Goal: Task Accomplishment & Management: Complete application form

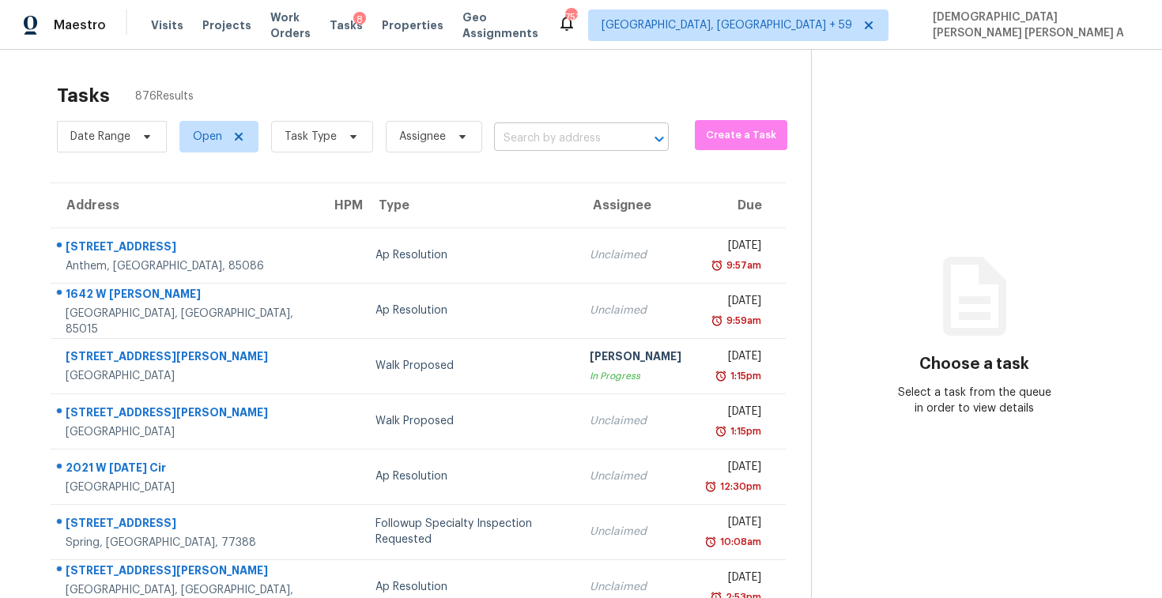
click at [568, 131] on input "text" at bounding box center [559, 138] width 130 height 24
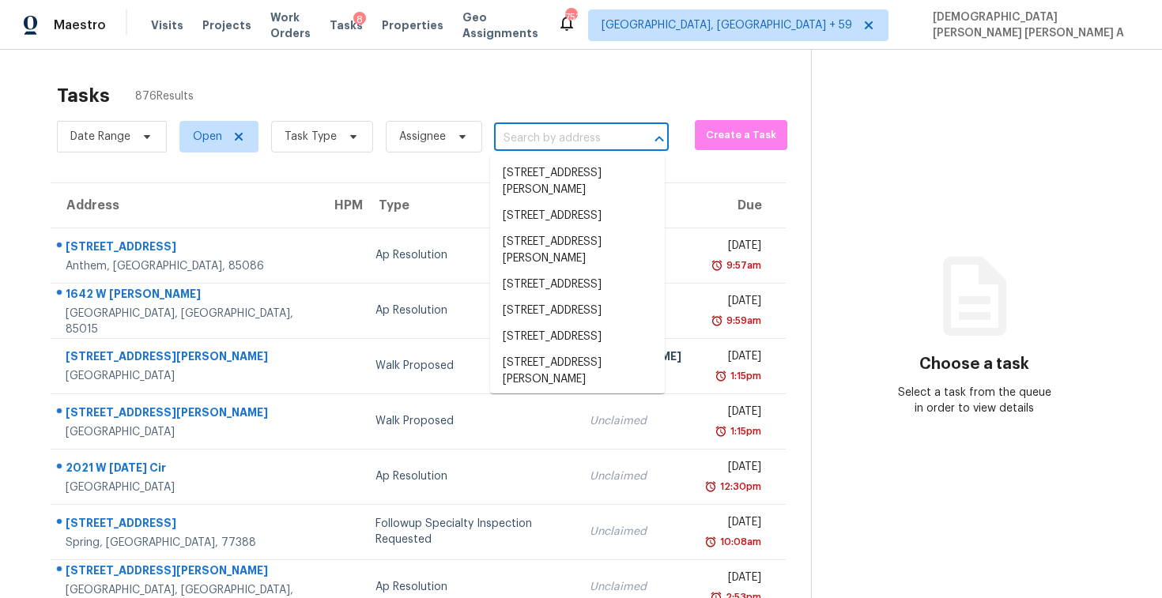
paste input "195 Twin Lakes Dr, Covington, GA 30016"
type input "195 Twin Lakes Dr, Covington, GA 30016"
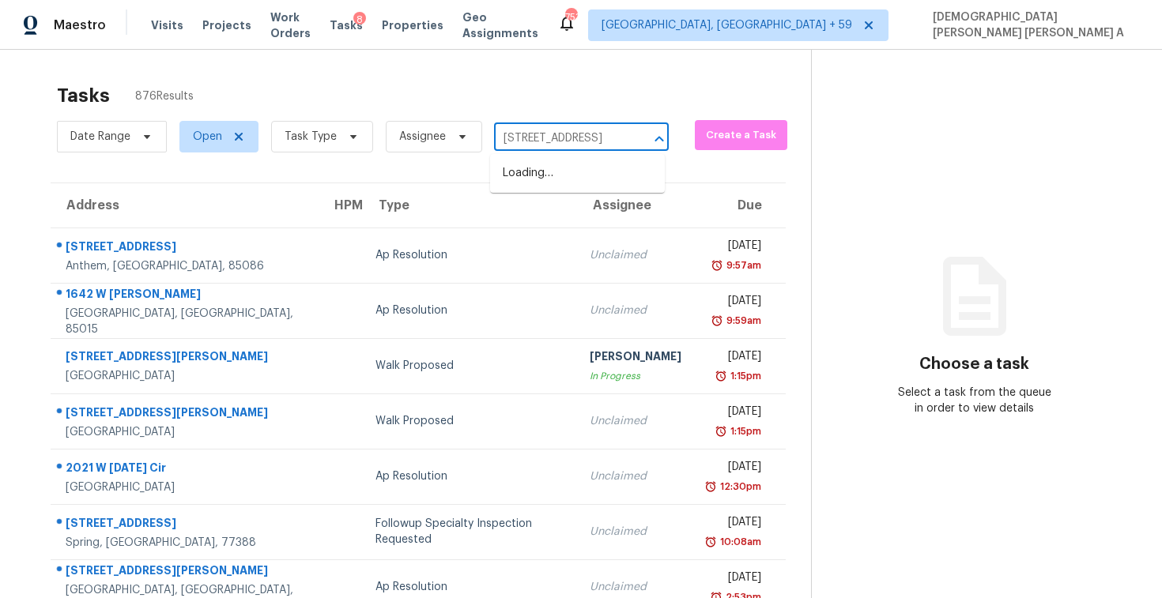
scroll to position [0, 88]
click at [579, 183] on li "195 Twin Lakes Dr, Covington, GA 30016" at bounding box center [577, 173] width 175 height 26
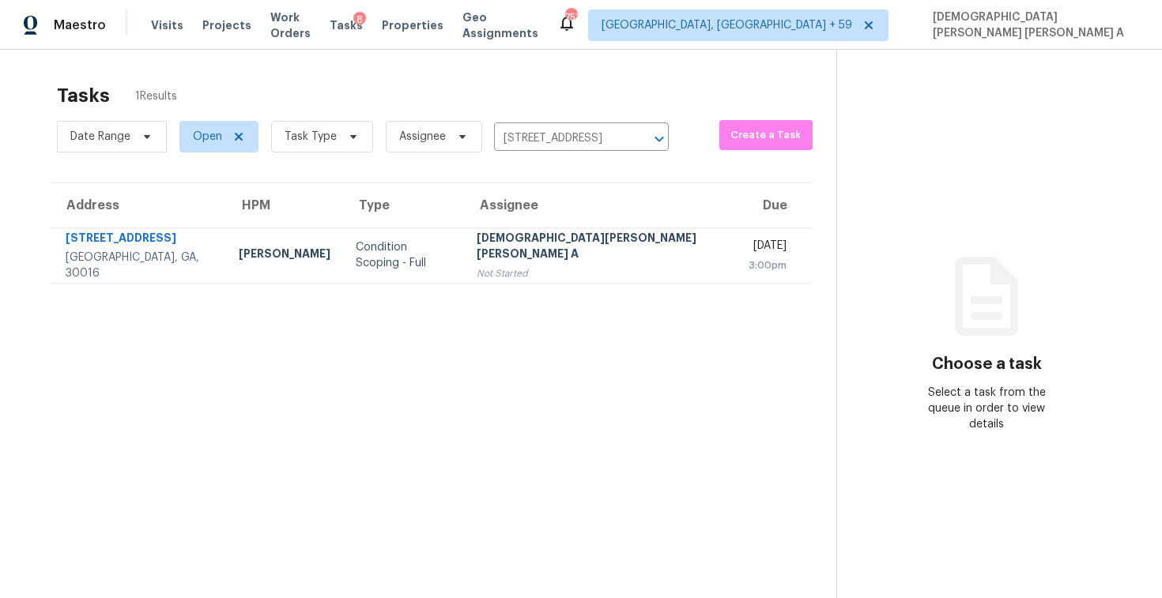
click at [563, 253] on div "[DEMOGRAPHIC_DATA][PERSON_NAME] [PERSON_NAME] A" at bounding box center [599, 248] width 247 height 36
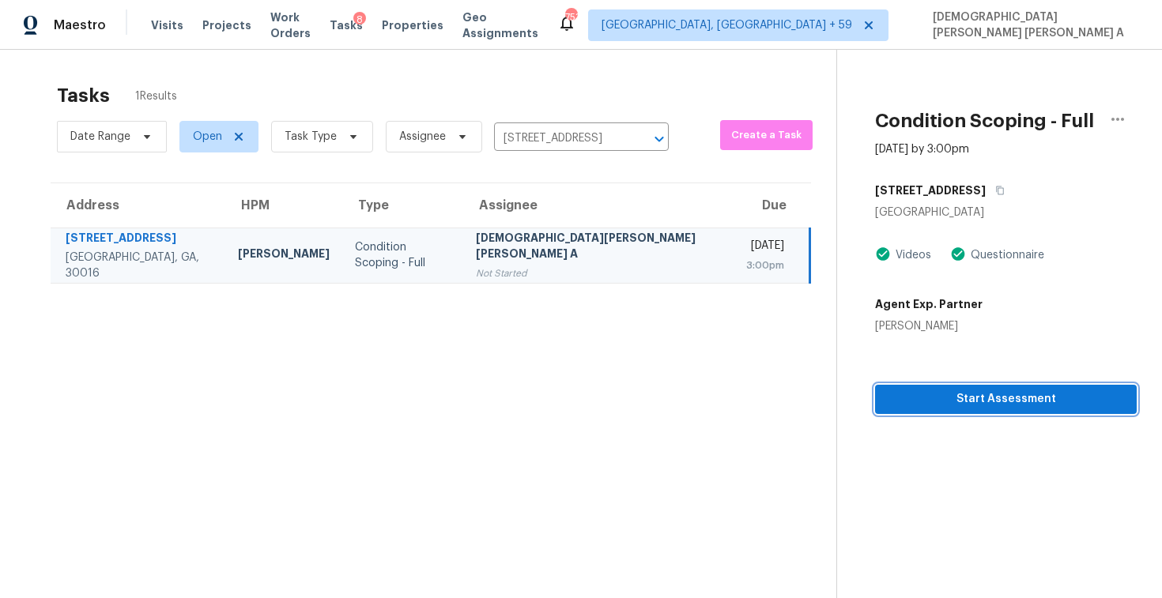
click at [919, 402] on span "Start Assessment" at bounding box center [1005, 400] width 236 height 20
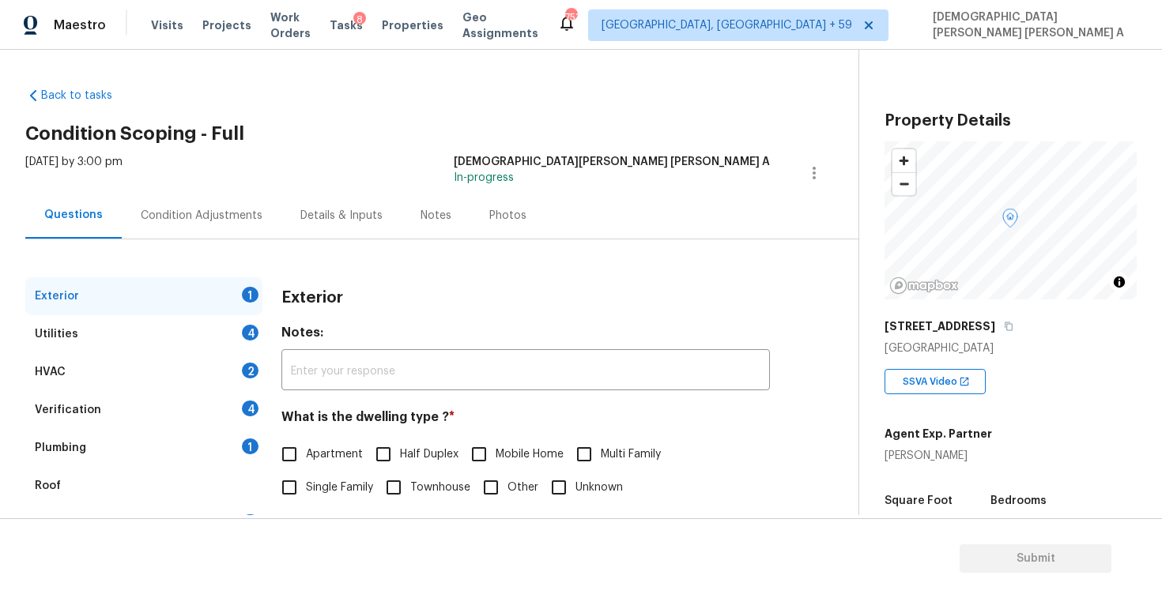
click at [507, 75] on div "Back to tasks Condition Scoping - Full Mon, Oct 06 2025 by 3:00 pm Mohamed Azee…" at bounding box center [441, 376] width 833 height 603
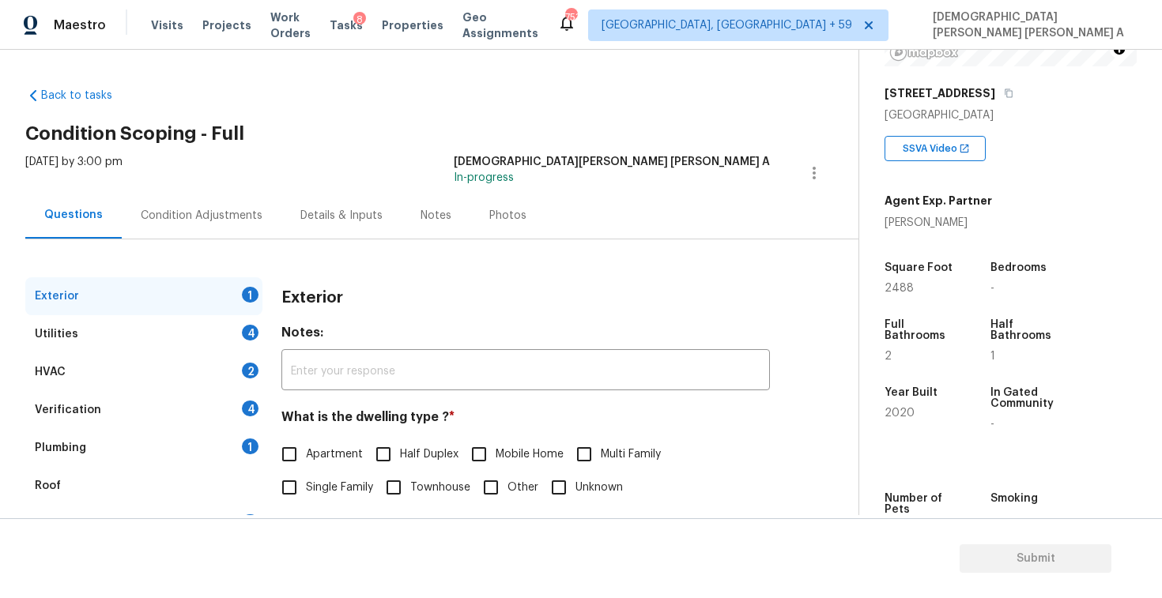
scroll to position [163, 0]
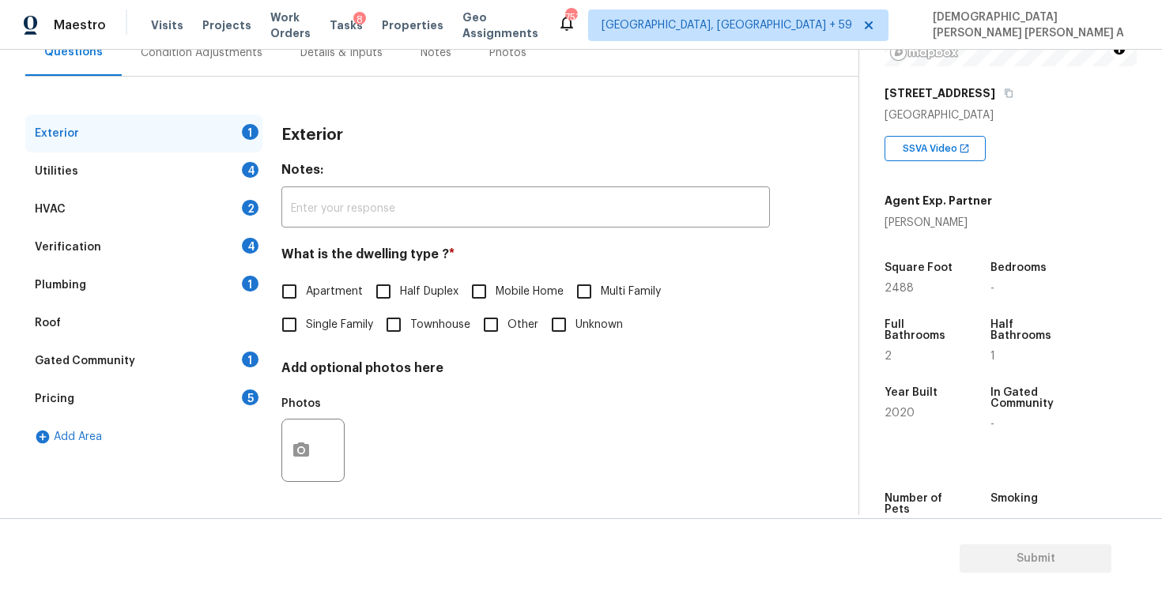
click at [292, 330] on input "Single Family" at bounding box center [289, 324] width 33 height 33
checkbox input "true"
click at [197, 171] on div "Utilities 4" at bounding box center [143, 172] width 237 height 38
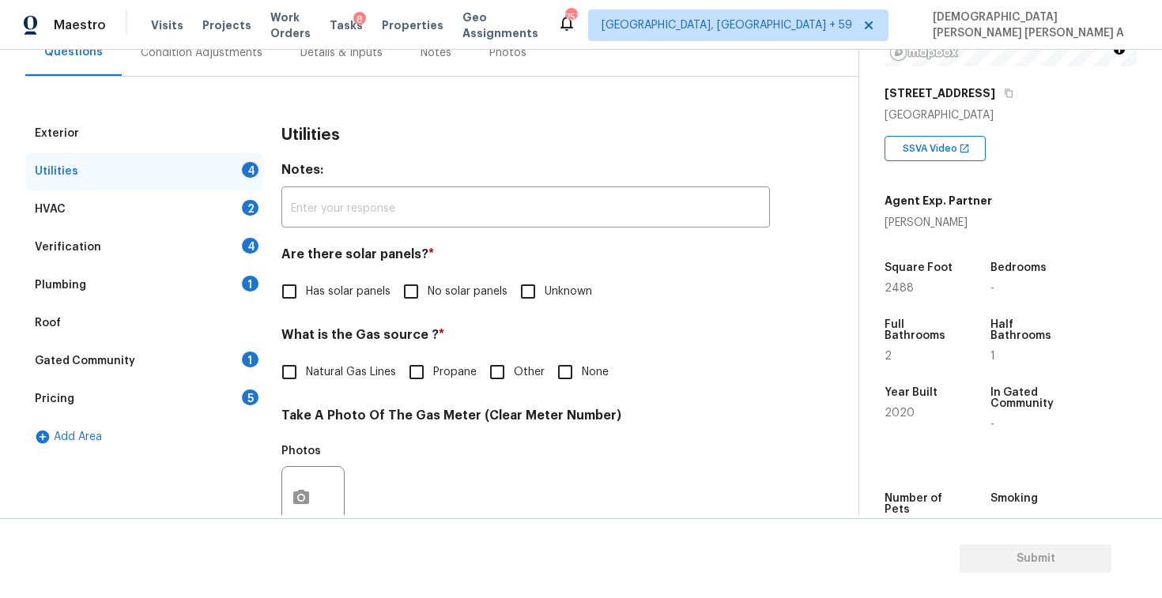
click at [428, 293] on span "No solar panels" at bounding box center [467, 292] width 80 height 17
click at [427, 293] on input "No solar panels" at bounding box center [410, 291] width 33 height 33
checkbox input "true"
click at [288, 378] on input "Natural Gas Lines" at bounding box center [289, 372] width 33 height 33
checkbox input "true"
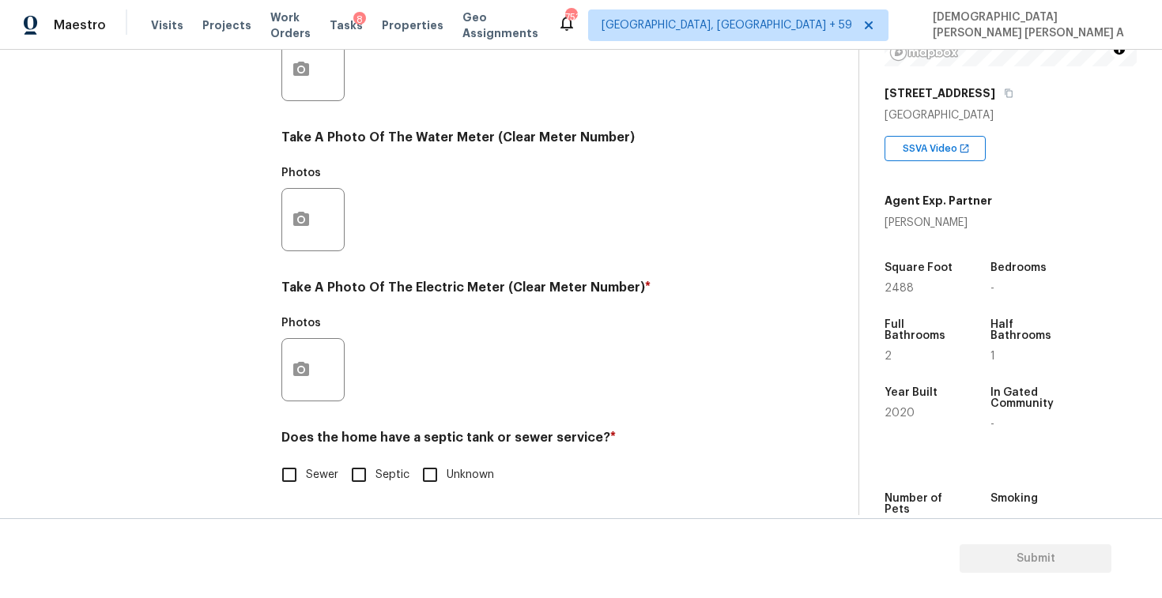
scroll to position [591, 0]
click at [287, 470] on input "Sewer" at bounding box center [289, 474] width 33 height 33
checkbox input "true"
click at [295, 345] on button "button" at bounding box center [301, 370] width 38 height 62
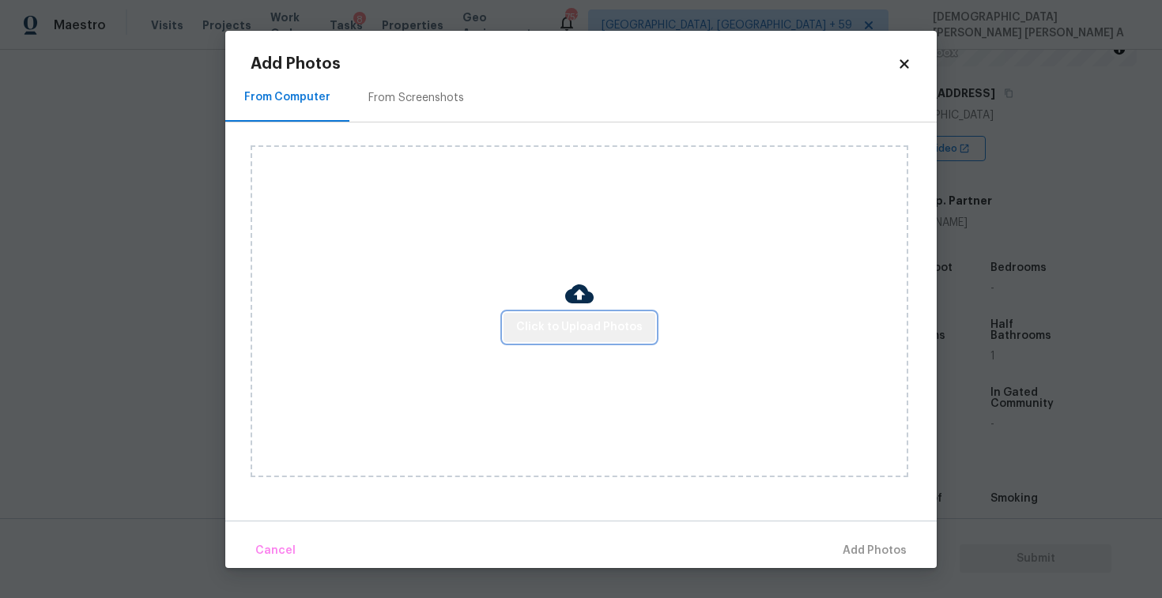
click at [593, 329] on span "Click to Upload Photos" at bounding box center [579, 328] width 126 height 20
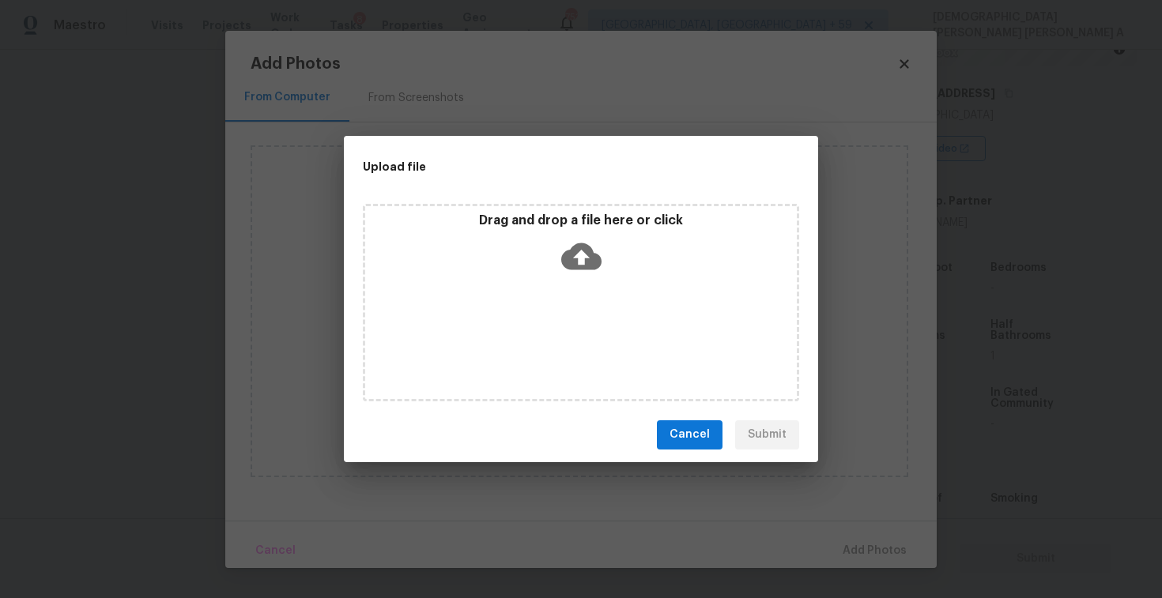
click at [577, 267] on icon at bounding box center [581, 256] width 40 height 27
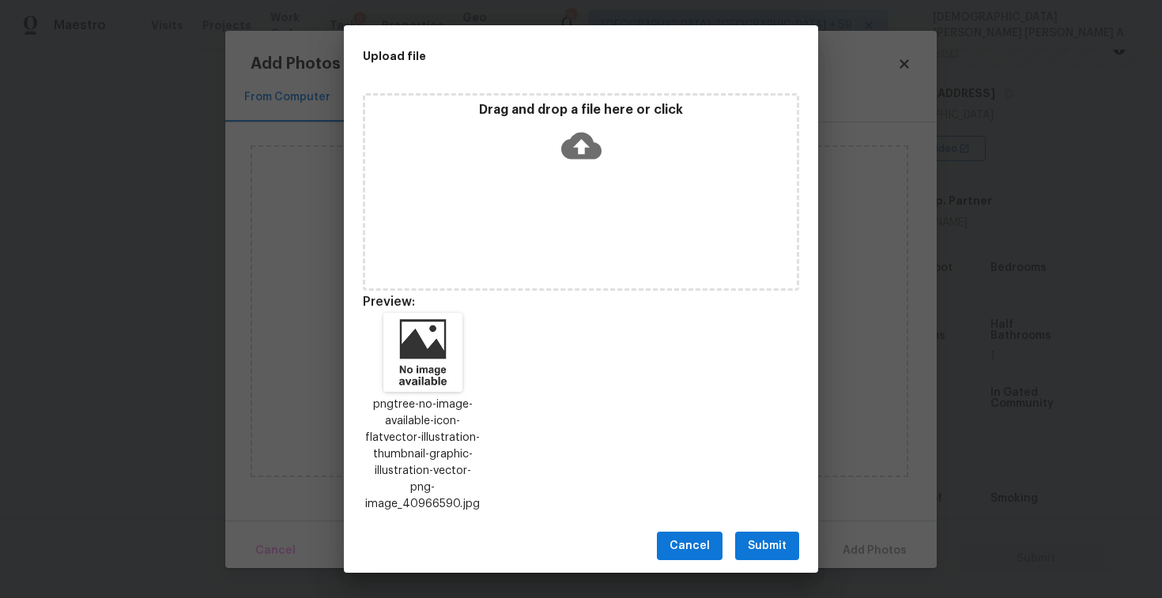
click at [764, 538] on span "Submit" at bounding box center [767, 547] width 39 height 20
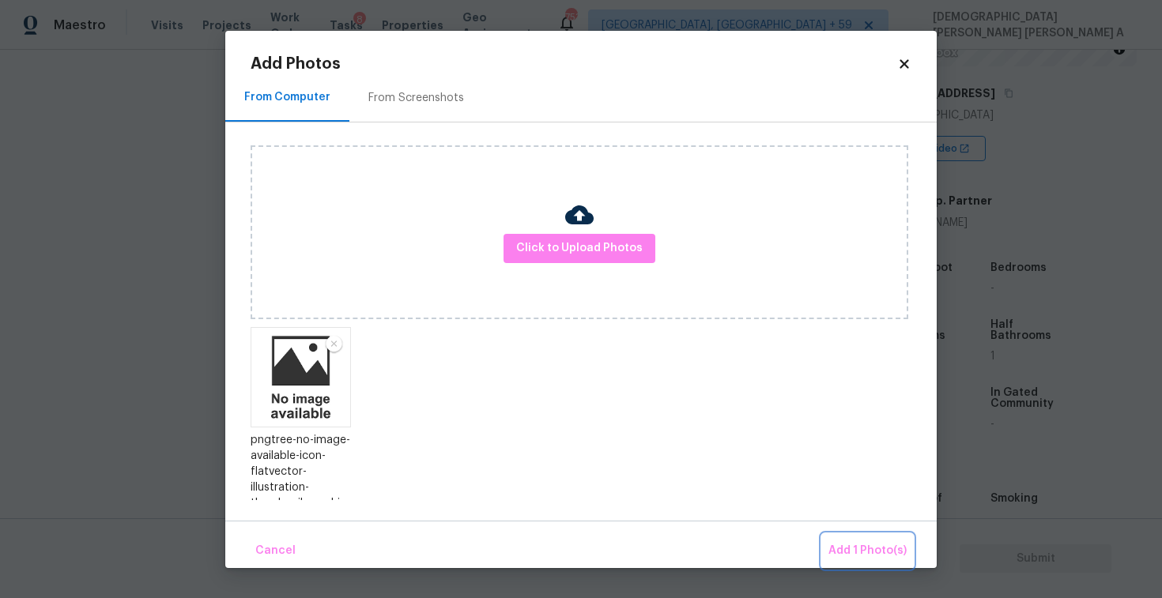
click at [851, 541] on span "Add 1 Photo(s)" at bounding box center [867, 551] width 78 height 20
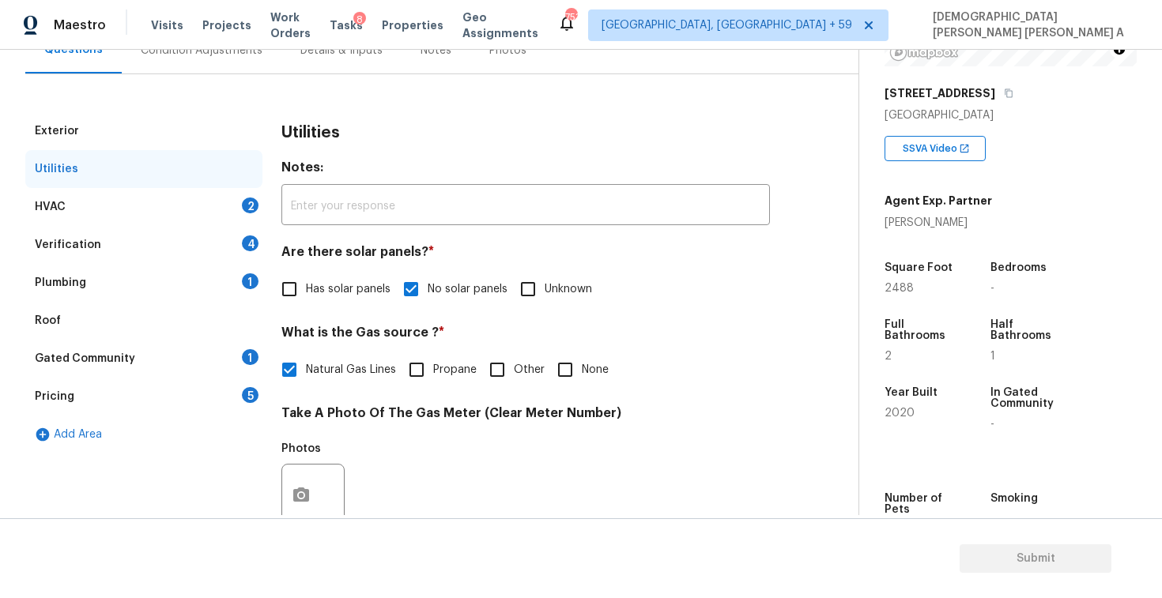
click at [190, 197] on div "HVAC 2" at bounding box center [143, 207] width 237 height 38
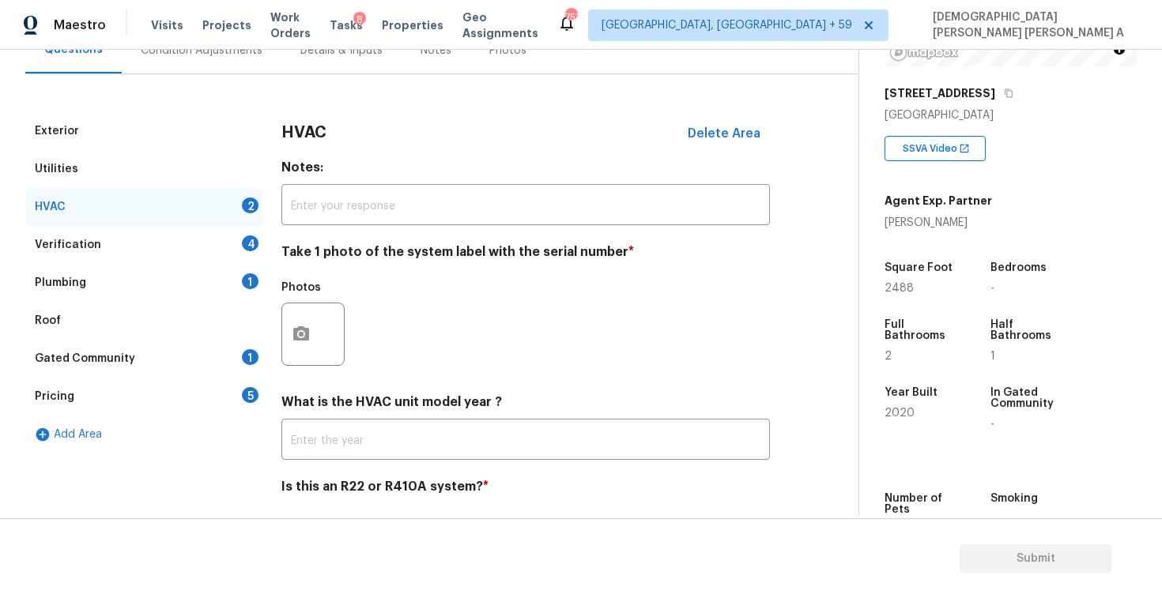
scroll to position [215, 0]
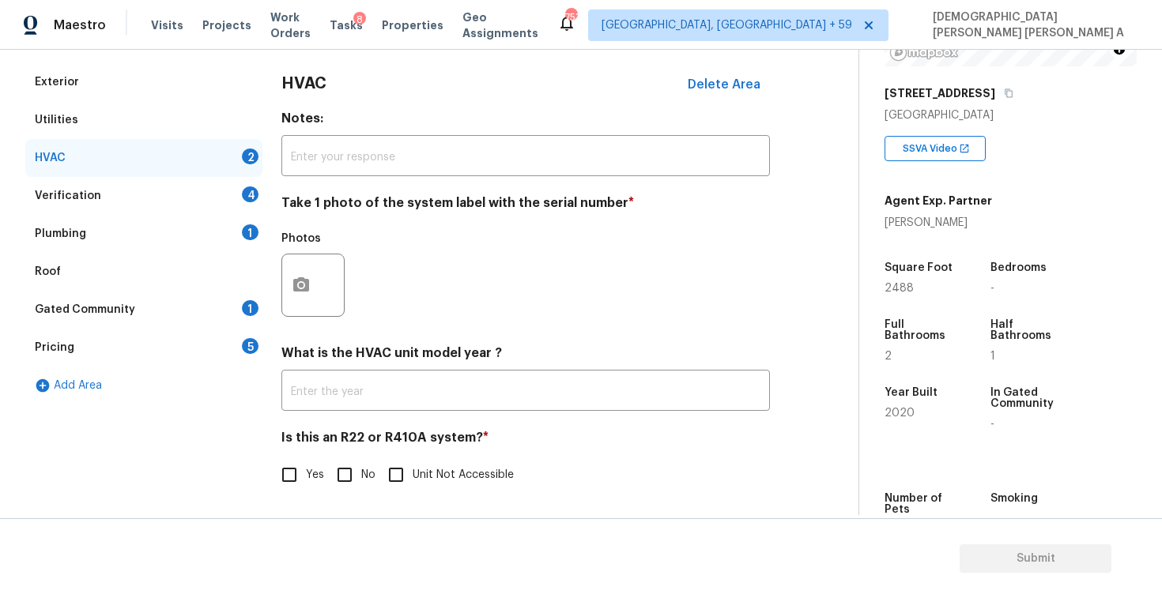
click at [348, 477] on input "No" at bounding box center [344, 474] width 33 height 33
checkbox input "true"
click at [305, 292] on icon "button" at bounding box center [301, 285] width 19 height 19
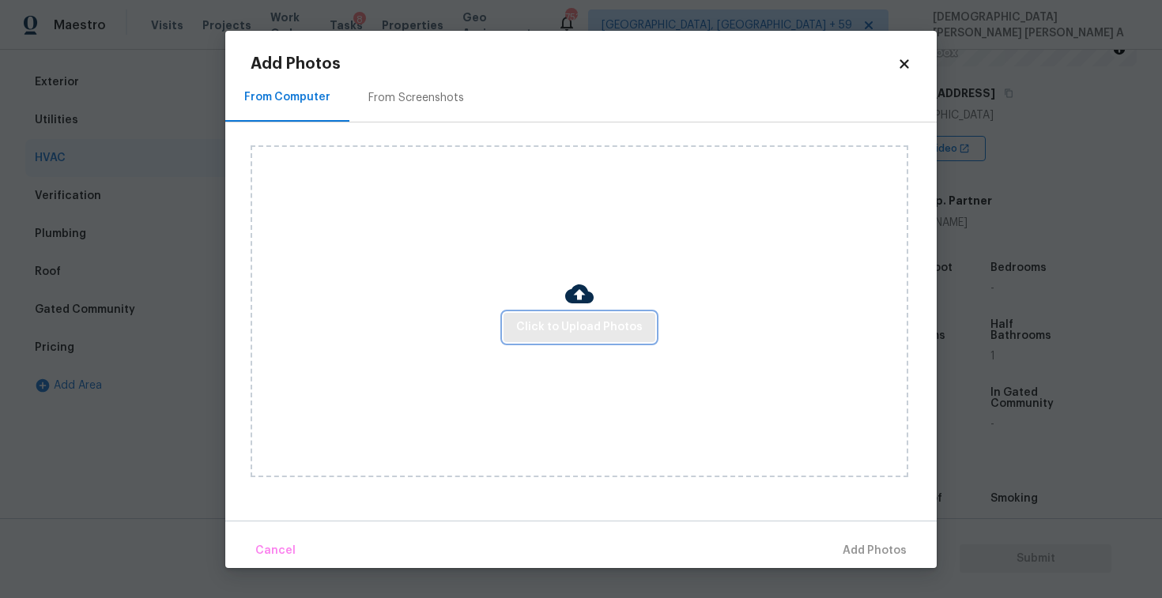
click at [586, 336] on span "Click to Upload Photos" at bounding box center [579, 328] width 126 height 20
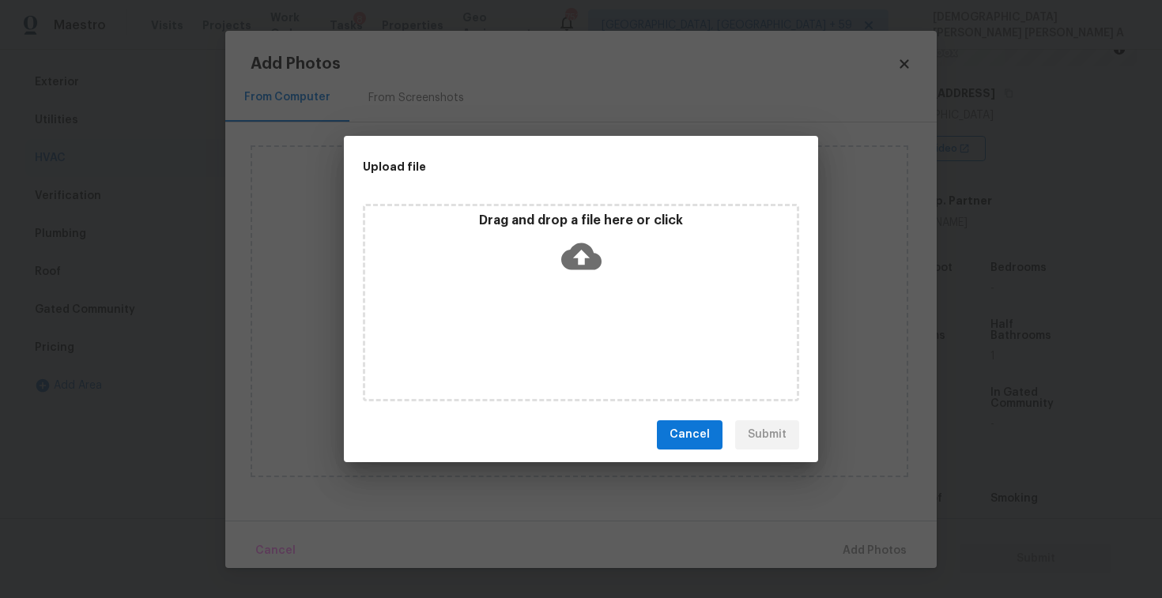
click at [554, 228] on div "Drag and drop a file here or click" at bounding box center [580, 247] width 431 height 68
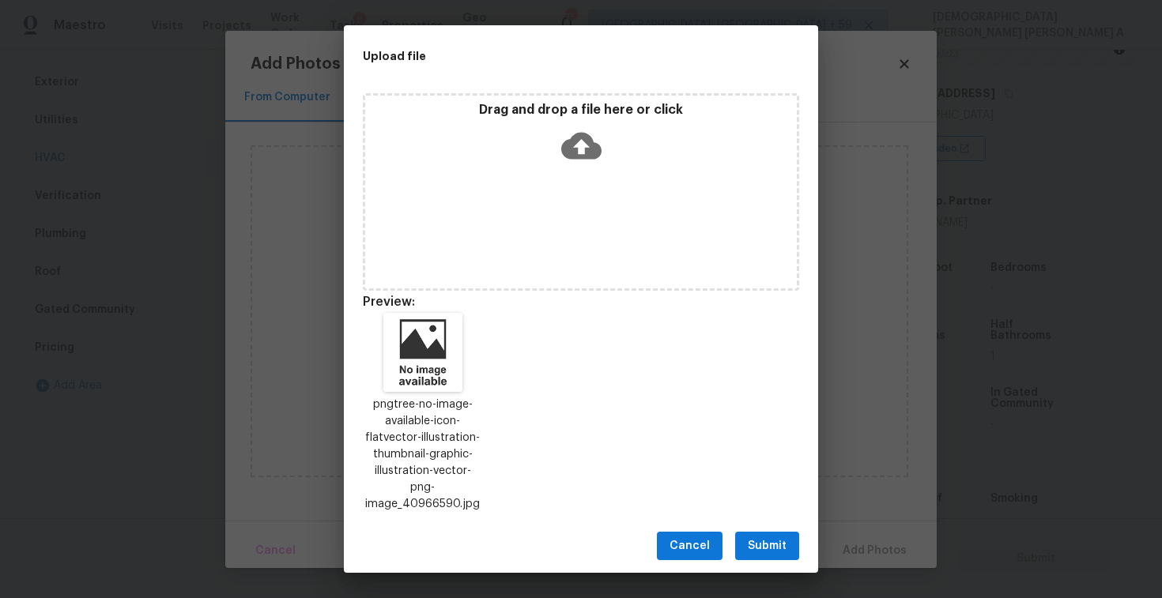
click at [759, 537] on span "Submit" at bounding box center [767, 547] width 39 height 20
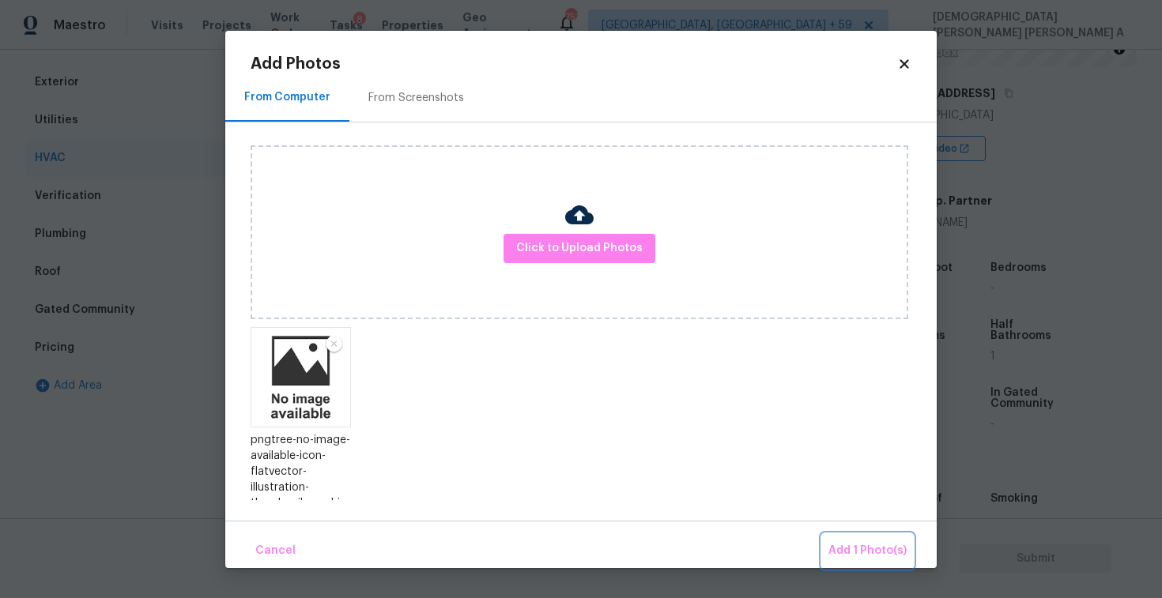
click at [882, 544] on span "Add 1 Photo(s)" at bounding box center [867, 551] width 78 height 20
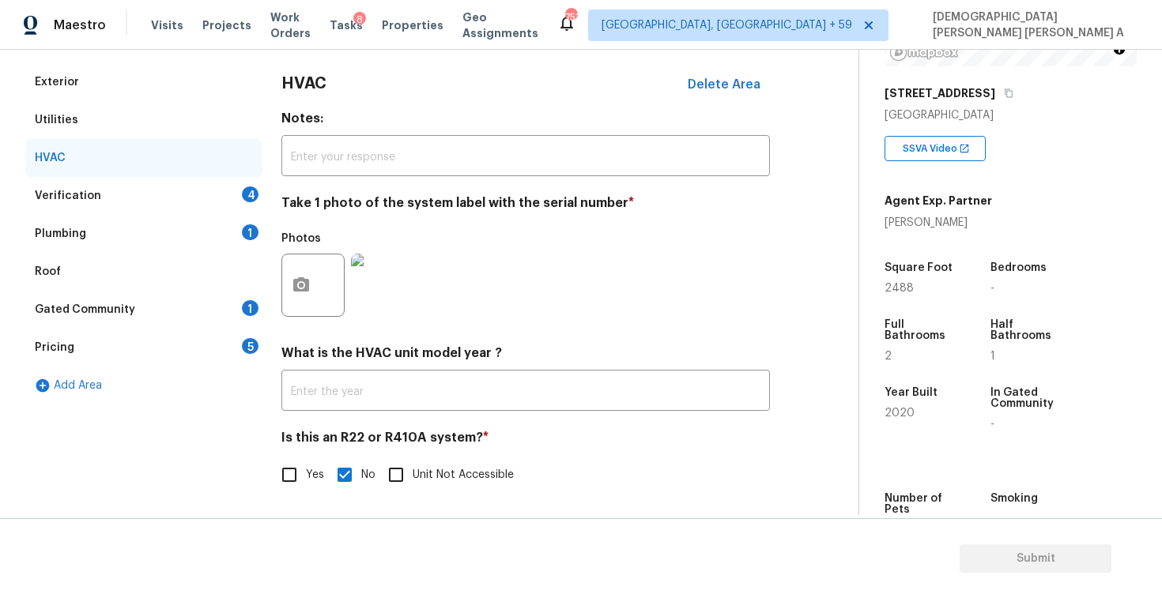
click at [232, 189] on div "Verification 4" at bounding box center [143, 196] width 237 height 38
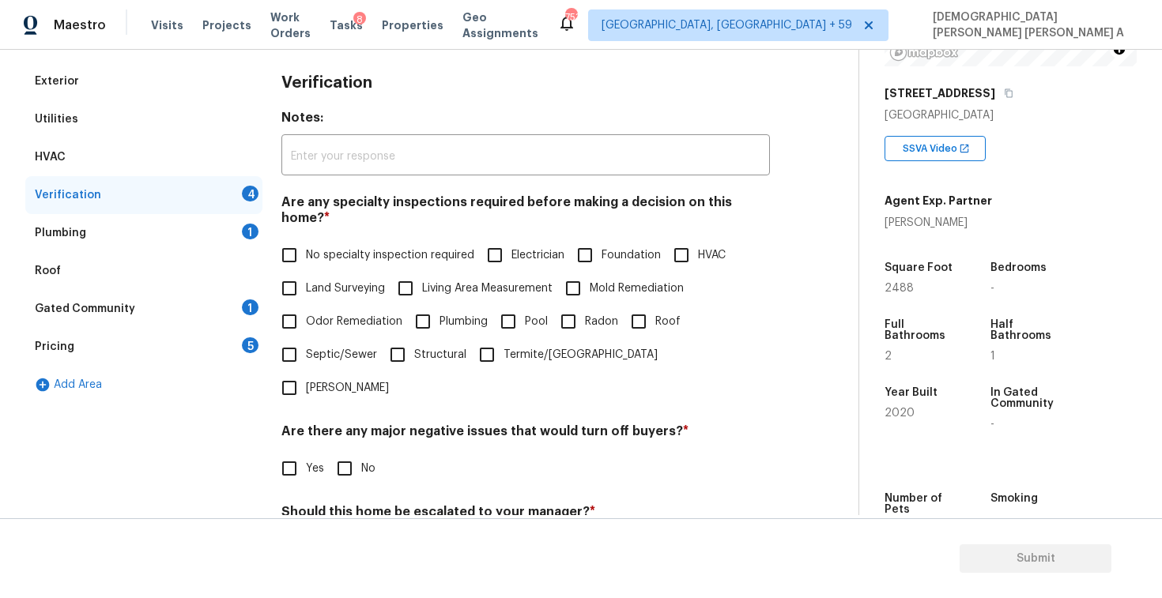
click at [278, 239] on input "No specialty inspection required" at bounding box center [289, 255] width 33 height 33
checkbox input "true"
click at [357, 452] on input "No" at bounding box center [344, 468] width 33 height 33
checkbox input "true"
click at [351, 534] on input "No" at bounding box center [344, 550] width 33 height 33
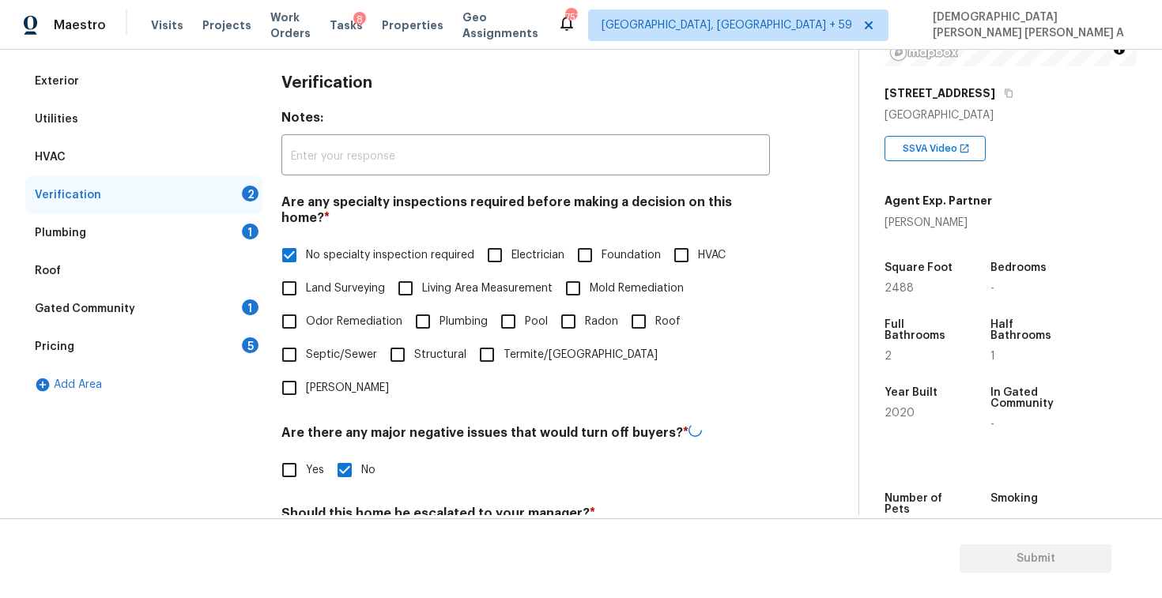
checkbox input "true"
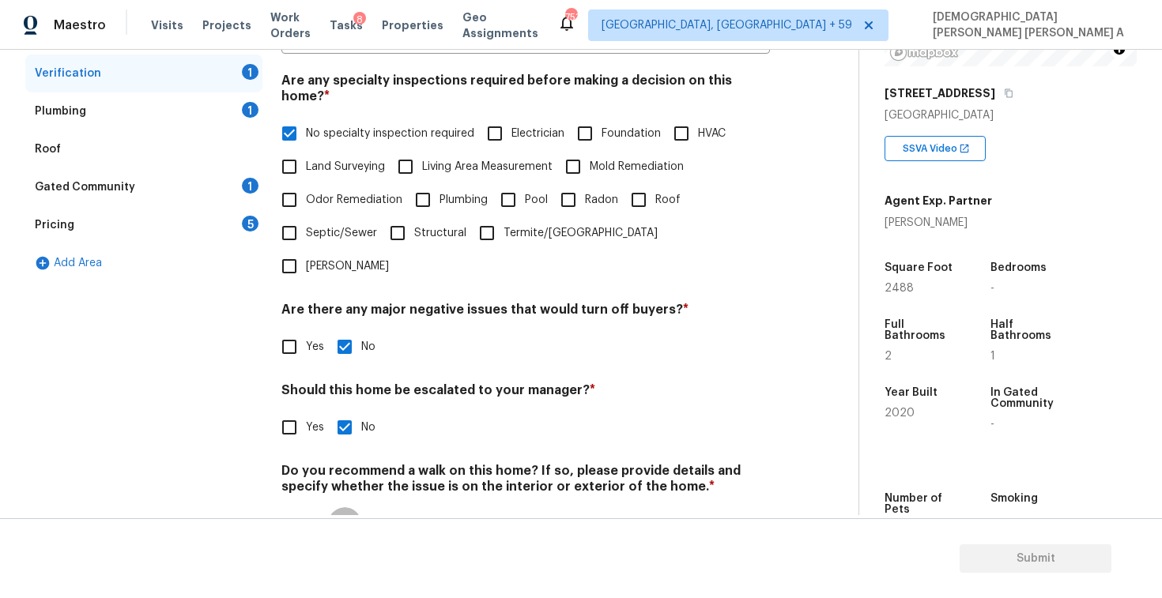
click at [342, 507] on input "No" at bounding box center [344, 523] width 33 height 33
checkbox input "true"
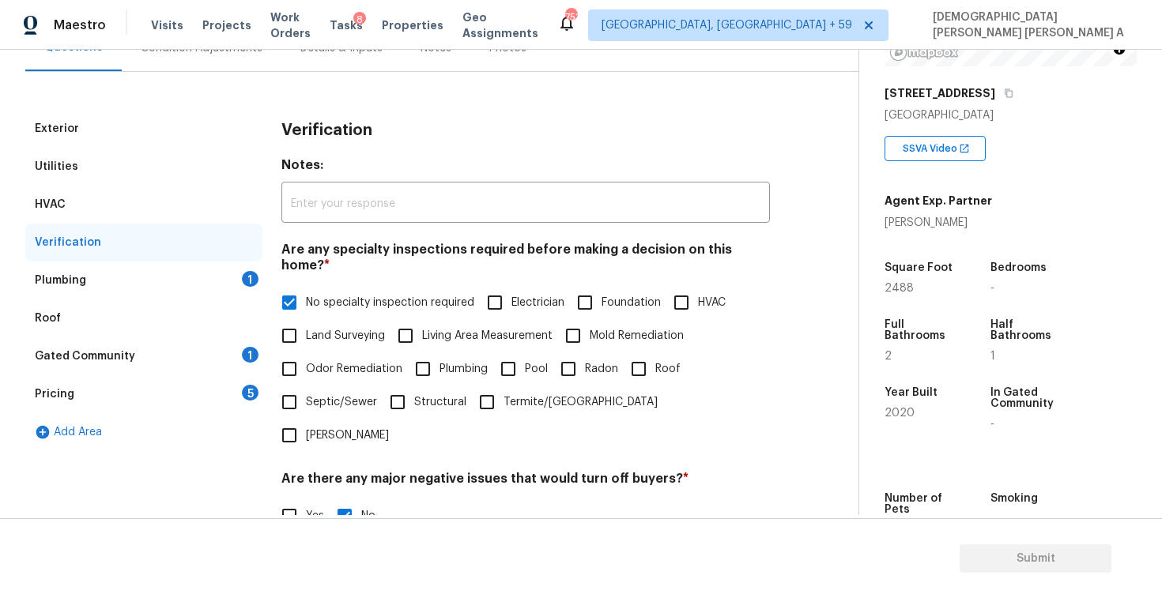
click at [209, 277] on div "Plumbing 1" at bounding box center [143, 281] width 237 height 38
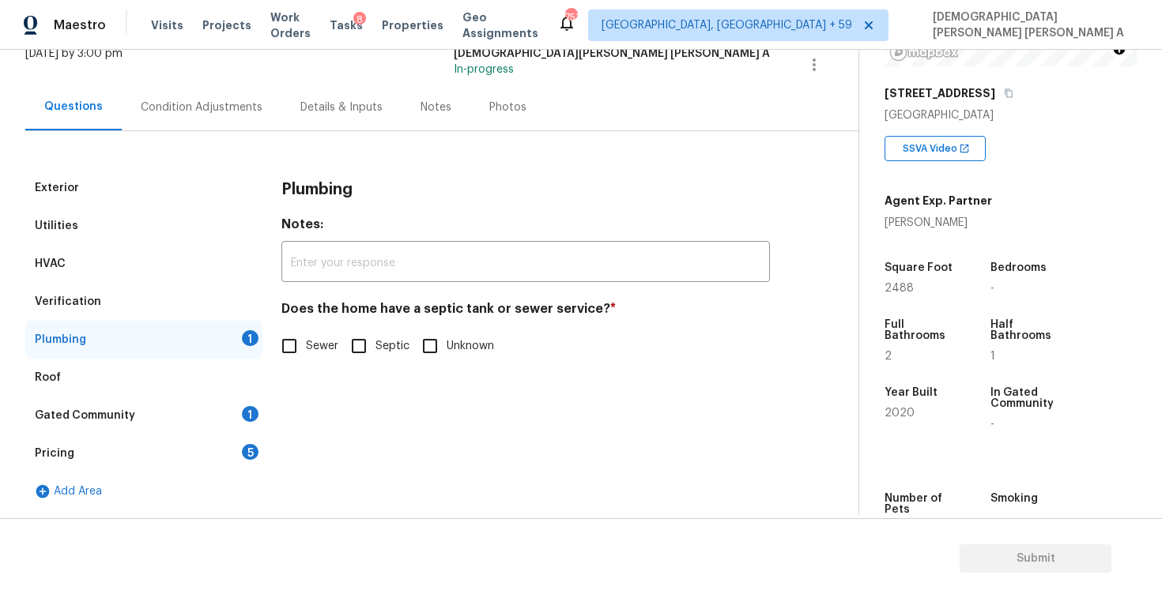
click at [298, 349] on input "Sewer" at bounding box center [289, 346] width 33 height 33
checkbox input "true"
click at [197, 402] on div "Gated Community 1" at bounding box center [143, 416] width 237 height 38
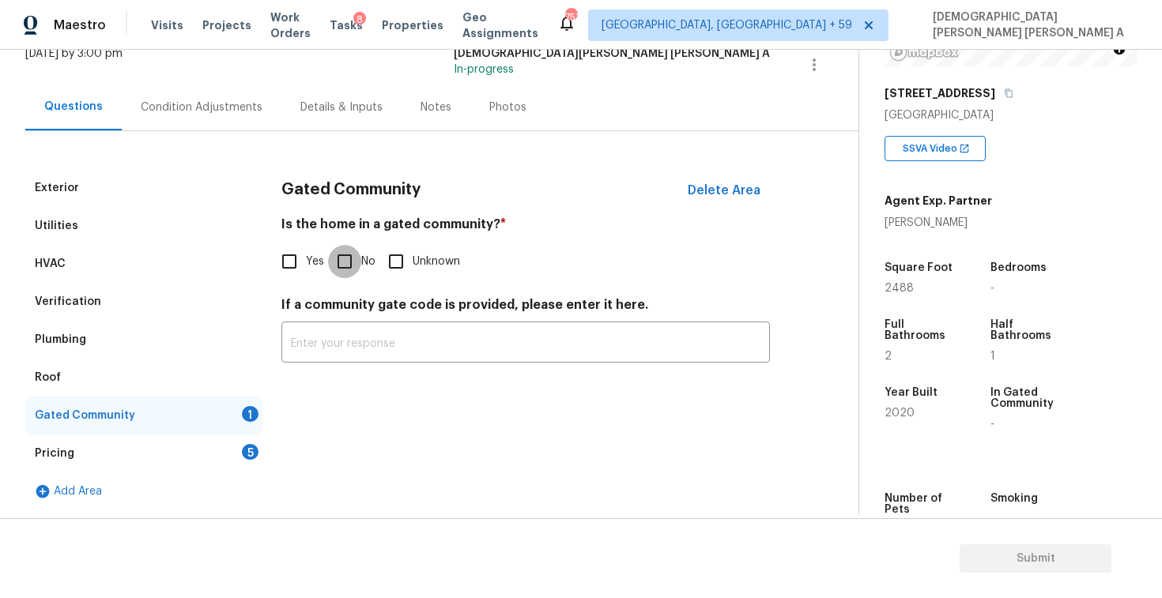
click at [346, 268] on input "No" at bounding box center [344, 261] width 33 height 33
checkbox input "true"
click at [214, 435] on div "Pricing 5" at bounding box center [143, 454] width 237 height 38
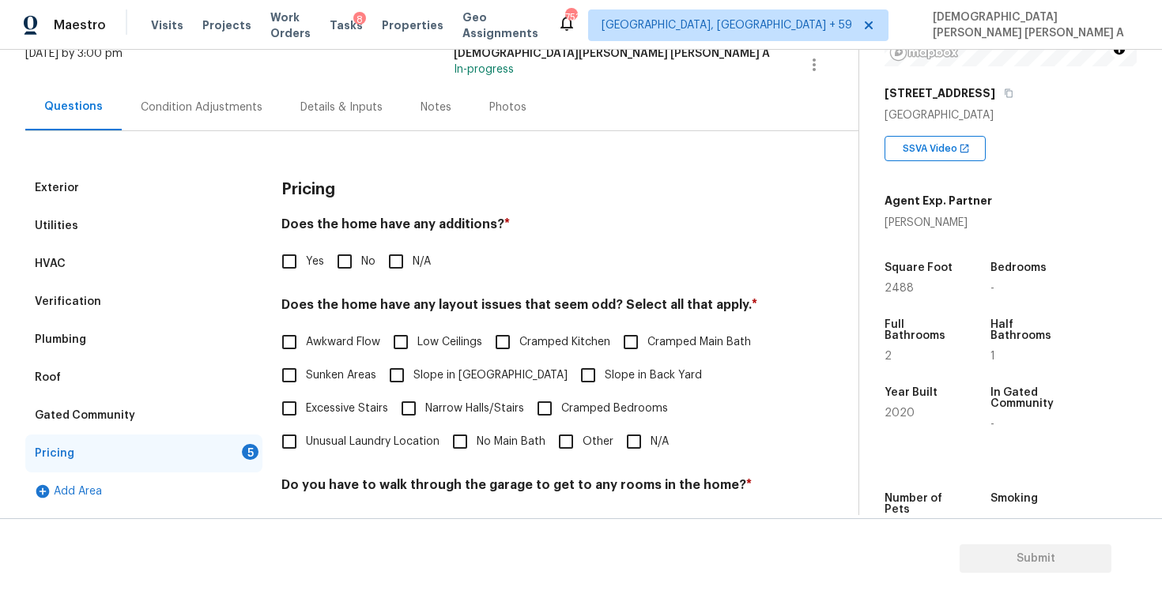
click at [336, 257] on input "No" at bounding box center [344, 261] width 33 height 33
checkbox input "true"
click at [653, 450] on label "N/A" at bounding box center [642, 441] width 51 height 33
click at [650, 450] on input "N/A" at bounding box center [633, 441] width 33 height 33
checkbox input "true"
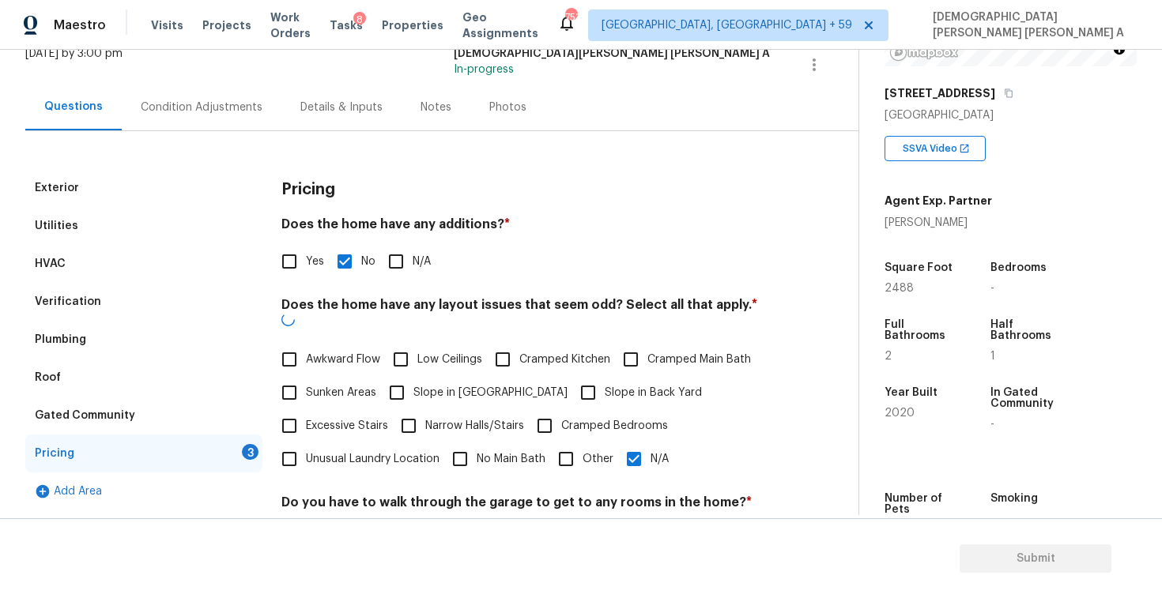
scroll to position [317, 0]
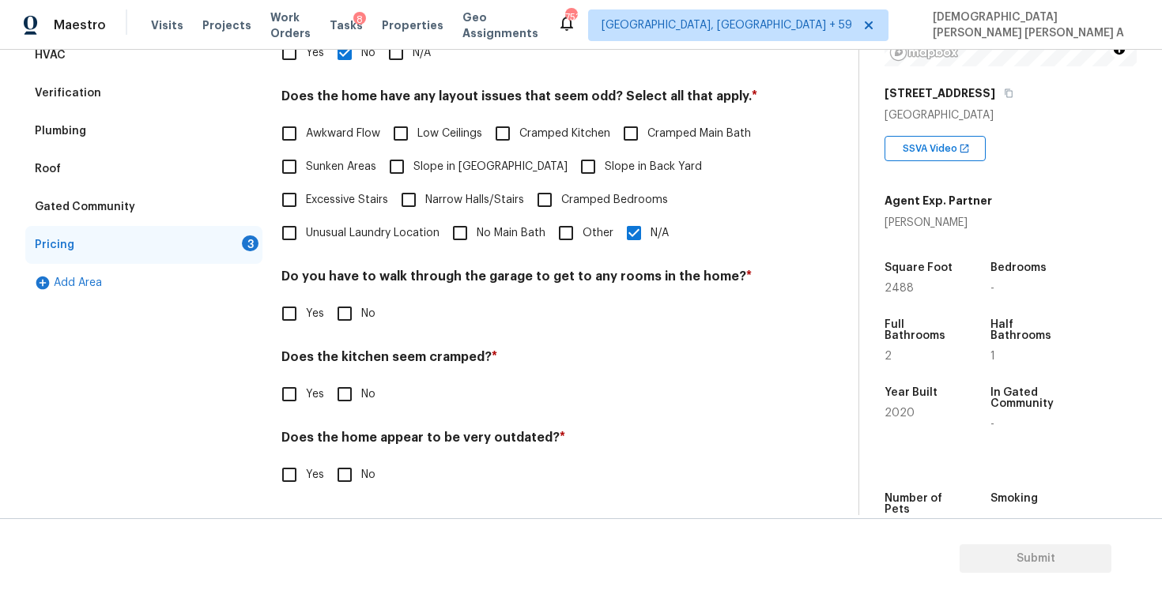
click at [364, 310] on span "No" at bounding box center [368, 314] width 14 height 17
click at [361, 310] on input "No" at bounding box center [344, 313] width 33 height 33
checkbox input "true"
click at [342, 399] on input "No" at bounding box center [344, 394] width 33 height 33
checkbox input "true"
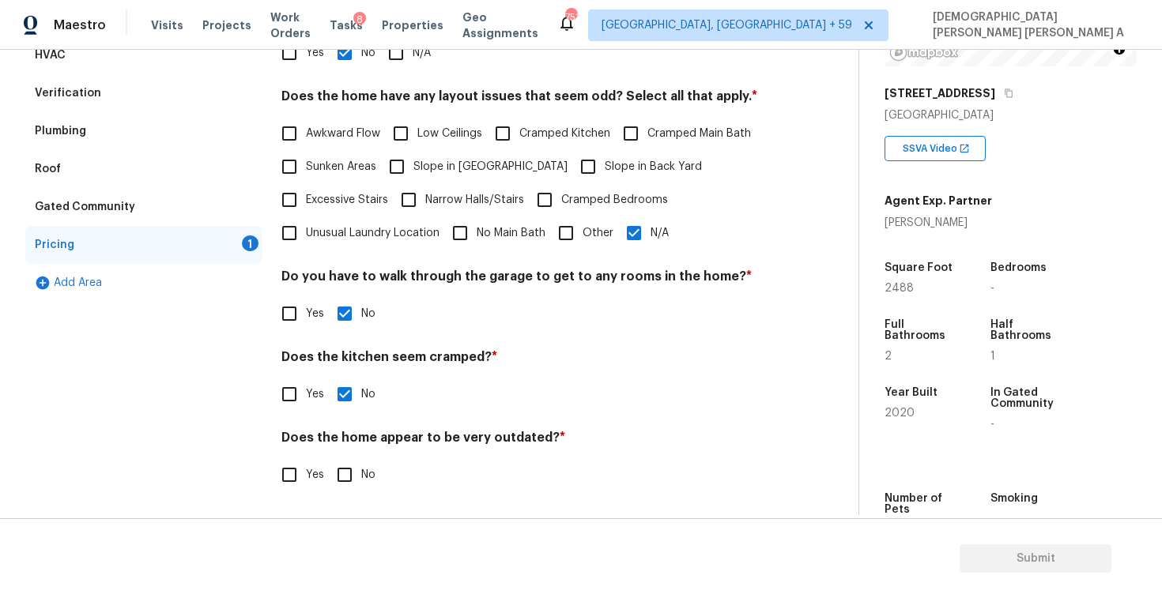
click at [344, 473] on input "No" at bounding box center [344, 474] width 33 height 33
checkbox input "true"
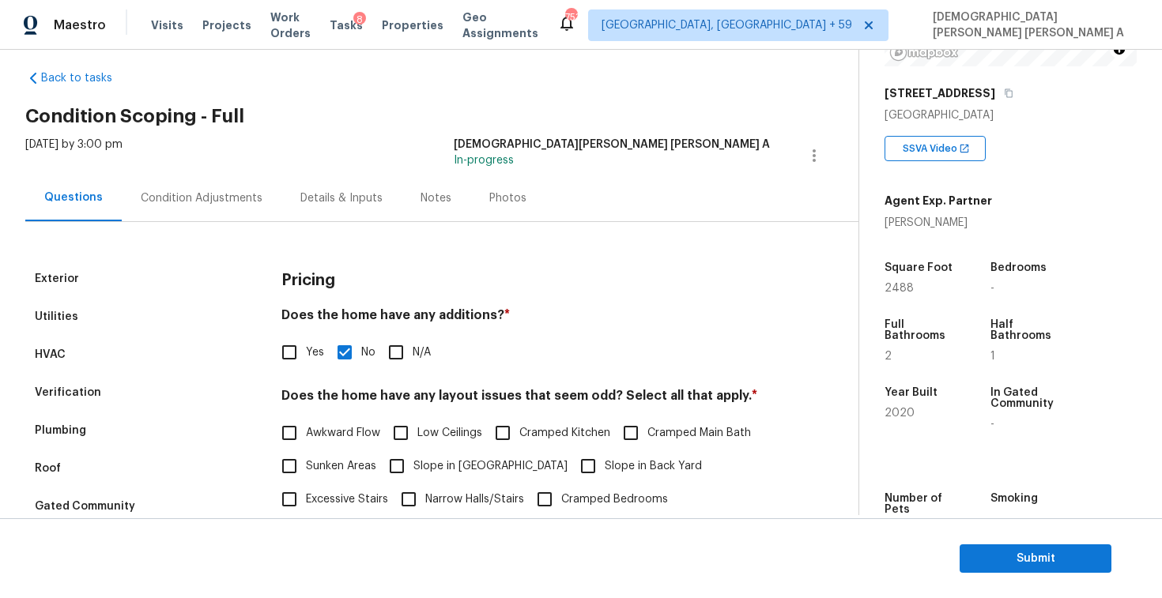
click at [184, 175] on div "Condition Adjustments" at bounding box center [202, 198] width 160 height 47
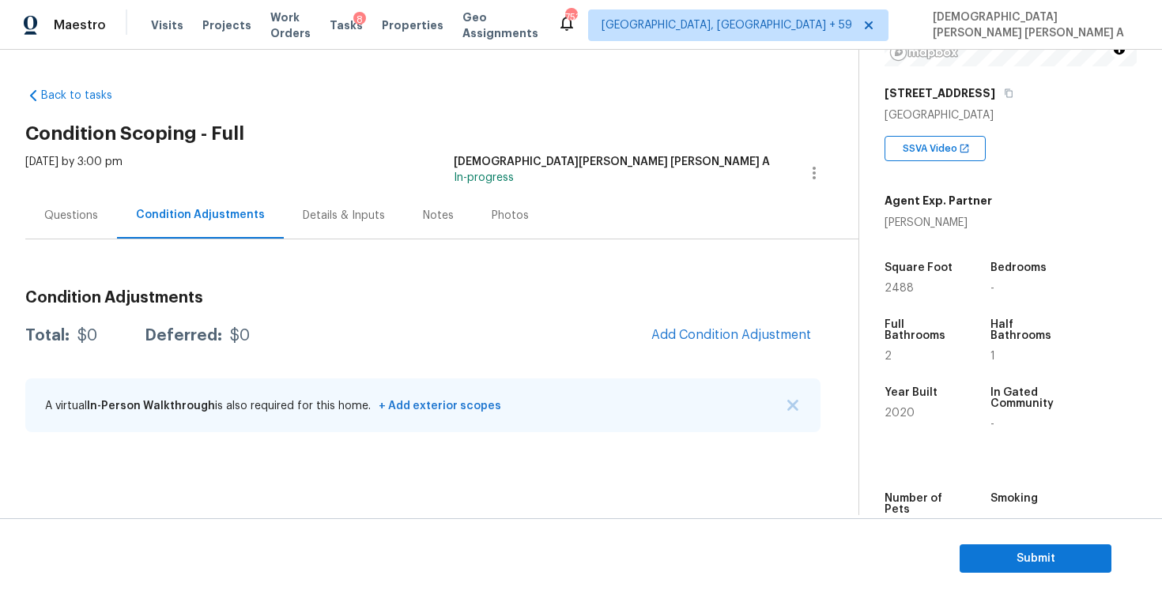
click at [497, 209] on div "Photos" at bounding box center [509, 216] width 37 height 16
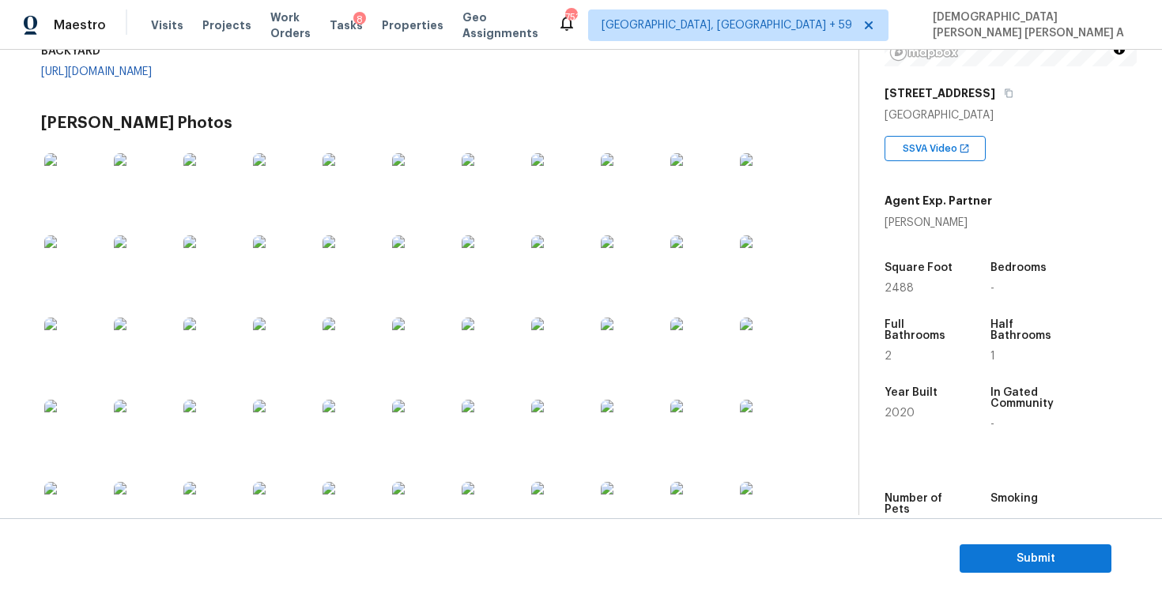
scroll to position [465, 0]
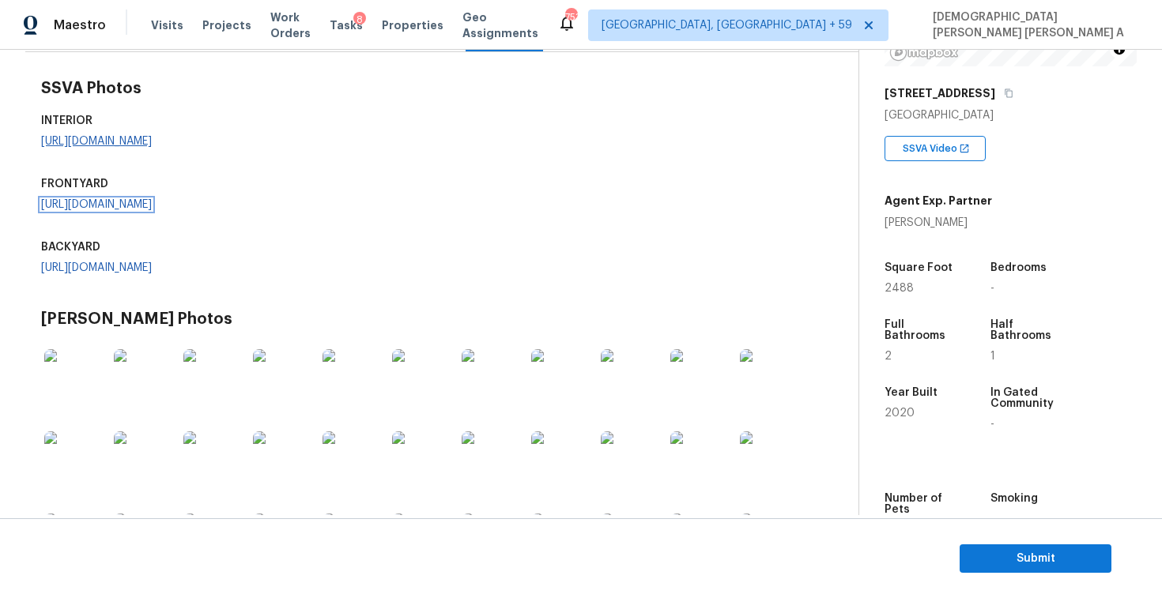
scroll to position [180, 0]
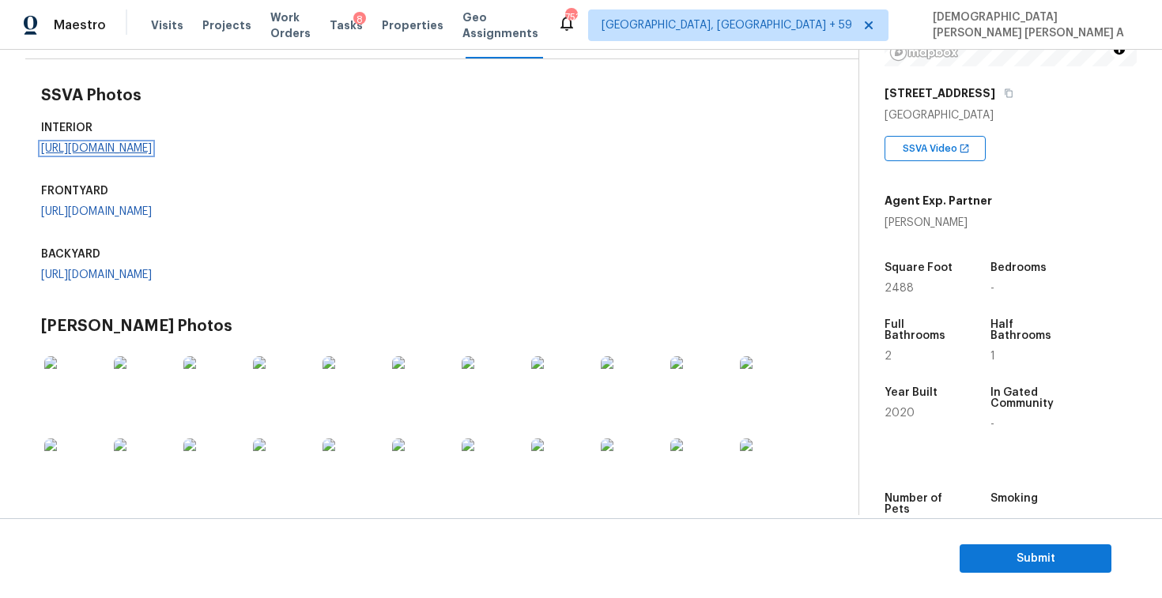
click at [152, 154] on link "https://opendoor-admin-client-upload-production.s3.amazonaws.com/uploads/Cake/S…" at bounding box center [96, 148] width 111 height 11
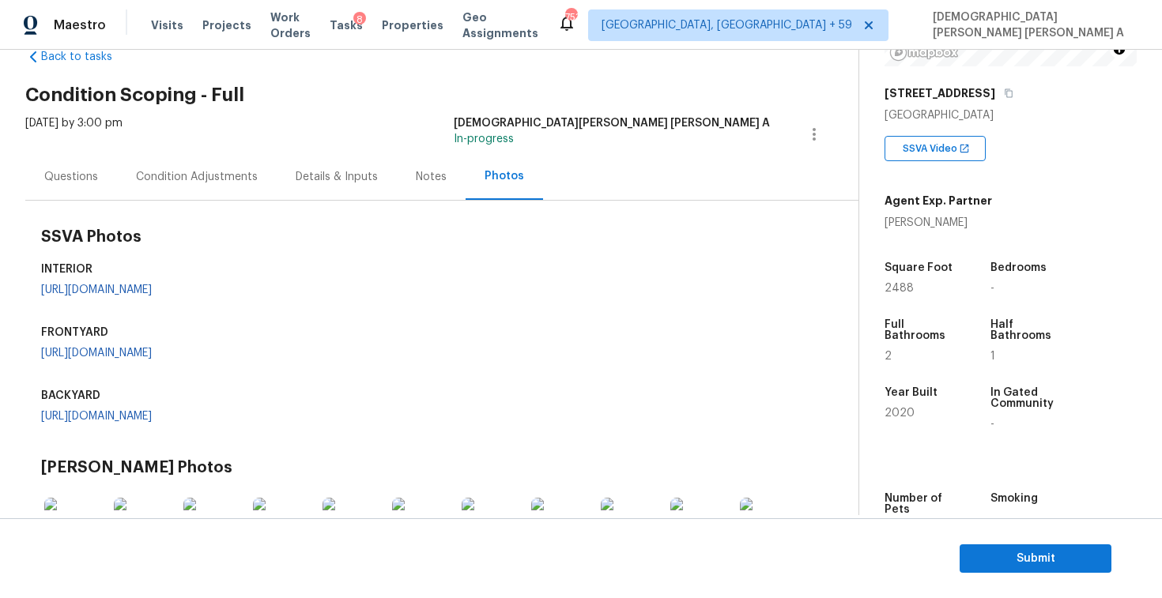
click at [158, 164] on div "Condition Adjustments" at bounding box center [197, 176] width 160 height 47
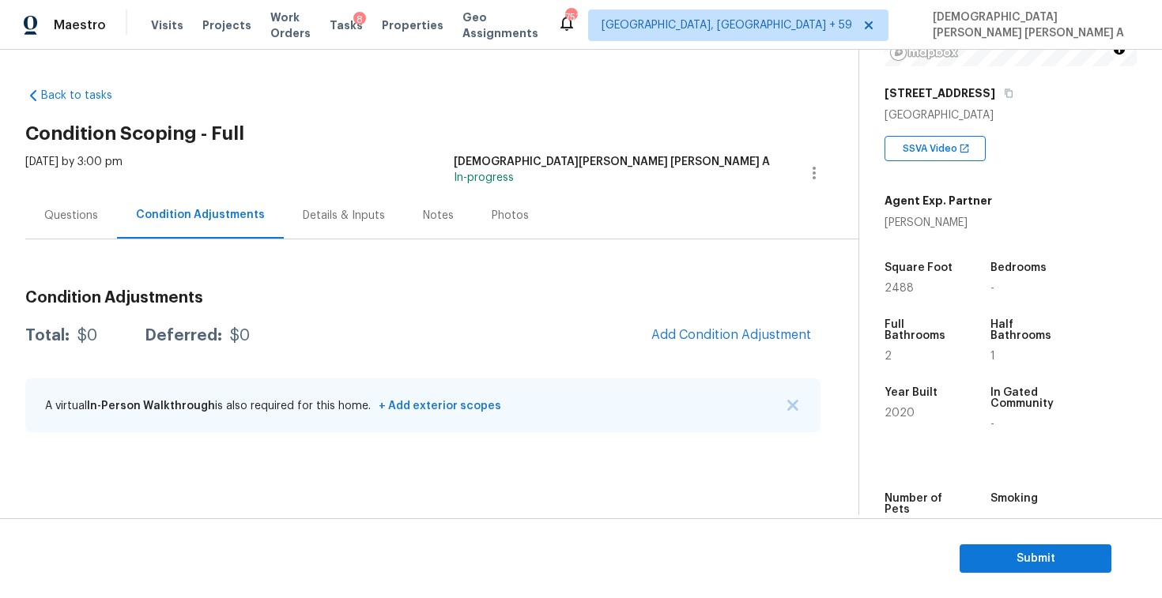
click at [58, 213] on div "Questions" at bounding box center [71, 216] width 54 height 16
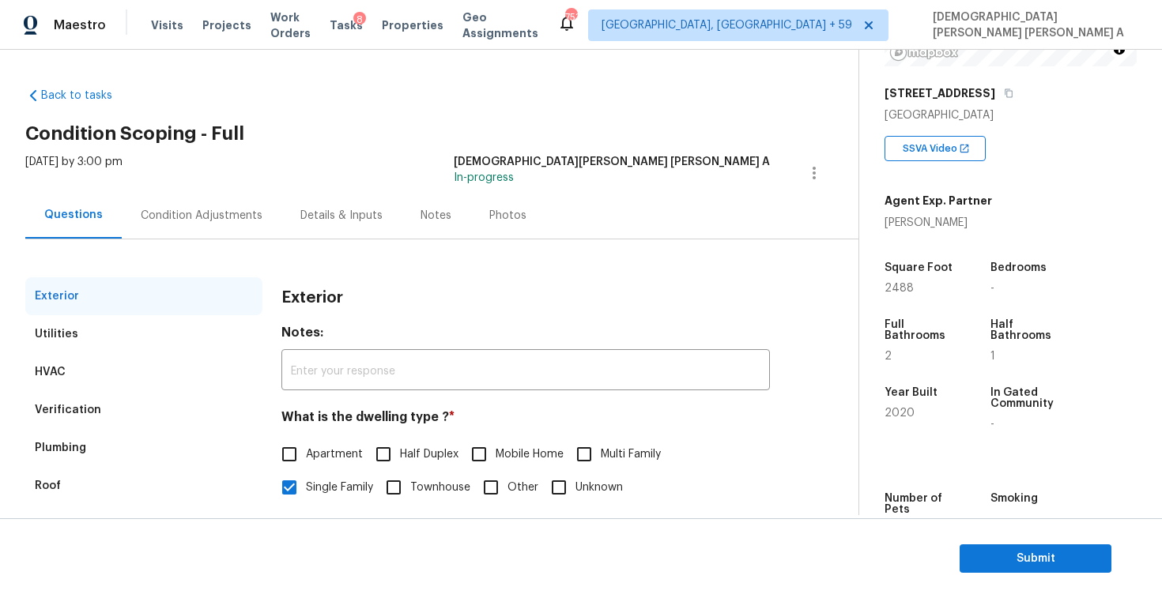
scroll to position [163, 0]
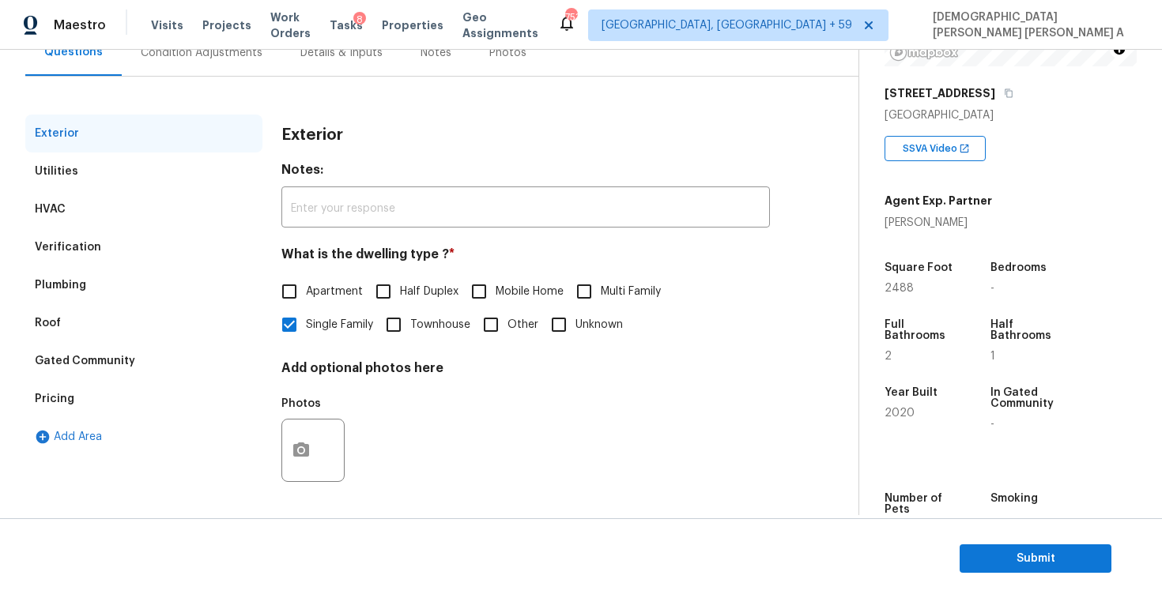
click at [85, 392] on div "Pricing" at bounding box center [143, 399] width 237 height 38
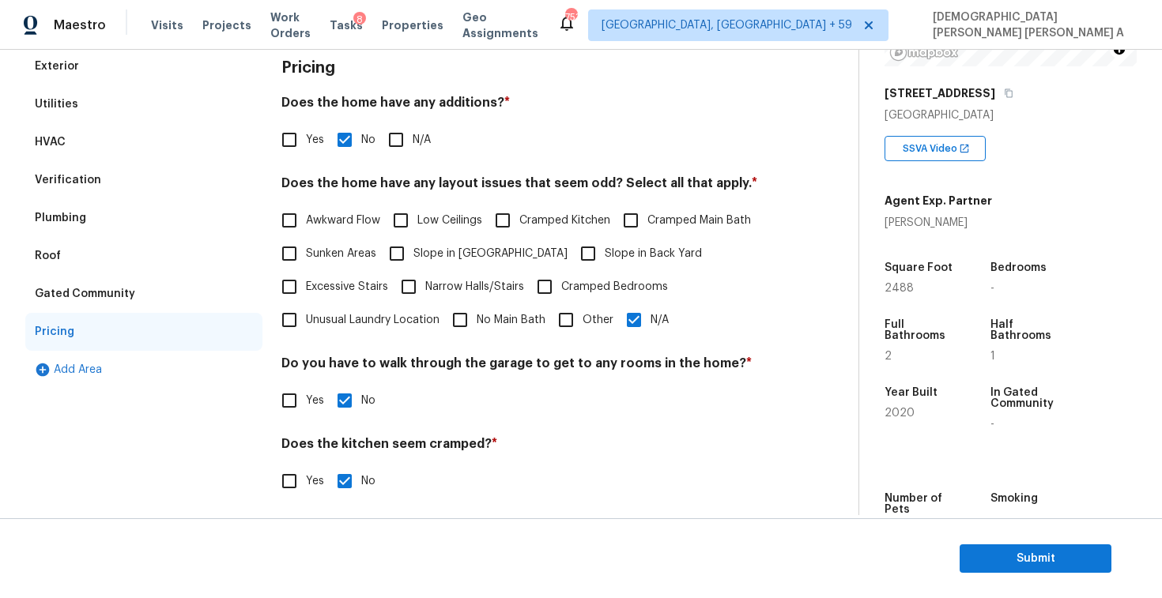
scroll to position [260, 0]
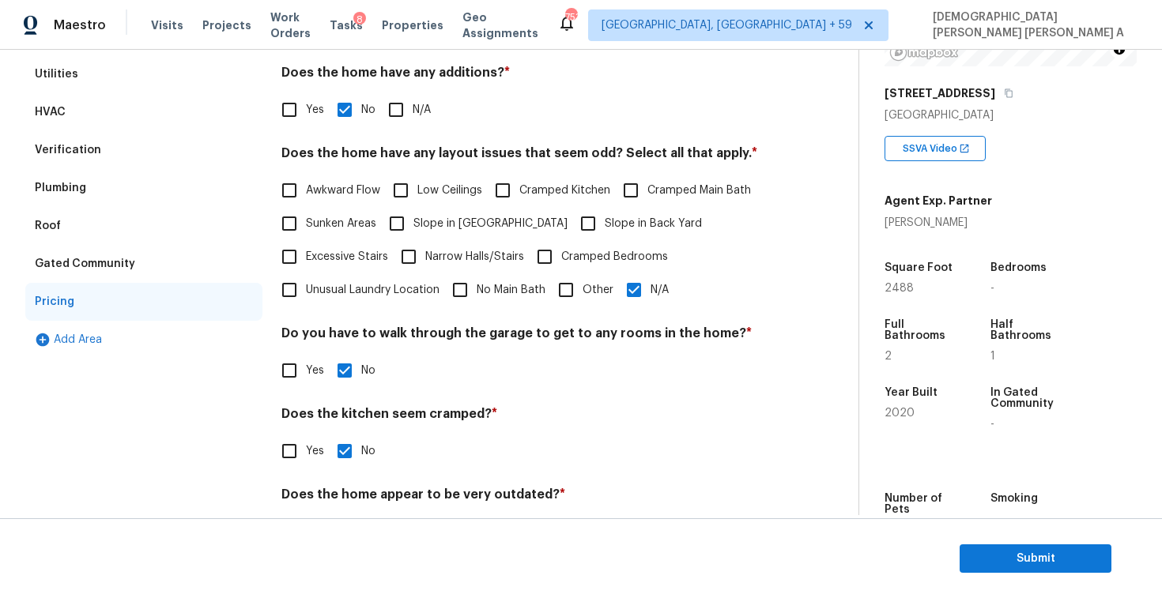
click at [635, 299] on input "N/A" at bounding box center [633, 289] width 33 height 33
checkbox input "false"
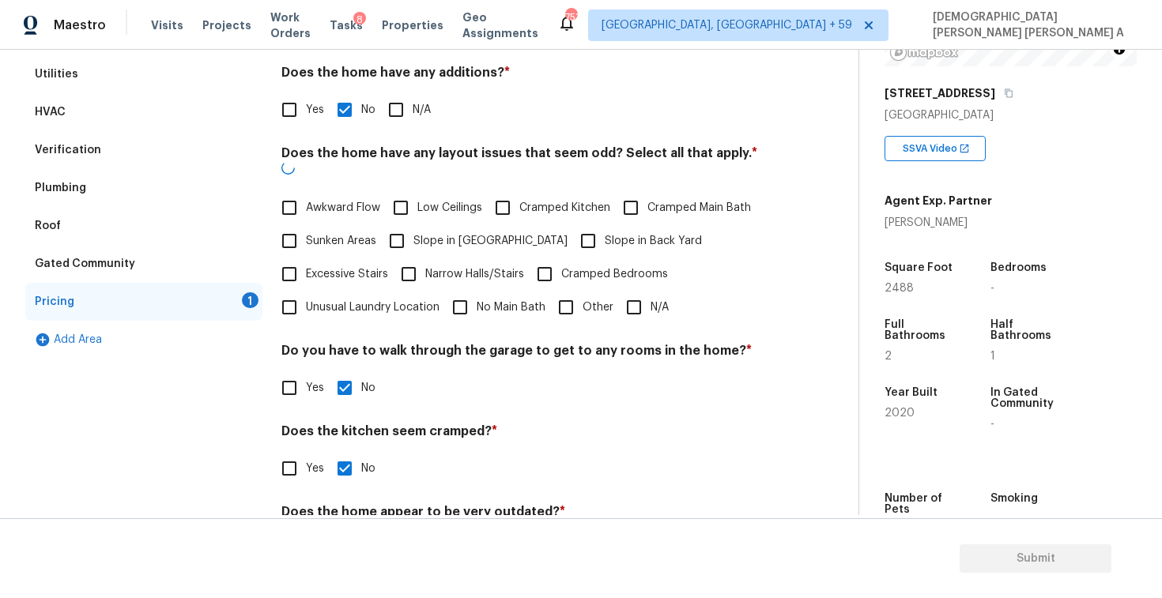
click at [567, 293] on input "Other" at bounding box center [565, 307] width 33 height 33
checkbox input "true"
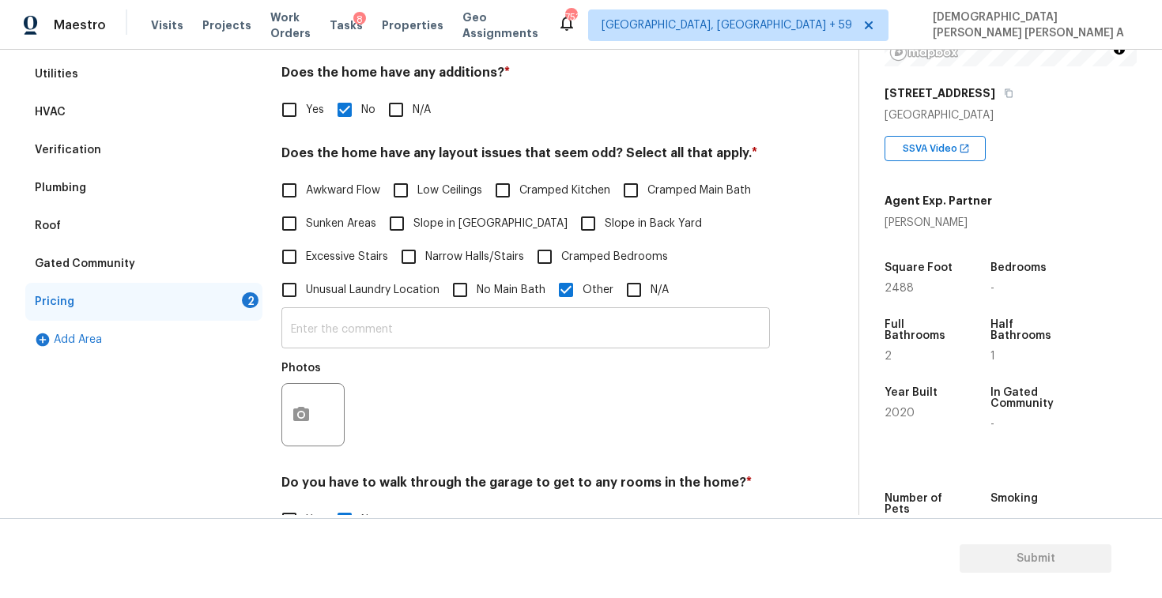
click at [506, 339] on input "text" at bounding box center [525, 329] width 488 height 37
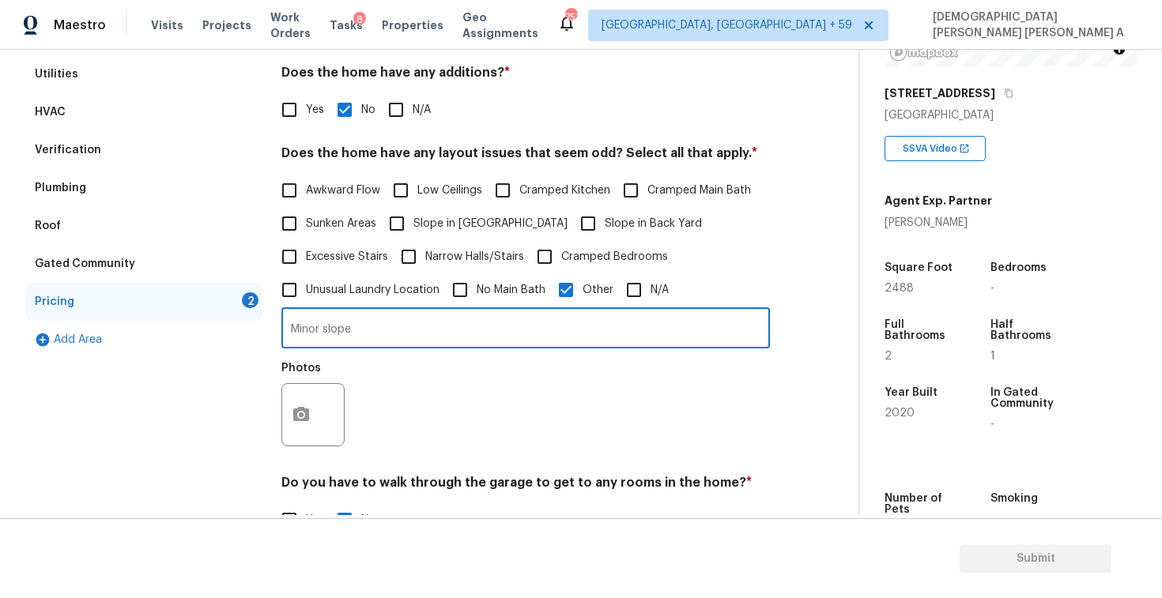
type input "Minor slope"
click at [303, 424] on icon "button" at bounding box center [301, 414] width 19 height 19
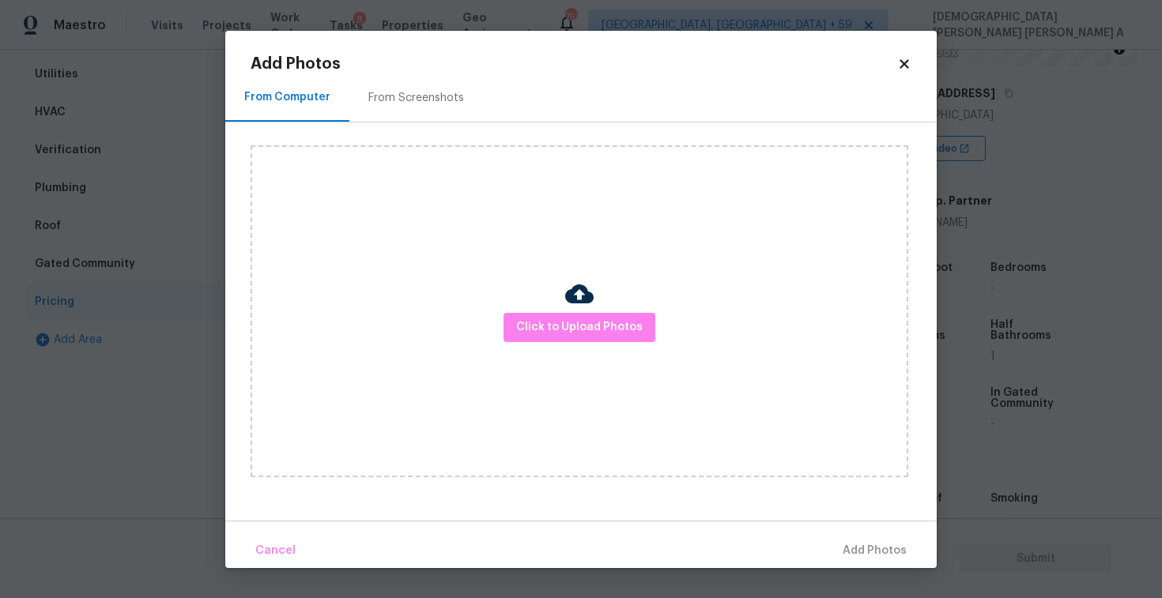
click at [593, 311] on div "Click to Upload Photos" at bounding box center [578, 311] width 657 height 332
click at [589, 318] on span "Click to Upload Photos" at bounding box center [579, 328] width 126 height 20
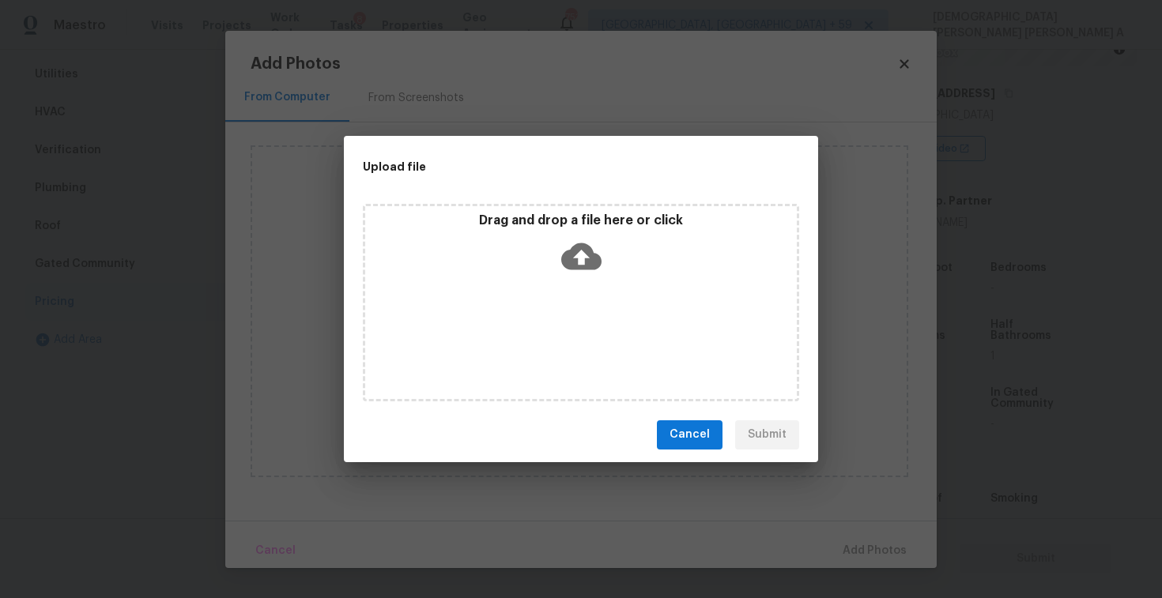
click at [576, 253] on icon at bounding box center [581, 256] width 40 height 40
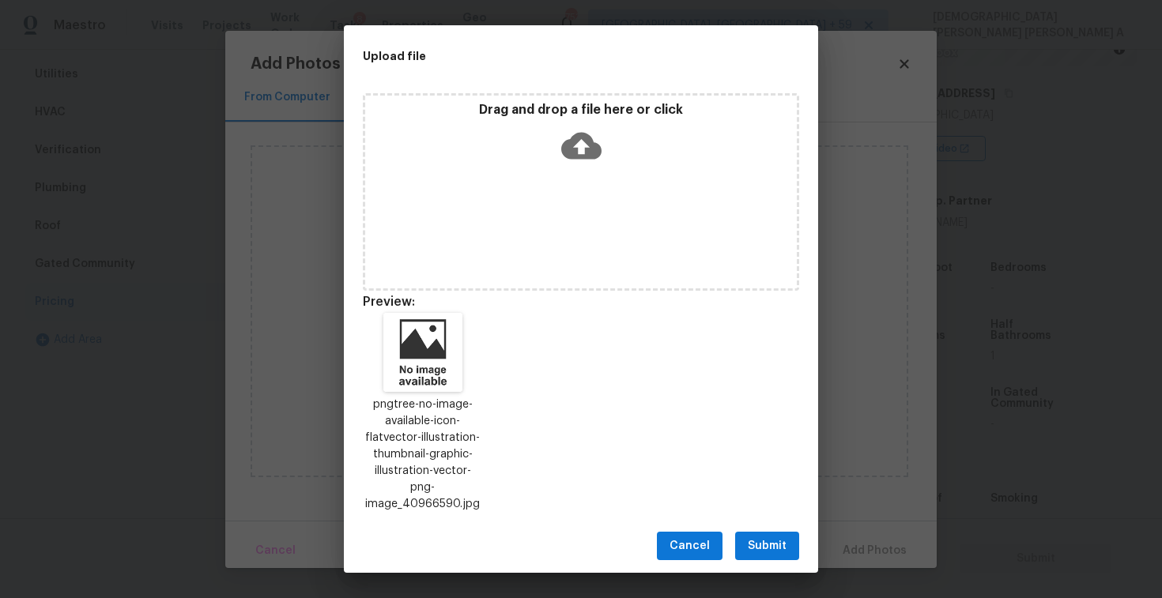
click at [778, 537] on span "Submit" at bounding box center [767, 547] width 39 height 20
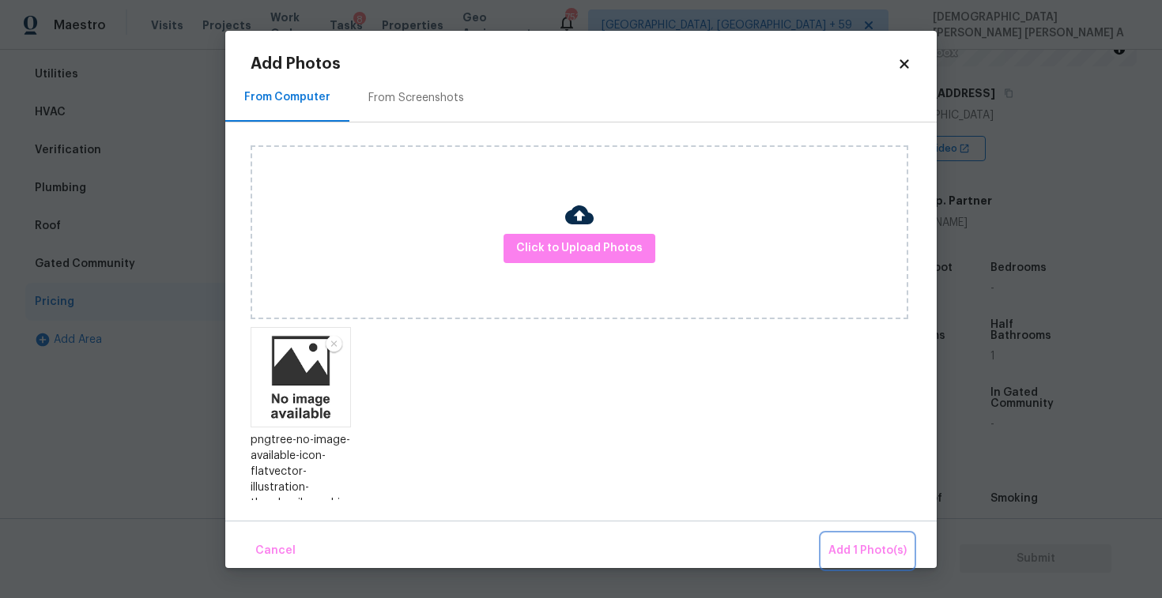
click at [850, 540] on button "Add 1 Photo(s)" at bounding box center [867, 551] width 91 height 34
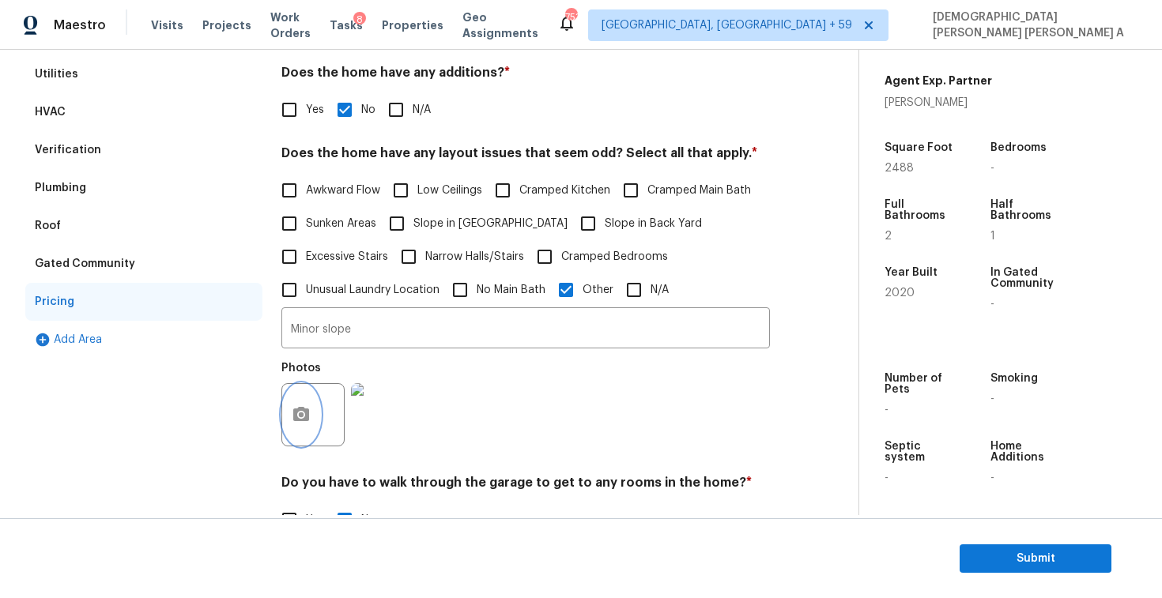
scroll to position [0, 0]
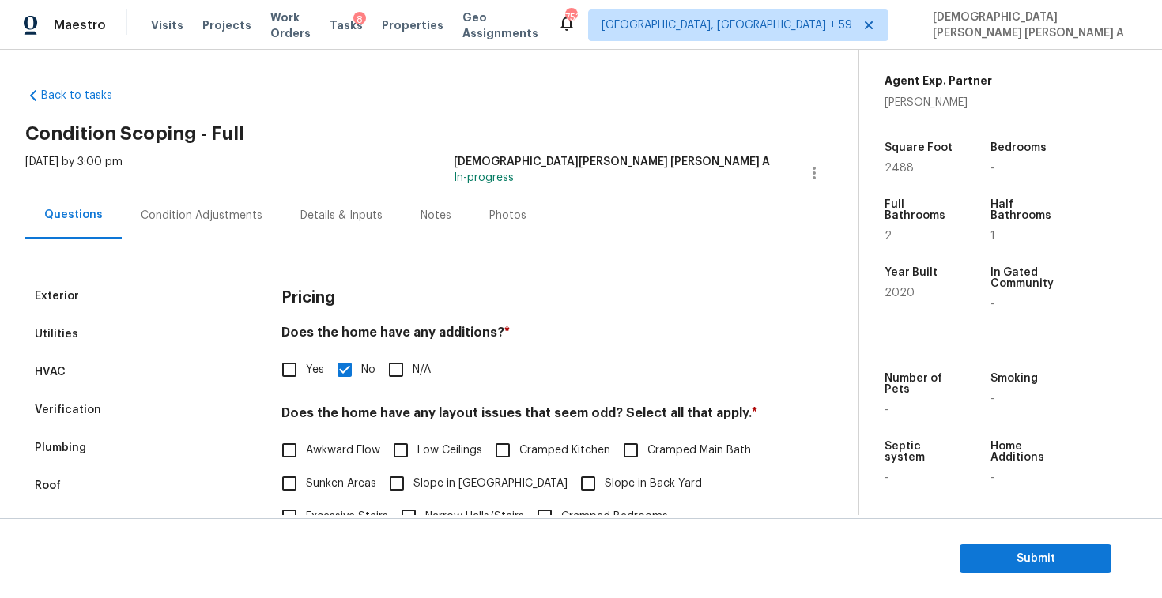
click at [184, 220] on div "Condition Adjustments" at bounding box center [202, 216] width 122 height 16
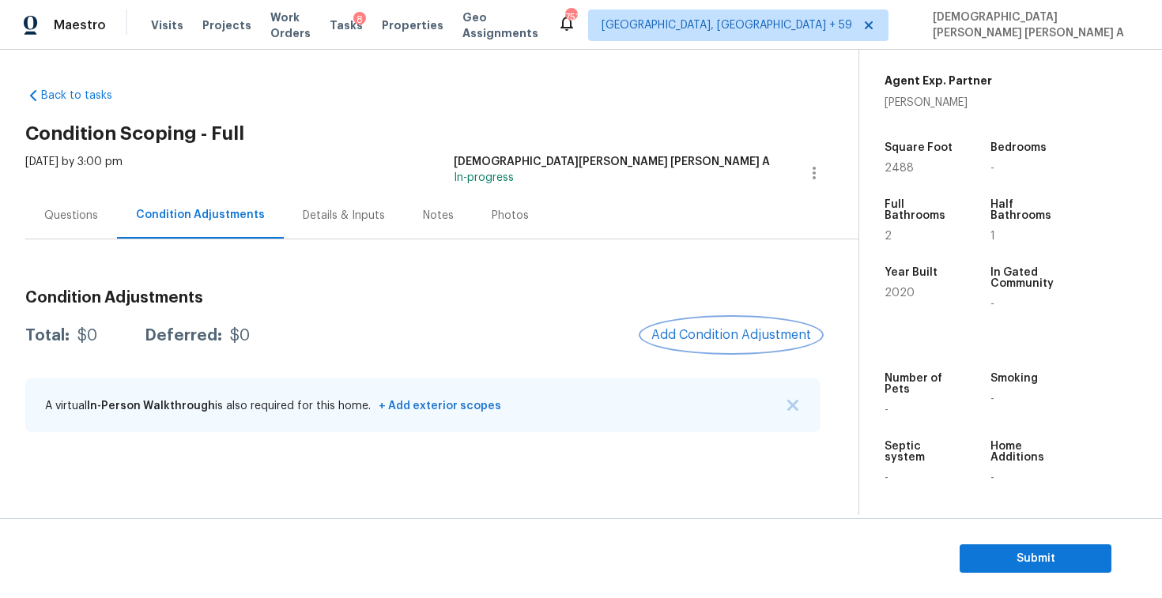
click at [745, 350] on button "Add Condition Adjustment" at bounding box center [731, 334] width 179 height 33
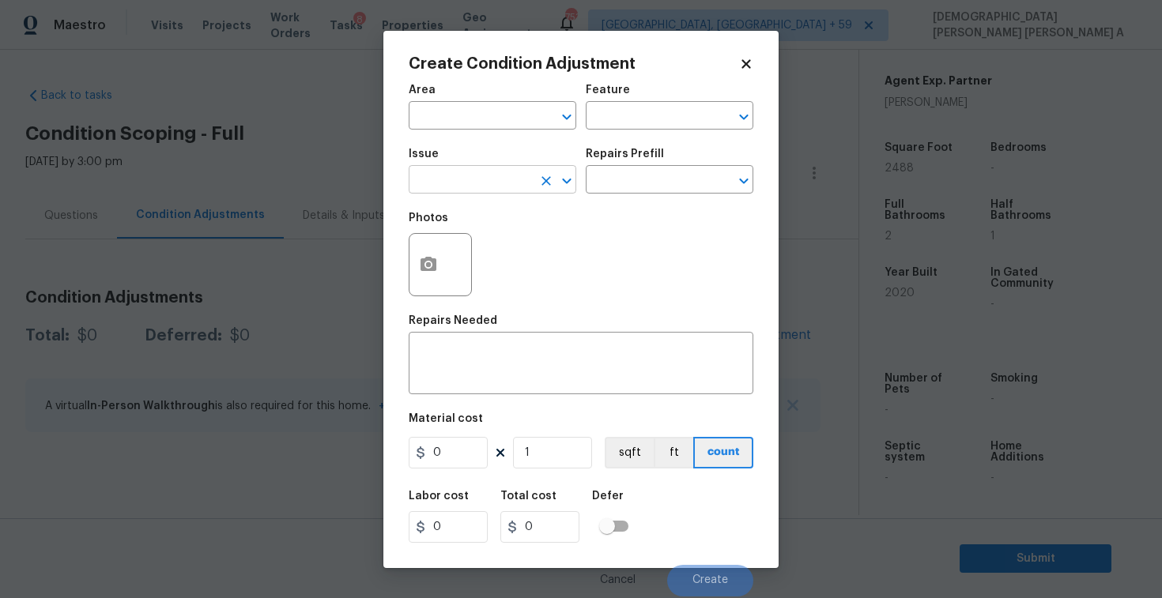
click at [503, 179] on input "text" at bounding box center [470, 181] width 123 height 24
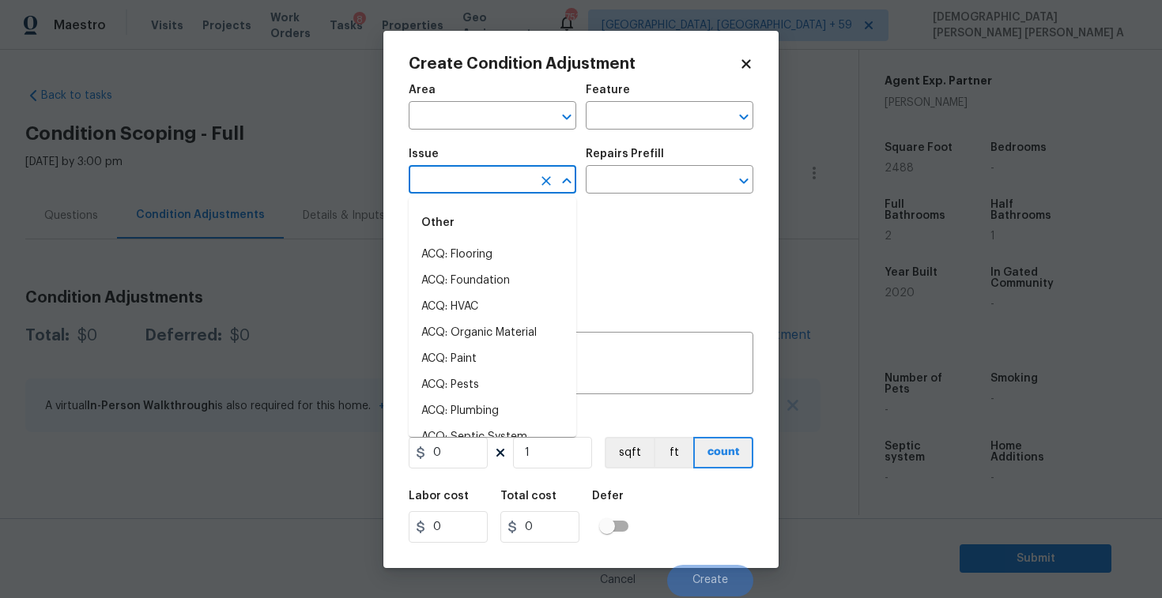
type input "l"
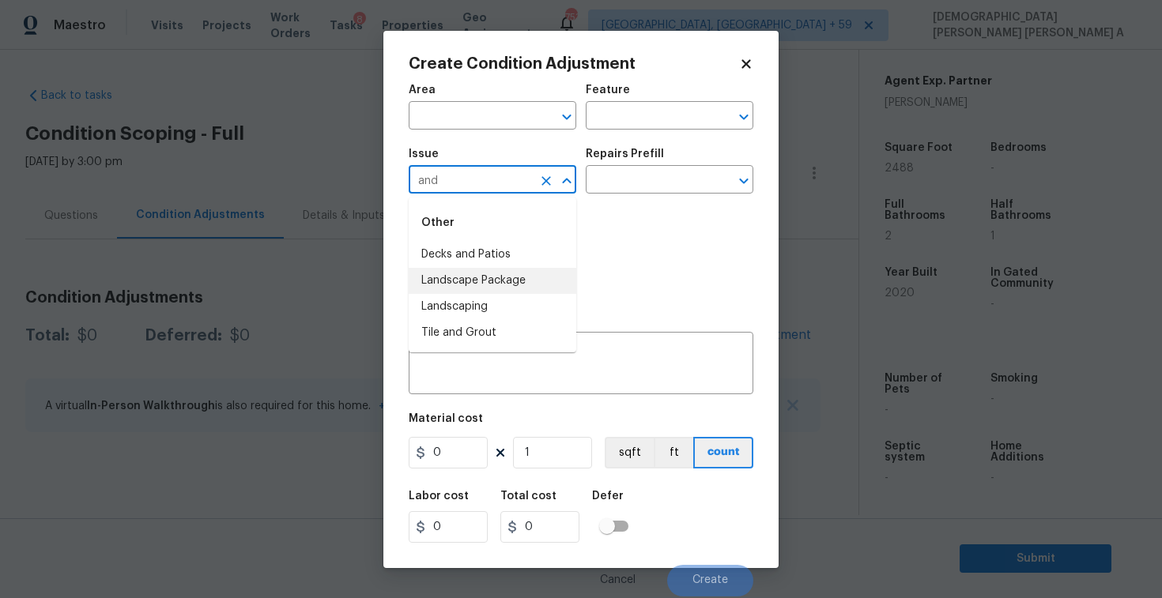
click at [517, 289] on li "Landscape Package" at bounding box center [493, 281] width 168 height 26
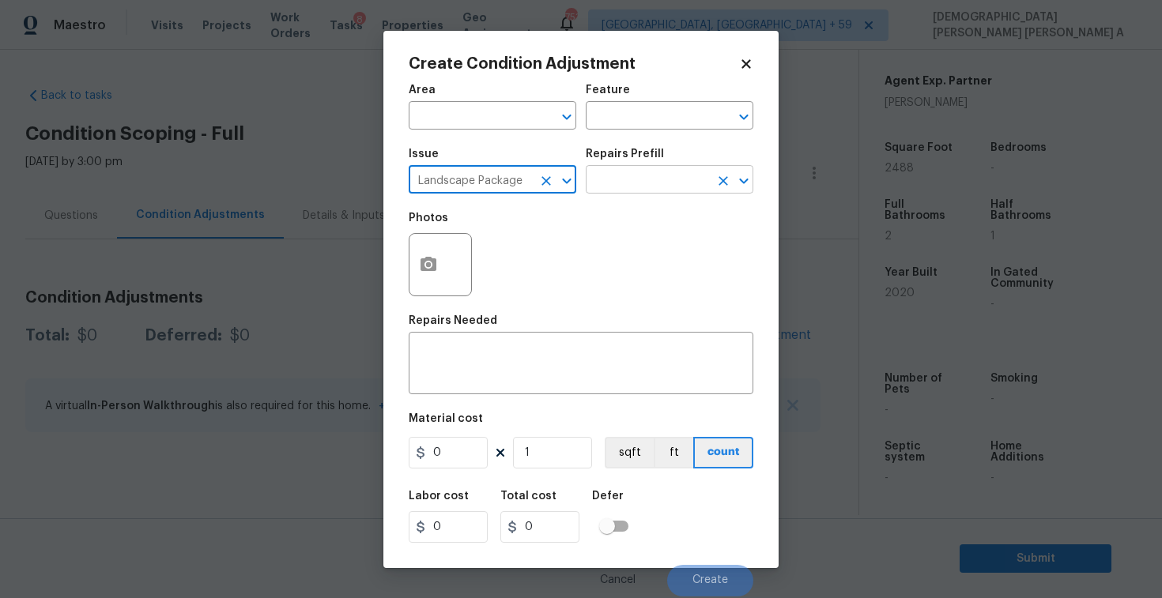
type input "Landscape Package"
click at [641, 187] on input "text" at bounding box center [647, 181] width 123 height 24
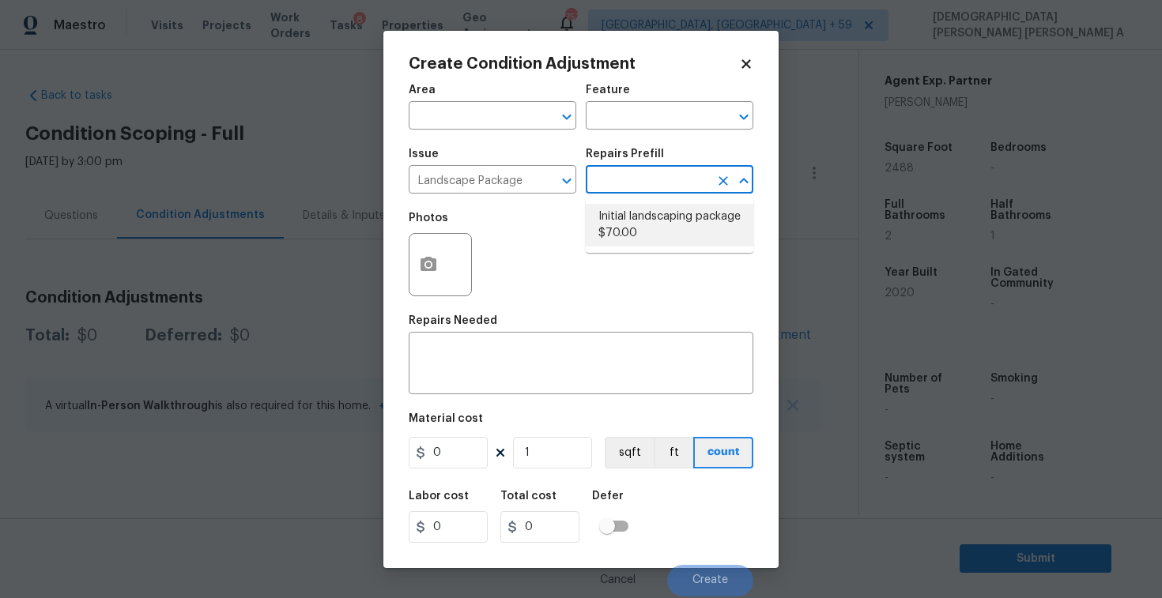
click at [636, 236] on li "Initial landscaping package $70.00" at bounding box center [670, 225] width 168 height 43
type input "Home Readiness Packages"
type textarea "Mowing of grass up to 6" in height. Mow, edge along driveways & sidewalks, trim…"
type input "70"
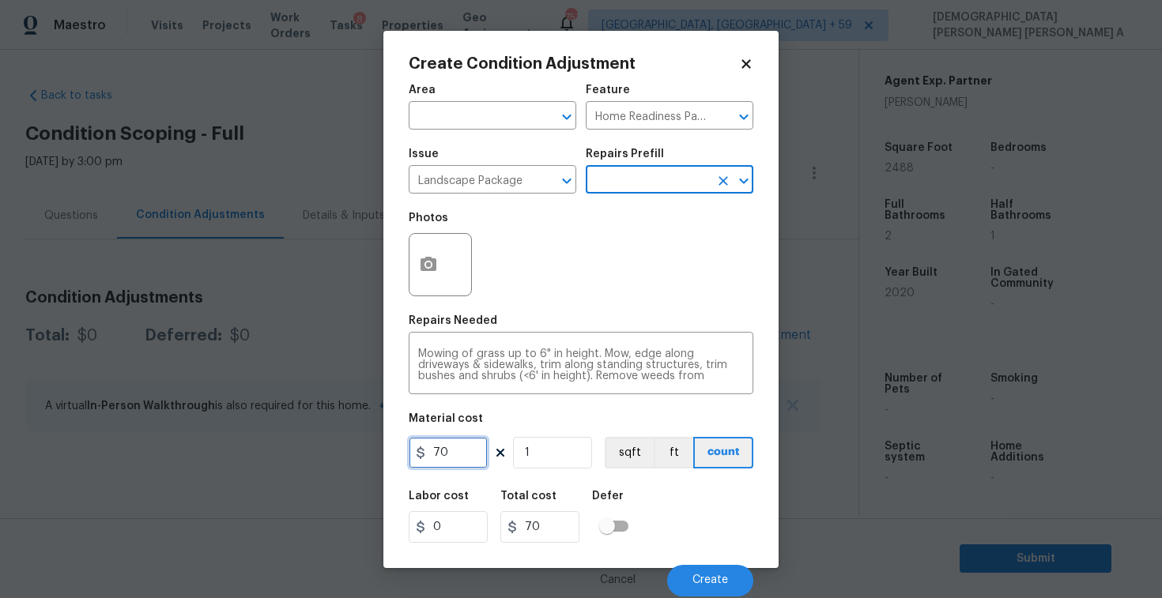
click at [457, 458] on input "70" at bounding box center [448, 453] width 79 height 32
type input "700"
click at [405, 269] on div "Create Condition Adjustment Area ​ Feature Home Readiness Packages ​ Issue Land…" at bounding box center [580, 299] width 395 height 537
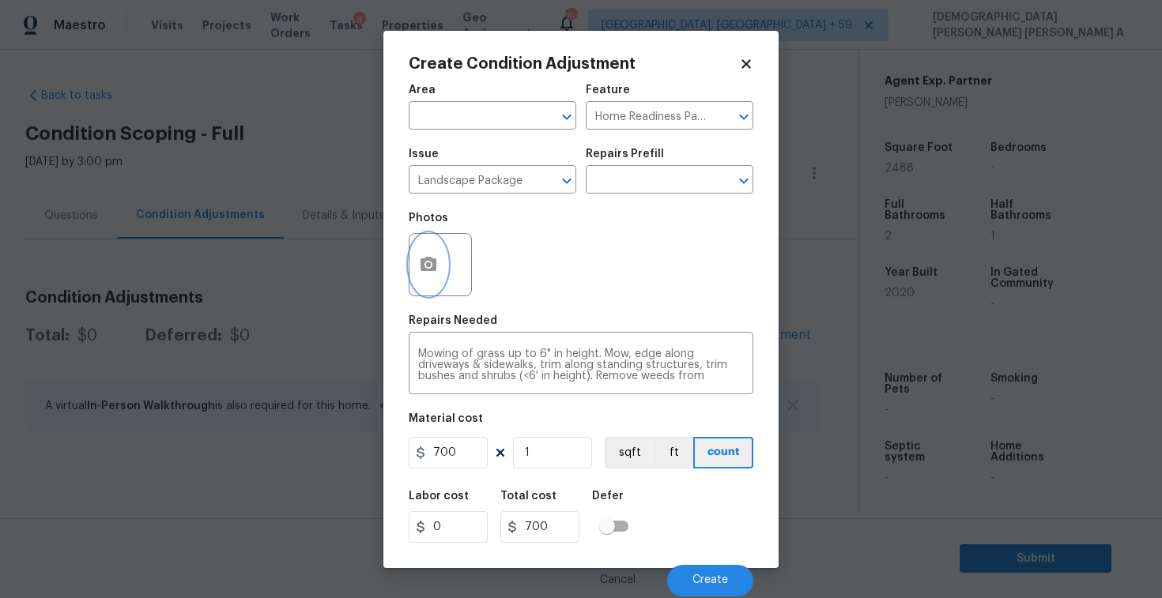
click at [421, 269] on icon "button" at bounding box center [428, 264] width 16 height 14
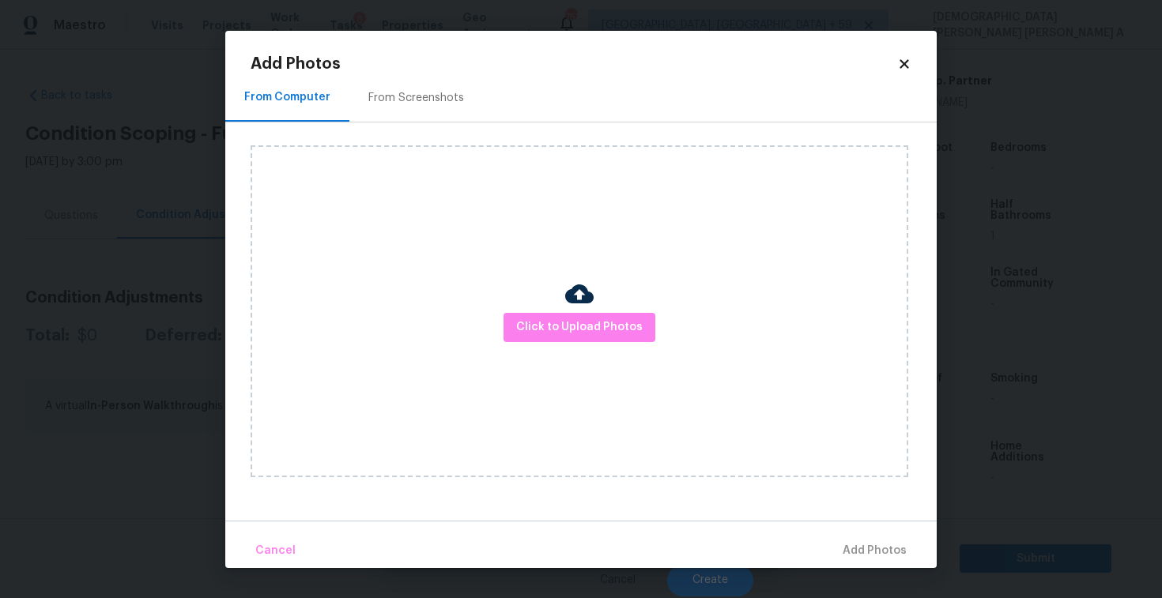
click at [419, 65] on h2 "Add Photos" at bounding box center [573, 64] width 646 height 16
click at [416, 121] on div "From Screenshots" at bounding box center [416, 98] width 134 height 47
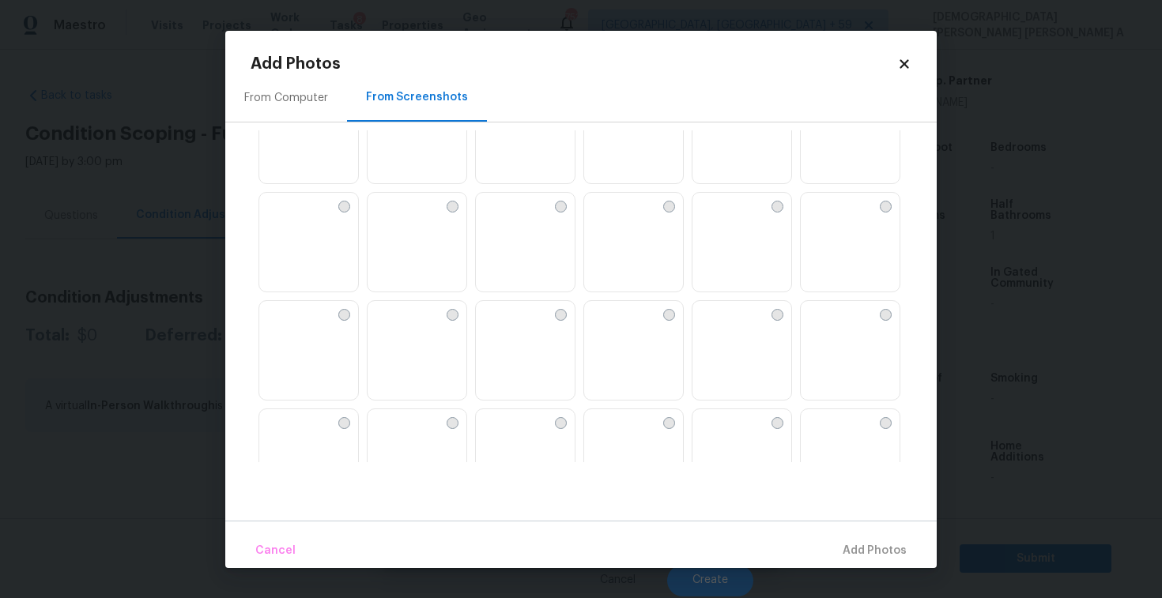
scroll to position [311, 0]
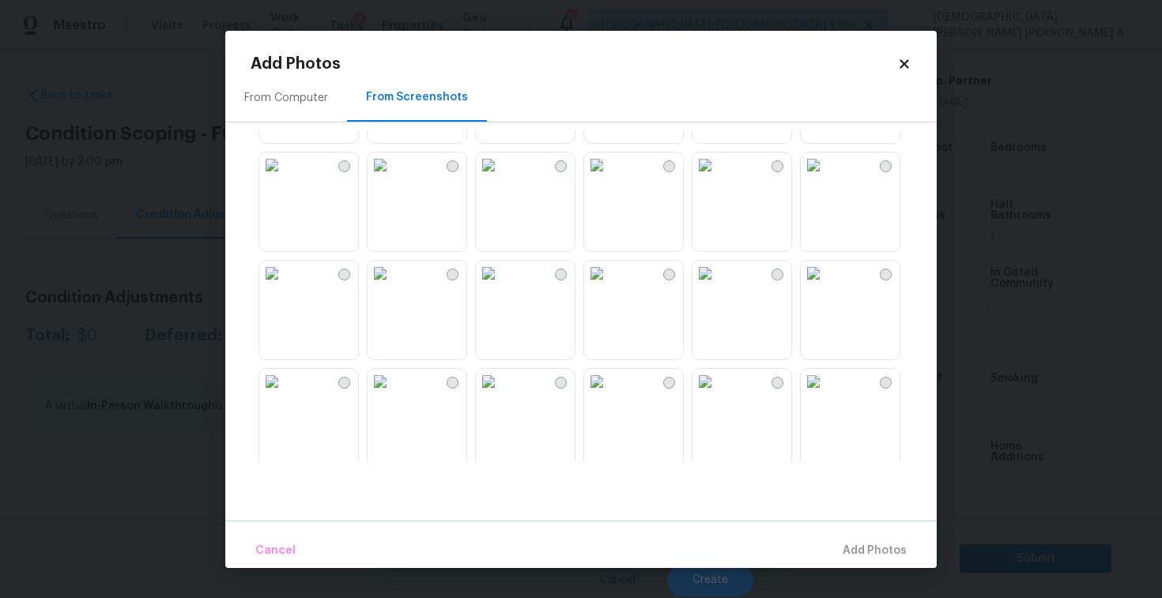
click at [284, 286] on img at bounding box center [271, 273] width 25 height 25
click at [883, 555] on span "Add 1 Photo(s)" at bounding box center [867, 551] width 78 height 20
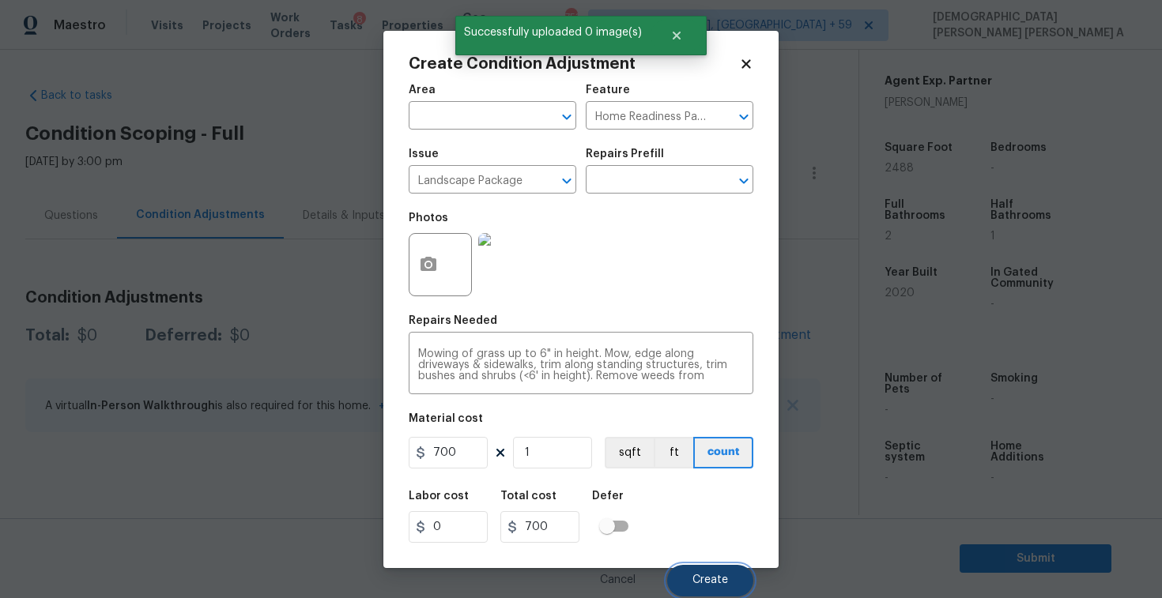
click at [708, 575] on span "Create" at bounding box center [710, 580] width 36 height 12
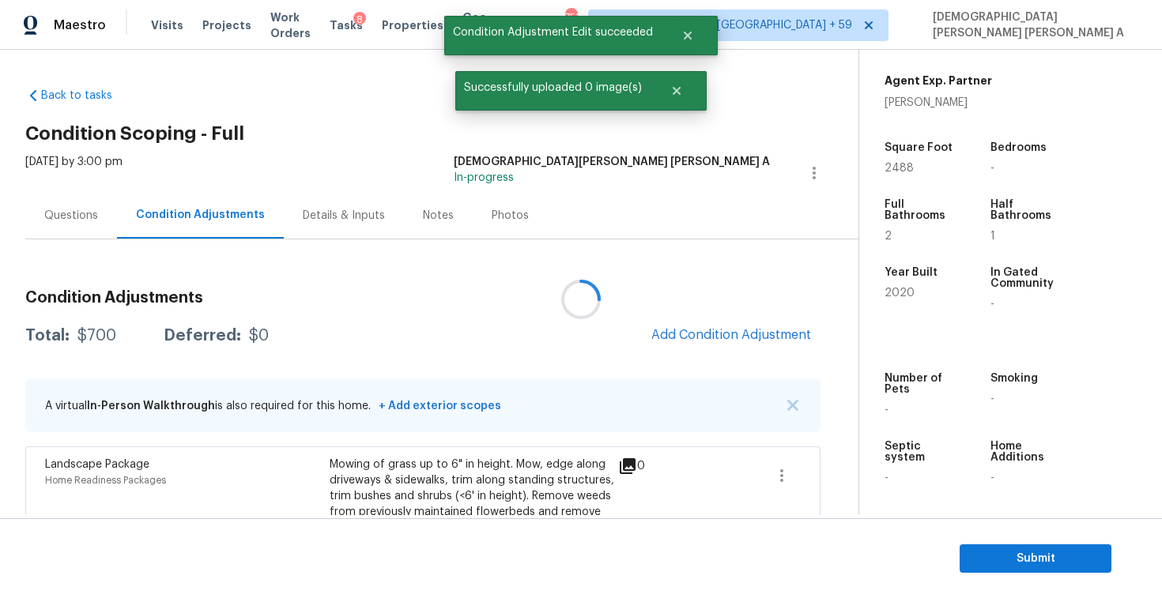
click at [743, 334] on div at bounding box center [581, 299] width 1162 height 598
click at [743, 334] on span "Add Condition Adjustment" at bounding box center [731, 335] width 160 height 14
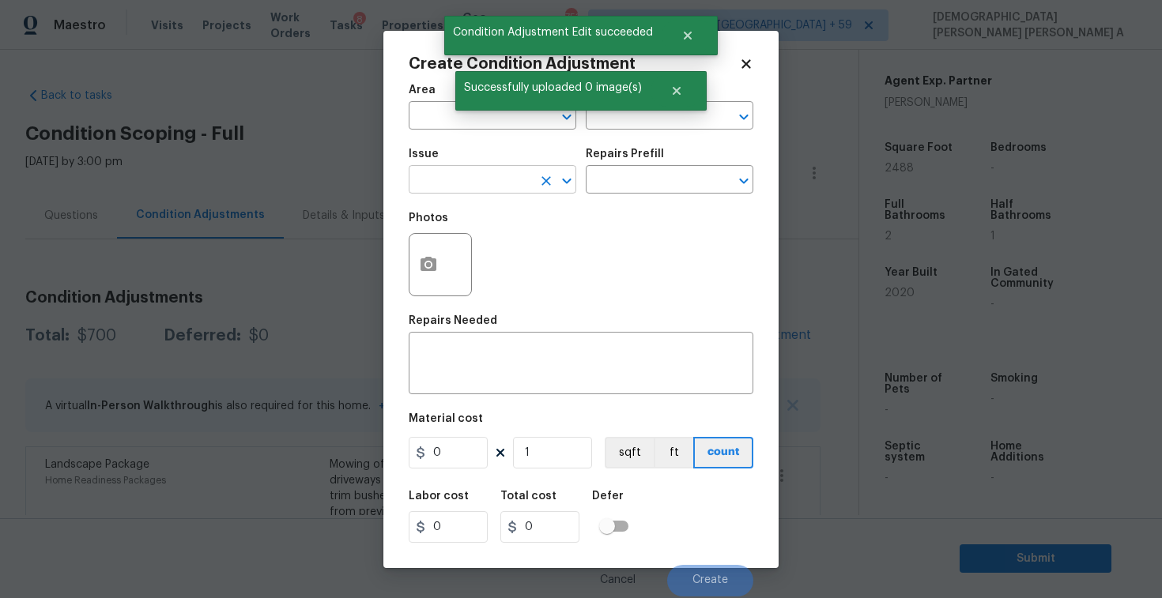
click at [476, 179] on input "text" at bounding box center [470, 181] width 123 height 24
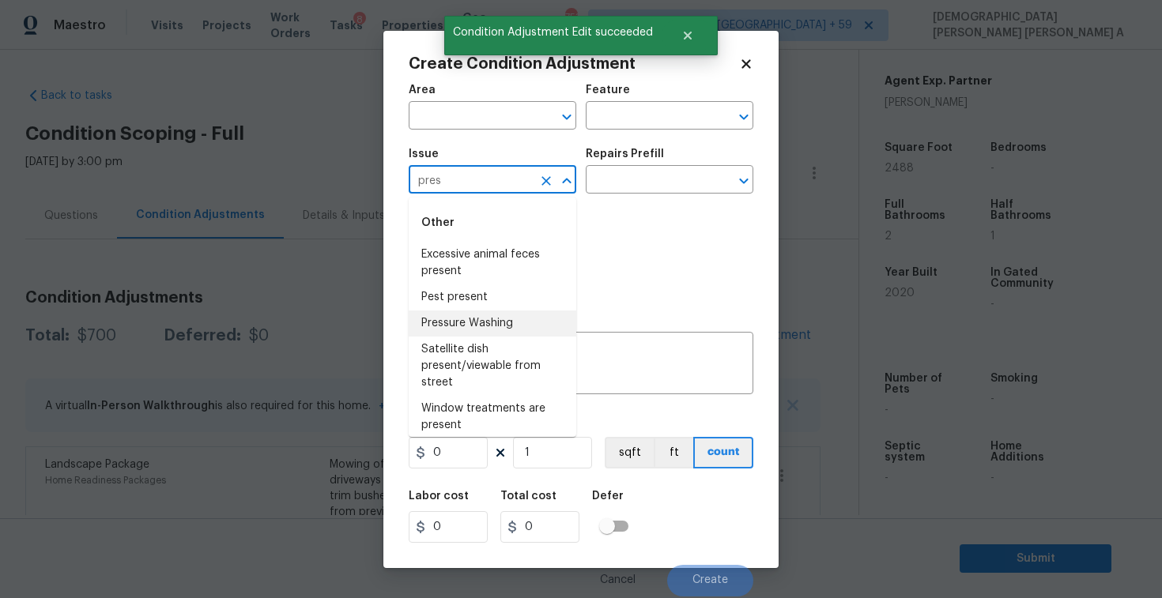
click at [486, 323] on li "Pressure Washing" at bounding box center [493, 324] width 168 height 26
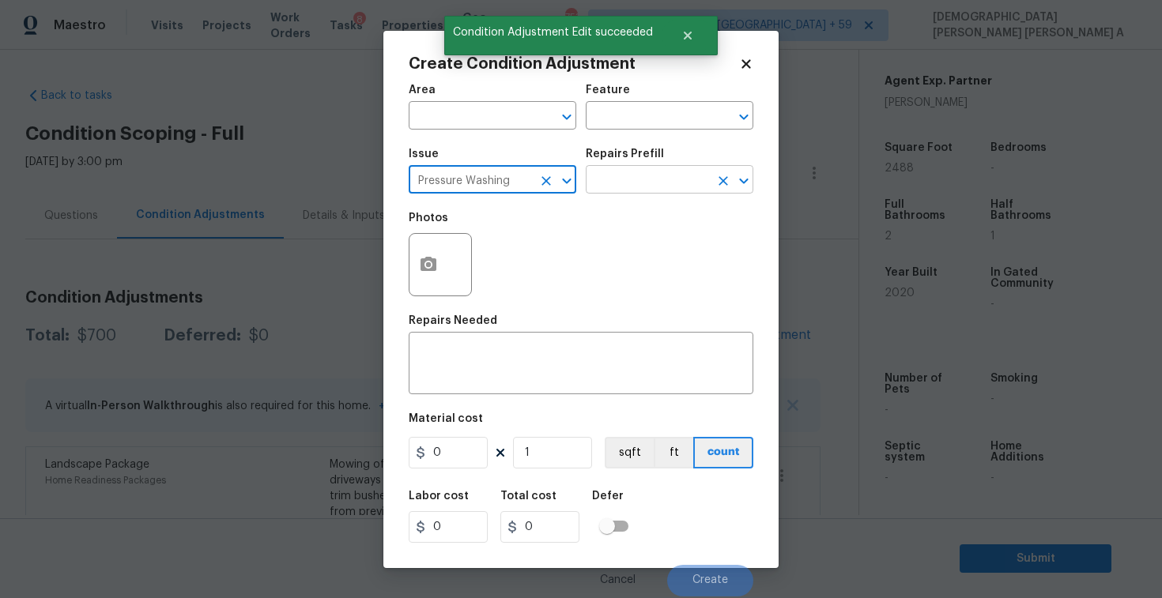
type input "Pressure Washing"
click at [664, 175] on input "text" at bounding box center [647, 181] width 123 height 24
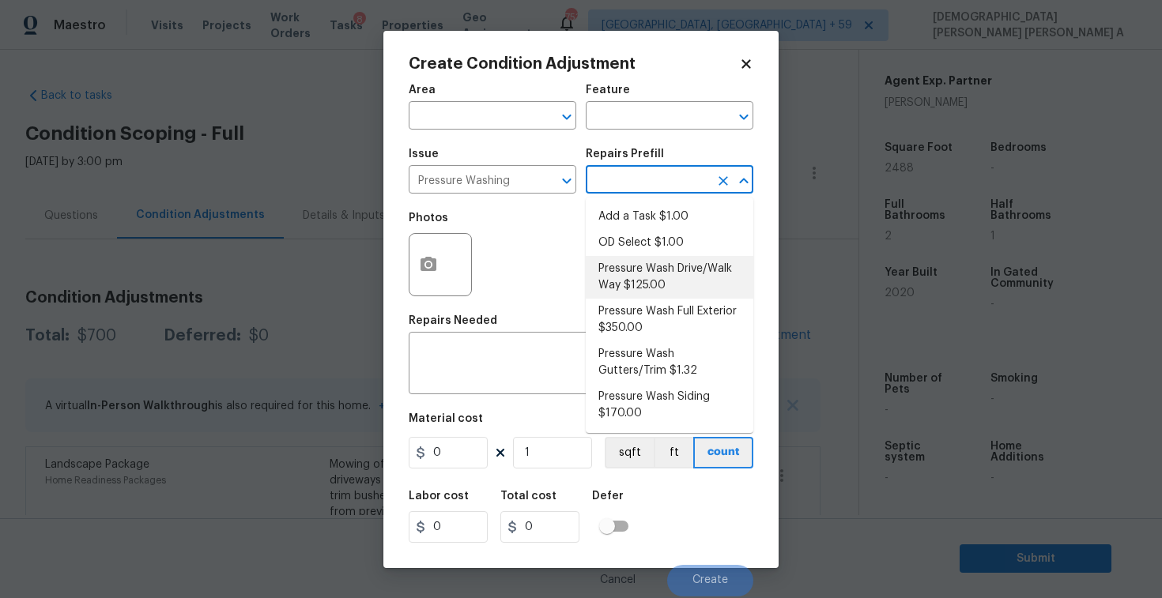
click at [635, 284] on li "Pressure Wash Drive/Walk Way $125.00" at bounding box center [670, 277] width 168 height 43
type input "Siding"
type textarea "Pressure wash the driveways/walkways as directed by the PM. Ensure that all deb…"
type input "125"
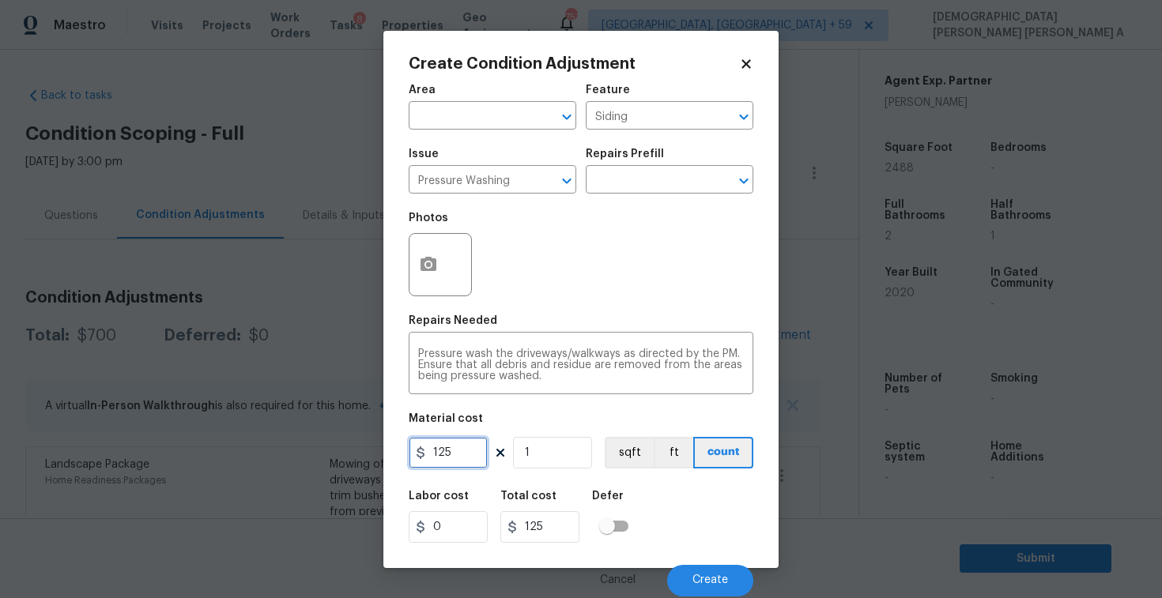
click at [469, 454] on input "125" at bounding box center [448, 453] width 79 height 32
type input "200"
click at [719, 580] on span "Create" at bounding box center [710, 580] width 36 height 12
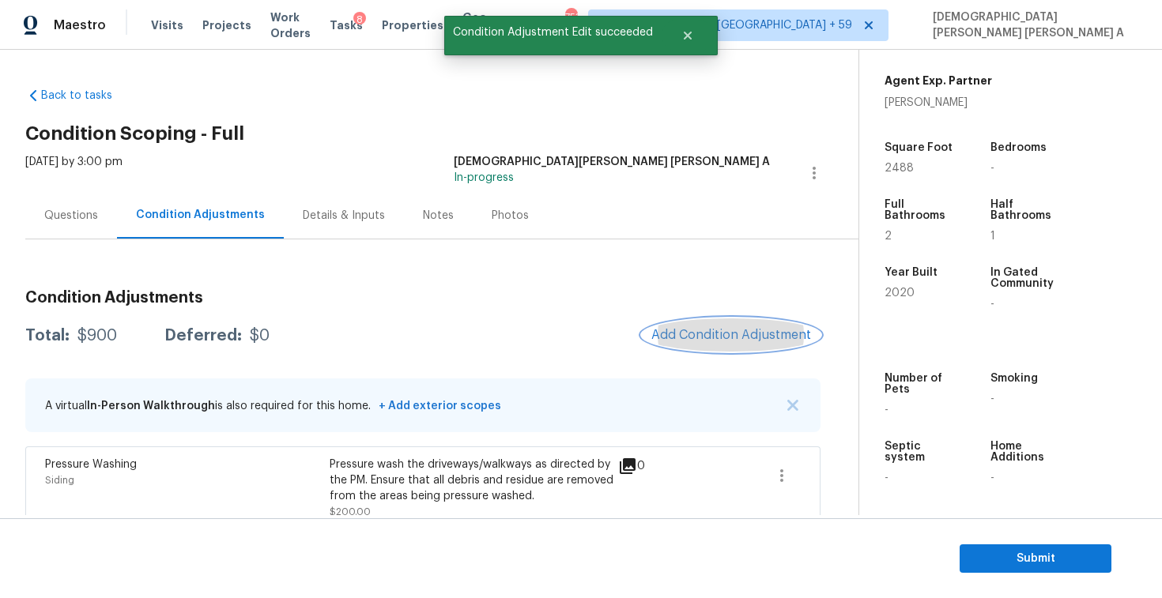
click at [732, 334] on span "Add Condition Adjustment" at bounding box center [731, 335] width 160 height 14
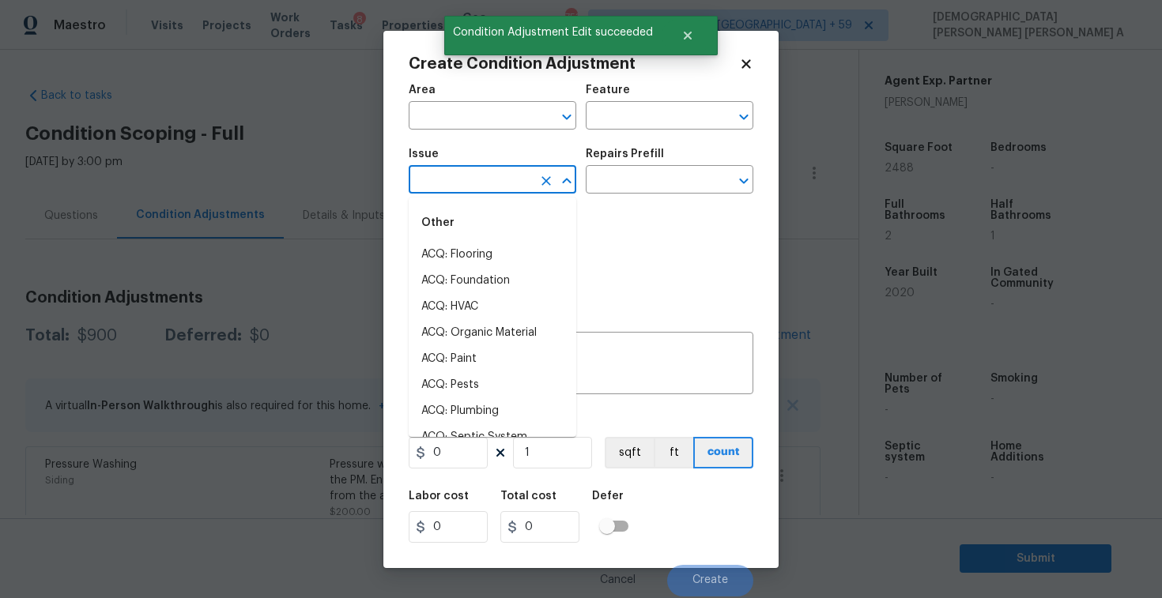
click at [446, 182] on input "text" at bounding box center [470, 181] width 123 height 24
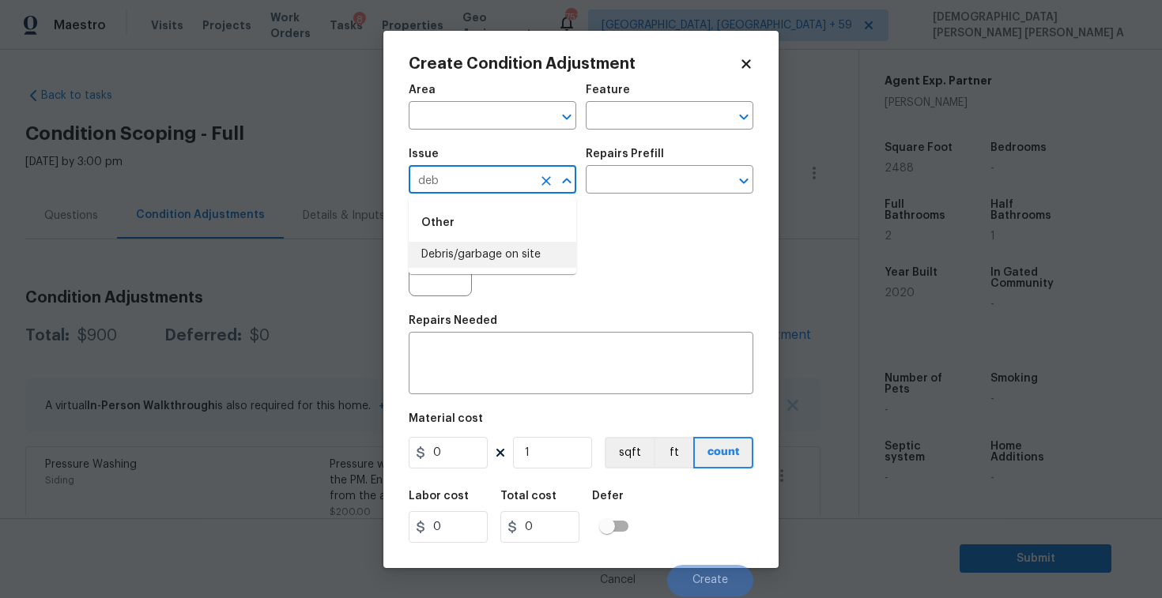
click at [520, 262] on li "Debris/garbage on site" at bounding box center [493, 255] width 168 height 26
type input "Debris/garbage on site"
click at [638, 186] on input "text" at bounding box center [647, 181] width 123 height 24
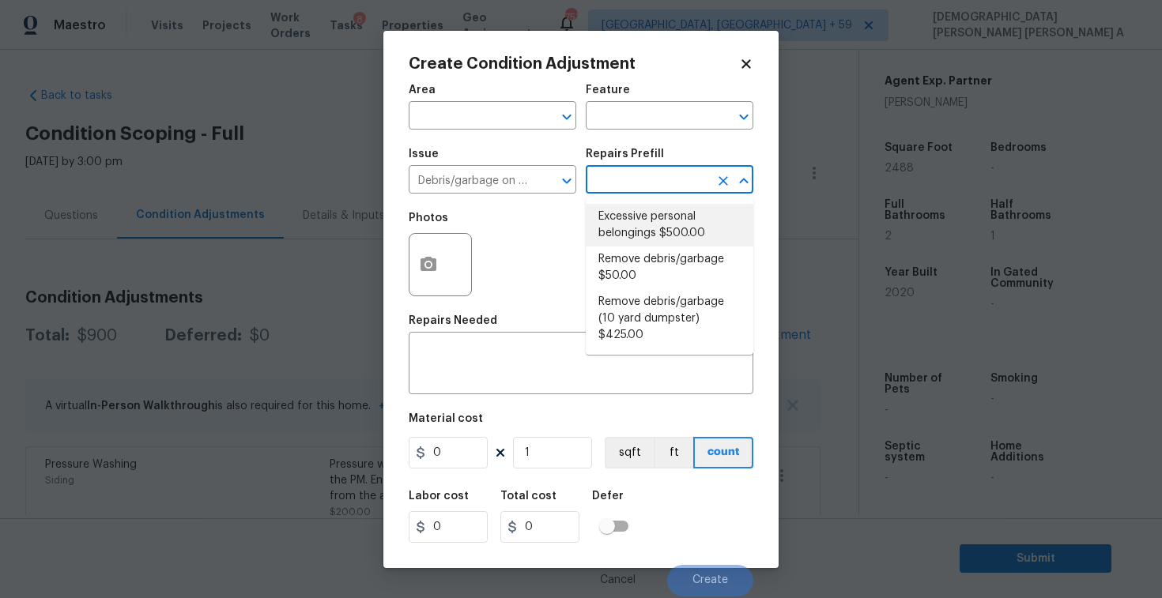
click at [637, 222] on li "Excessive personal belongings $500.00" at bounding box center [670, 225] width 168 height 43
type textarea "Contingency for excessive items to be removed - During assessment, the home con…"
type input "500"
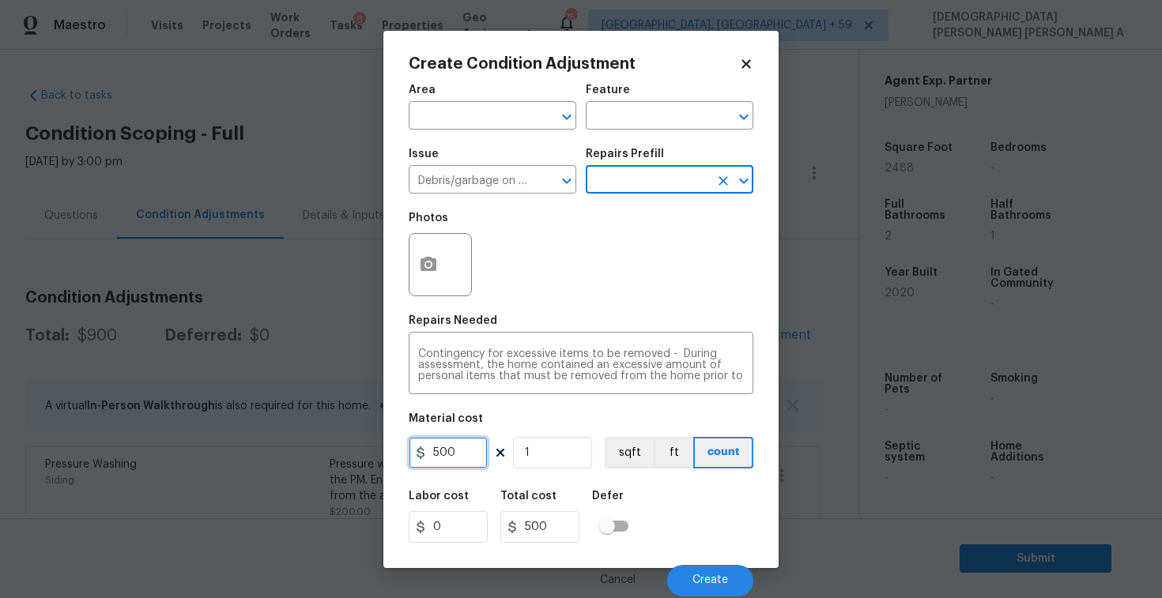
click at [450, 456] on input "500" at bounding box center [448, 453] width 79 height 32
type input "100"
click at [427, 268] on icon "button" at bounding box center [428, 264] width 16 height 14
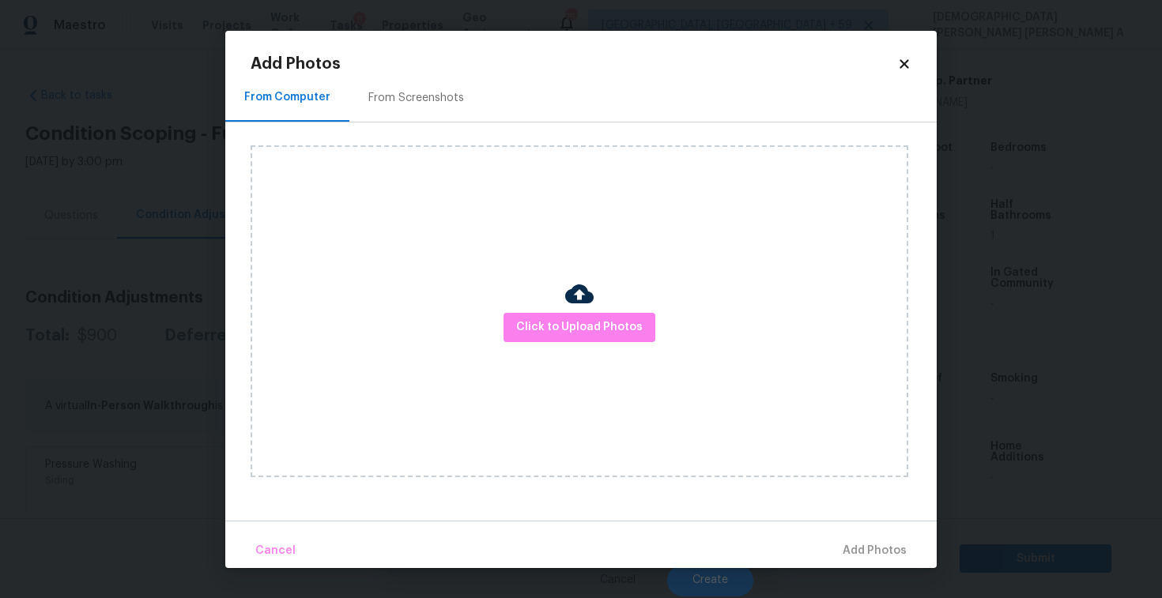
click at [418, 106] on div "From Screenshots" at bounding box center [416, 98] width 134 height 47
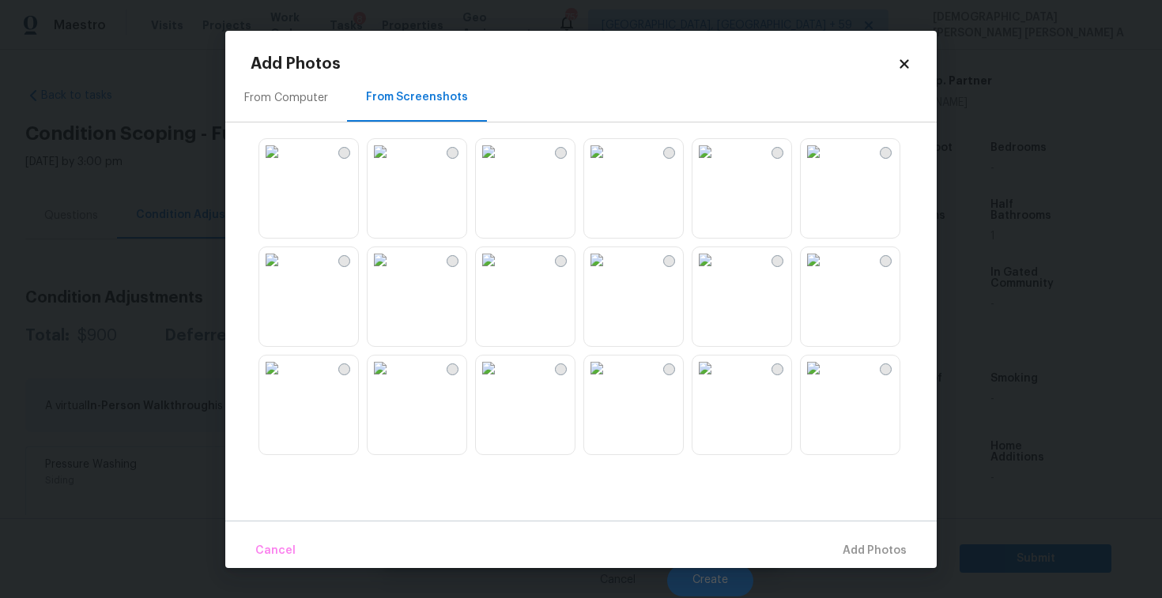
click at [717, 164] on img at bounding box center [704, 151] width 25 height 25
click at [860, 538] on button "Add 1 Photo(s)" at bounding box center [867, 551] width 91 height 34
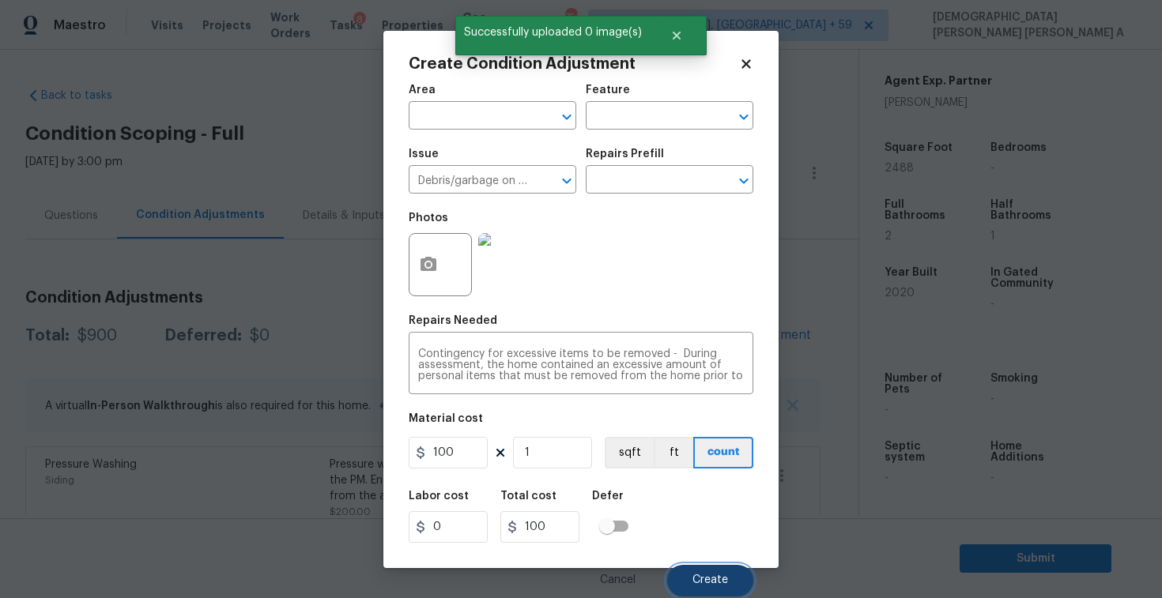
click at [711, 574] on button "Create" at bounding box center [710, 581] width 86 height 32
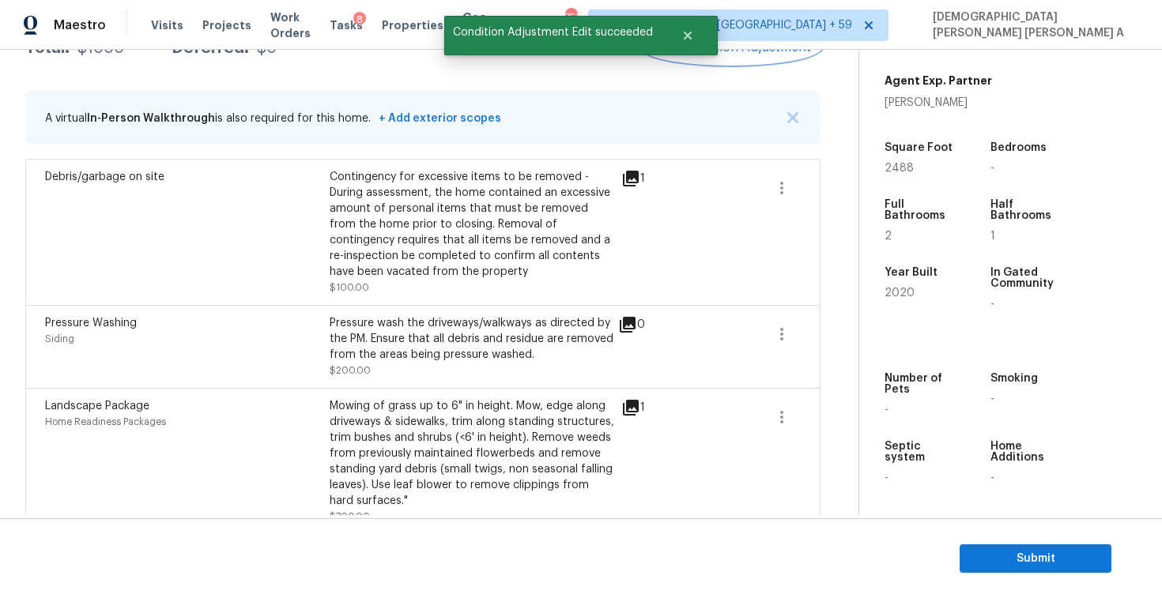
scroll to position [112, 0]
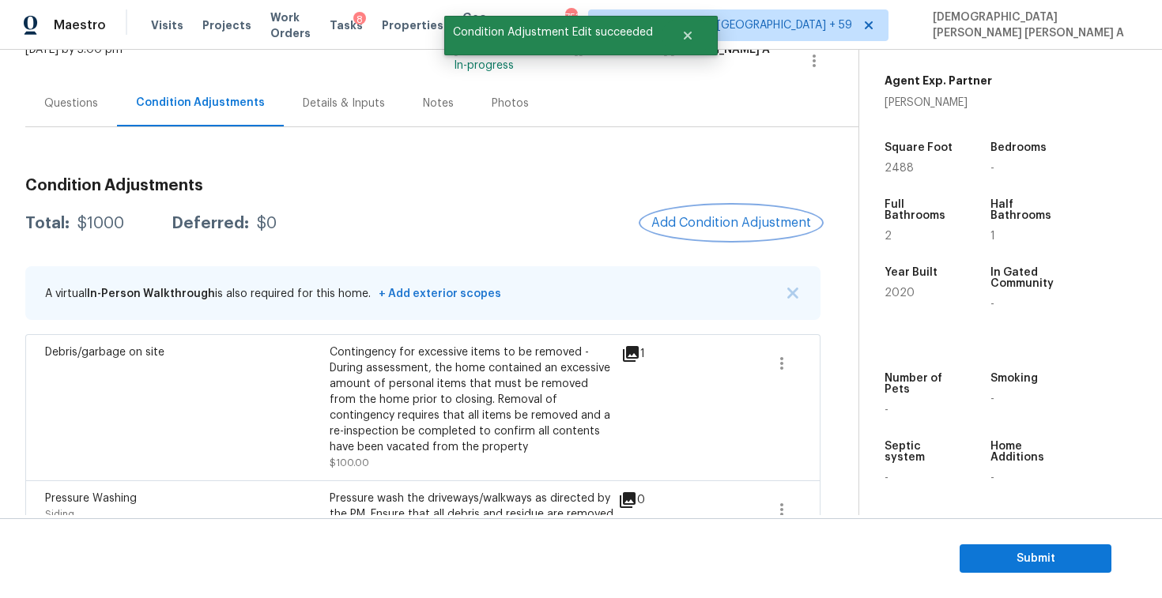
click at [736, 216] on span "Add Condition Adjustment" at bounding box center [731, 223] width 160 height 14
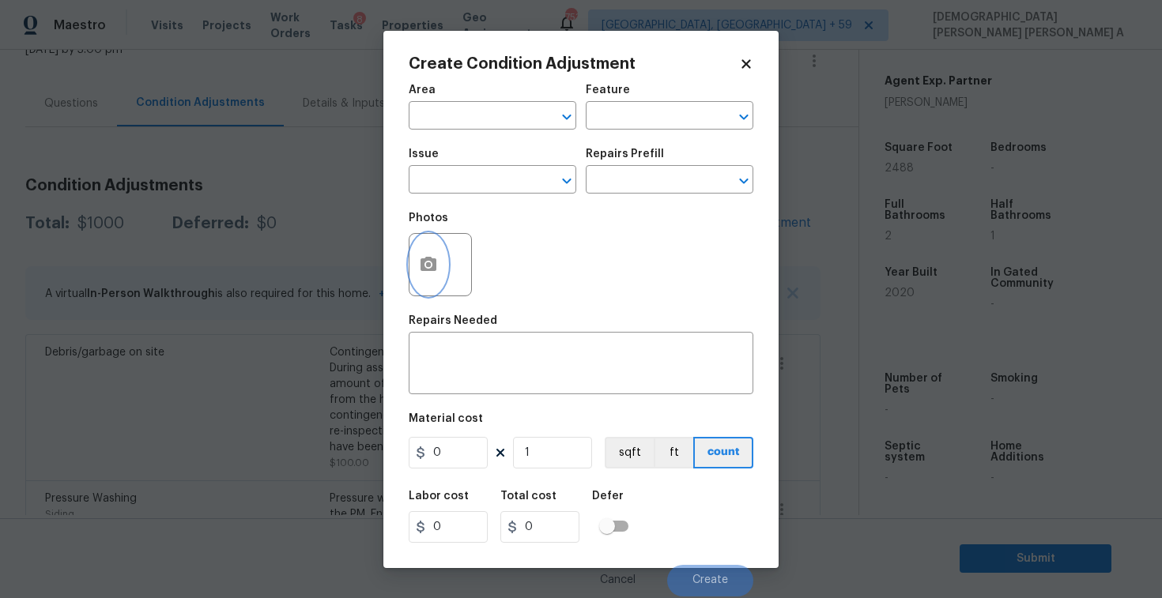
click at [428, 271] on icon "button" at bounding box center [428, 264] width 16 height 14
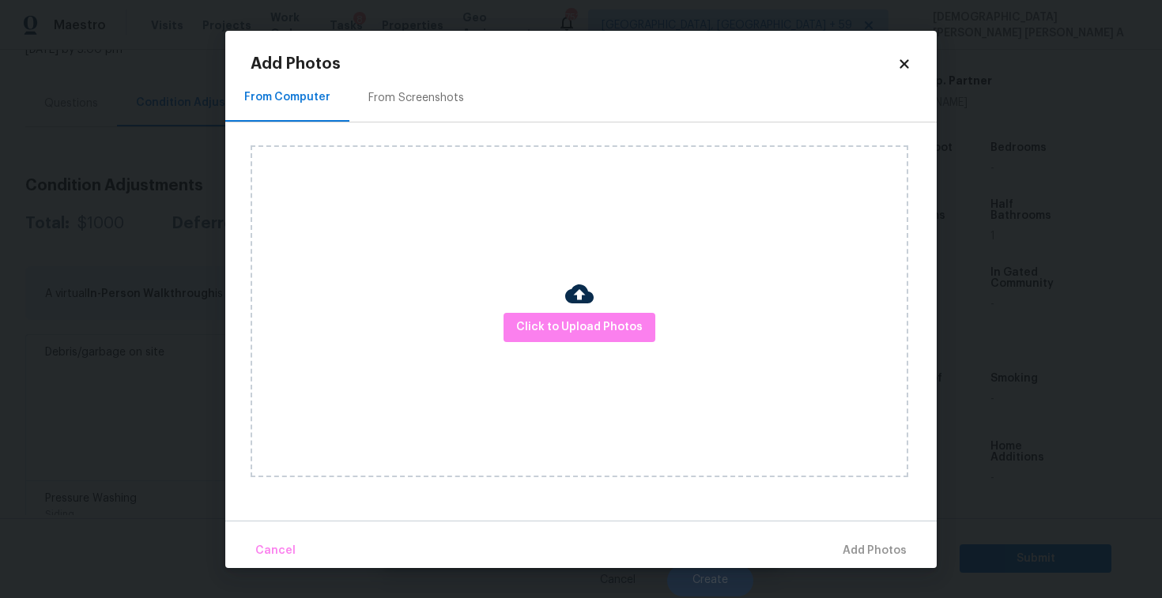
click at [405, 97] on div "From Screenshots" at bounding box center [416, 98] width 96 height 16
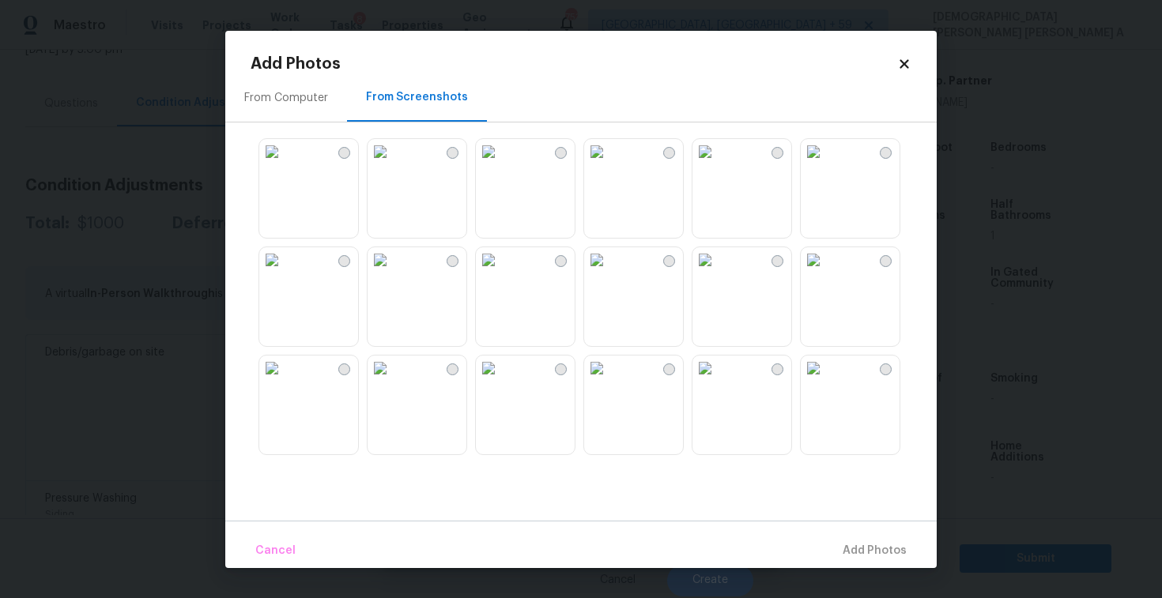
click at [717, 164] on img at bounding box center [704, 151] width 25 height 25
click at [857, 539] on button "Add 1 Photo(s)" at bounding box center [867, 551] width 91 height 34
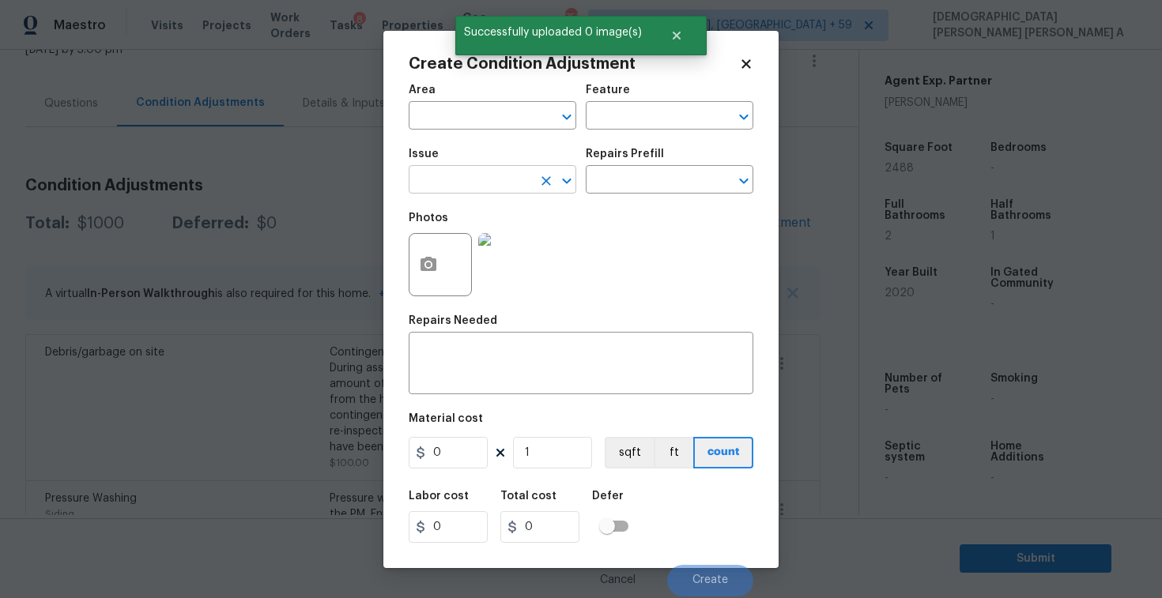
click at [478, 186] on input "text" at bounding box center [470, 181] width 123 height 24
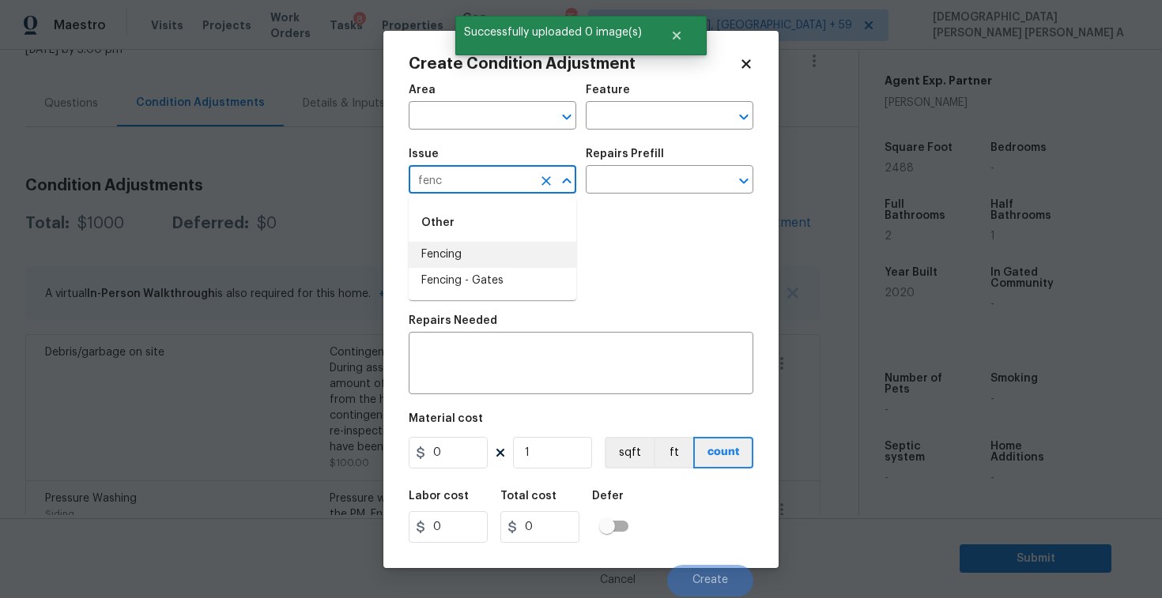
click at [488, 248] on li "Fencing" at bounding box center [493, 255] width 168 height 26
type input "Fencing"
click at [691, 183] on input "text" at bounding box center [647, 181] width 123 height 24
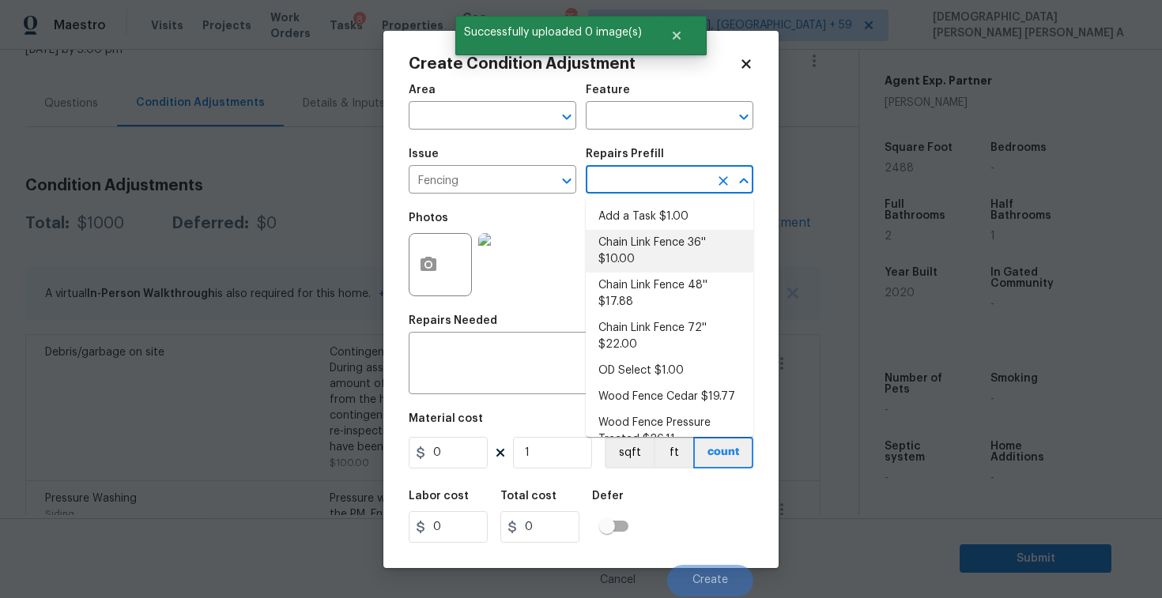
click at [650, 267] on li "Chain Link Fence 36'' $10.00" at bounding box center [670, 251] width 168 height 43
type textarea "Prep the work area and install a new 36'' chain link fence. Ensure that all of …"
type input "10"
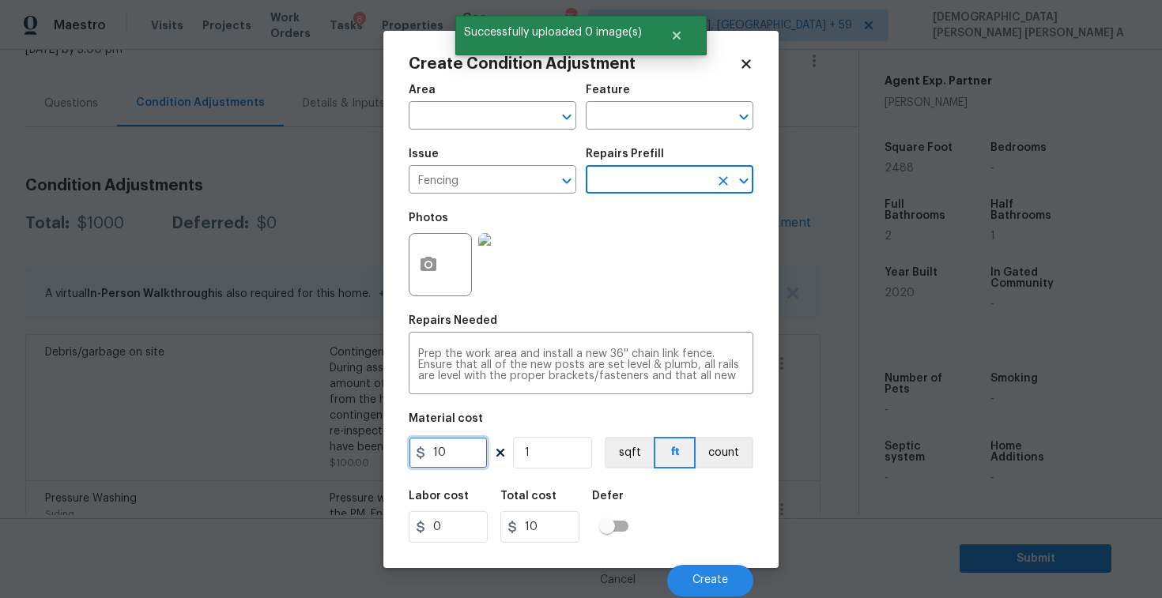
click at [465, 458] on input "10" at bounding box center [448, 453] width 79 height 32
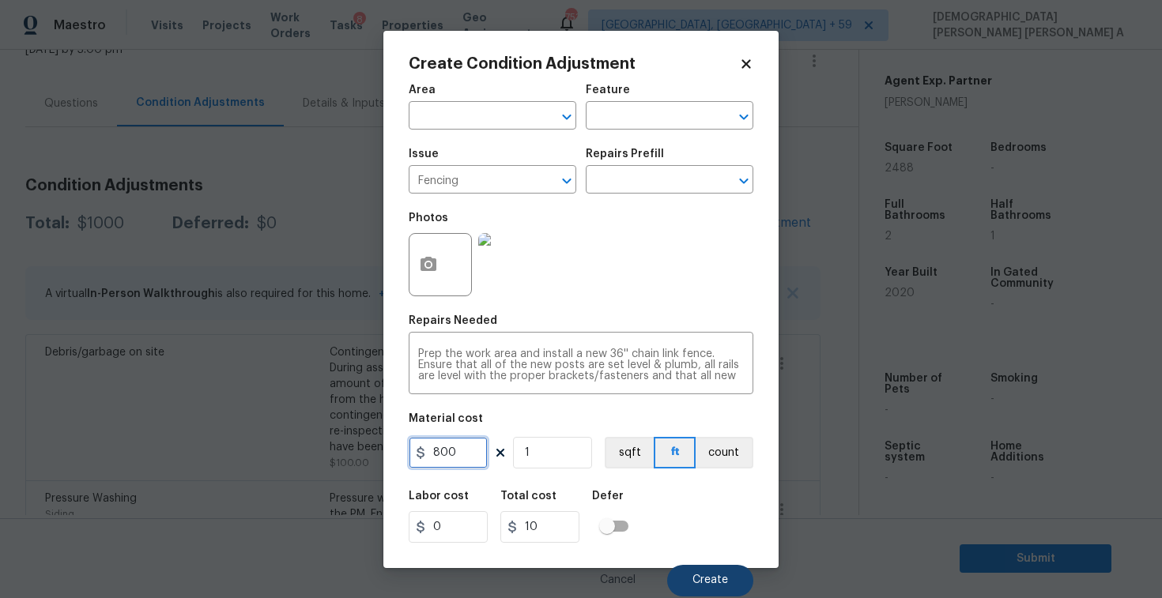
type input "800"
click at [700, 587] on button "Create" at bounding box center [710, 581] width 86 height 32
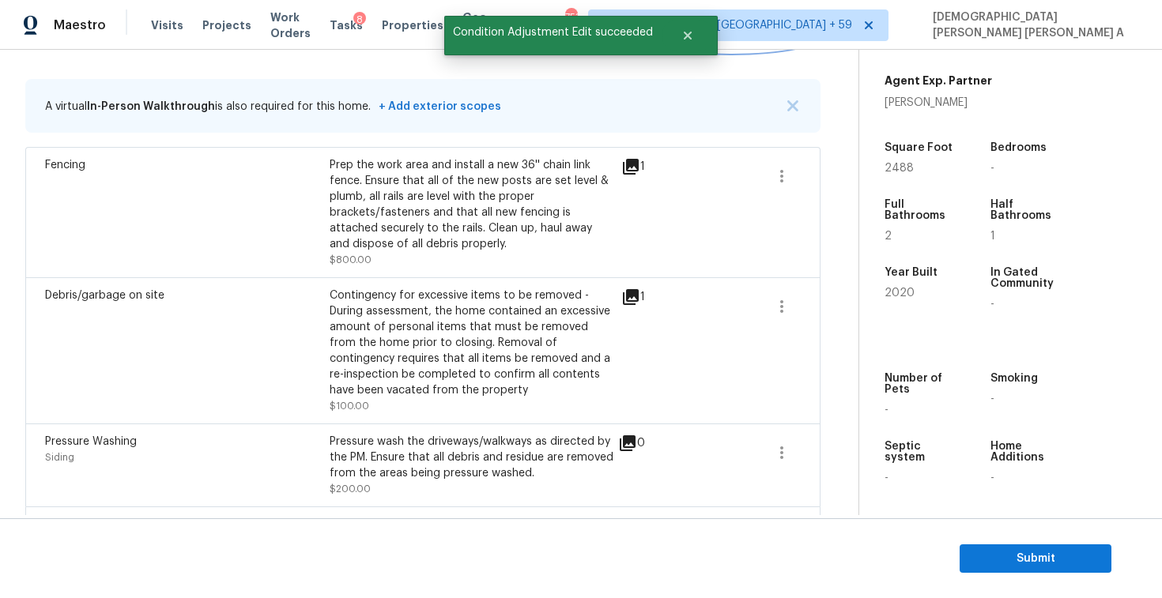
scroll to position [149, 0]
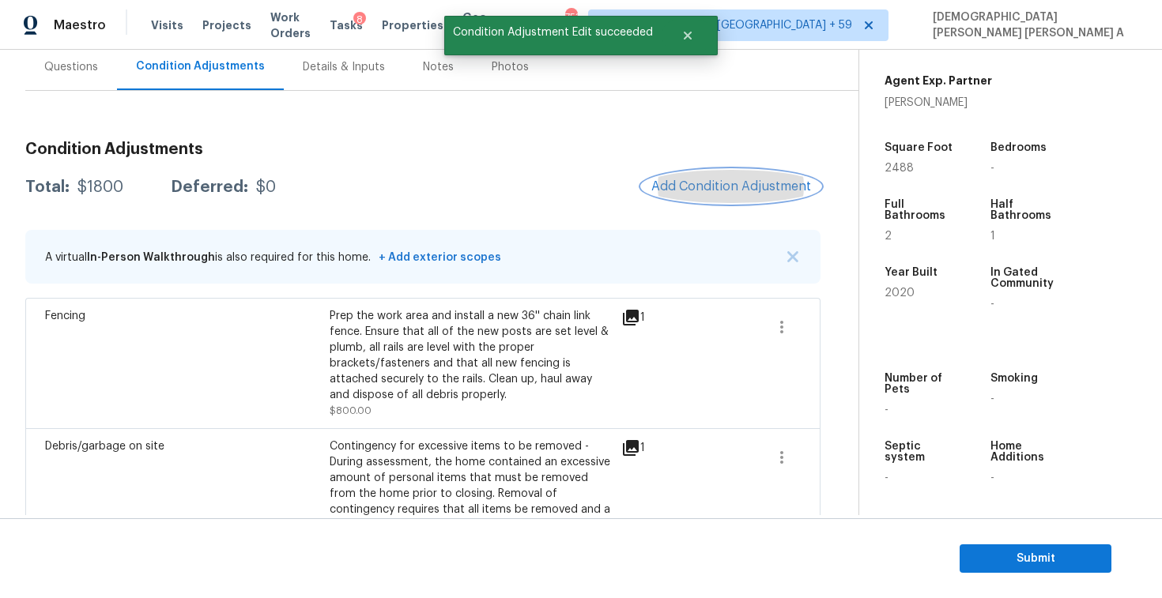
click at [717, 179] on span "Add Condition Adjustment" at bounding box center [731, 186] width 160 height 14
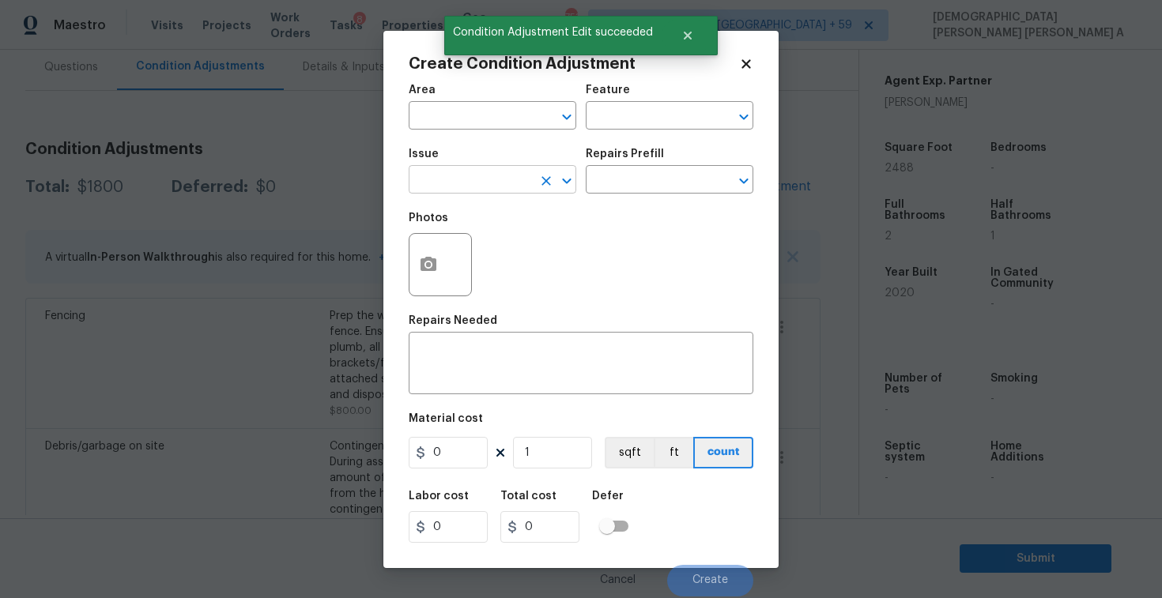
click at [476, 186] on input "text" at bounding box center [470, 181] width 123 height 24
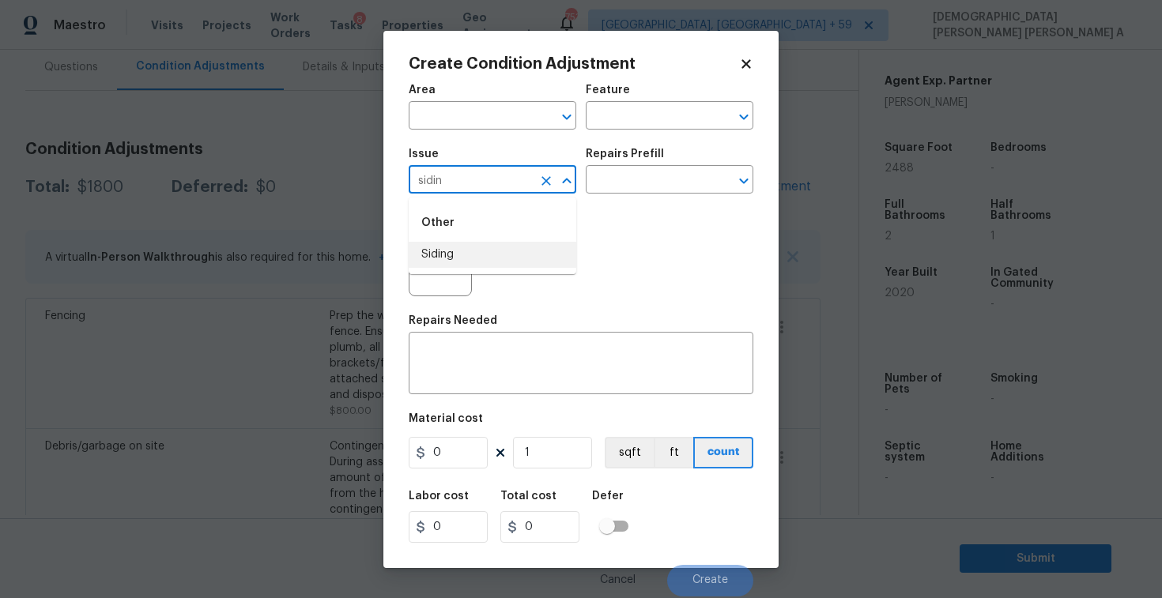
click at [494, 251] on li "Siding" at bounding box center [493, 255] width 168 height 26
type input "Siding"
click at [706, 183] on input "text" at bounding box center [647, 181] width 123 height 24
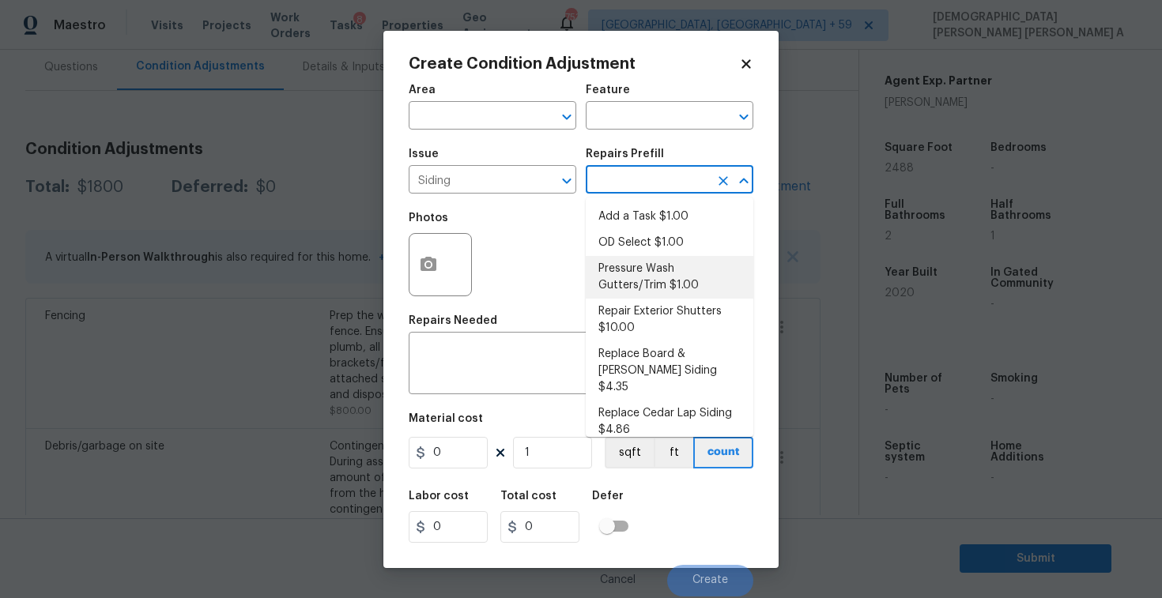
click at [664, 278] on li "Pressure Wash Gutters/Trim $1.00" at bounding box center [670, 277] width 168 height 43
type input "Siding"
type textarea "Protect areas as needed for pressure washing. Pressure wash the gutters and tri…"
type input "1"
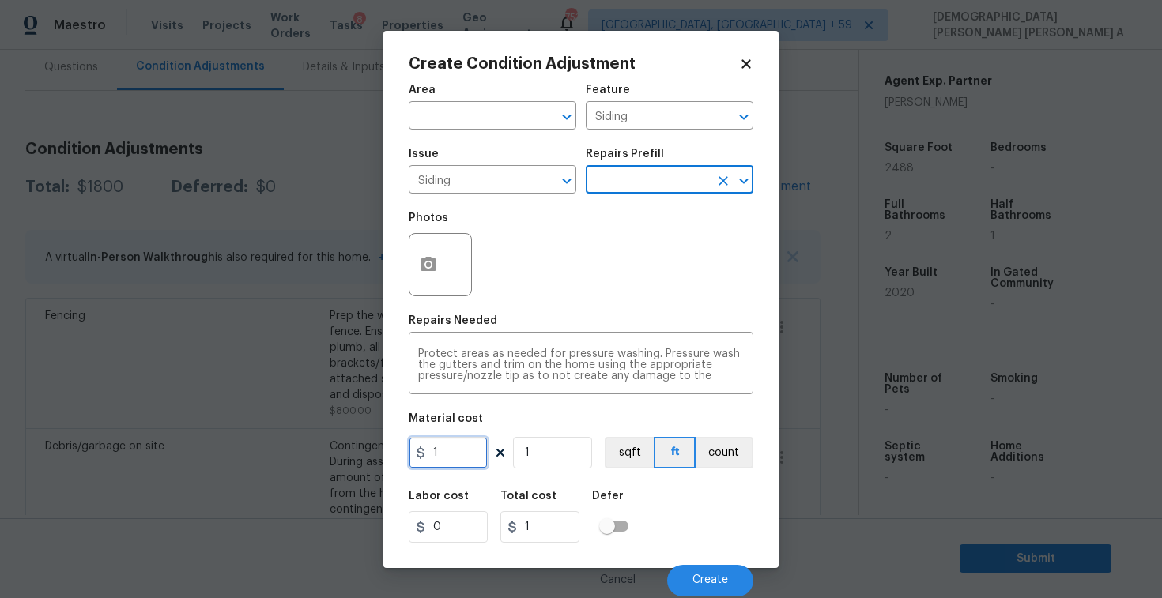
click at [465, 443] on input "1" at bounding box center [448, 453] width 79 height 32
type input "575"
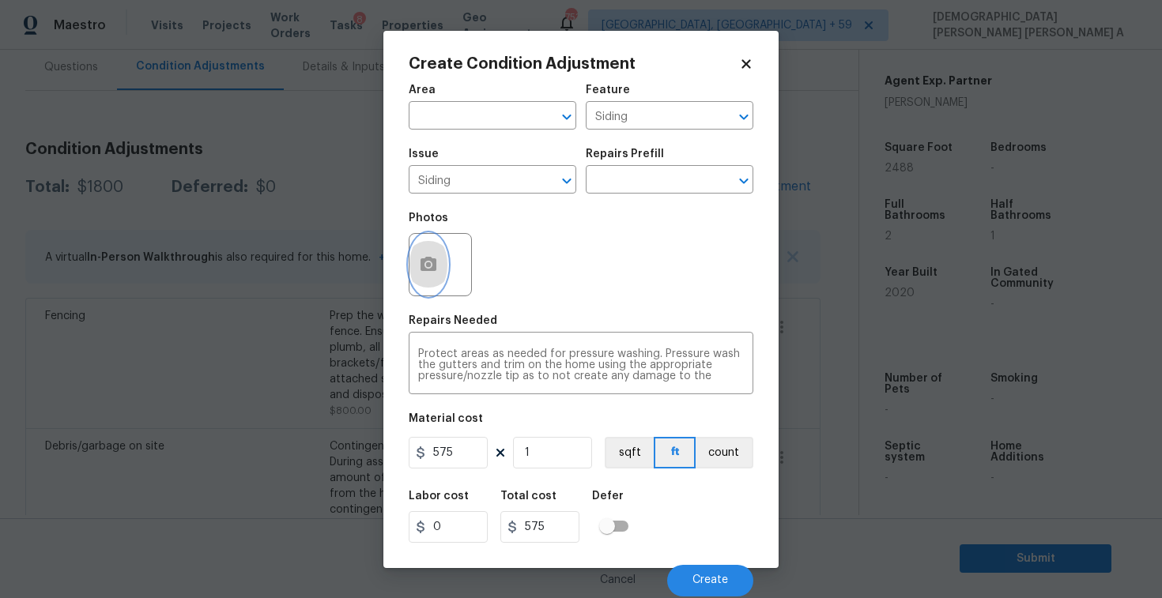
click at [433, 287] on button "button" at bounding box center [428, 265] width 38 height 62
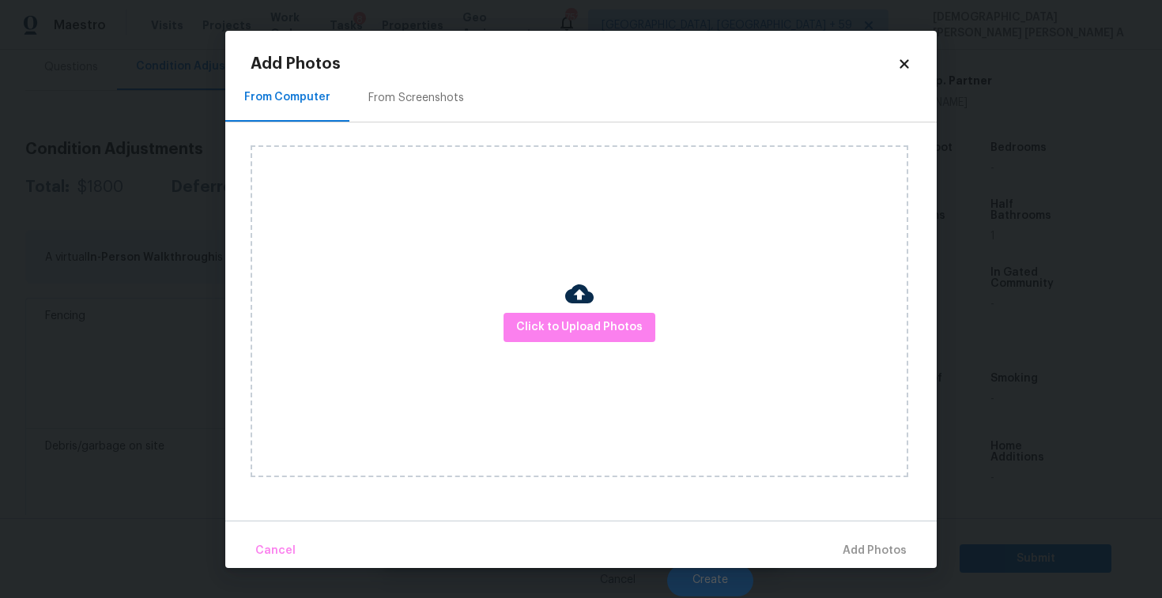
click at [456, 69] on h2 "Add Photos" at bounding box center [573, 64] width 646 height 16
click at [420, 100] on div "From Screenshots" at bounding box center [416, 98] width 96 height 16
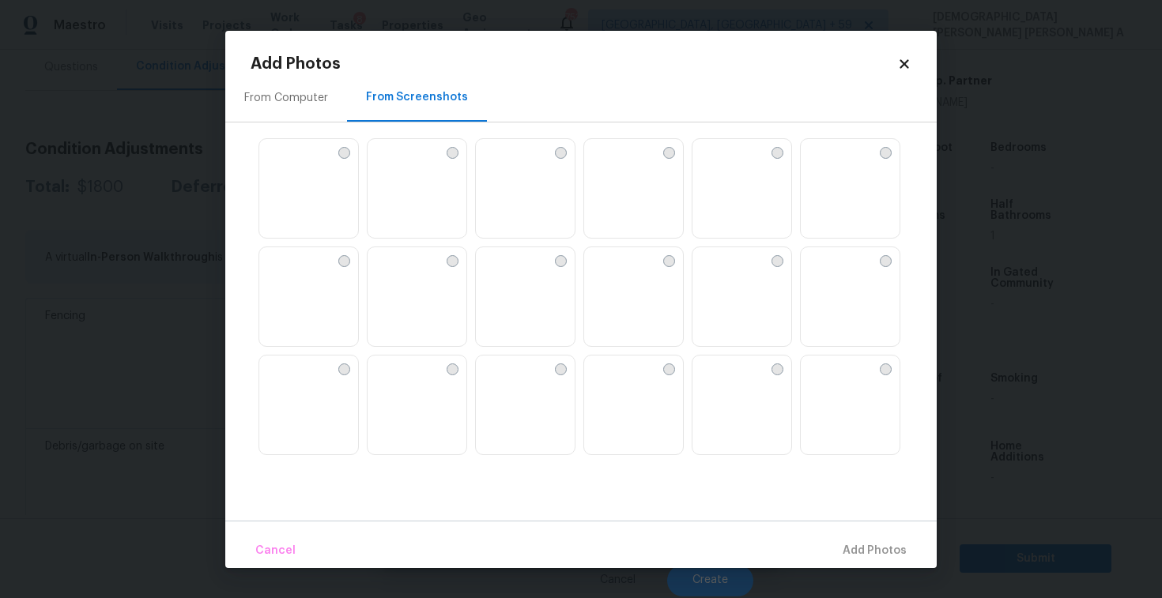
click at [501, 164] on img at bounding box center [488, 151] width 25 height 25
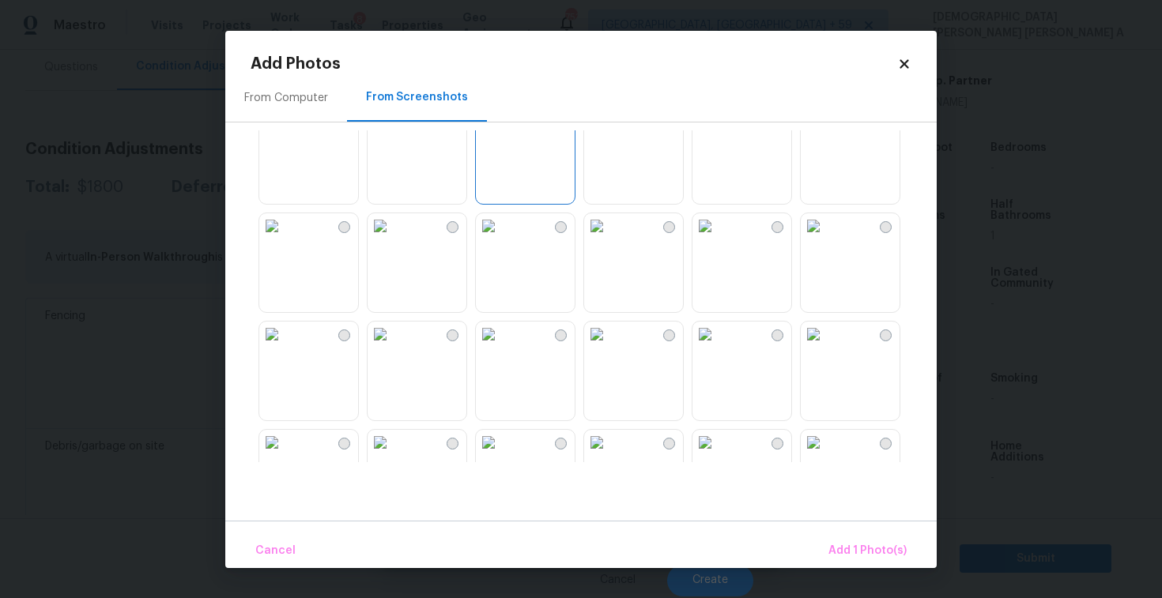
scroll to position [0, 0]
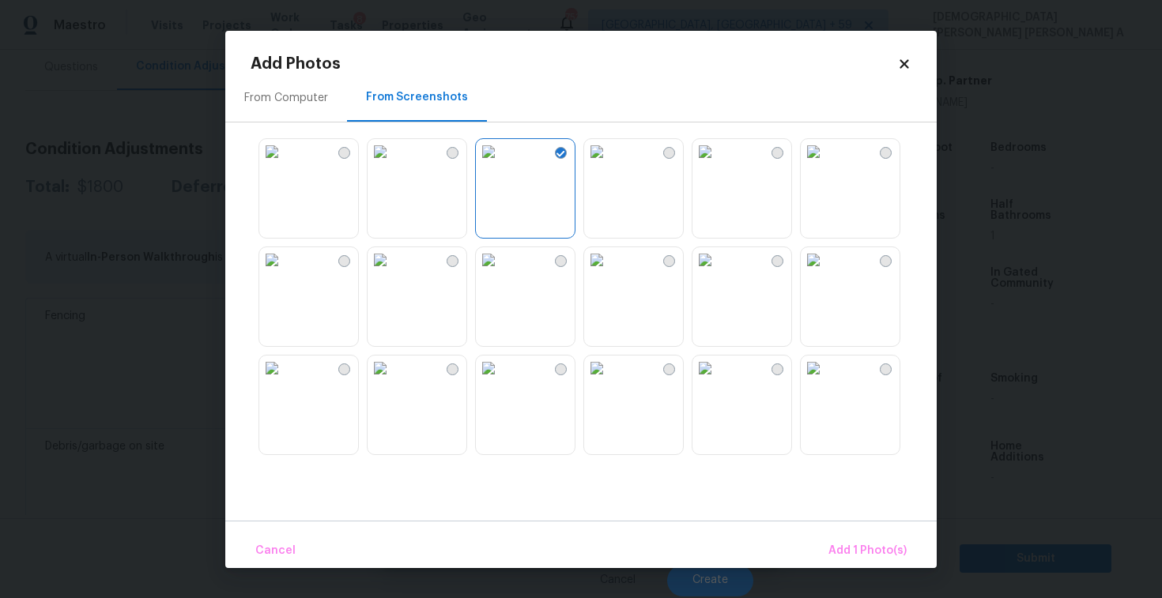
click at [717, 164] on img at bounding box center [704, 151] width 25 height 25
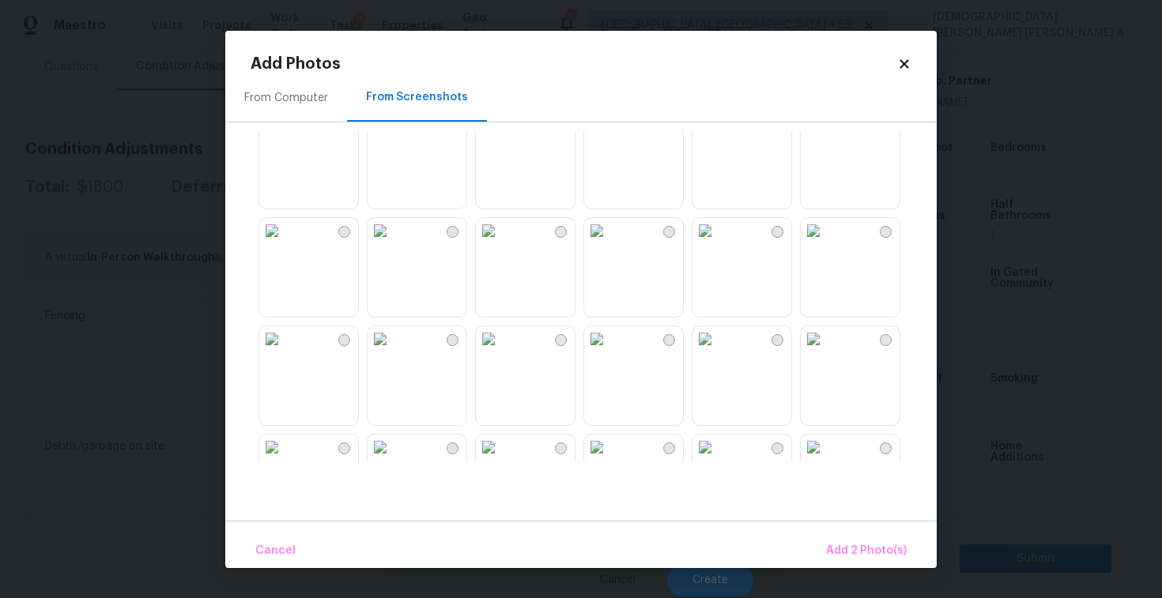
scroll to position [341, 0]
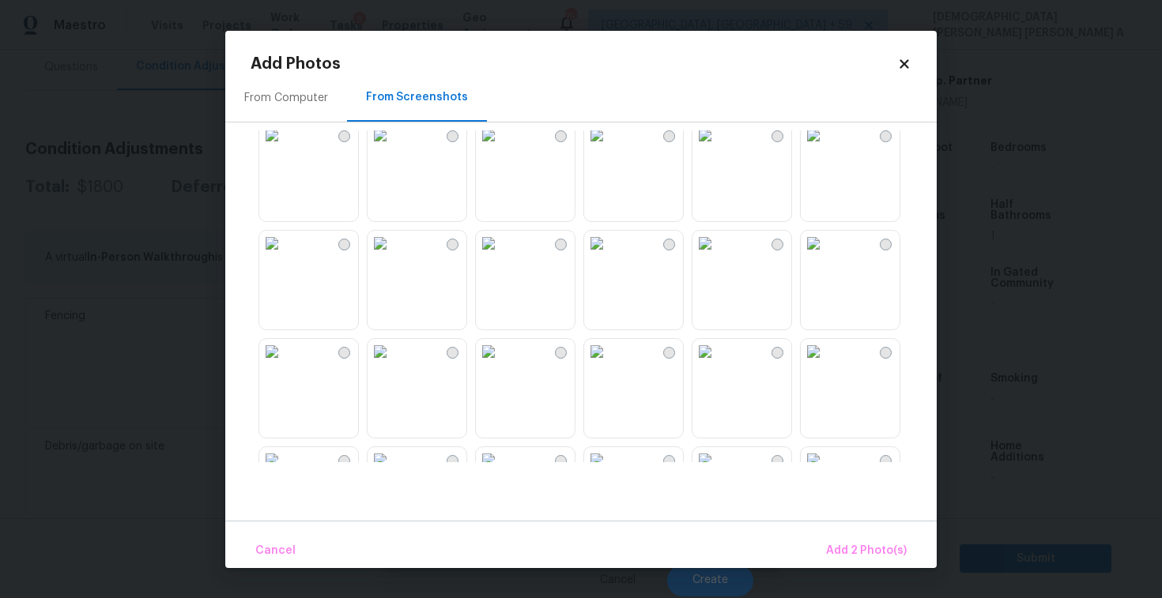
click at [609, 364] on img at bounding box center [596, 351] width 25 height 25
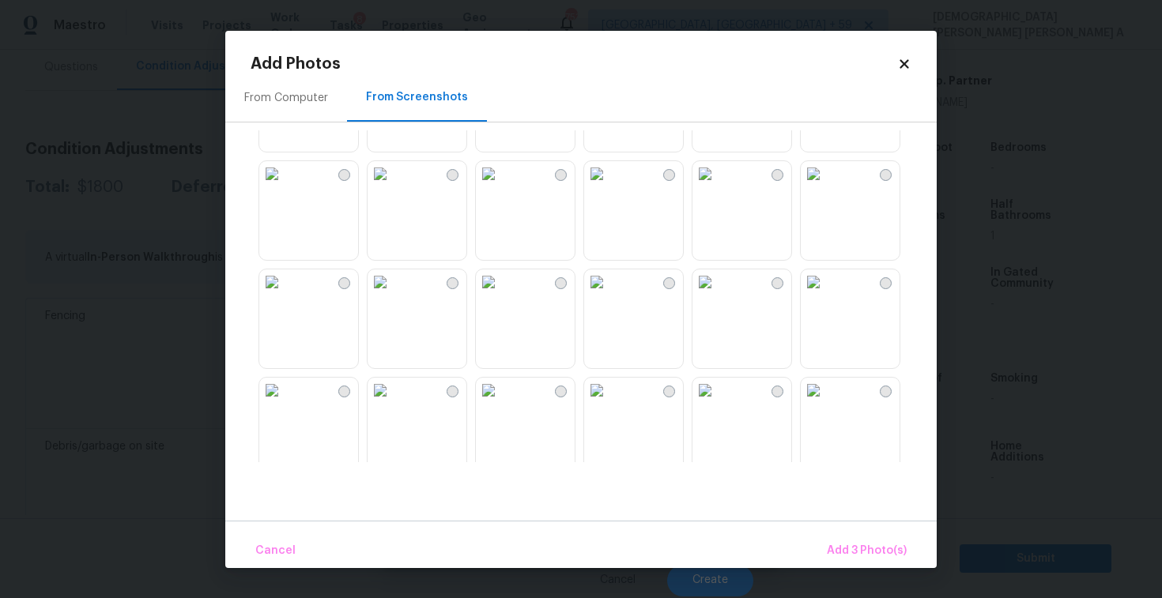
scroll to position [111, 0]
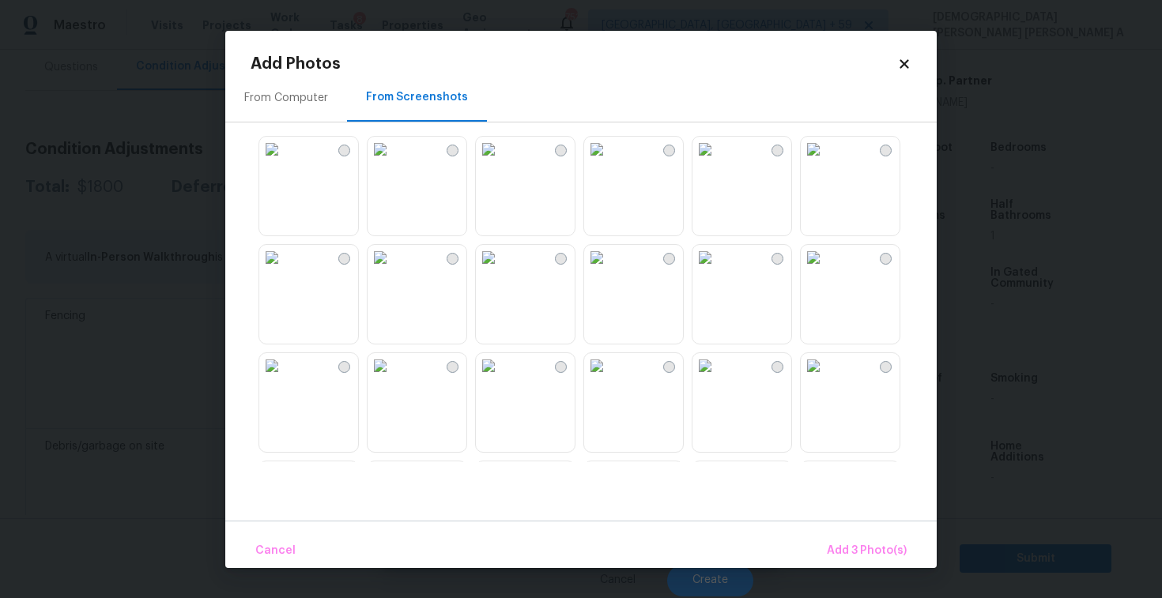
click at [609, 253] on img at bounding box center [596, 257] width 25 height 25
click at [884, 550] on span "Add 4 Photo(s)" at bounding box center [865, 551] width 81 height 20
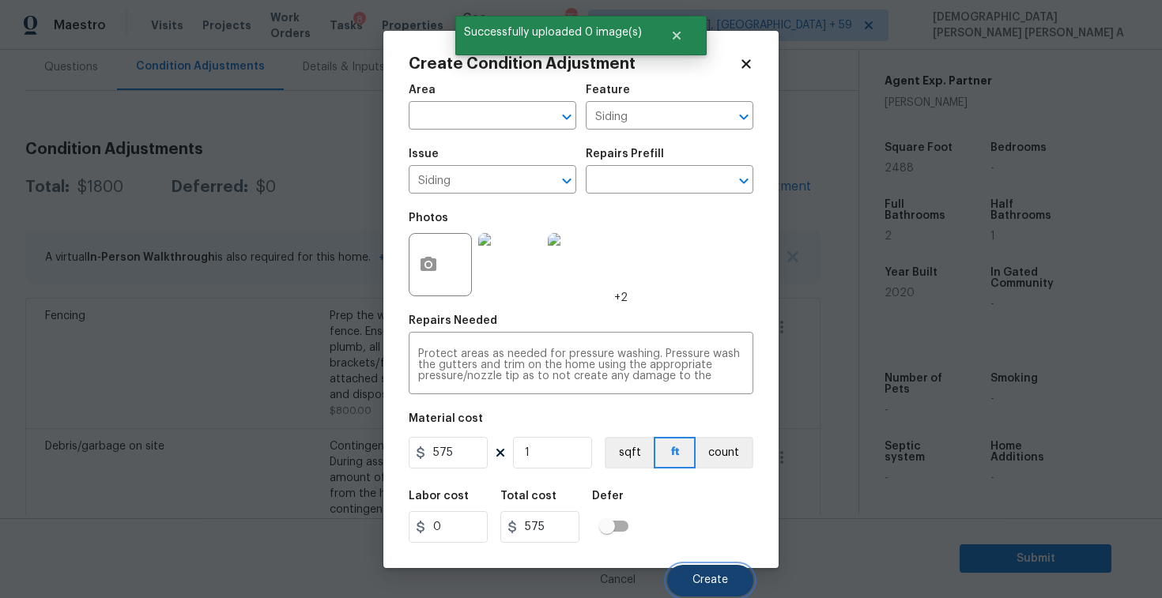
click at [710, 581] on span "Create" at bounding box center [710, 580] width 36 height 12
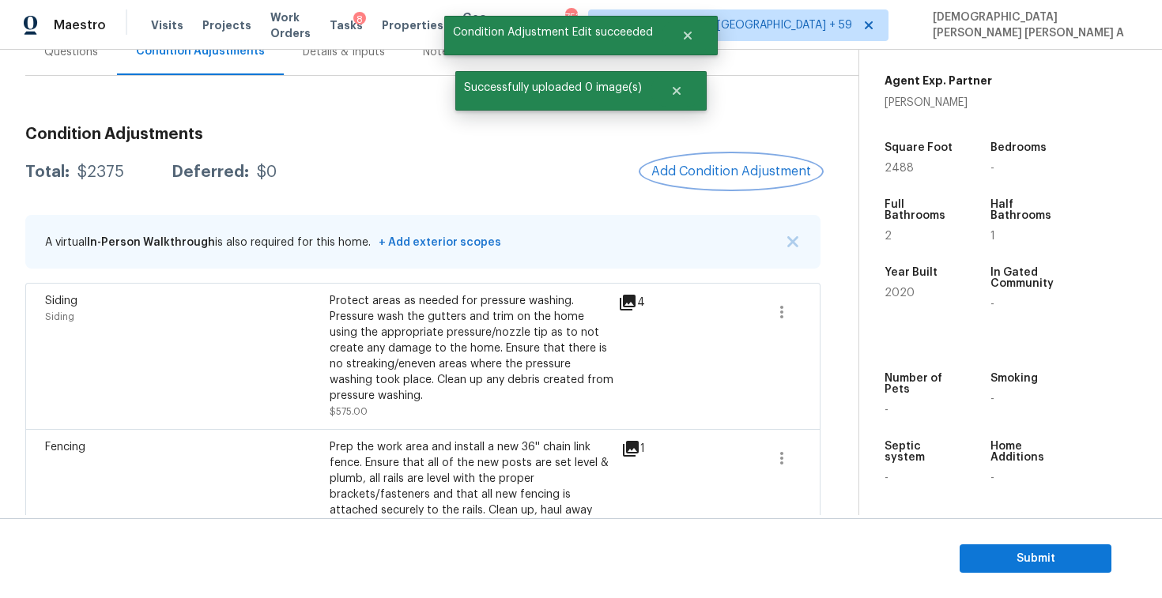
scroll to position [0, 0]
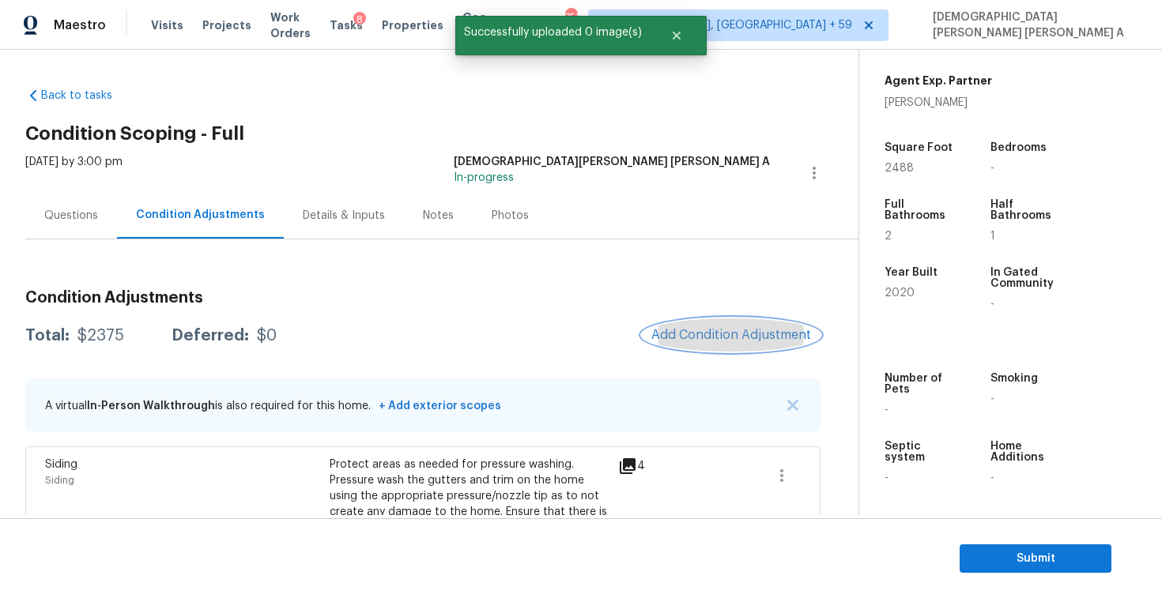
click at [714, 350] on button "Add Condition Adjustment" at bounding box center [731, 334] width 179 height 33
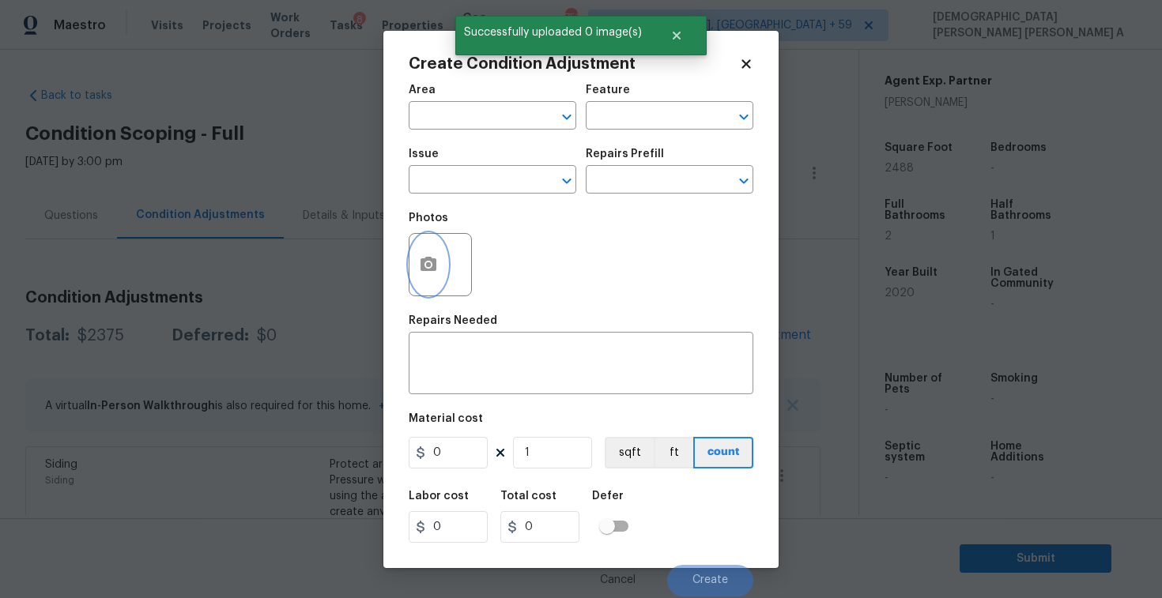
click at [426, 271] on icon "button" at bounding box center [428, 264] width 16 height 14
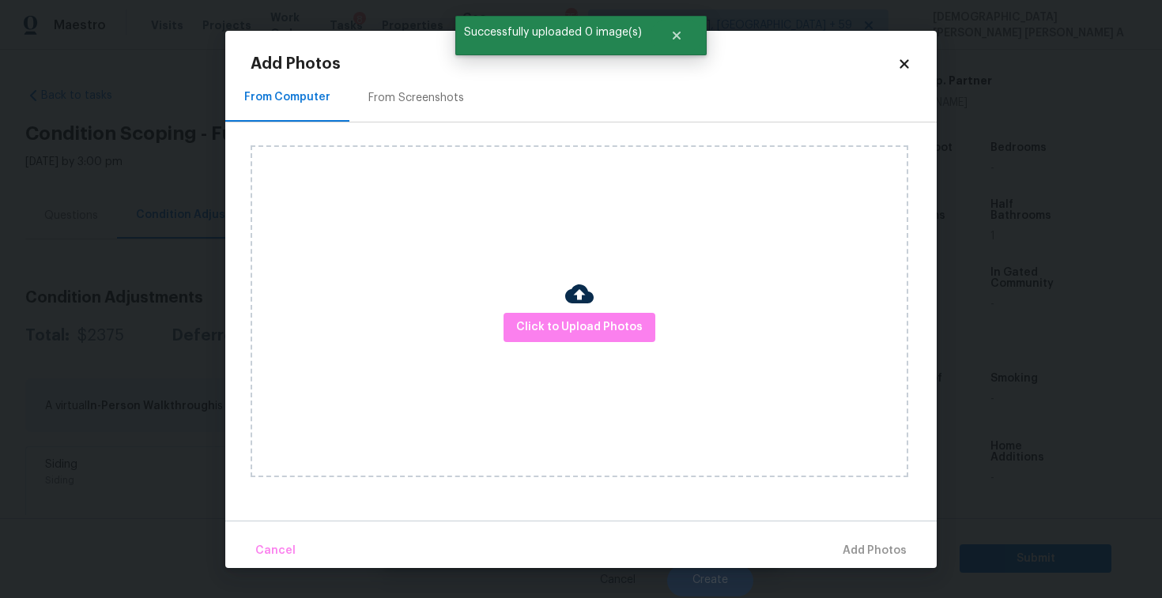
click at [410, 107] on div "From Screenshots" at bounding box center [416, 98] width 134 height 47
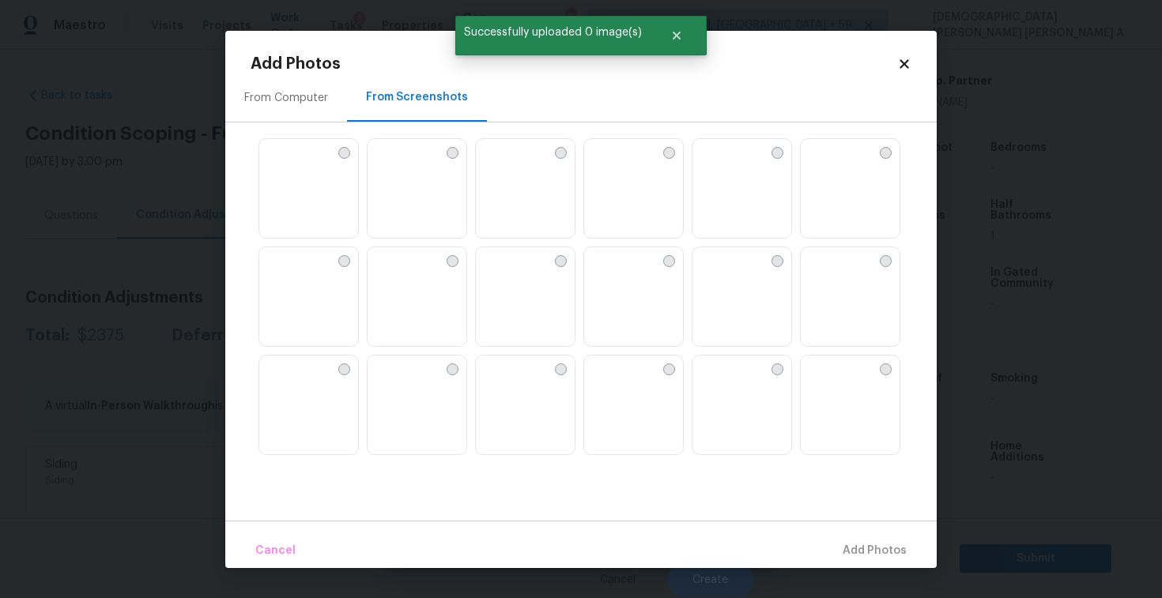
click at [424, 203] on img at bounding box center [416, 189] width 99 height 100
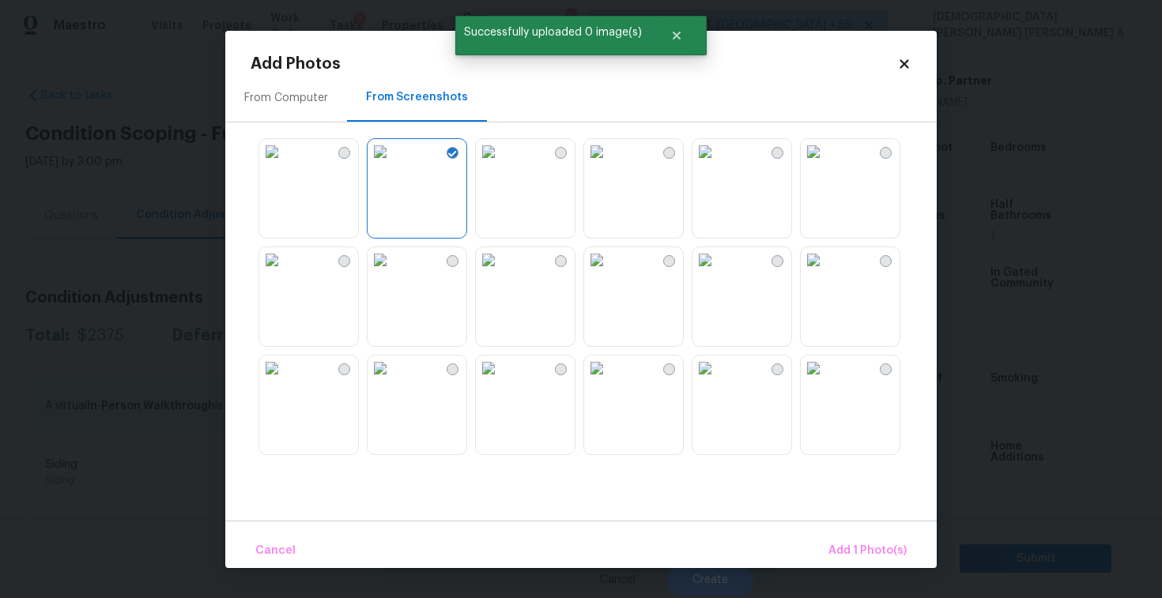
click at [393, 273] on img at bounding box center [379, 259] width 25 height 25
click at [501, 273] on img at bounding box center [488, 259] width 25 height 25
click at [609, 273] on img at bounding box center [596, 259] width 25 height 25
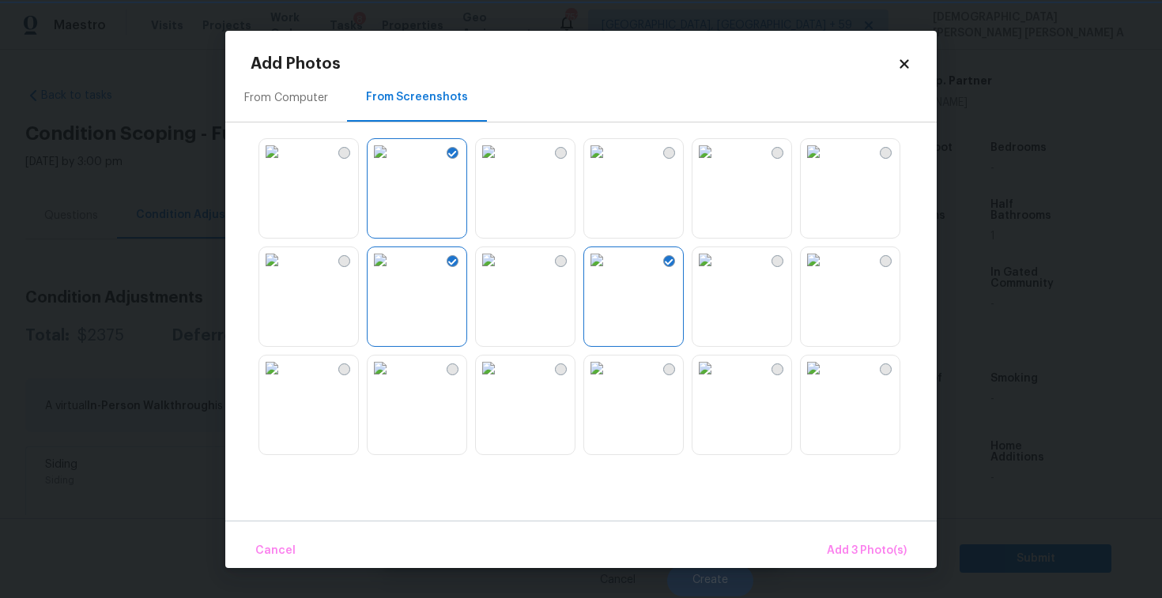
scroll to position [281, 0]
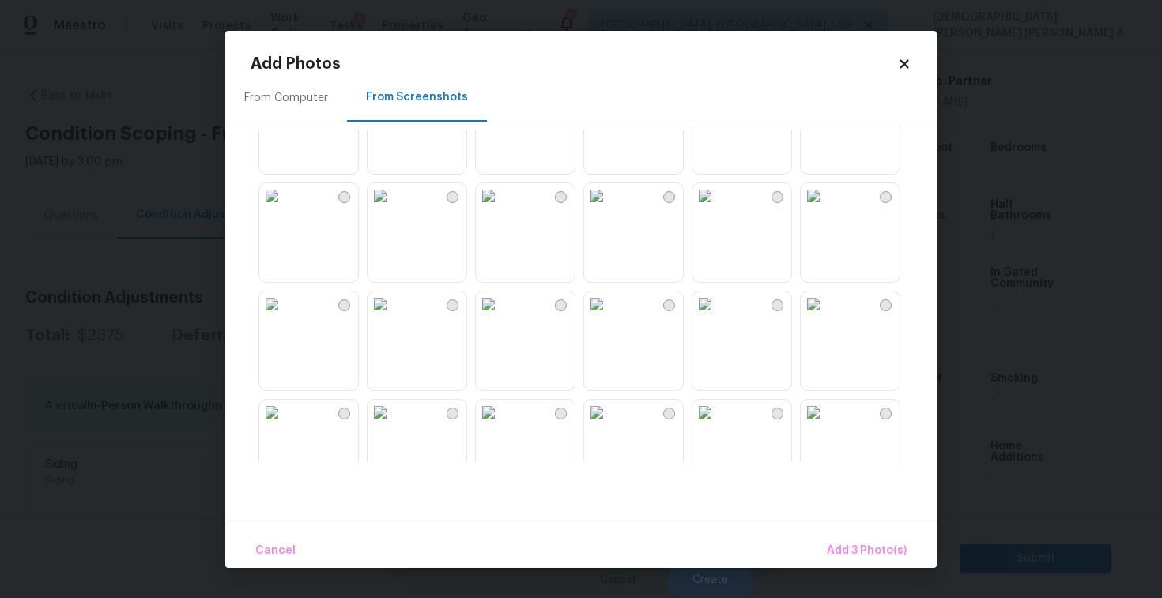
click at [717, 317] on img at bounding box center [704, 304] width 25 height 25
click at [609, 317] on img at bounding box center [596, 304] width 25 height 25
click at [847, 551] on span "Add 5 Photo(s)" at bounding box center [867, 551] width 80 height 20
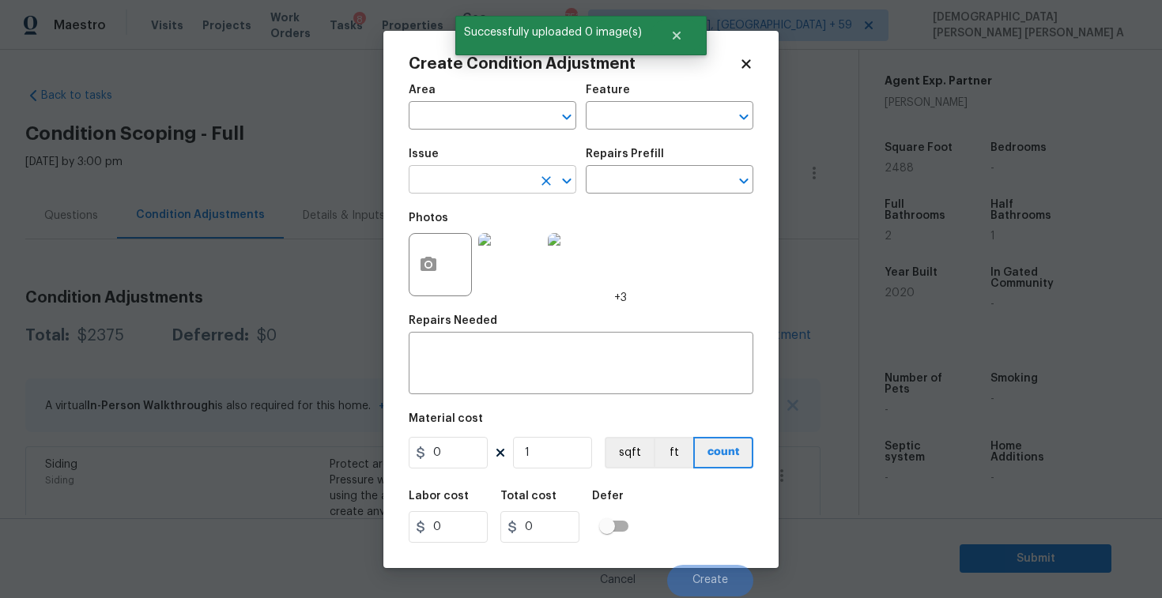
click at [490, 189] on input "text" at bounding box center [470, 181] width 123 height 24
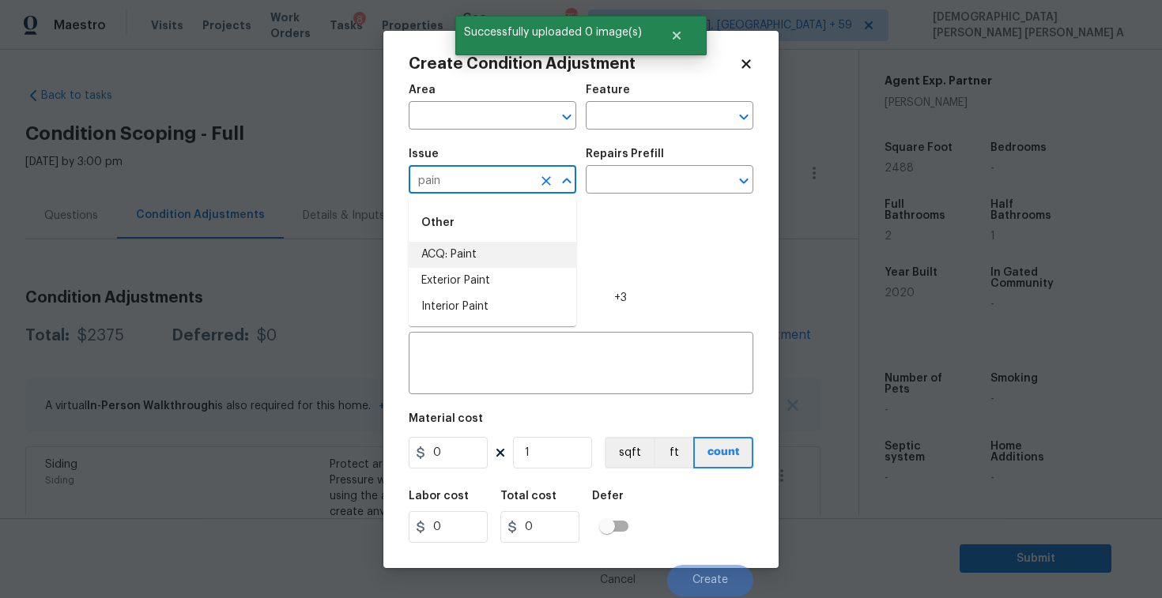
click at [488, 248] on li "ACQ: Paint" at bounding box center [493, 255] width 168 height 26
type input "ACQ: Paint"
click at [649, 190] on input "text" at bounding box center [647, 181] width 123 height 24
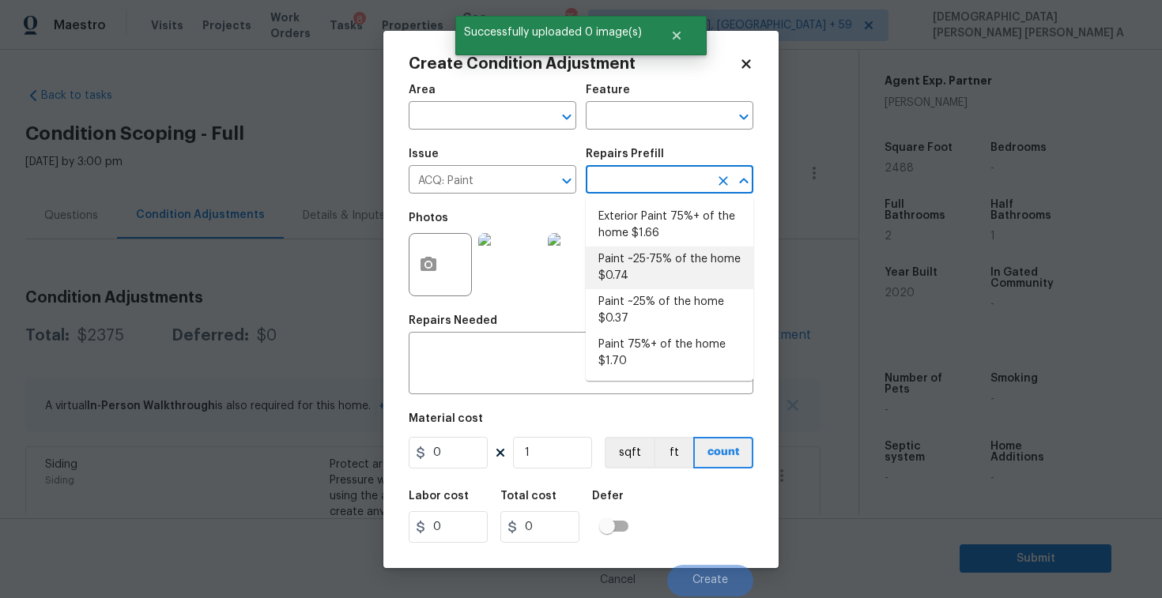
click at [657, 271] on li "Paint ~25-75% of the home $0.74" at bounding box center [670, 268] width 168 height 43
type input "Acquisition"
type textarea "Acquisition Scope: ~25 - 75% of the home needs interior paint"
type input "0.74"
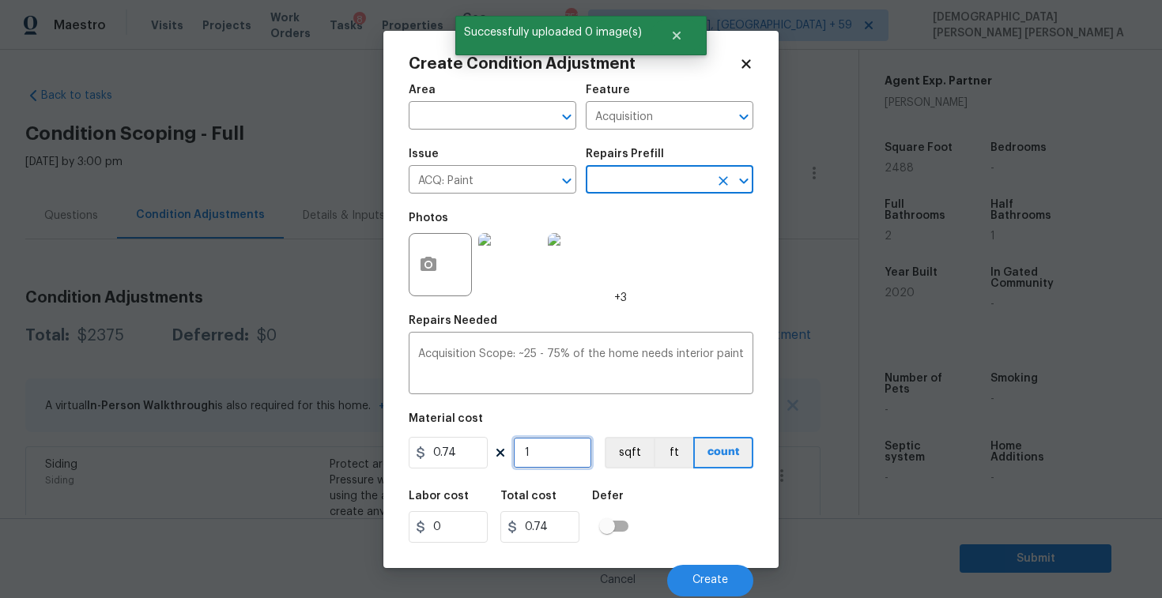
click at [567, 453] on input "1" at bounding box center [552, 453] width 79 height 32
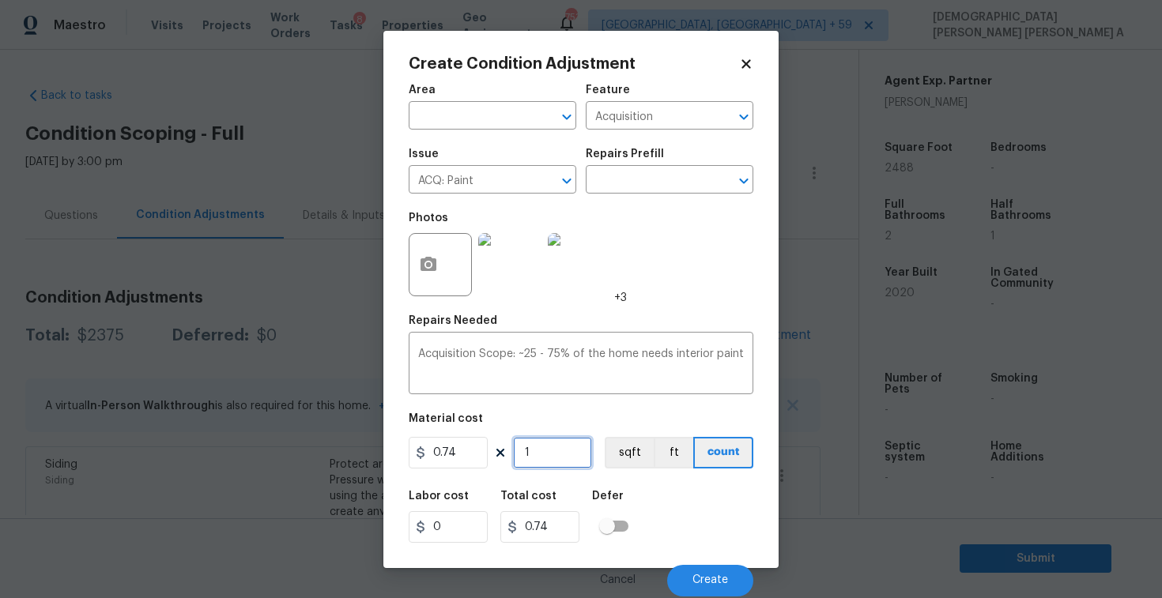
type input "0"
type input "2"
type input "1.48"
type input "24"
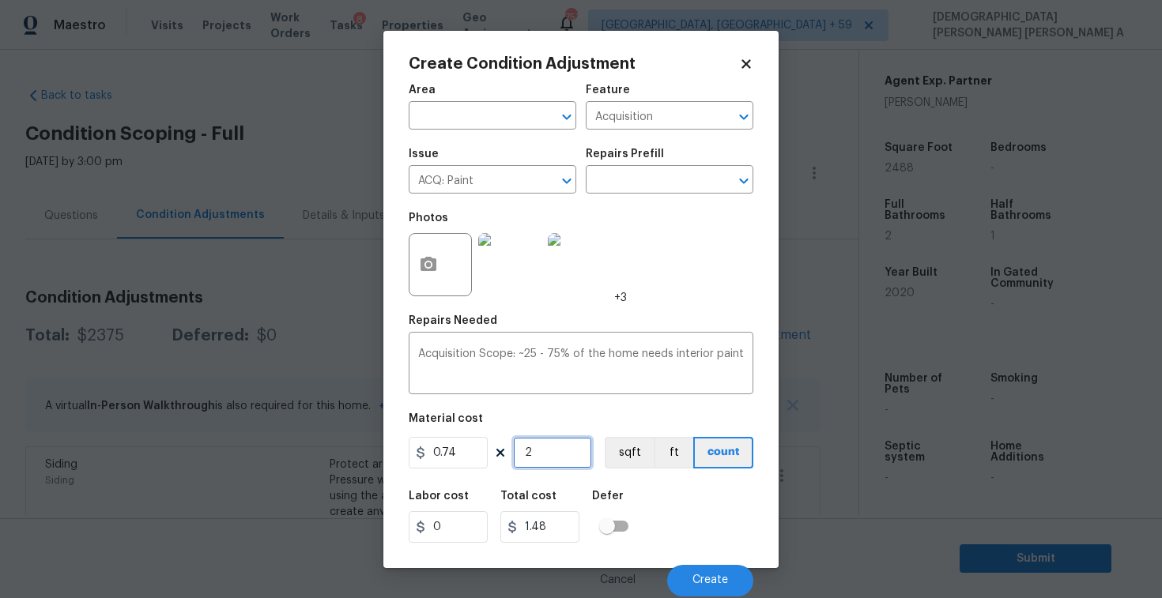
type input "17.76"
type input "248"
type input "183.52"
type input "2488"
type input "1841.12"
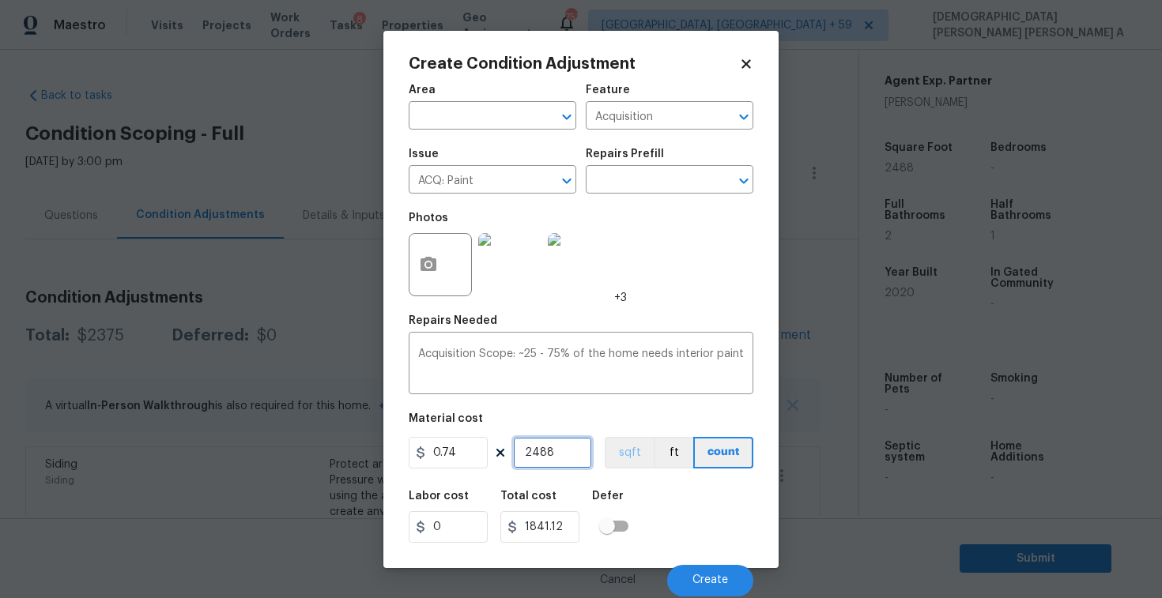
type input "2488"
click at [624, 457] on button "sqft" at bounding box center [628, 453] width 49 height 32
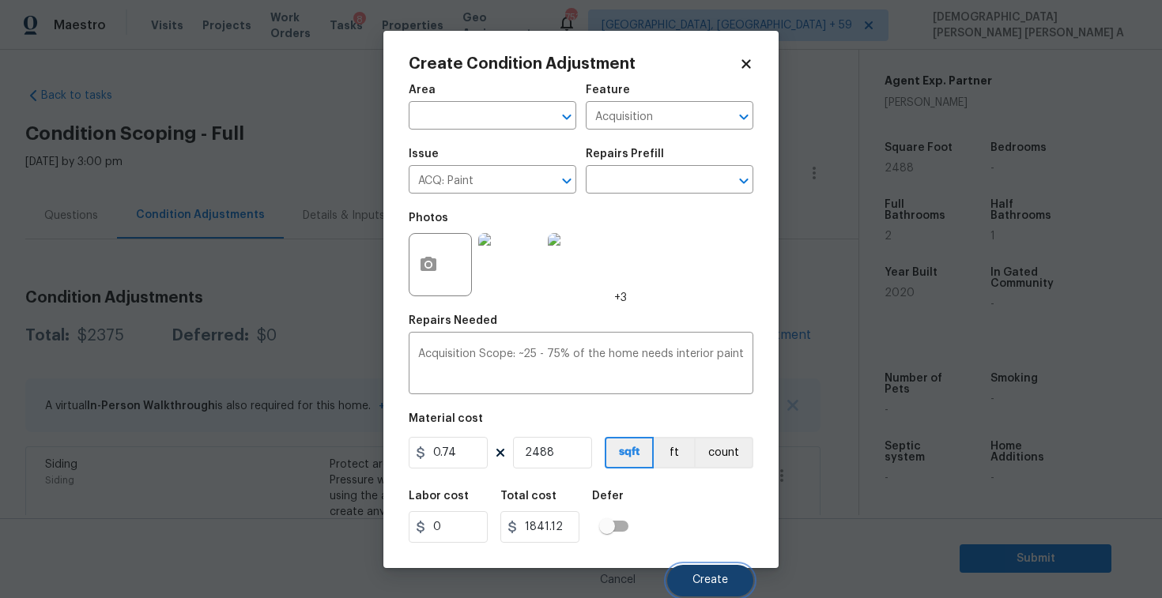
click at [718, 581] on span "Create" at bounding box center [710, 580] width 36 height 12
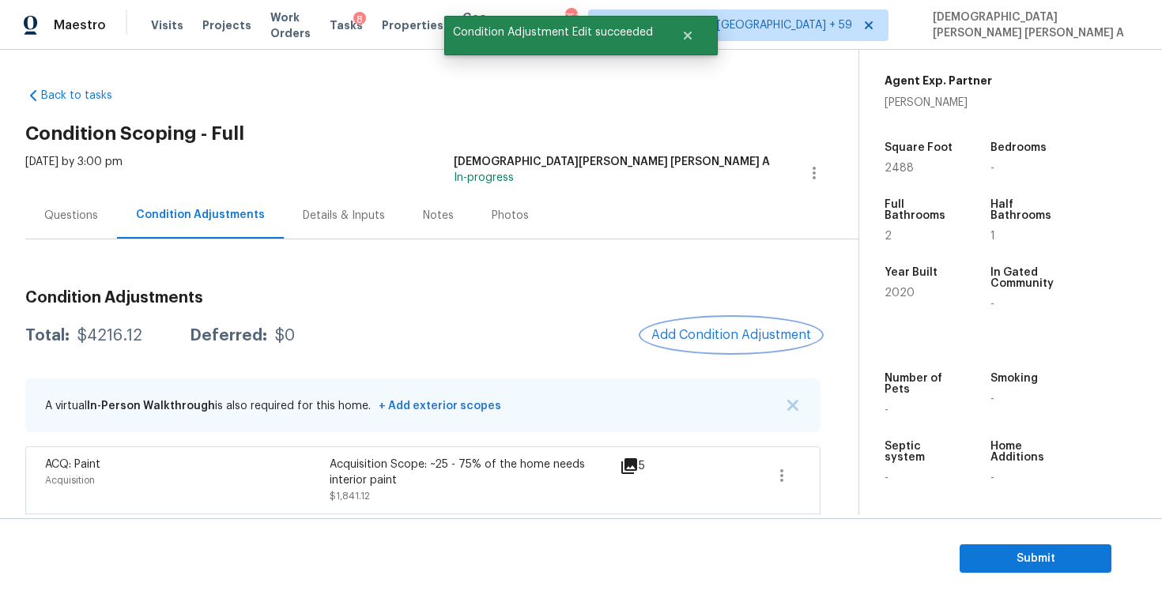
click at [744, 348] on button "Add Condition Adjustment" at bounding box center [731, 334] width 179 height 33
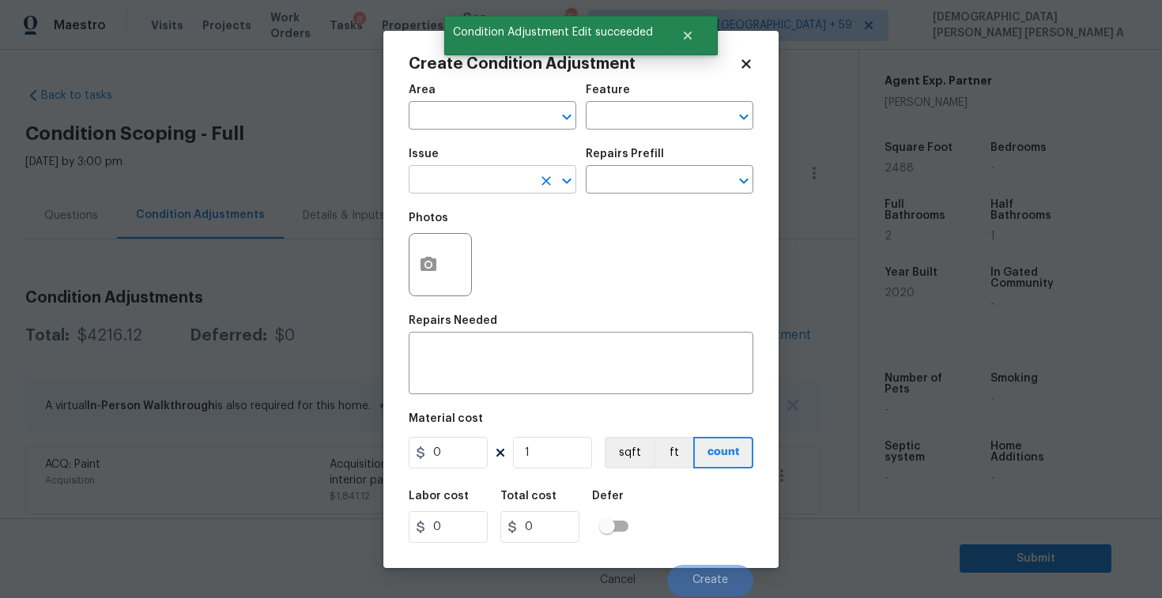
click at [444, 177] on input "text" at bounding box center [470, 181] width 123 height 24
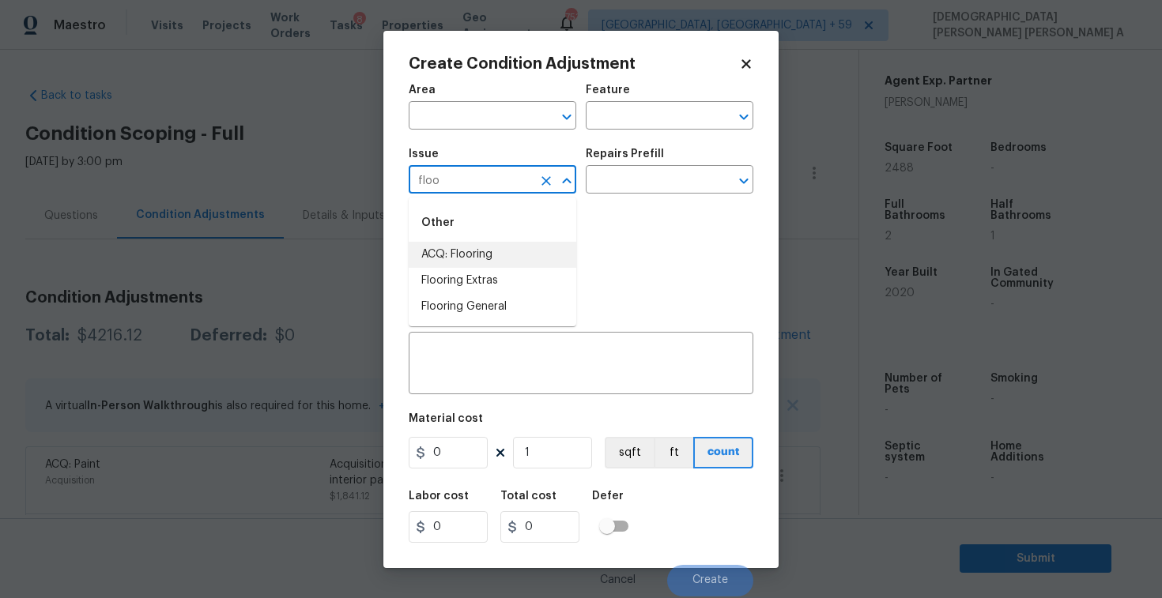
click at [447, 251] on li "ACQ: Flooring" at bounding box center [493, 255] width 168 height 26
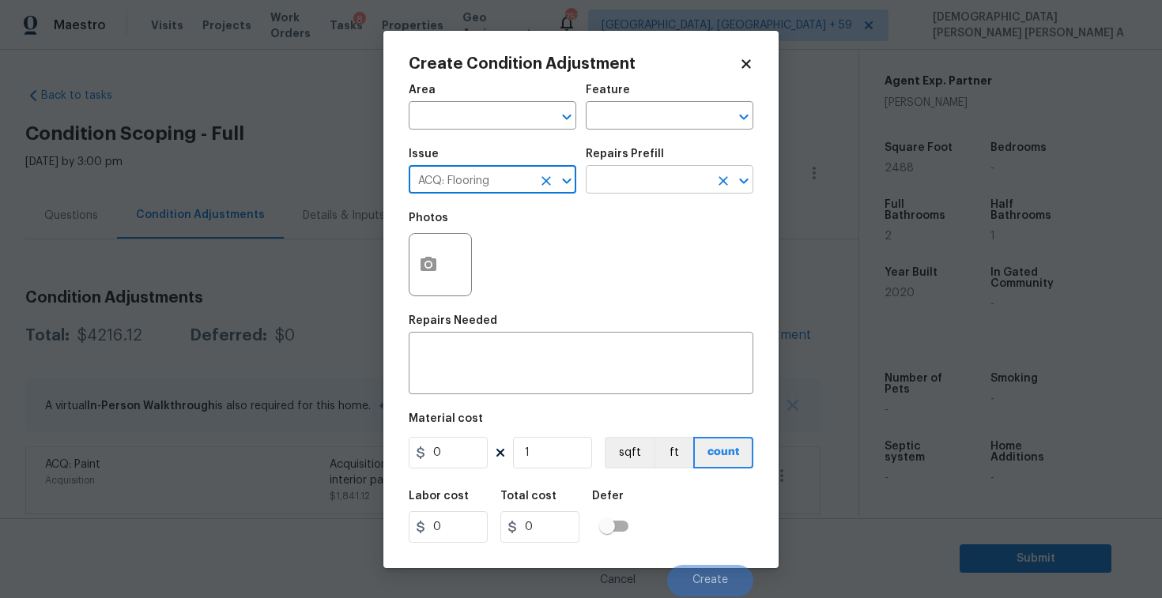
type input "ACQ: Flooring"
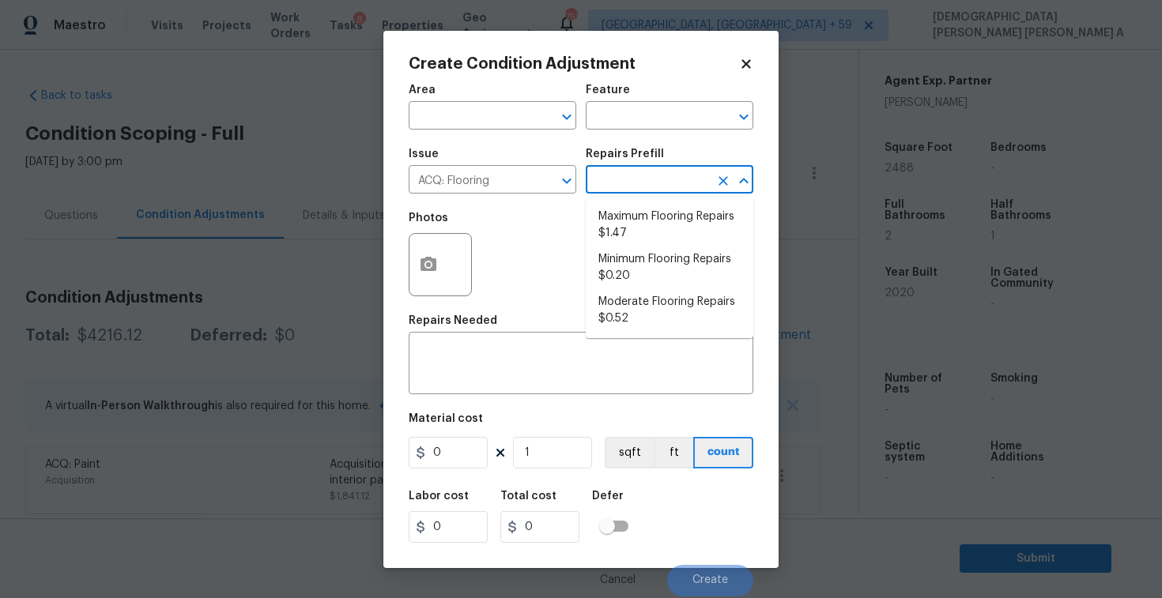
click at [681, 190] on input "text" at bounding box center [647, 181] width 123 height 24
click at [654, 319] on li "Moderate Flooring Repairs $0.52" at bounding box center [670, 310] width 168 height 43
type input "Acquisition"
type textarea "Acquisition Scope: Moderate flooring repairs"
type input "0.52"
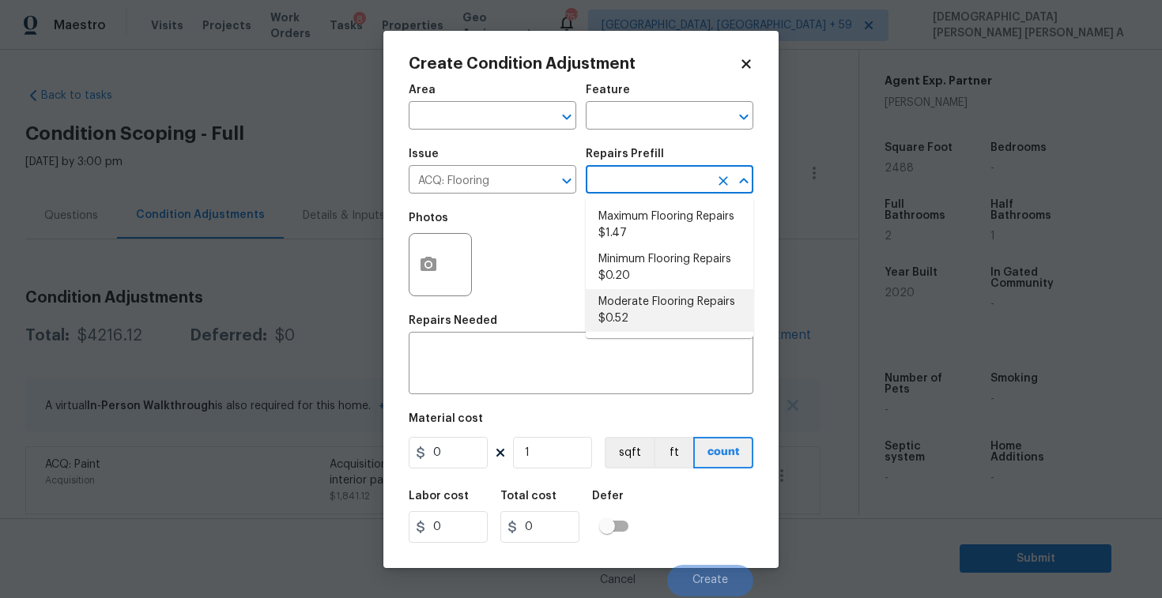
type input "0.52"
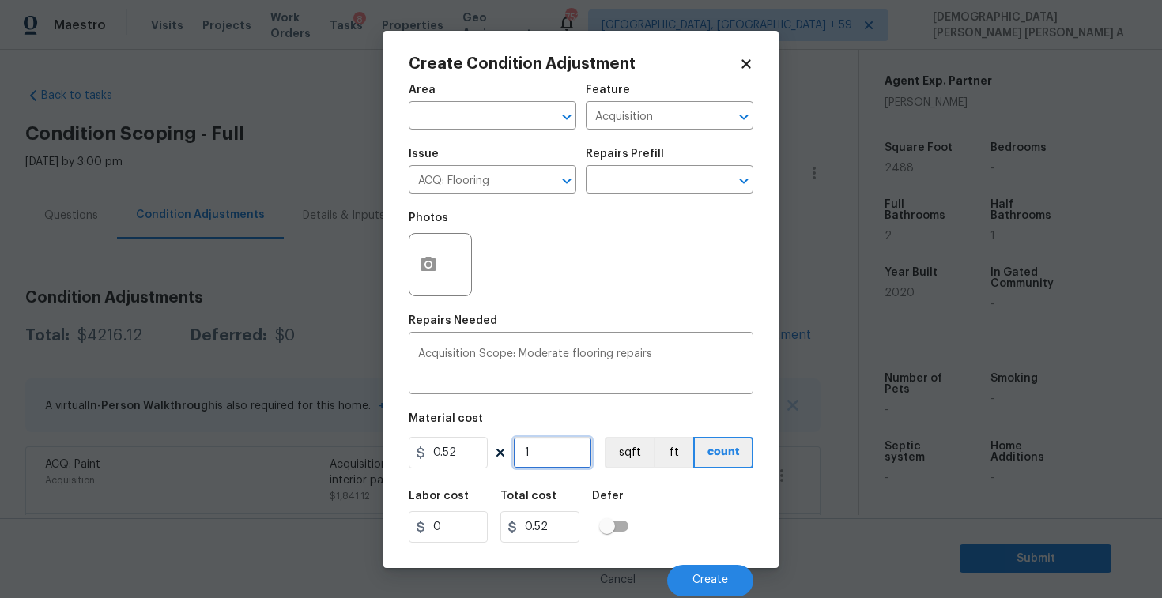
click at [561, 454] on input "1" at bounding box center [552, 453] width 79 height 32
type input "0"
type input "2"
type input "1.04"
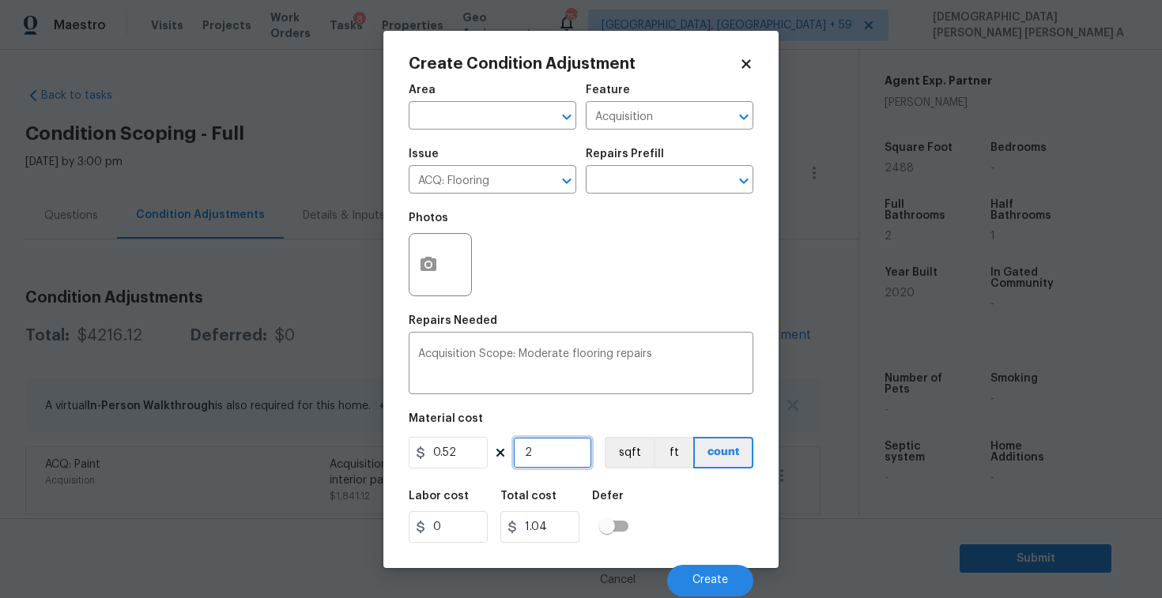
type input "24"
type input "12.48"
type input "248"
type input "128.96"
type input "2488"
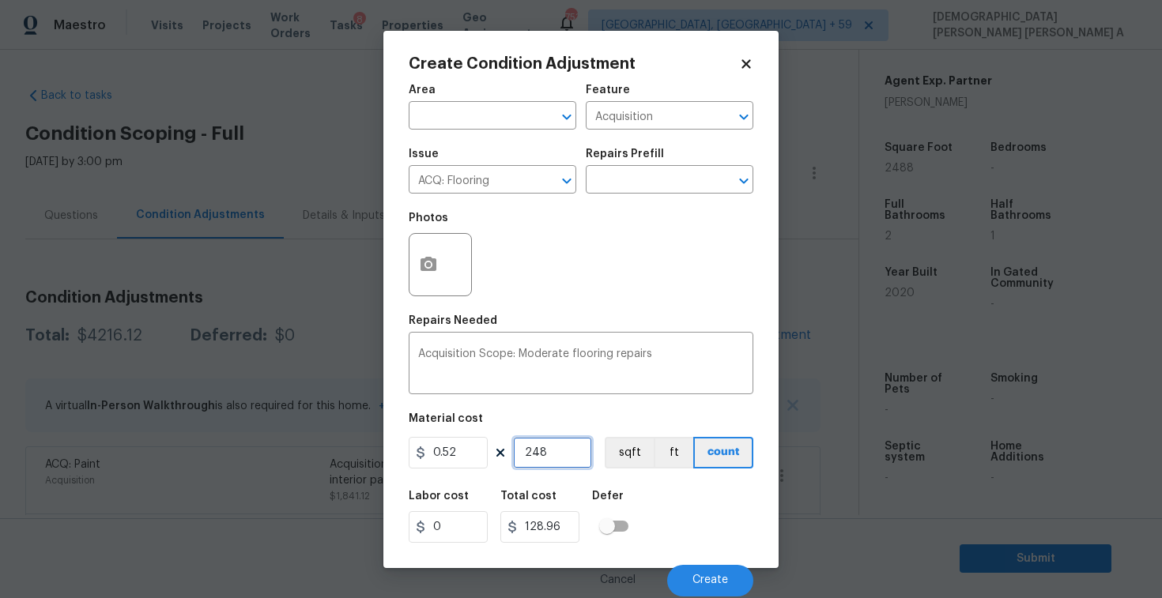
type input "1293.76"
type input "2488"
click at [425, 281] on button "button" at bounding box center [428, 265] width 38 height 62
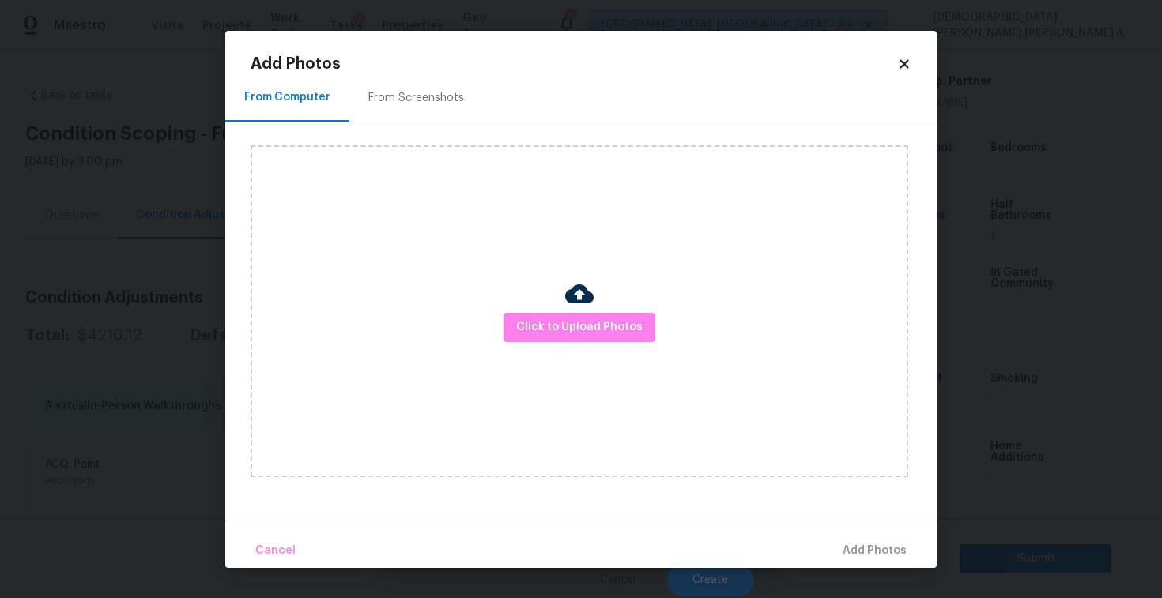
click at [399, 97] on div "From Screenshots" at bounding box center [416, 98] width 96 height 16
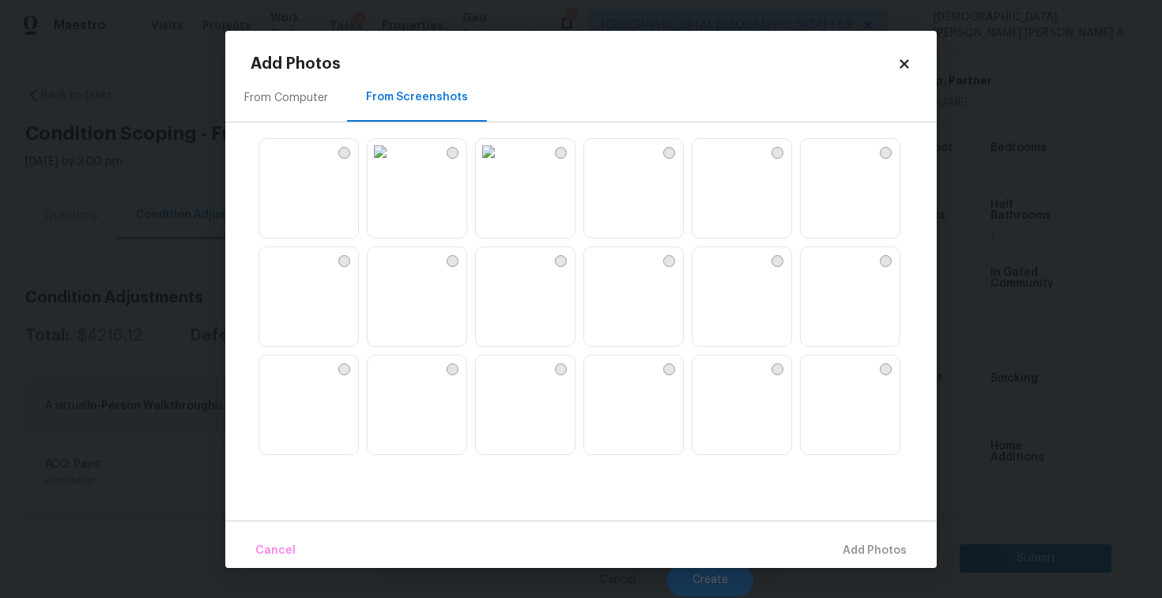
click at [393, 164] on img at bounding box center [379, 151] width 25 height 25
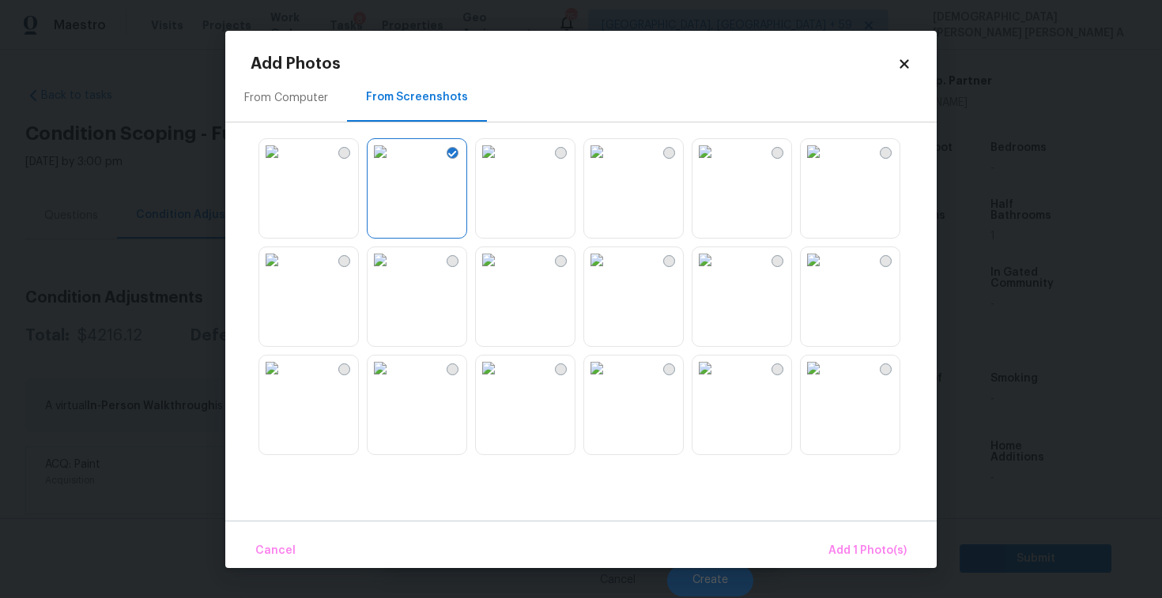
click at [393, 273] on img at bounding box center [379, 259] width 25 height 25
click at [501, 381] on img at bounding box center [488, 368] width 25 height 25
click at [393, 381] on img at bounding box center [379, 368] width 25 height 25
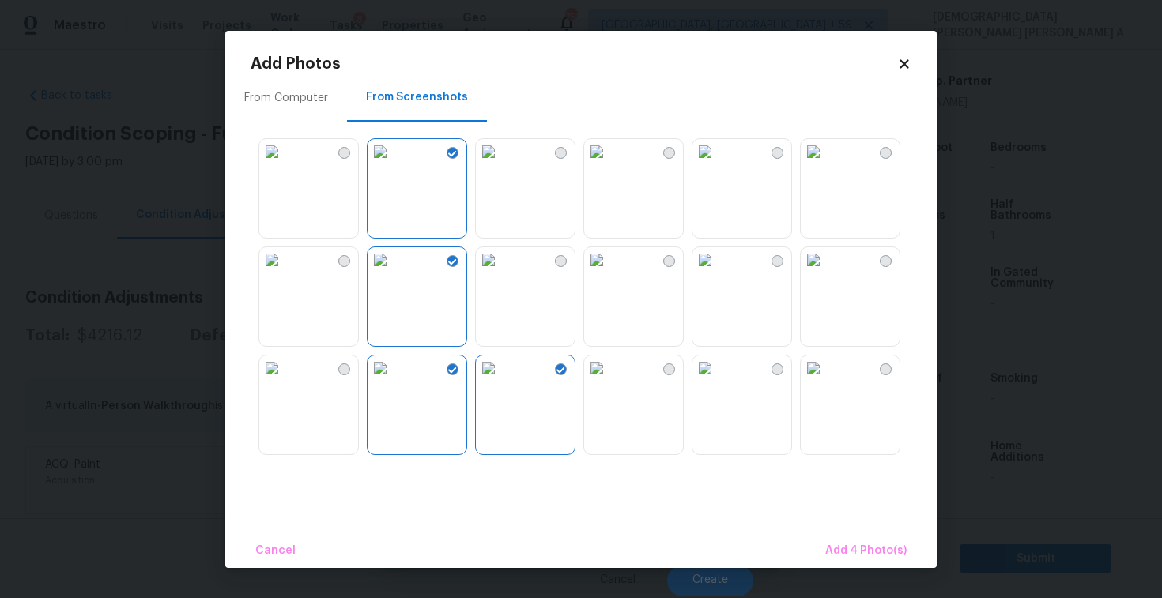
click at [284, 381] on img at bounding box center [271, 368] width 25 height 25
click at [609, 273] on img at bounding box center [596, 259] width 25 height 25
click at [826, 273] on img at bounding box center [812, 259] width 25 height 25
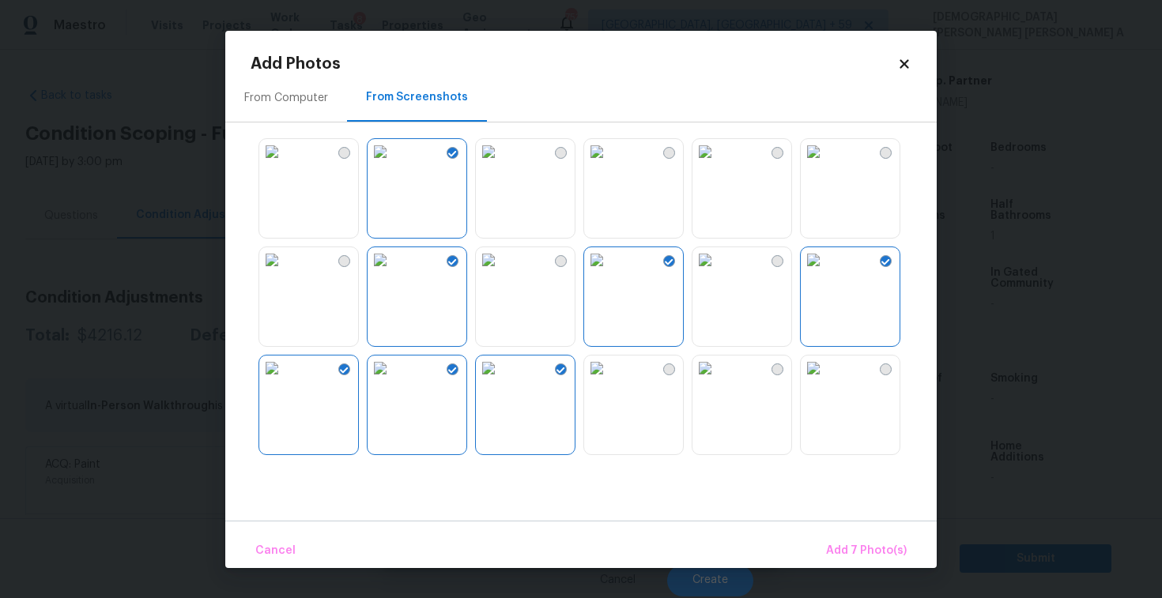
click at [857, 461] on div at bounding box center [593, 296] width 686 height 332
click at [826, 381] on img at bounding box center [812, 368] width 25 height 25
click at [859, 540] on button "Add 8 Photo(s)" at bounding box center [865, 551] width 93 height 34
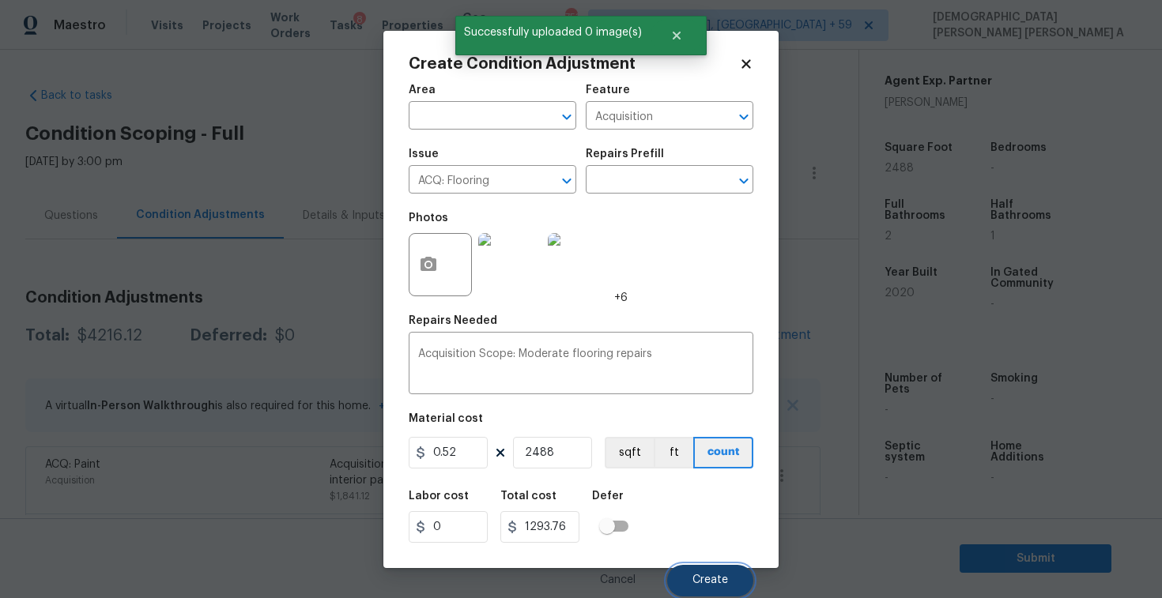
click at [704, 582] on span "Create" at bounding box center [710, 580] width 36 height 12
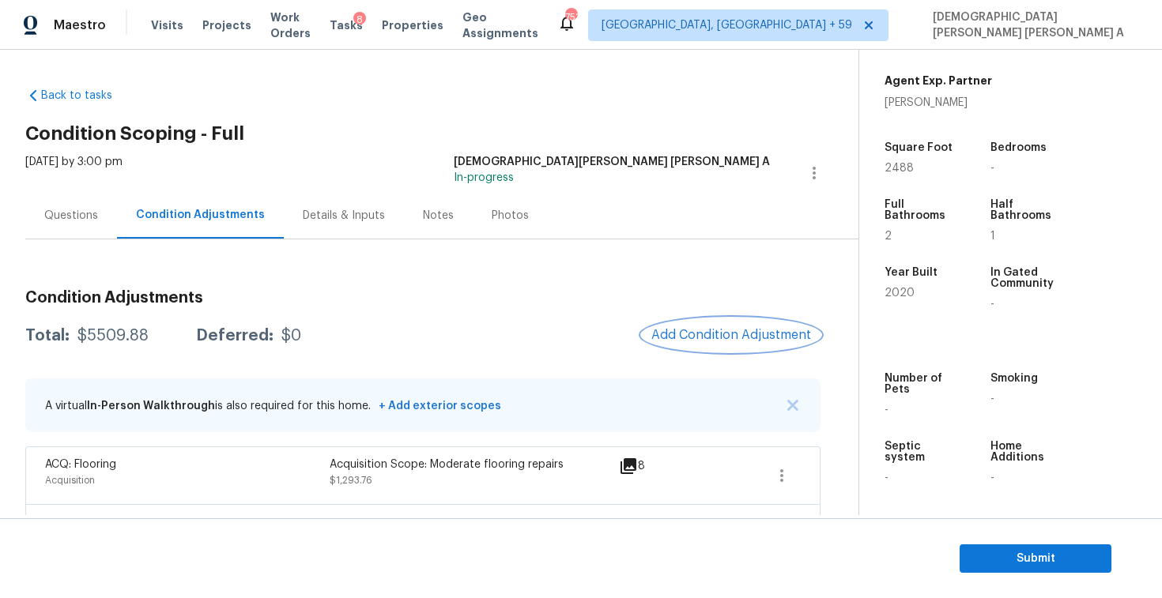
click at [714, 327] on button "Add Condition Adjustment" at bounding box center [731, 334] width 179 height 33
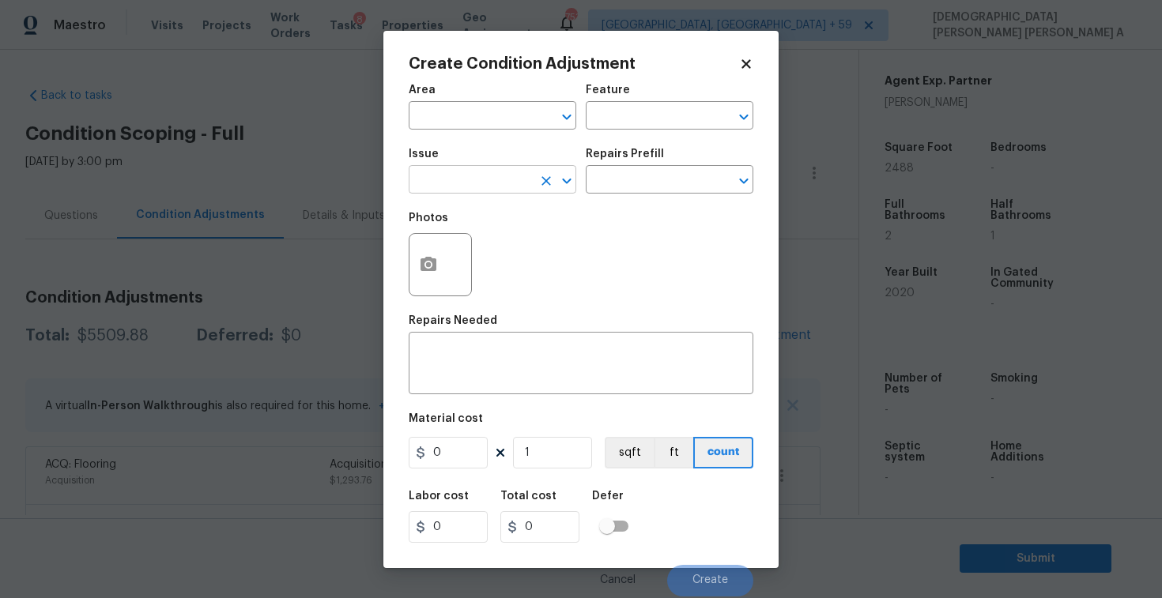
click at [473, 192] on input "text" at bounding box center [470, 181] width 123 height 24
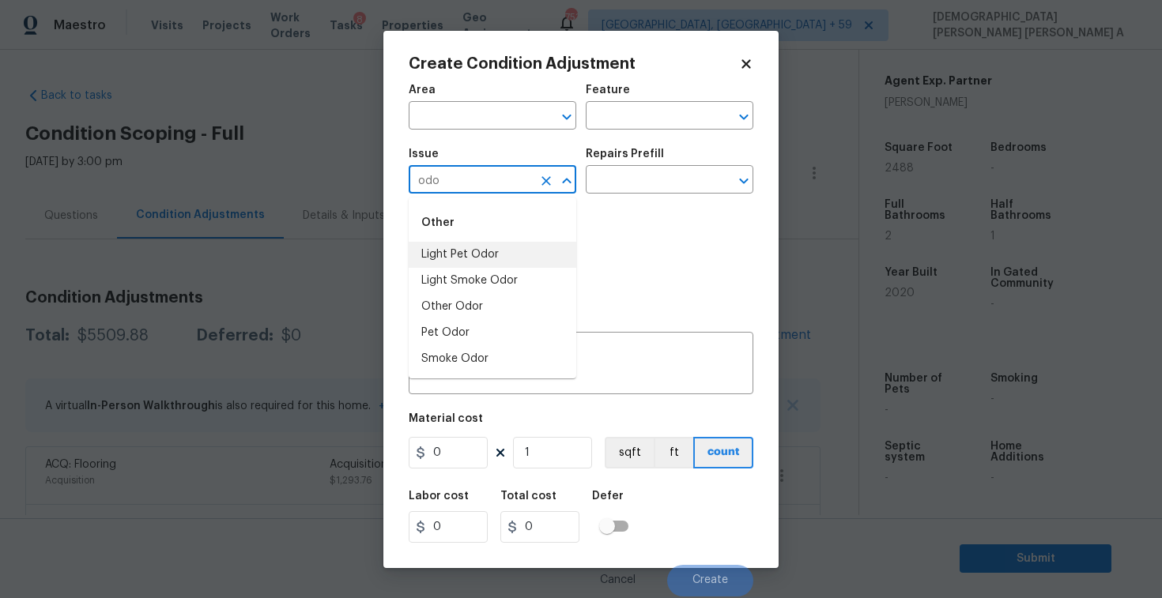
click at [485, 254] on li "Light Pet Odor" at bounding box center [493, 255] width 168 height 26
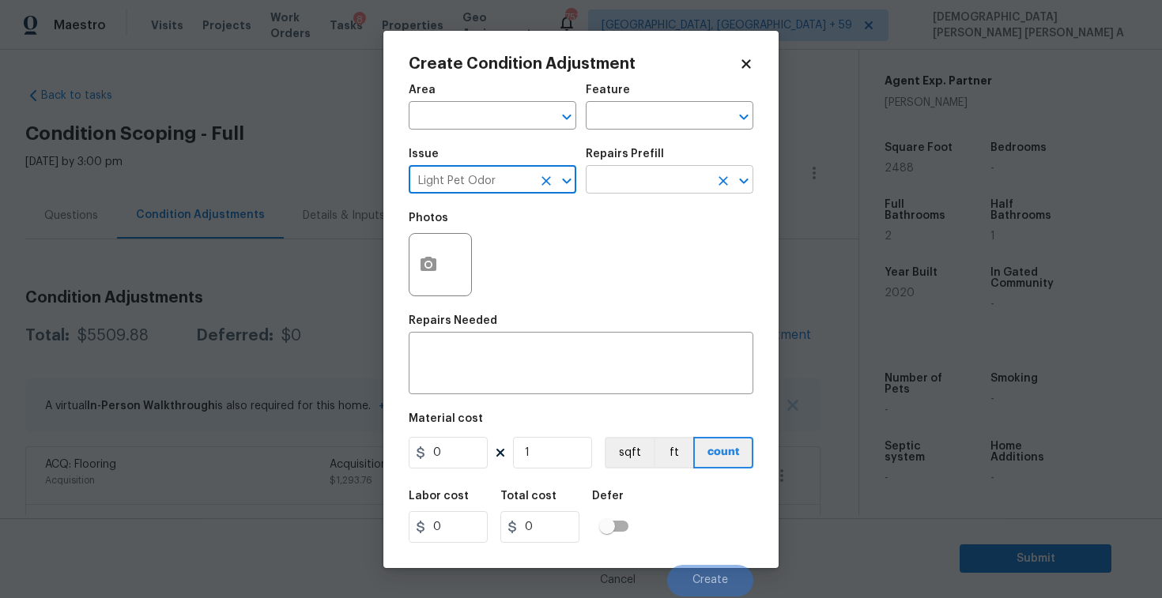
type input "Light Pet Odor"
click at [660, 182] on input "text" at bounding box center [647, 181] width 123 height 24
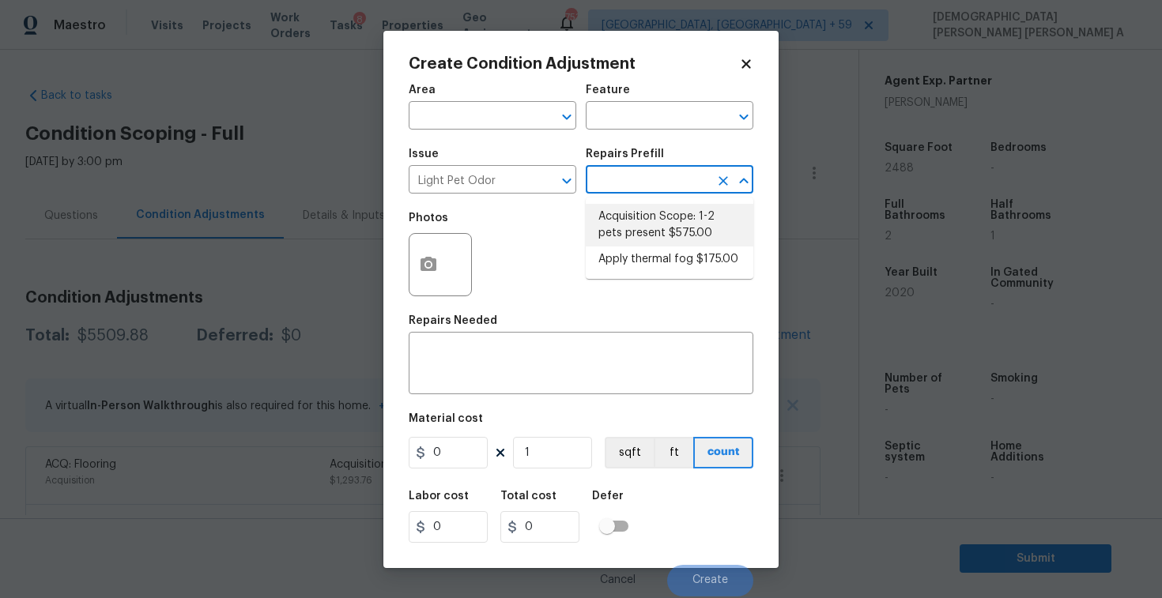
click at [638, 227] on li "Acquisition Scope: 1-2 pets present $575.00" at bounding box center [670, 225] width 168 height 43
type textarea "Acquisition Scope: 1-2 pets present"
type input "575"
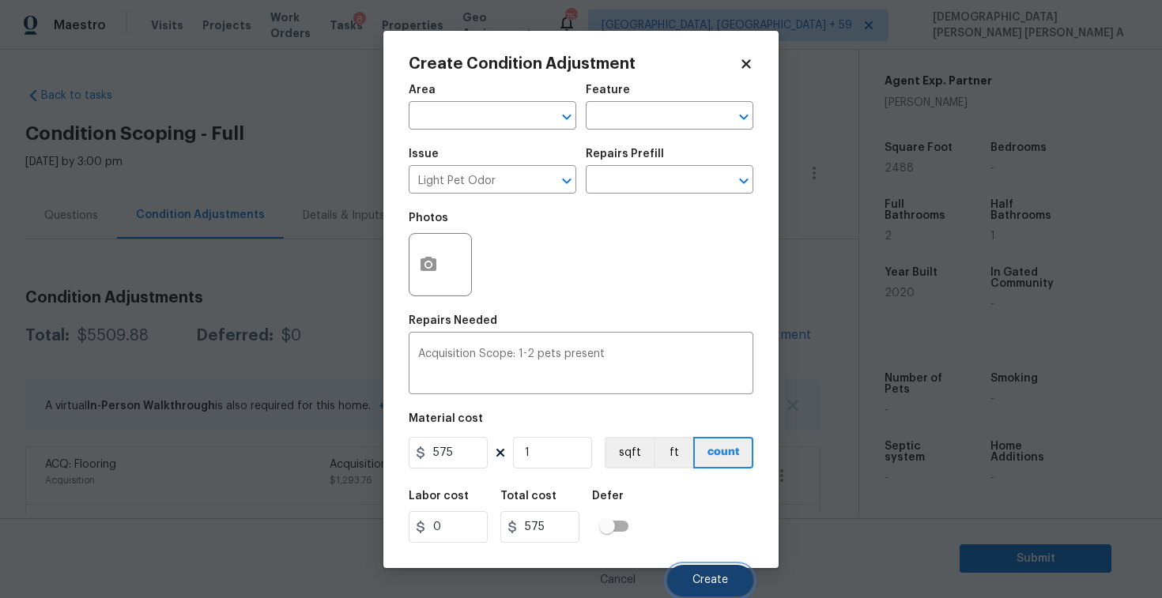
click at [672, 574] on button "Create" at bounding box center [710, 581] width 86 height 32
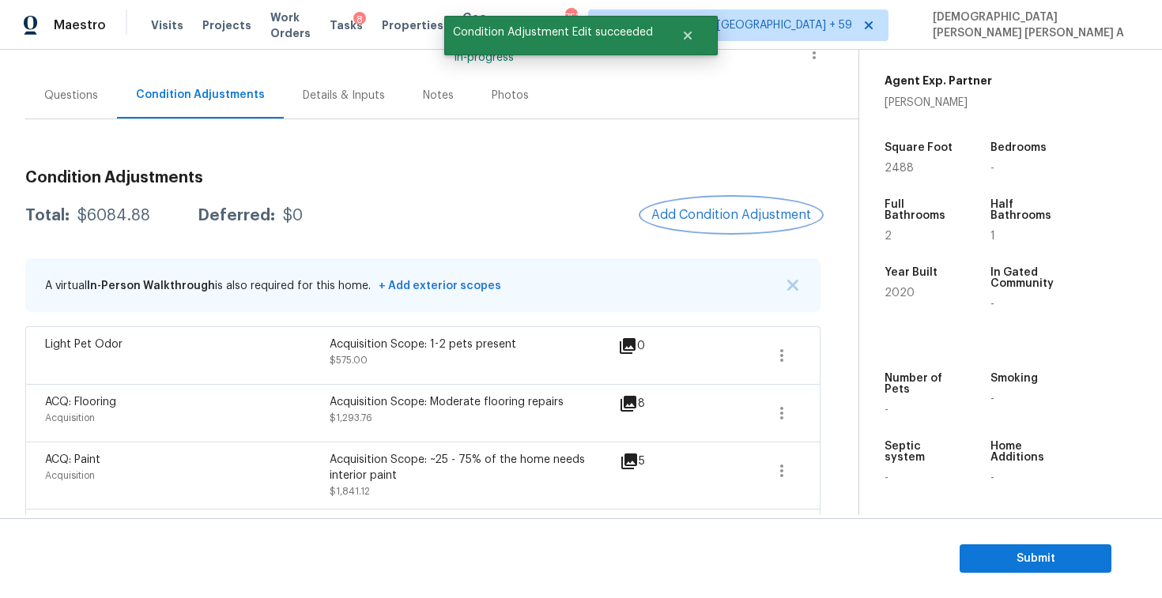
scroll to position [101, 0]
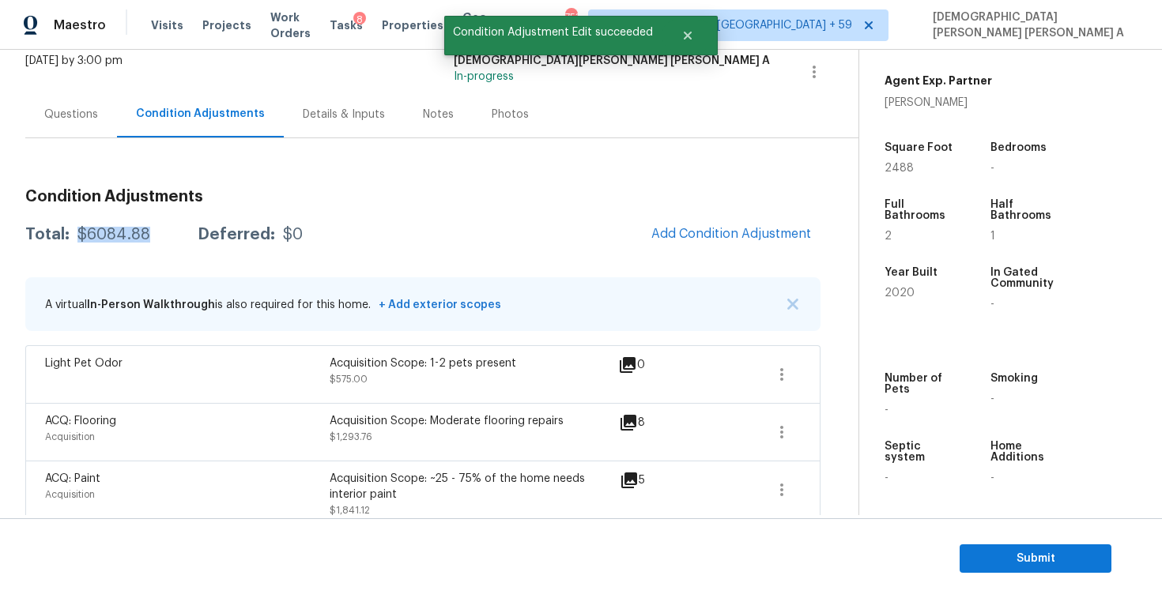
drag, startPoint x: 150, startPoint y: 239, endPoint x: 77, endPoint y: 238, distance: 72.7
click at [77, 238] on div "Total: $6084.88 Deferred: $0" at bounding box center [163, 235] width 277 height 16
copy div "$6084.88"
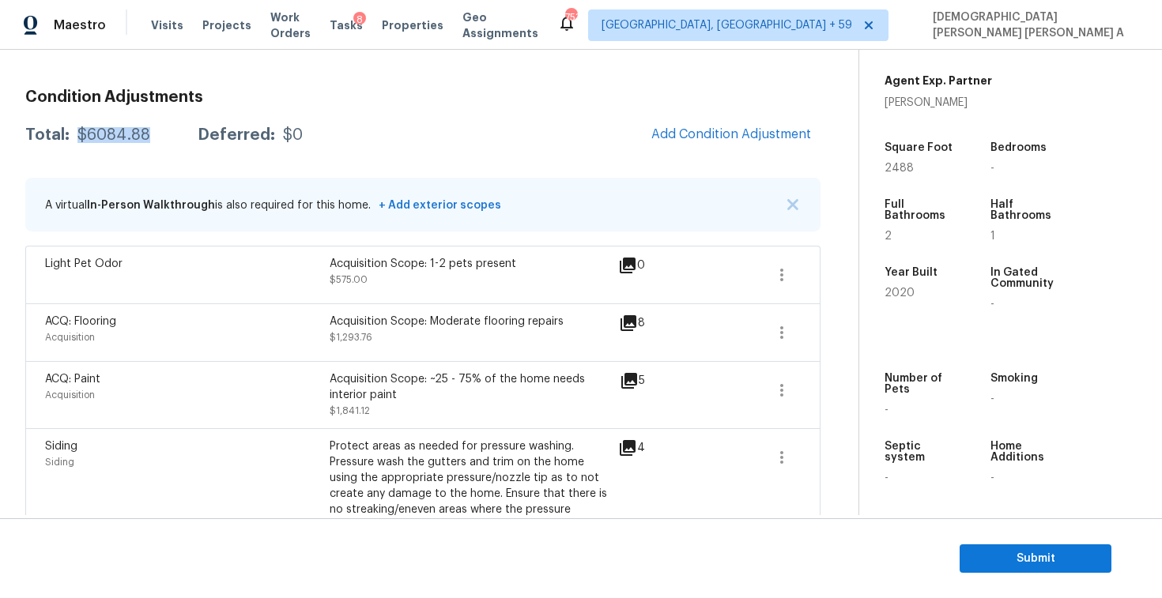
scroll to position [157, 0]
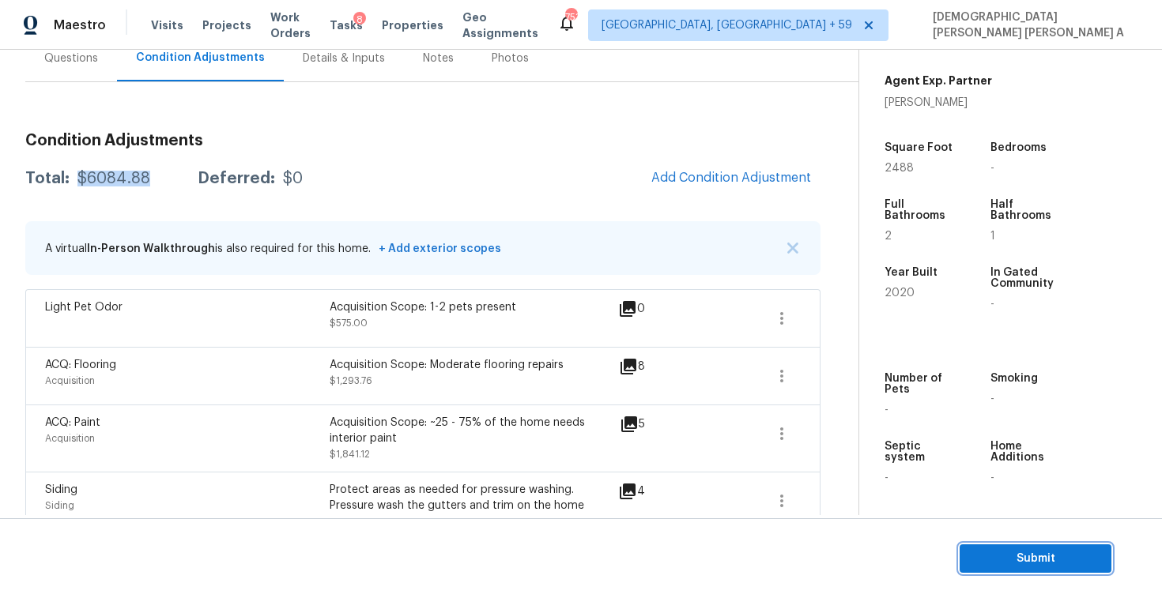
click at [1052, 554] on span "Submit" at bounding box center [1035, 559] width 126 height 20
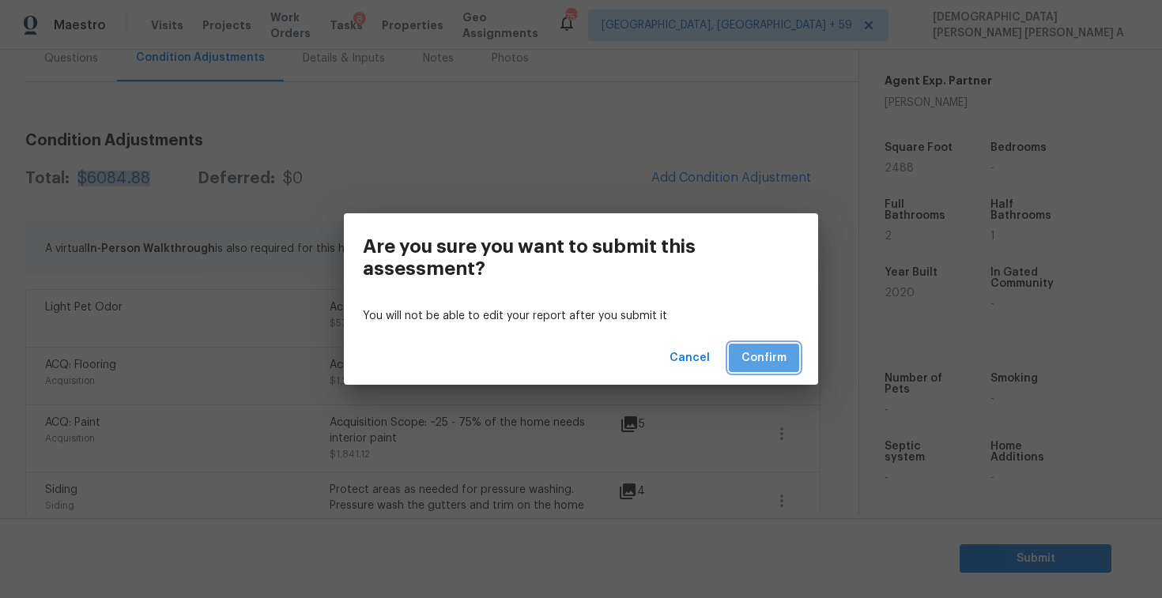
click at [757, 348] on span "Confirm" at bounding box center [763, 358] width 45 height 20
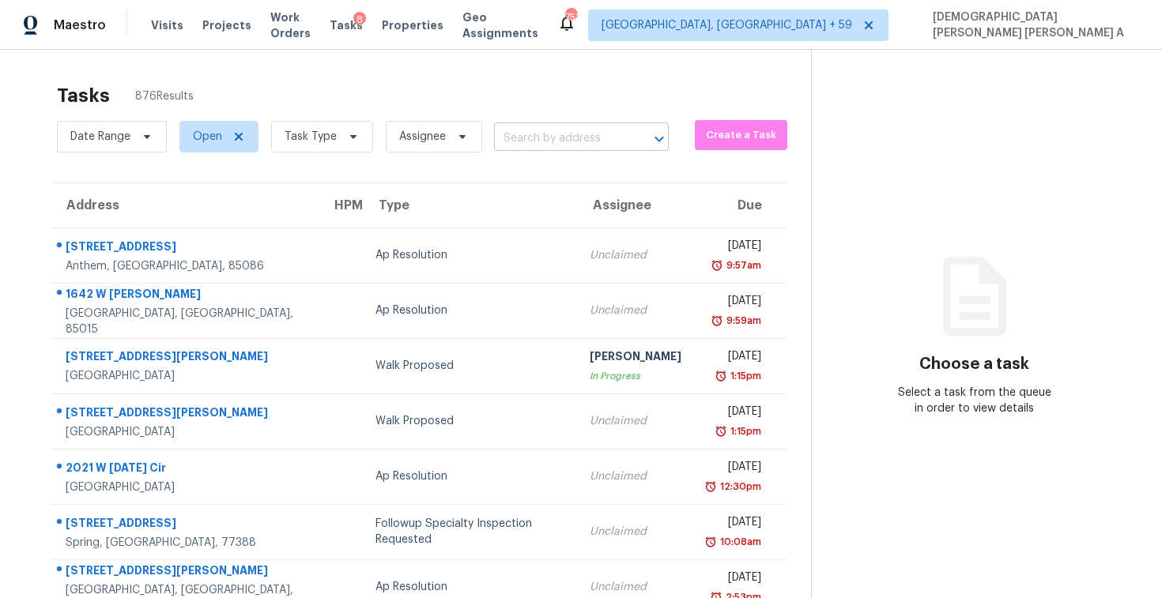
click at [533, 139] on input "text" at bounding box center [559, 138] width 130 height 24
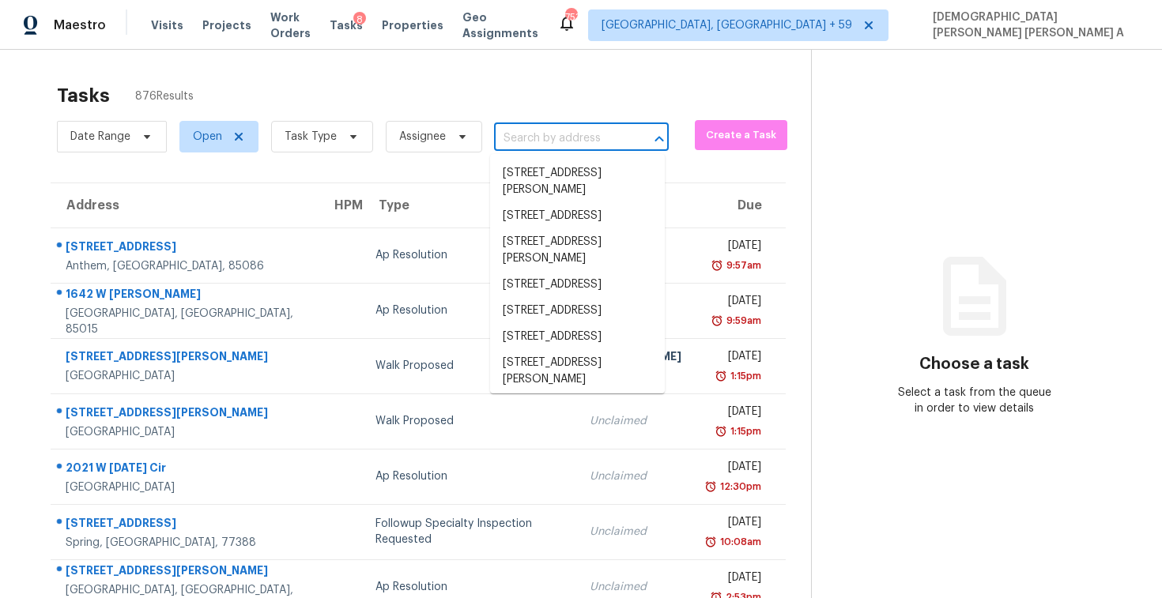
paste input "139 Kennedy Blvd, Jackson, GA 30233"
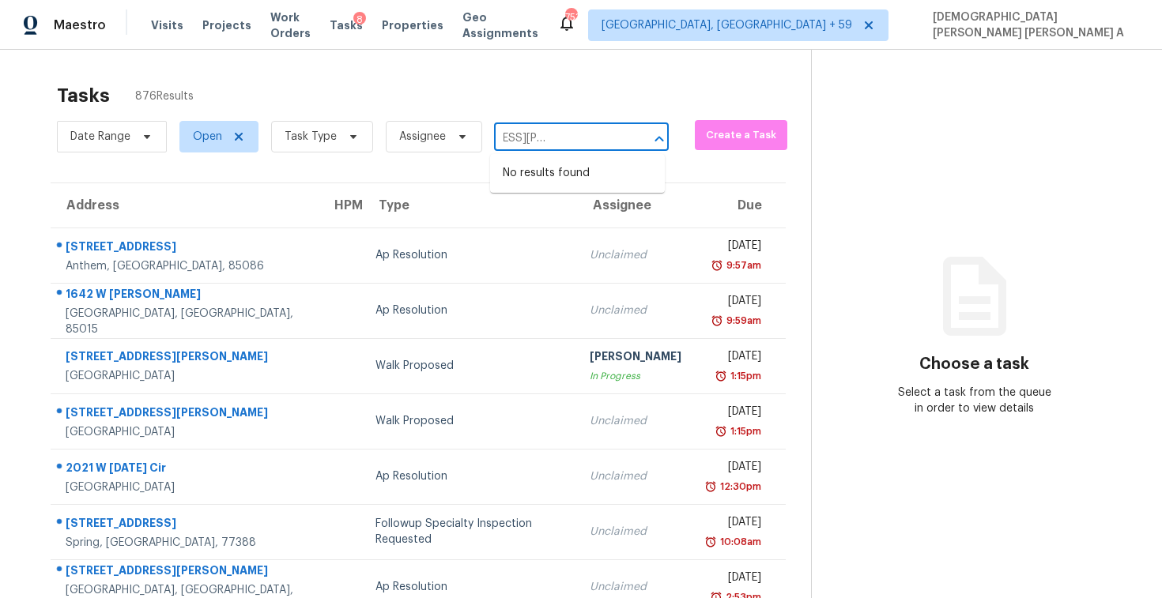
type input "139 Kennedy Blvd, Jackson, GA 30233"
click at [574, 135] on input "text" at bounding box center [559, 138] width 130 height 24
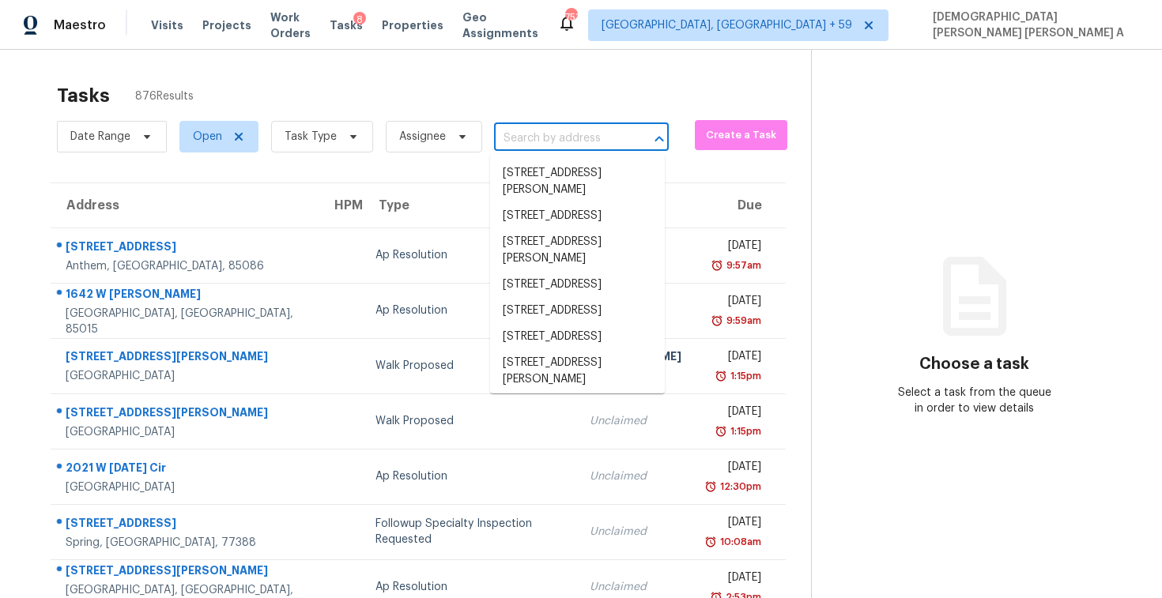
paste input "139 Kennedy Blvd, Jackson, GA 30233"
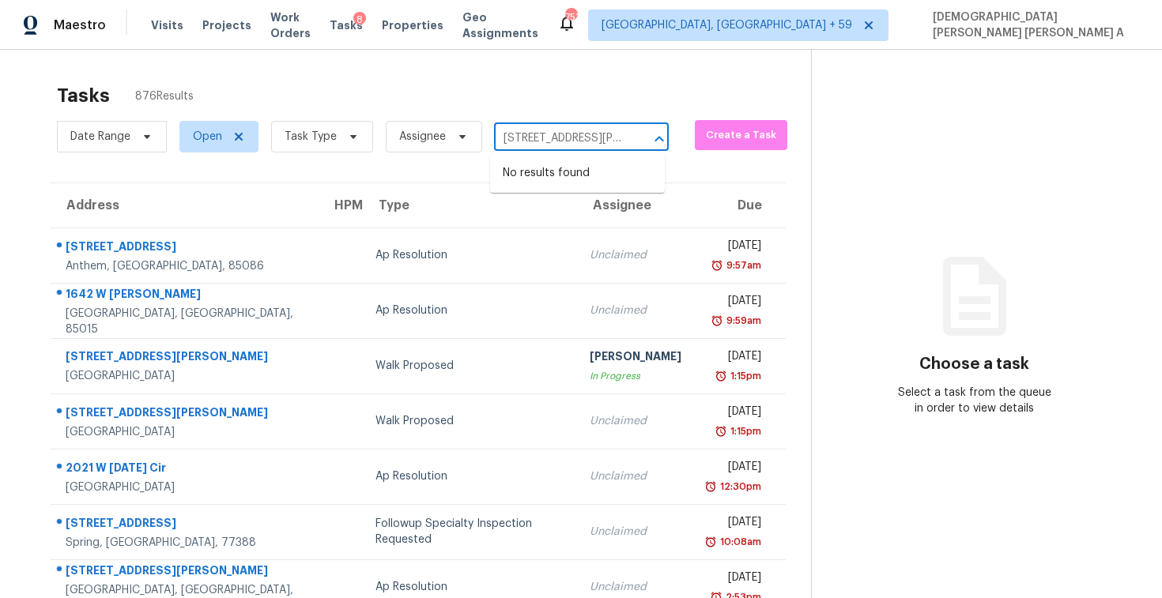
type input "[STREET_ADDRESS][PERSON_NAME]"
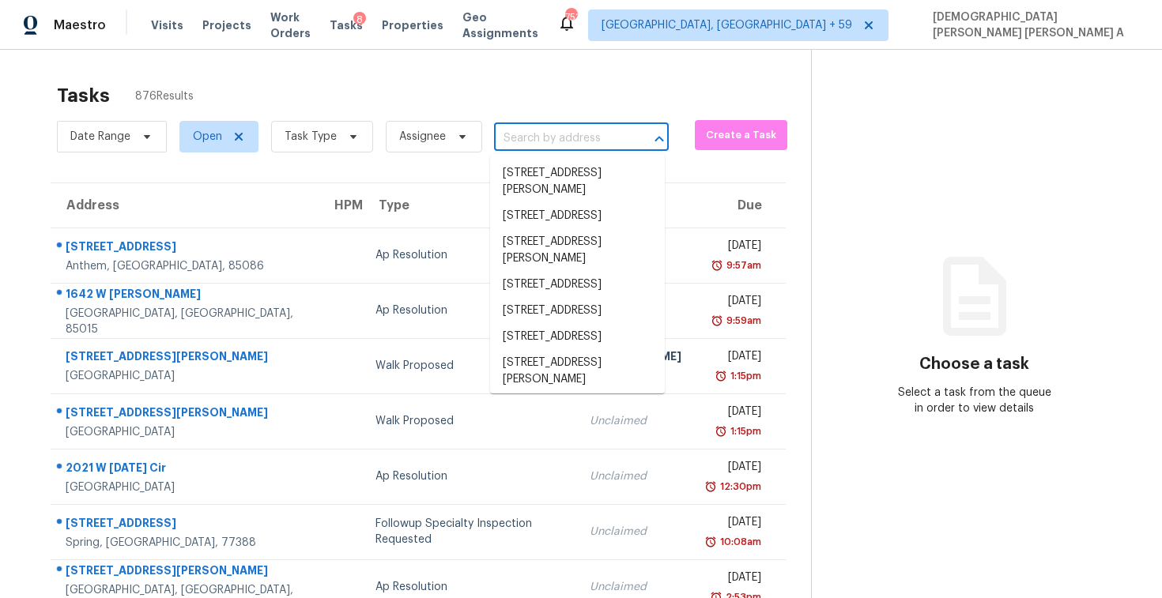
paste input "139 Kennedy Blvd, Jackson, GA 30233"
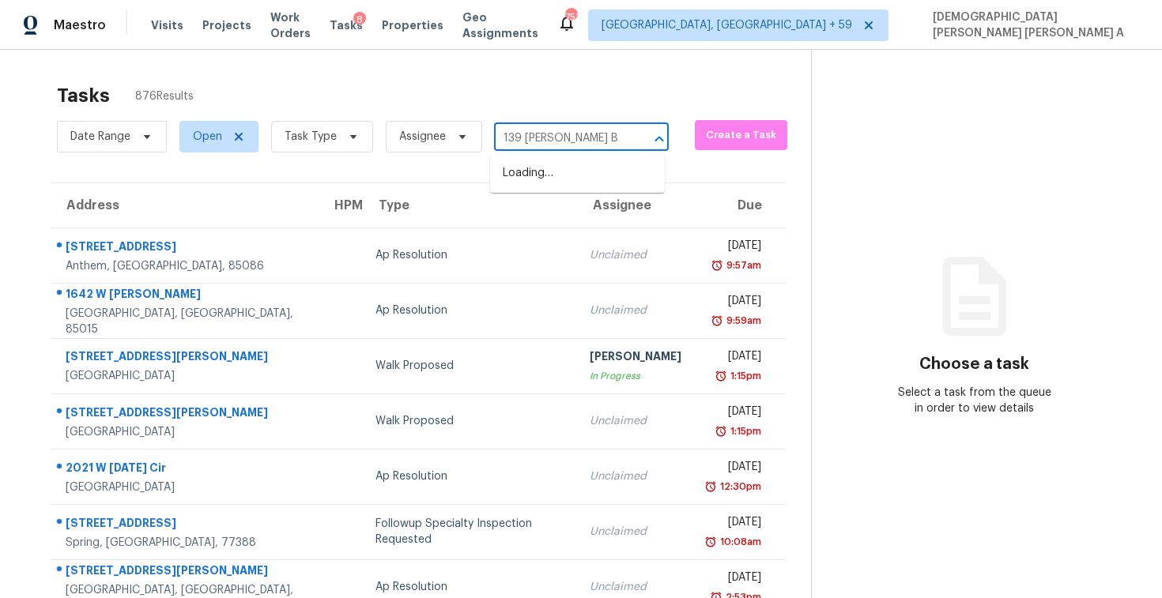
type input "139 Kennedy"
click at [565, 183] on li "139 Kennedy Blvd, Jackson, GA 30233" at bounding box center [577, 189] width 175 height 59
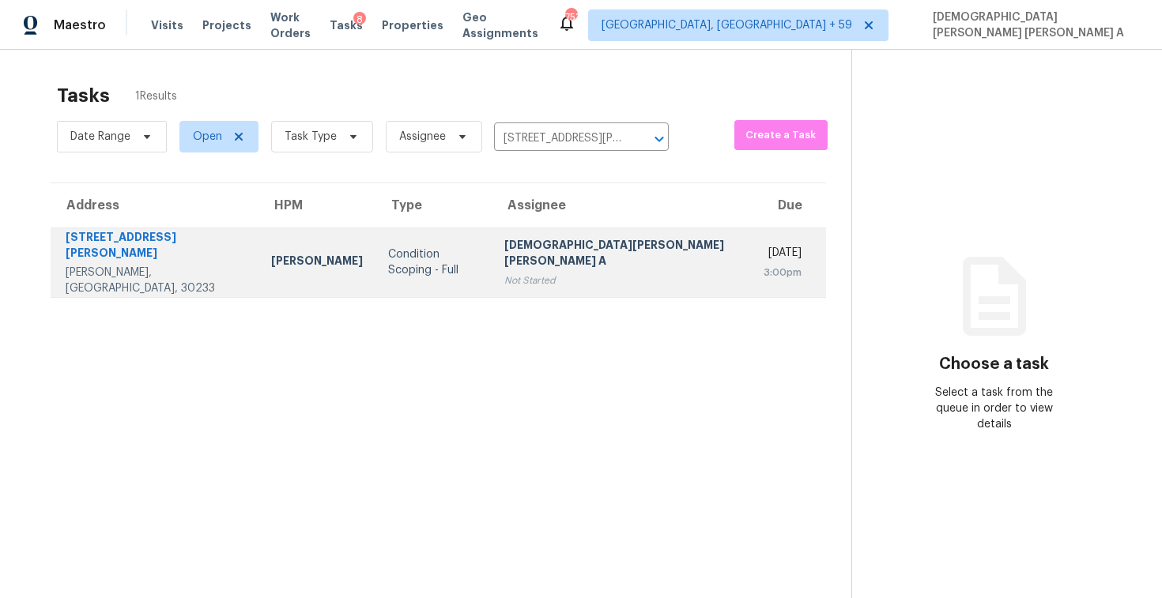
click at [547, 250] on div "[DEMOGRAPHIC_DATA][PERSON_NAME] [PERSON_NAME] A" at bounding box center [621, 255] width 234 height 36
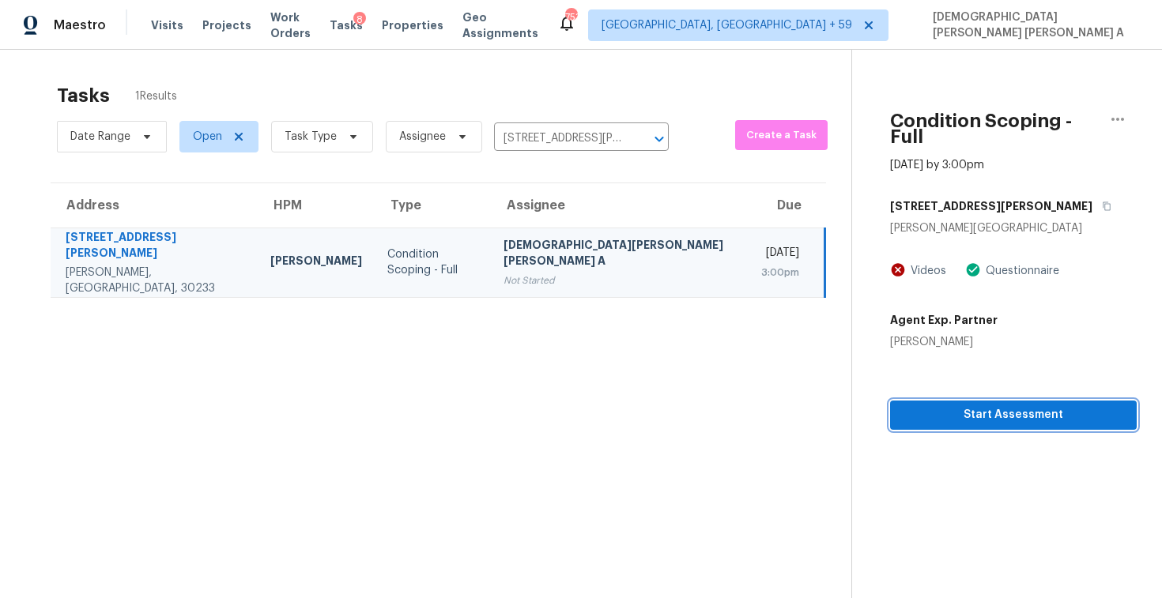
click at [954, 406] on span "Start Assessment" at bounding box center [1012, 415] width 221 height 20
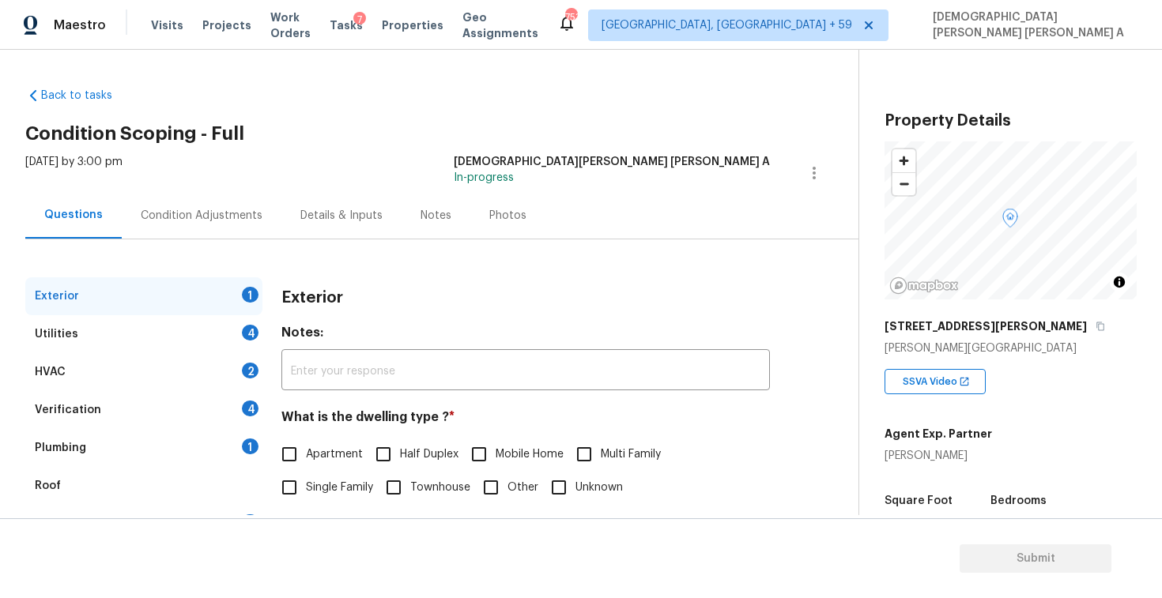
click at [480, 113] on div "Back to tasks Condition Scoping - Full Mon, Oct 06 2025 by 3:00 pm Mohamed Azee…" at bounding box center [441, 376] width 833 height 603
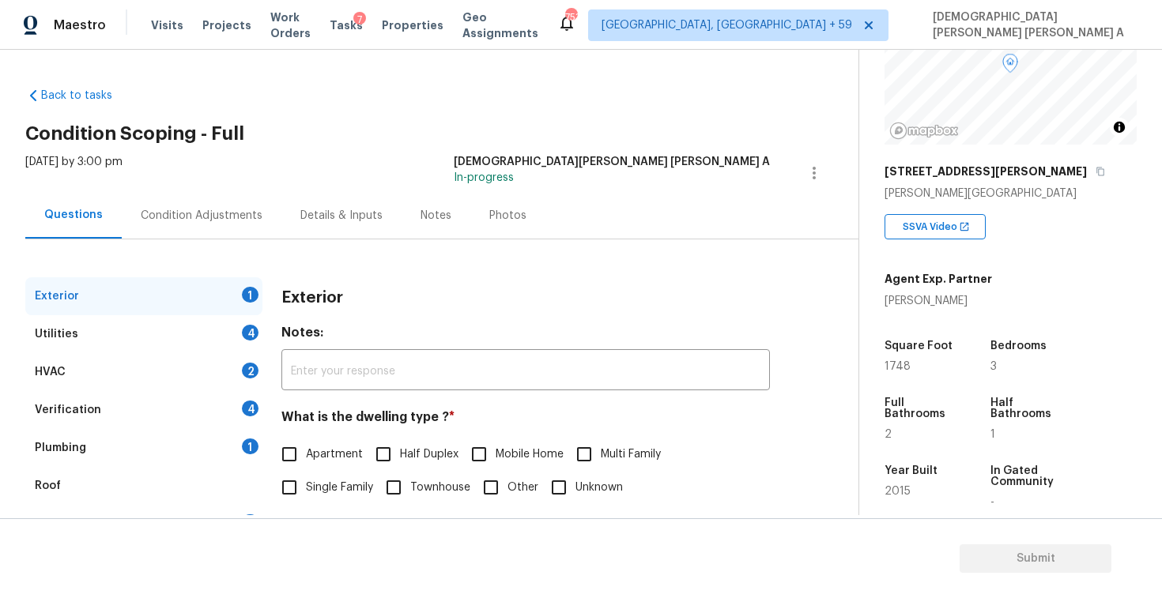
scroll to position [217, 0]
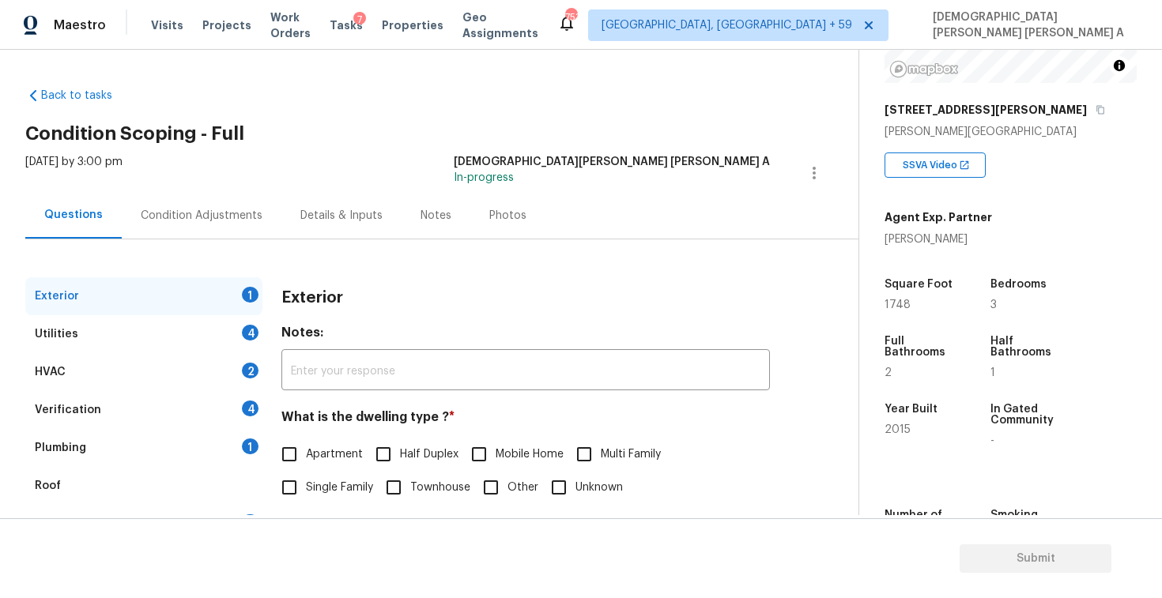
click at [296, 494] on input "Single Family" at bounding box center [289, 487] width 33 height 33
checkbox input "true"
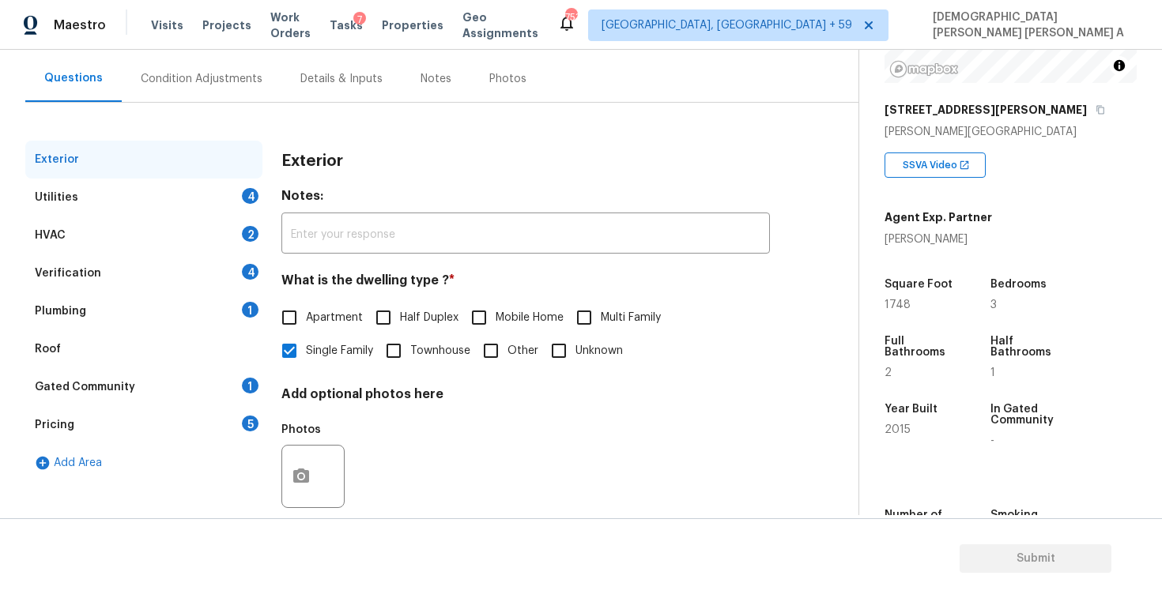
scroll to position [163, 0]
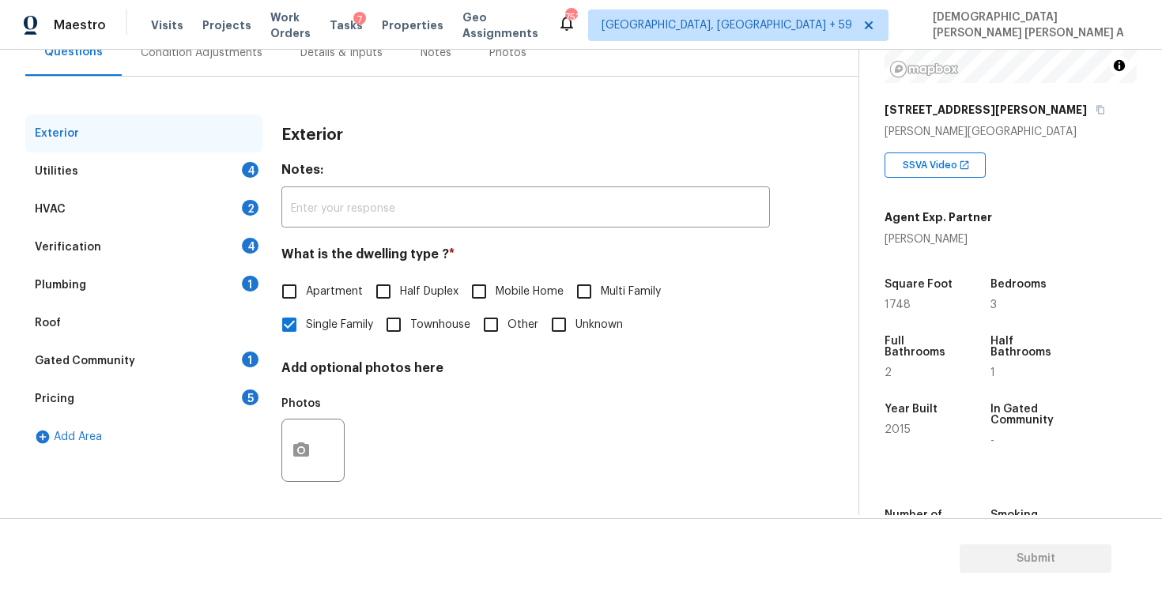
click at [162, 178] on div "Utilities 4" at bounding box center [143, 172] width 237 height 38
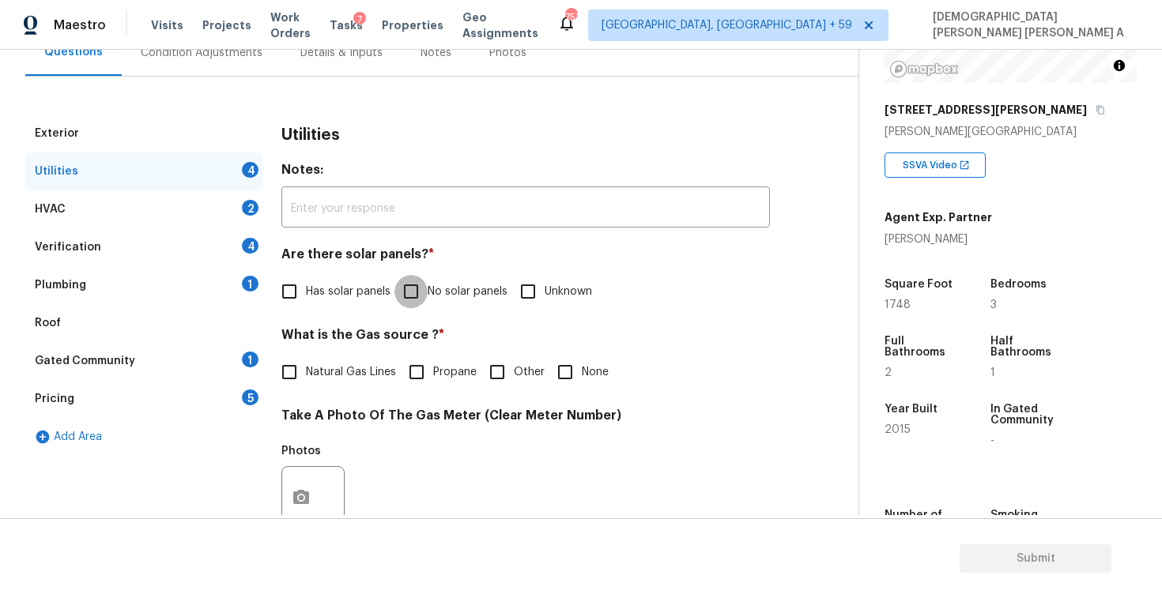
click at [413, 283] on input "No solar panels" at bounding box center [410, 291] width 33 height 33
checkbox input "true"
click at [291, 378] on input "Natural Gas Lines" at bounding box center [289, 372] width 33 height 33
checkbox input "true"
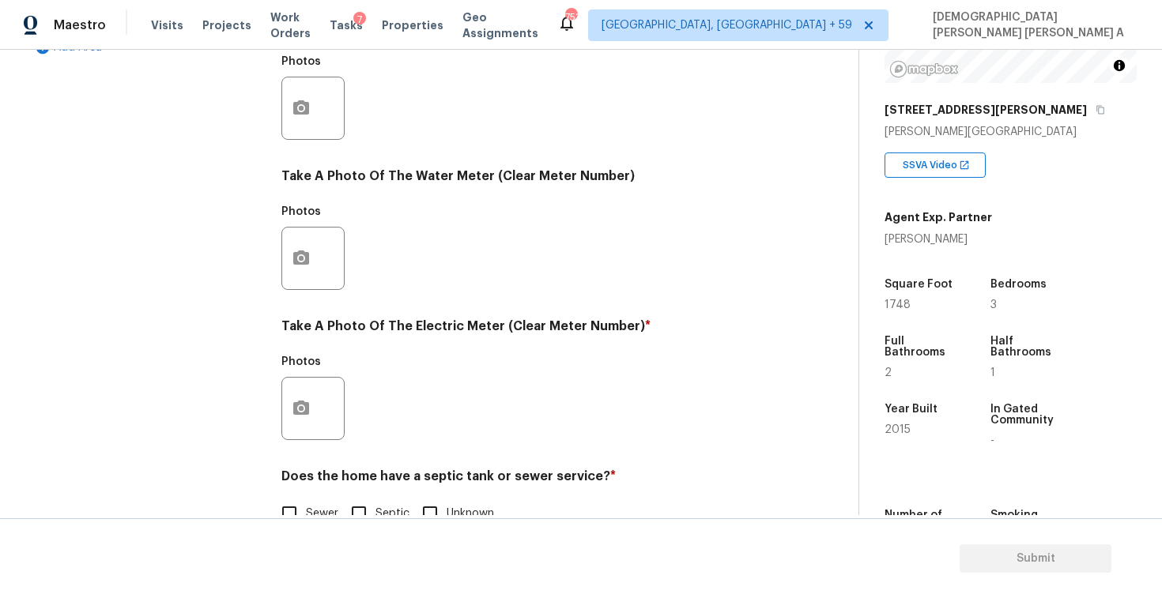
scroll to position [591, 0]
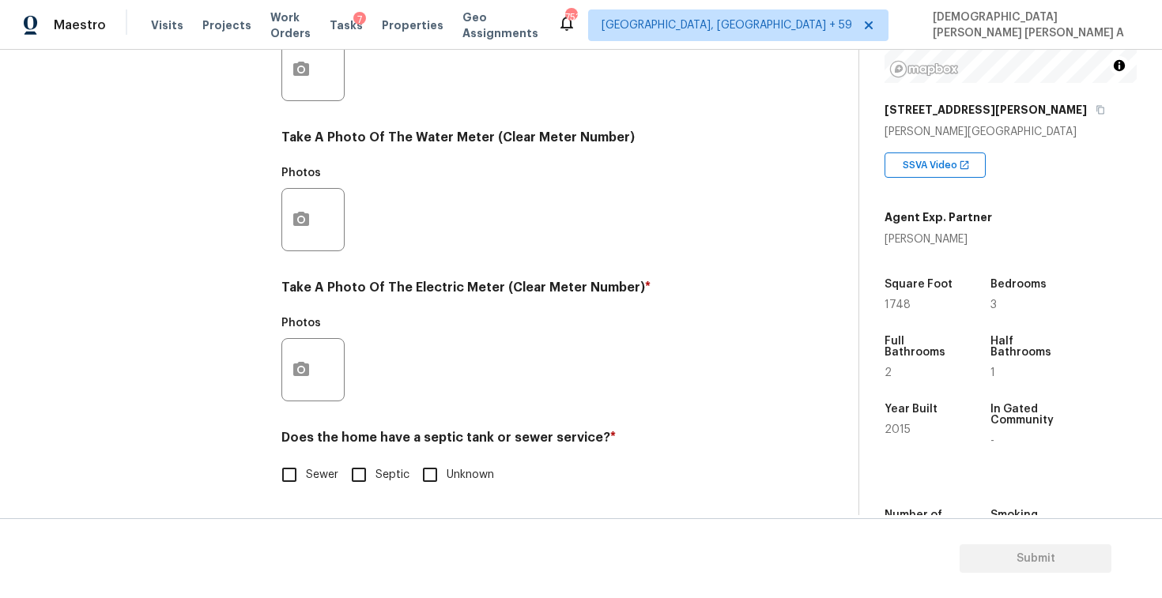
click at [284, 465] on input "Sewer" at bounding box center [289, 474] width 33 height 33
checkbox input "true"
click at [303, 365] on icon "button" at bounding box center [301, 369] width 16 height 14
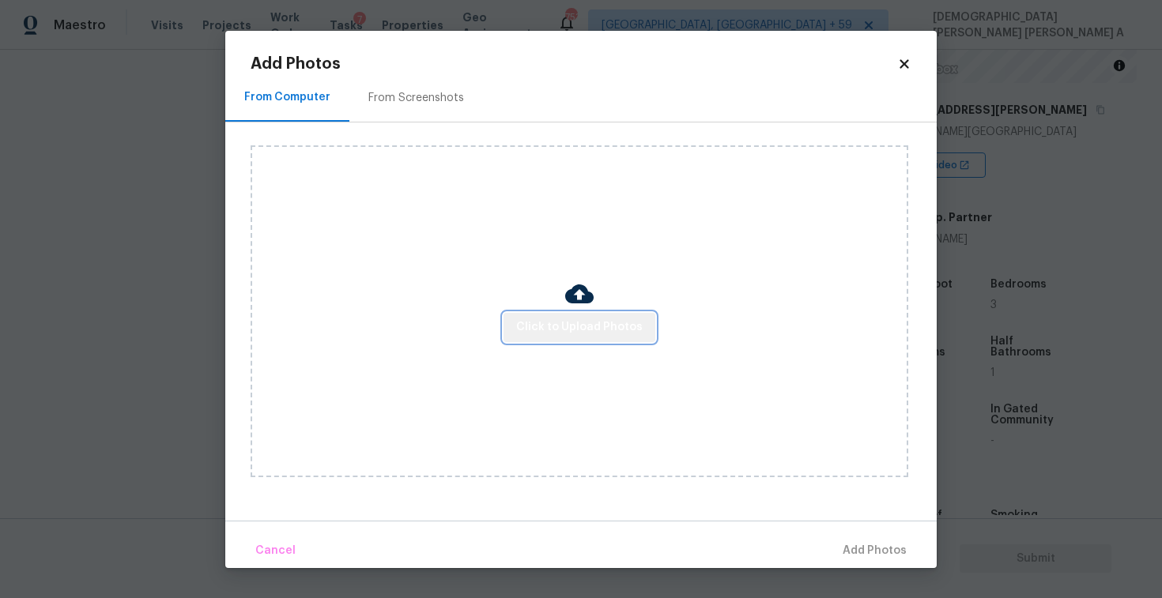
click at [586, 326] on span "Click to Upload Photos" at bounding box center [579, 328] width 126 height 20
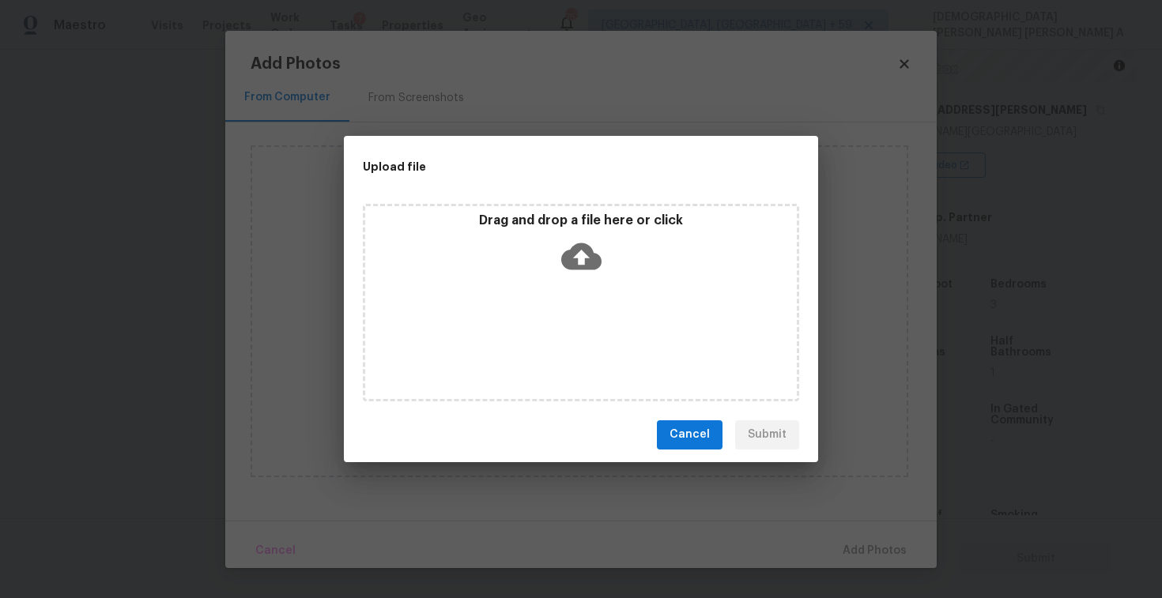
click at [586, 237] on icon at bounding box center [581, 256] width 40 height 40
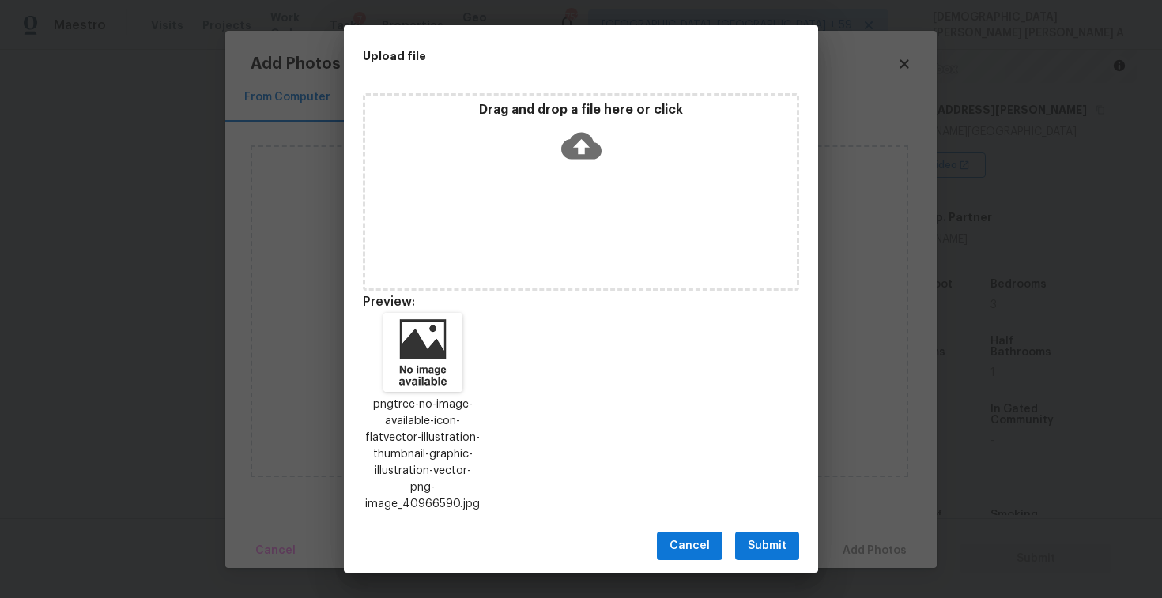
click at [773, 537] on span "Submit" at bounding box center [767, 547] width 39 height 20
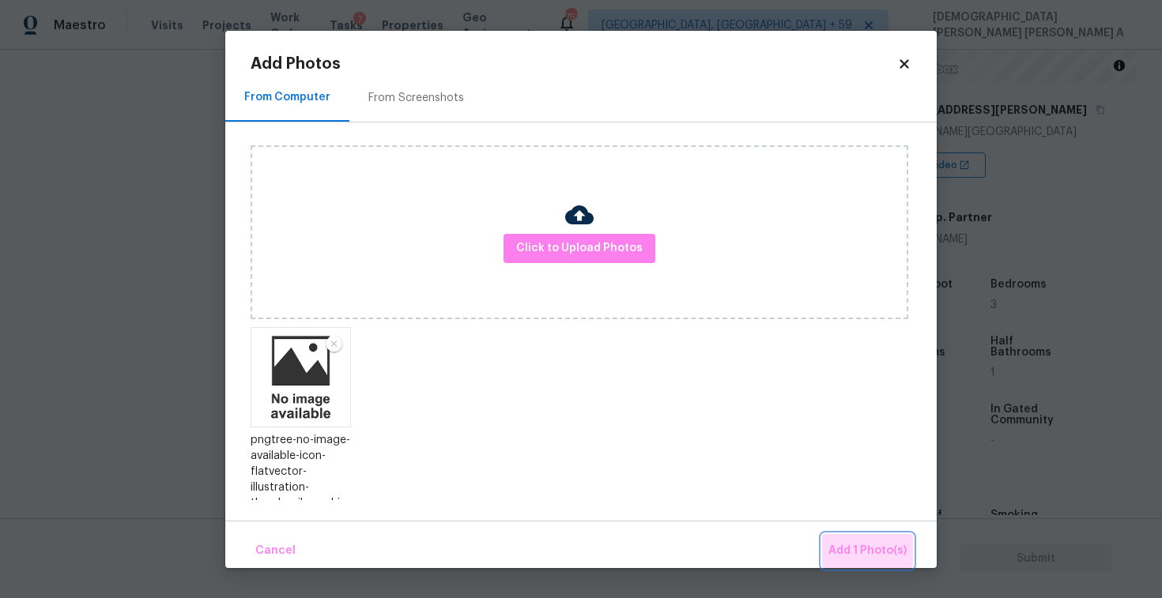
click at [870, 552] on span "Add 1 Photo(s)" at bounding box center [867, 551] width 78 height 20
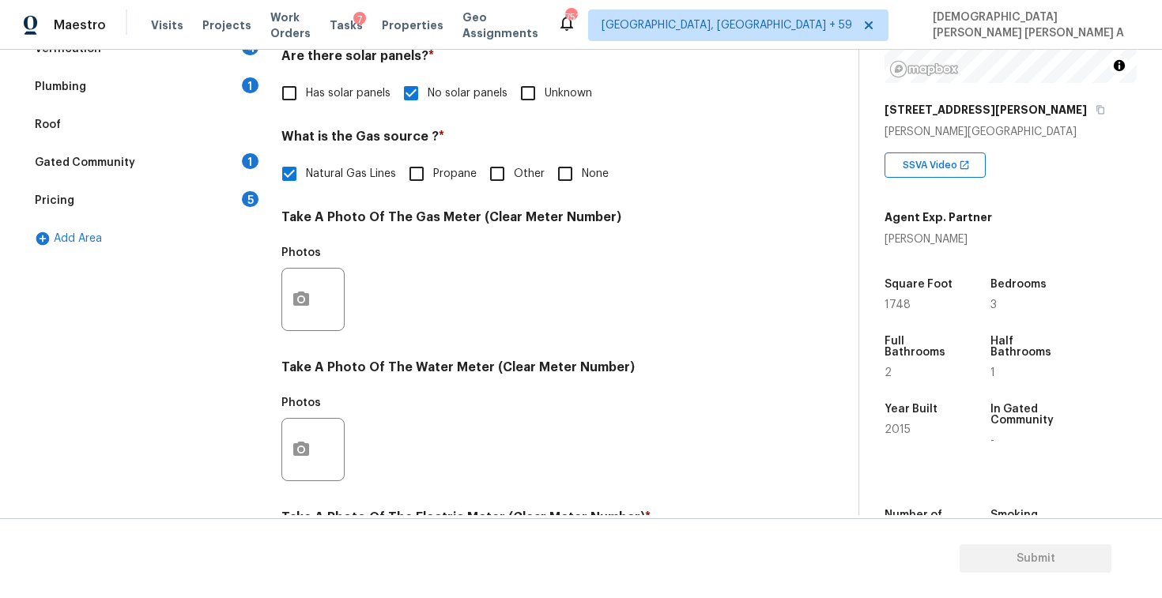
scroll to position [348, 0]
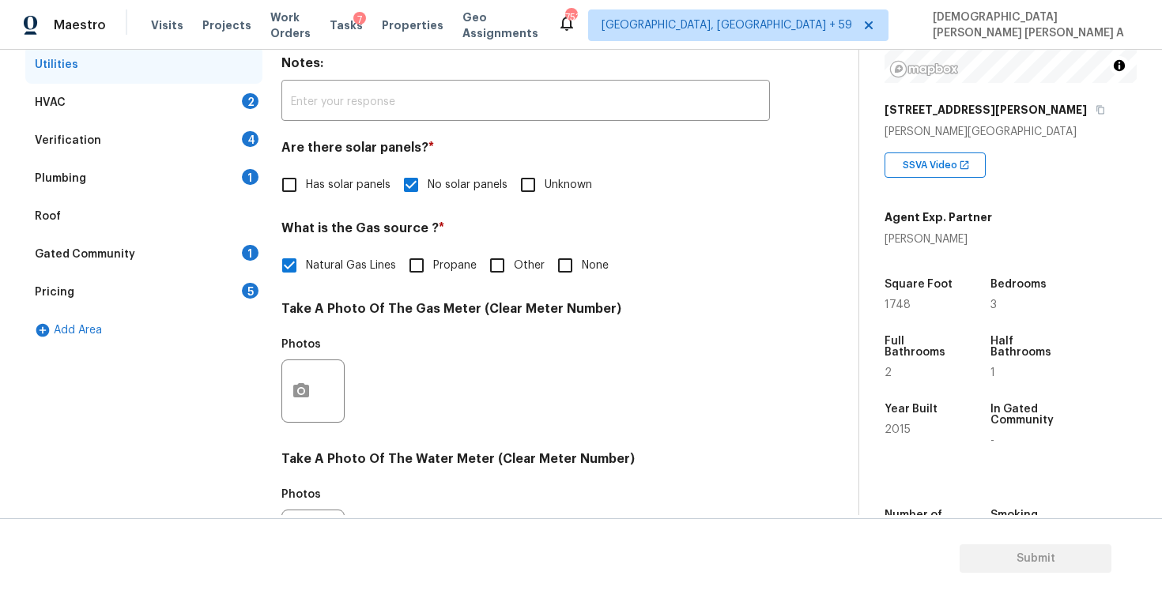
click at [209, 111] on div "HVAC 2" at bounding box center [143, 103] width 237 height 38
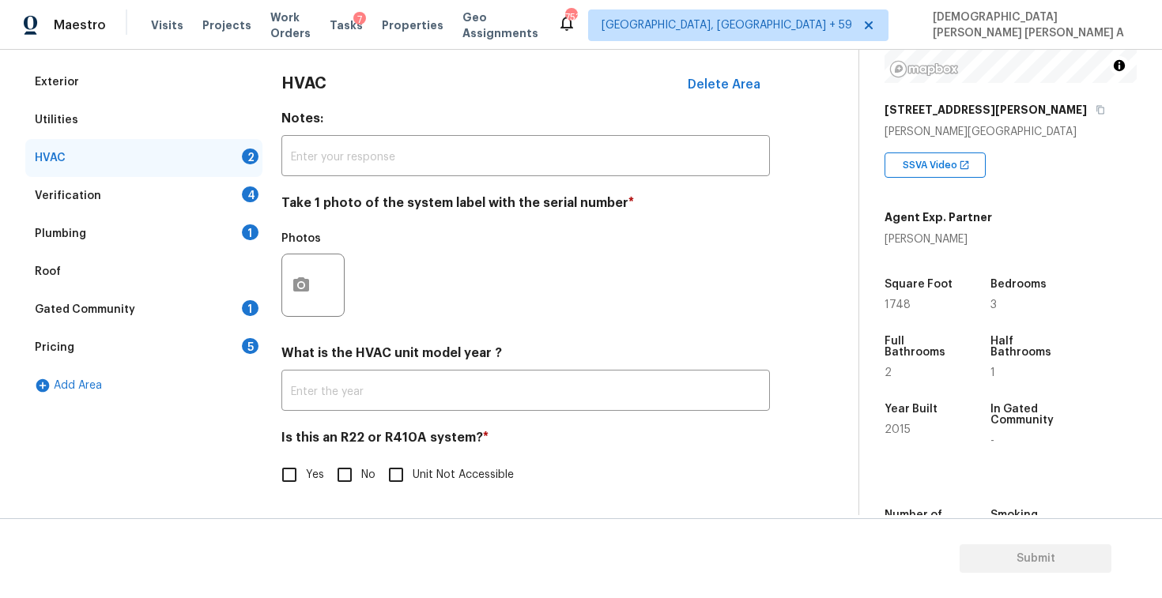
click at [345, 484] on input "No" at bounding box center [344, 474] width 33 height 33
checkbox input "true"
click at [309, 290] on icon "button" at bounding box center [301, 285] width 19 height 19
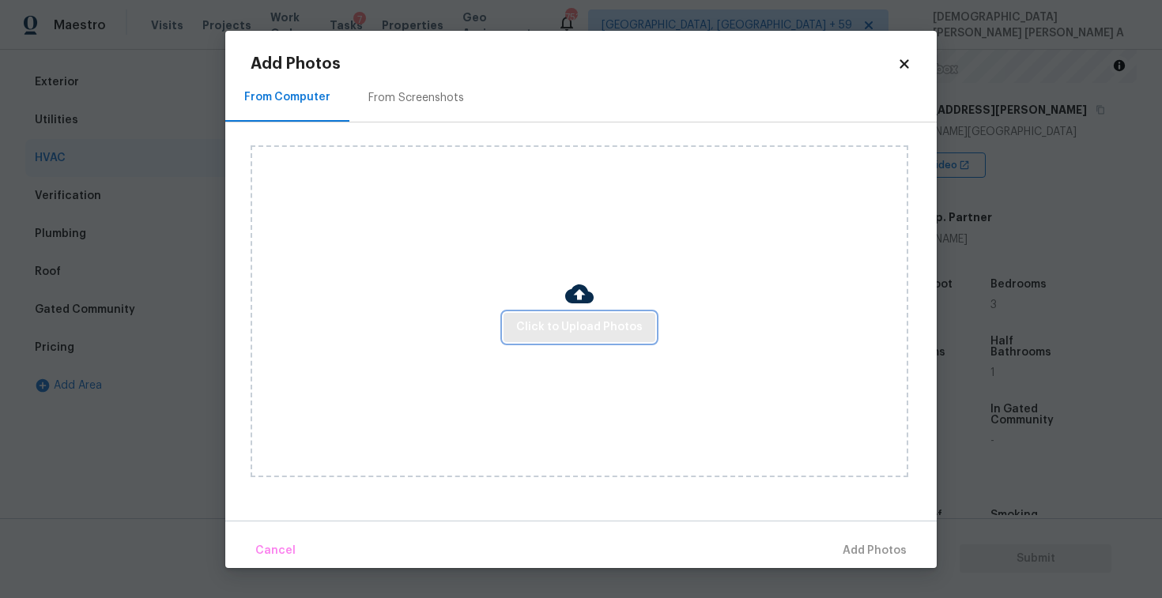
click at [599, 328] on span "Click to Upload Photos" at bounding box center [579, 328] width 126 height 20
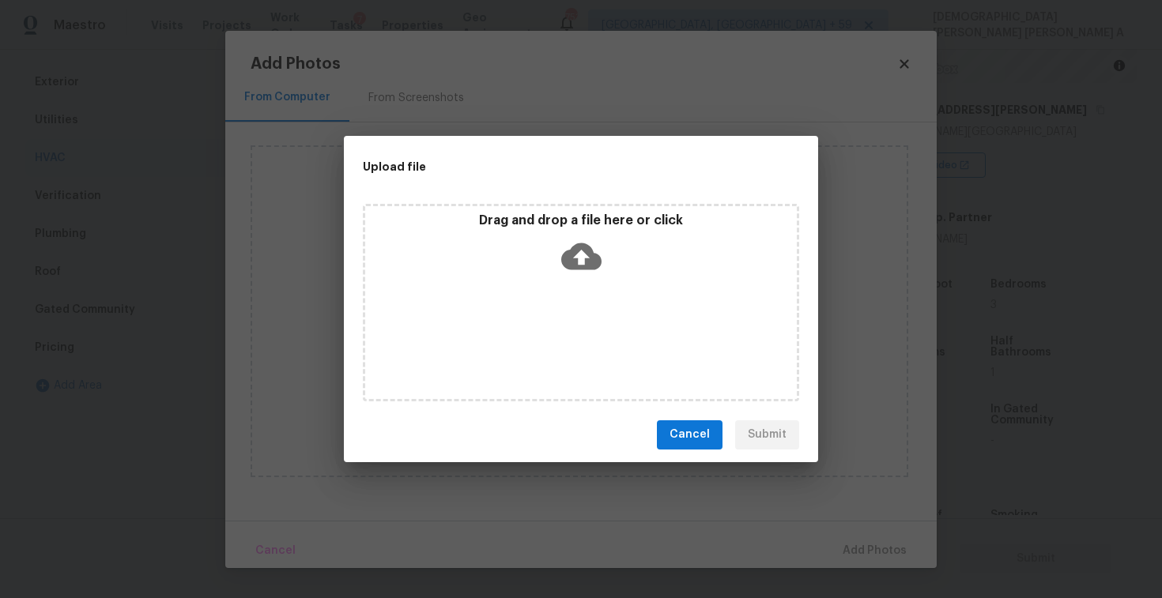
click at [574, 254] on icon at bounding box center [581, 256] width 40 height 27
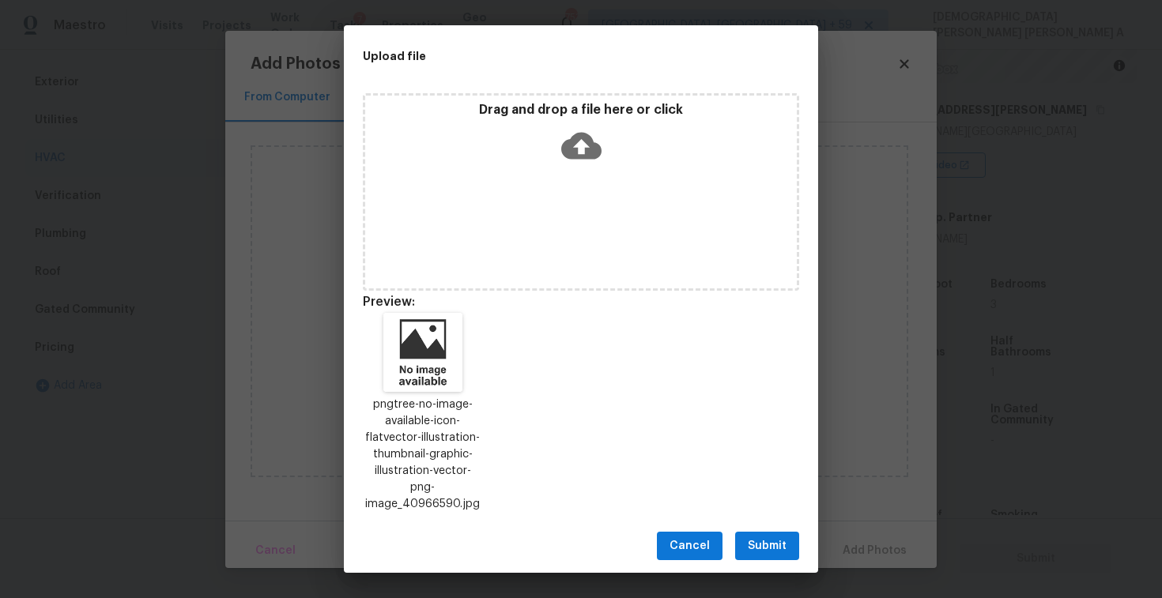
click at [769, 546] on span "Submit" at bounding box center [767, 547] width 39 height 20
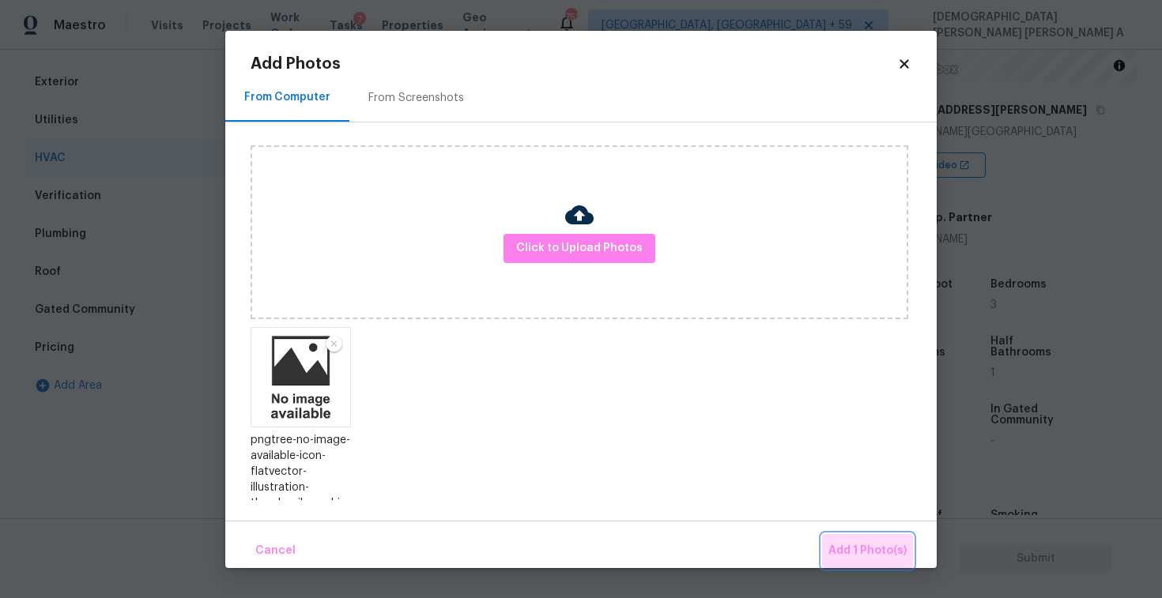
click at [872, 566] on button "Add 1 Photo(s)" at bounding box center [867, 551] width 91 height 34
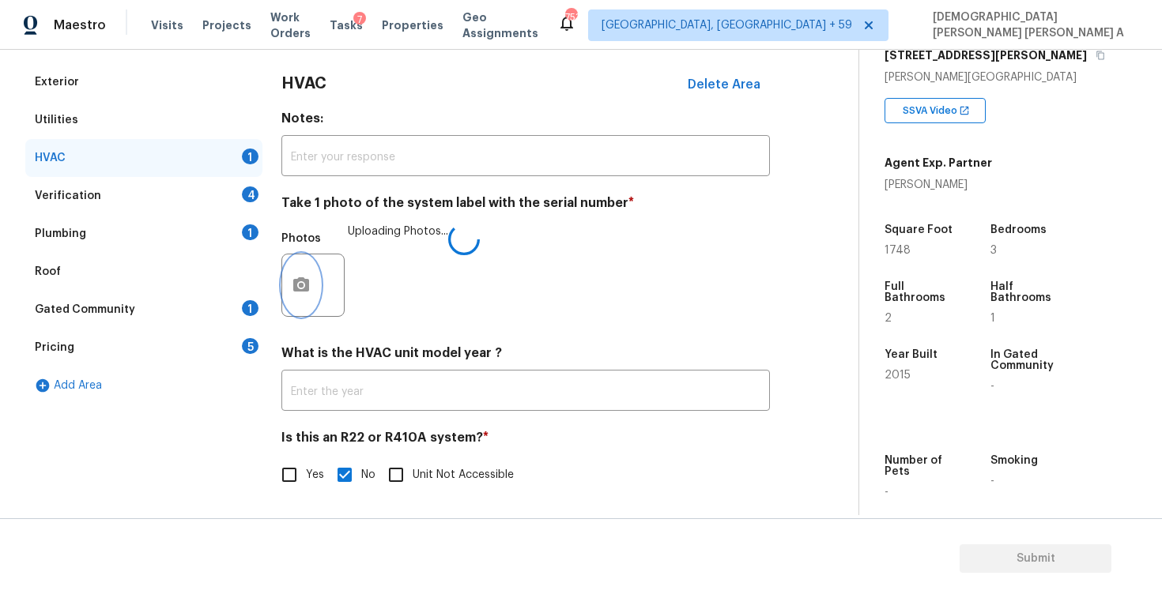
scroll to position [243, 0]
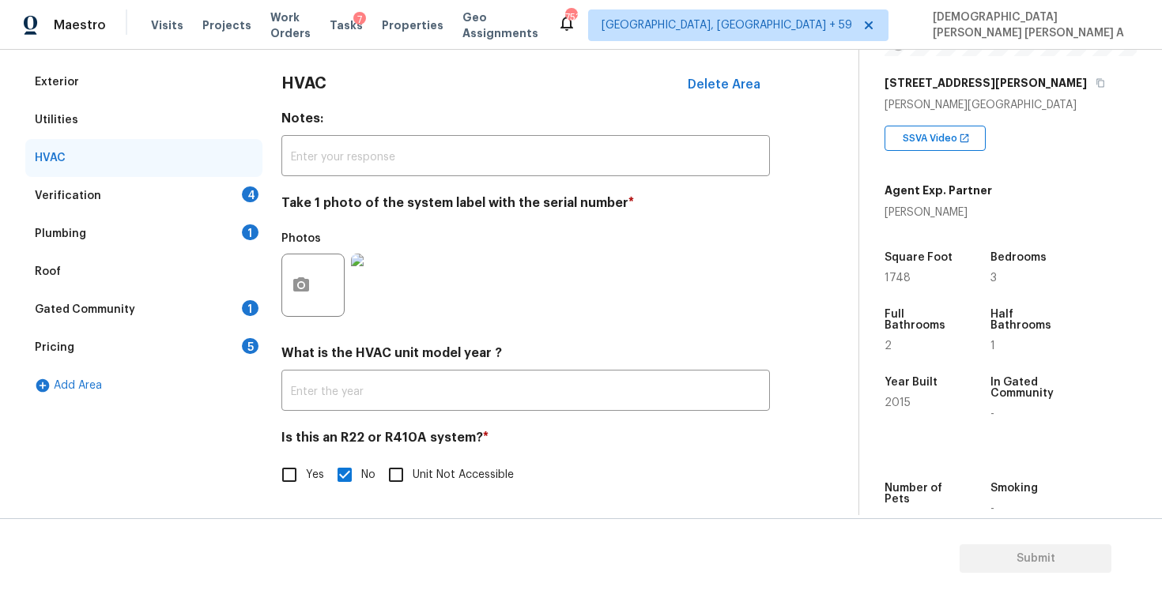
click at [166, 205] on div "Verification 4" at bounding box center [143, 196] width 237 height 38
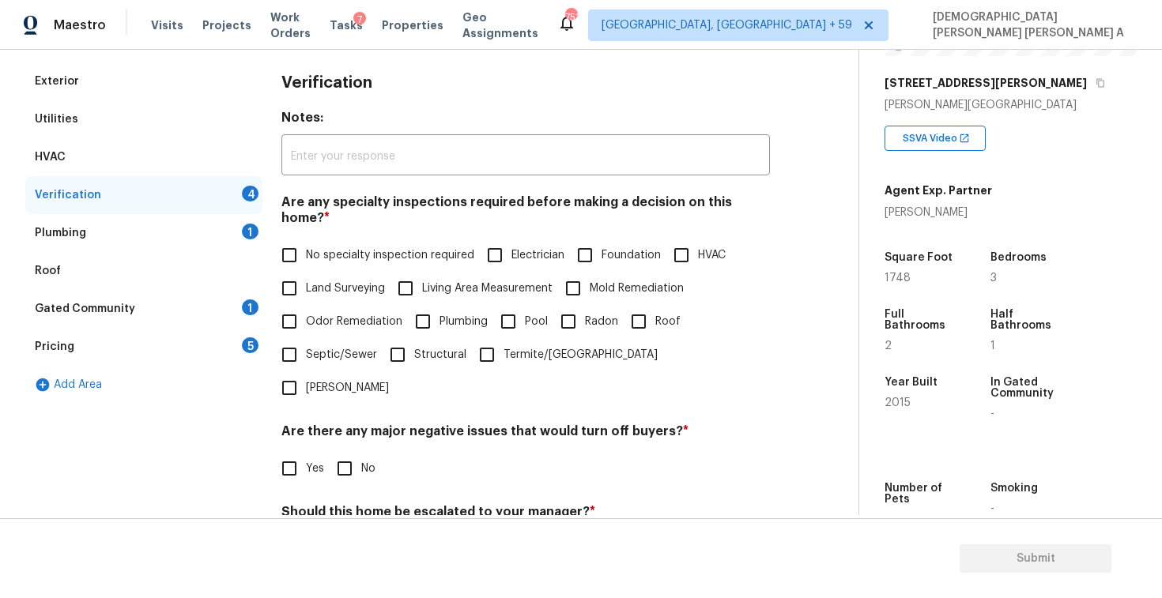
click at [277, 240] on input "No specialty inspection required" at bounding box center [289, 255] width 33 height 33
checkbox input "true"
click at [342, 452] on input "No" at bounding box center [344, 468] width 33 height 33
checkbox input "true"
click at [352, 516] on div "Back to tasks Condition Scoping - Full Mon, Oct 06 2025 by 3:00 pm Mohamed Azee…" at bounding box center [581, 324] width 1162 height 548
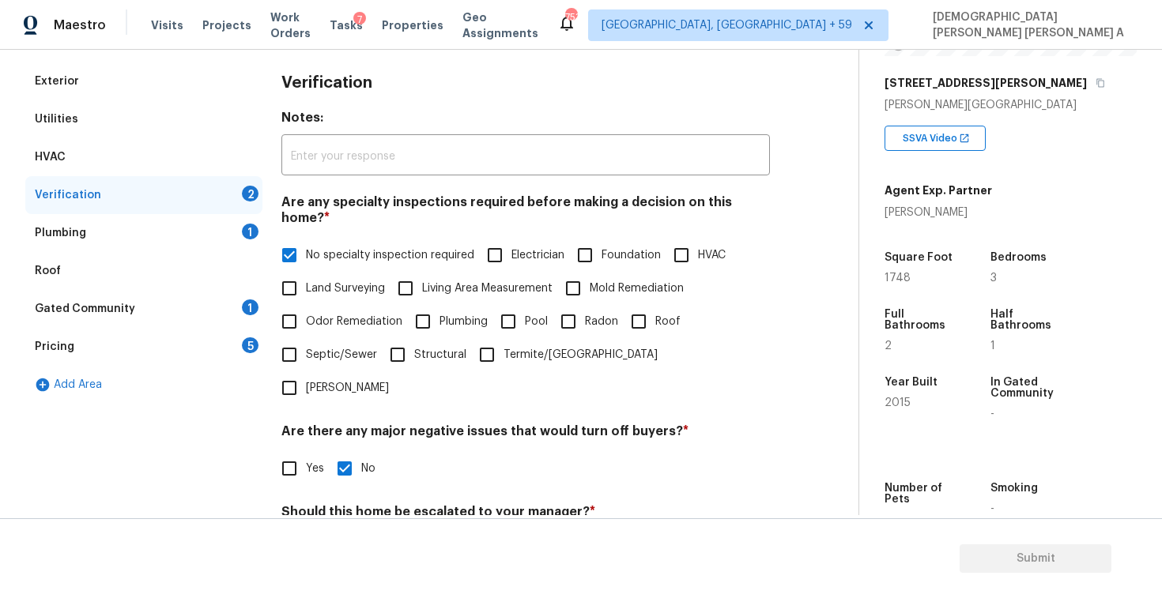
click at [345, 533] on input "No" at bounding box center [344, 549] width 33 height 33
checkbox input "true"
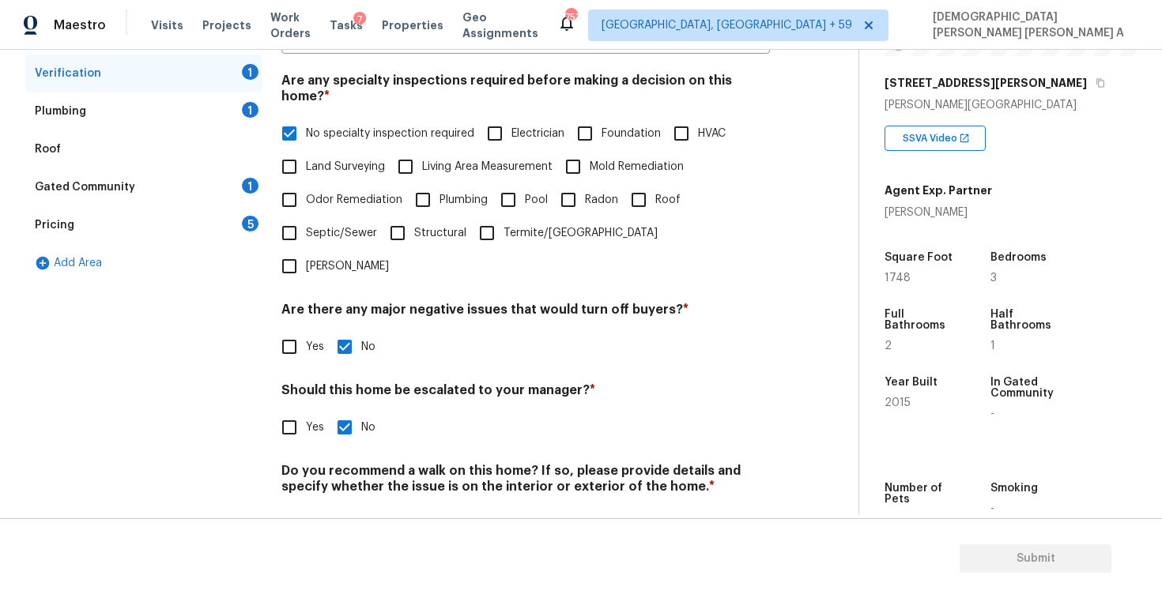
click at [346, 507] on input "No" at bounding box center [344, 523] width 33 height 33
checkbox input "true"
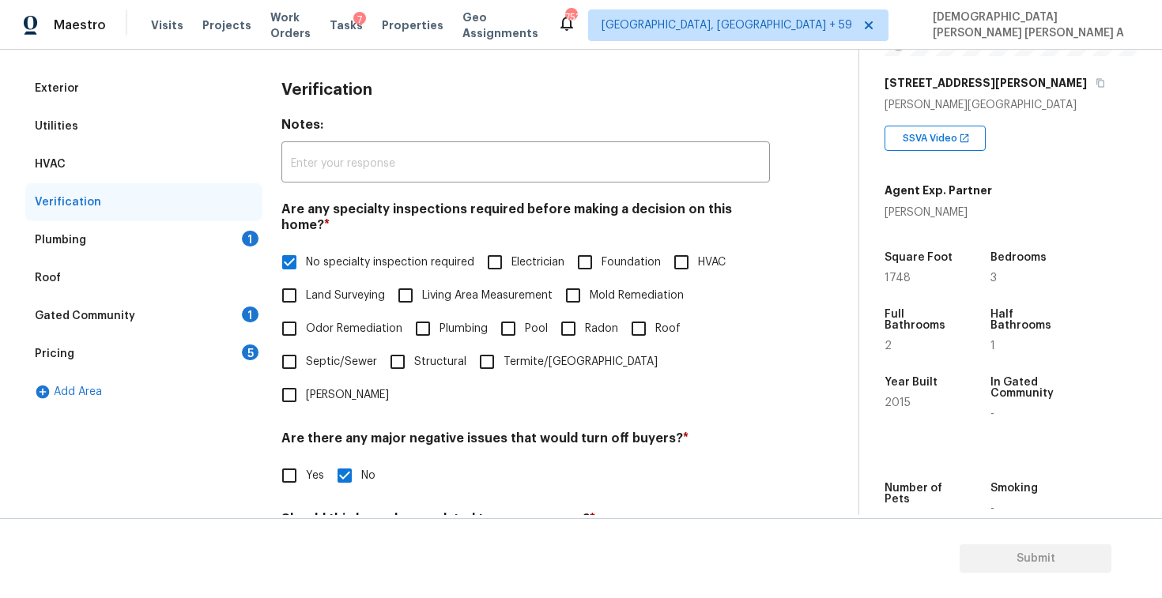
click at [220, 235] on div "Plumbing 1" at bounding box center [143, 240] width 237 height 38
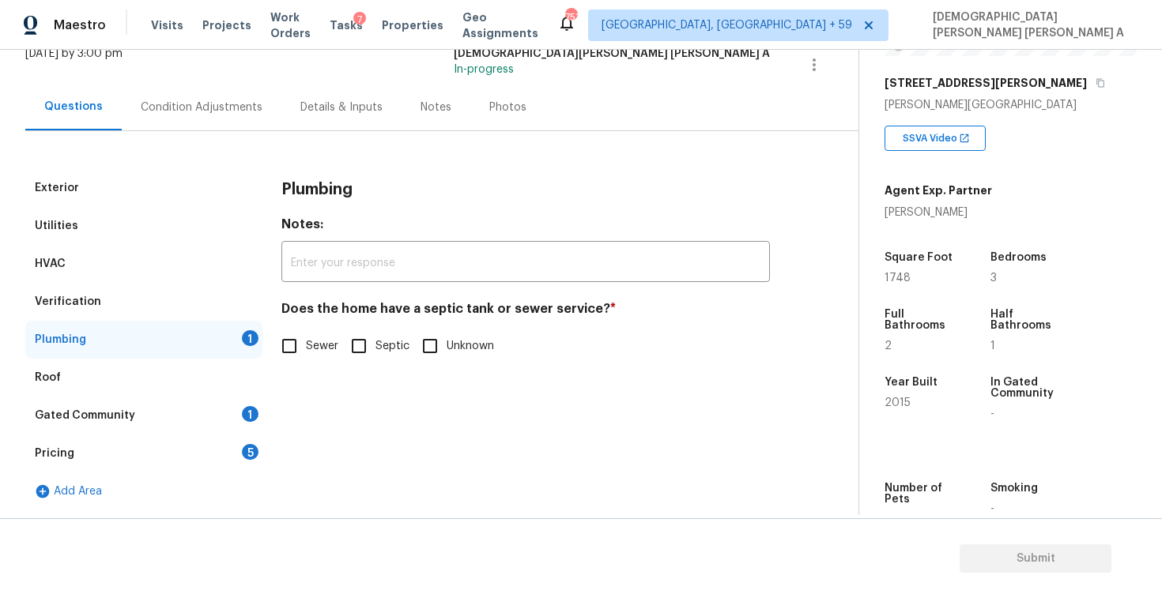
scroll to position [108, 0]
click at [283, 337] on input "Sewer" at bounding box center [289, 346] width 33 height 33
checkbox input "true"
click at [199, 405] on div "Gated Community 1" at bounding box center [143, 416] width 237 height 38
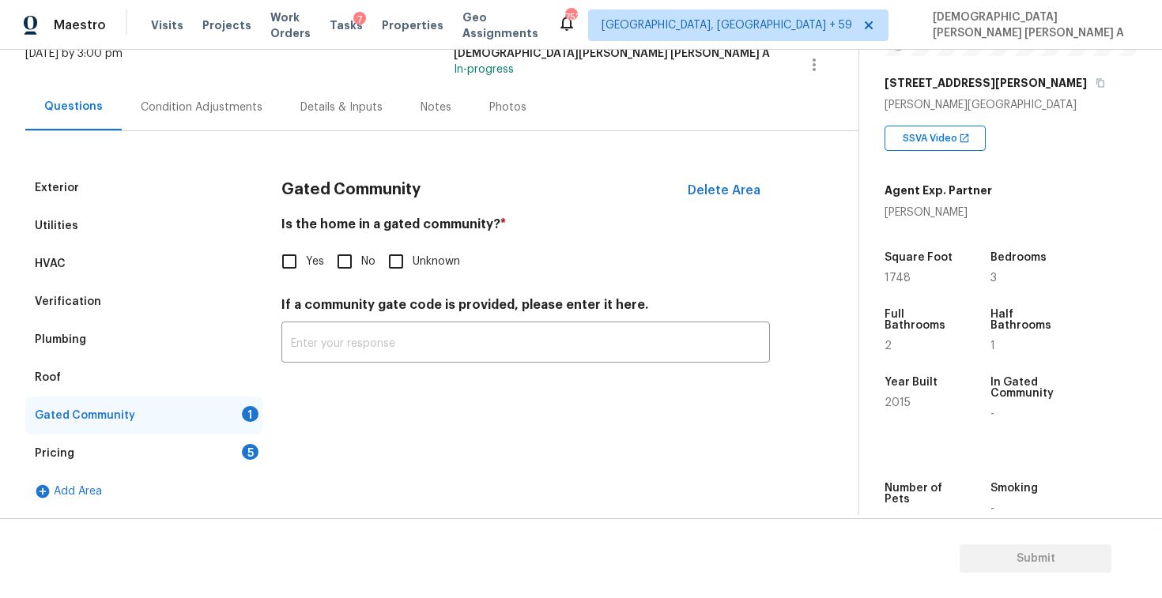
click at [348, 269] on input "No" at bounding box center [344, 261] width 33 height 33
checkbox input "true"
click at [224, 443] on div "Pricing 5" at bounding box center [143, 454] width 237 height 38
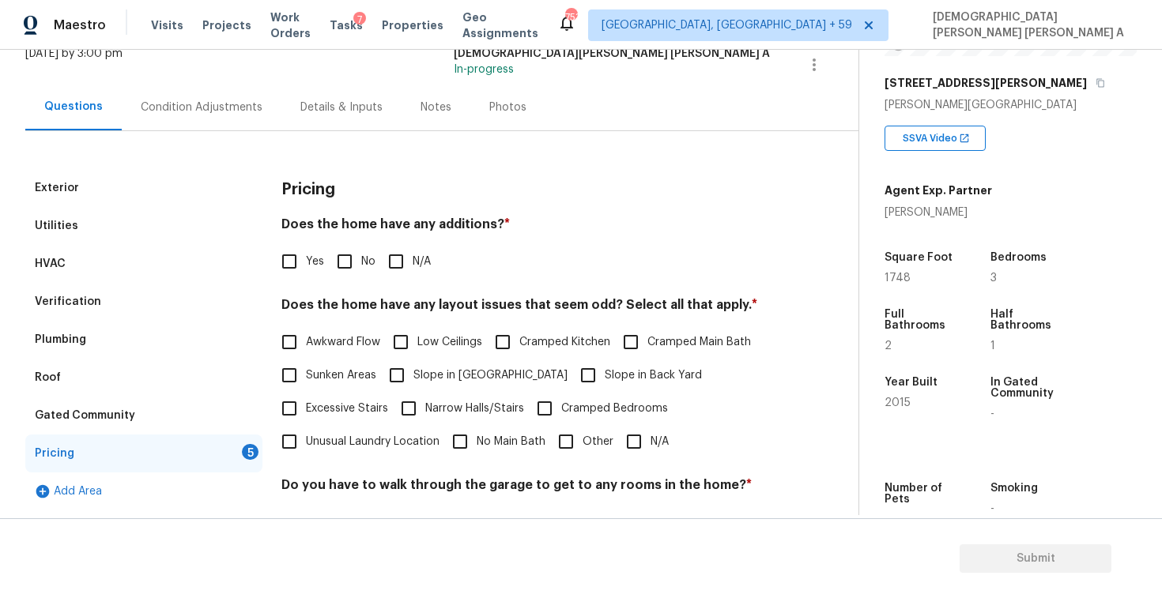
click at [335, 255] on input "No" at bounding box center [344, 261] width 33 height 33
checkbox input "true"
click at [638, 435] on input "N/A" at bounding box center [633, 441] width 33 height 33
checkbox input "true"
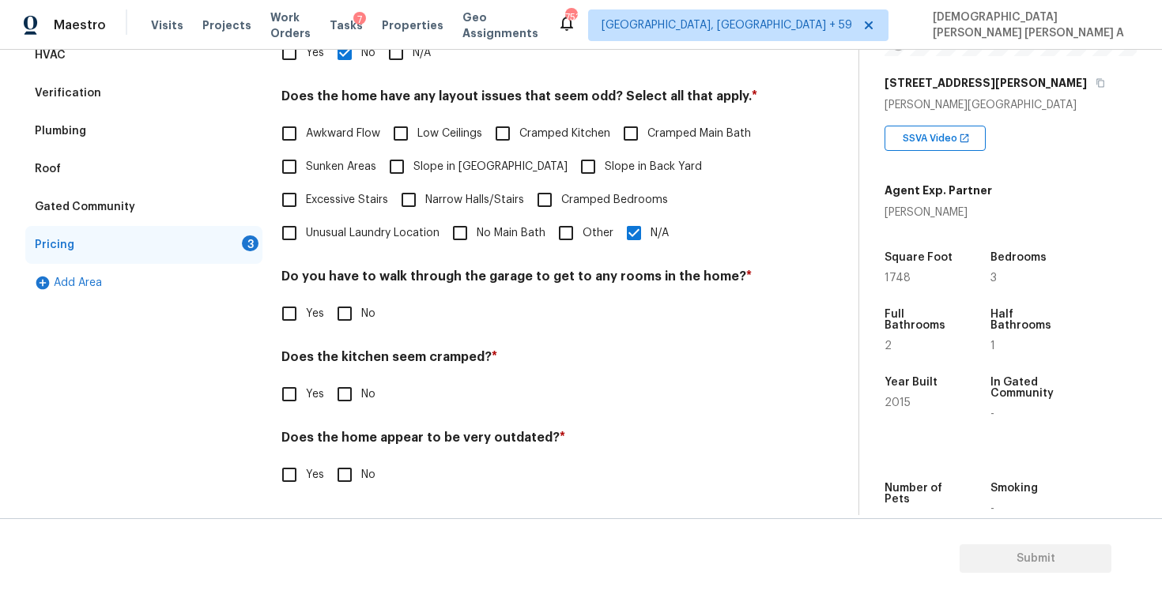
scroll to position [317, 0]
click at [348, 313] on input "No" at bounding box center [344, 313] width 33 height 33
checkbox input "true"
click at [348, 401] on input "No" at bounding box center [344, 394] width 33 height 33
checkbox input "true"
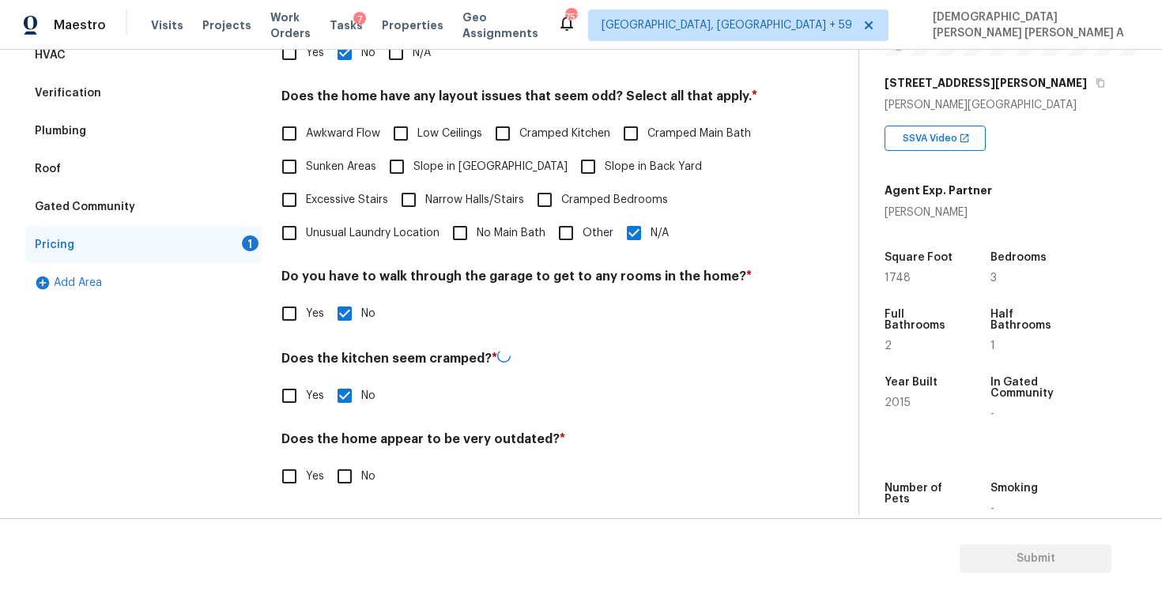
click at [340, 480] on input "No" at bounding box center [344, 476] width 33 height 33
checkbox input "true"
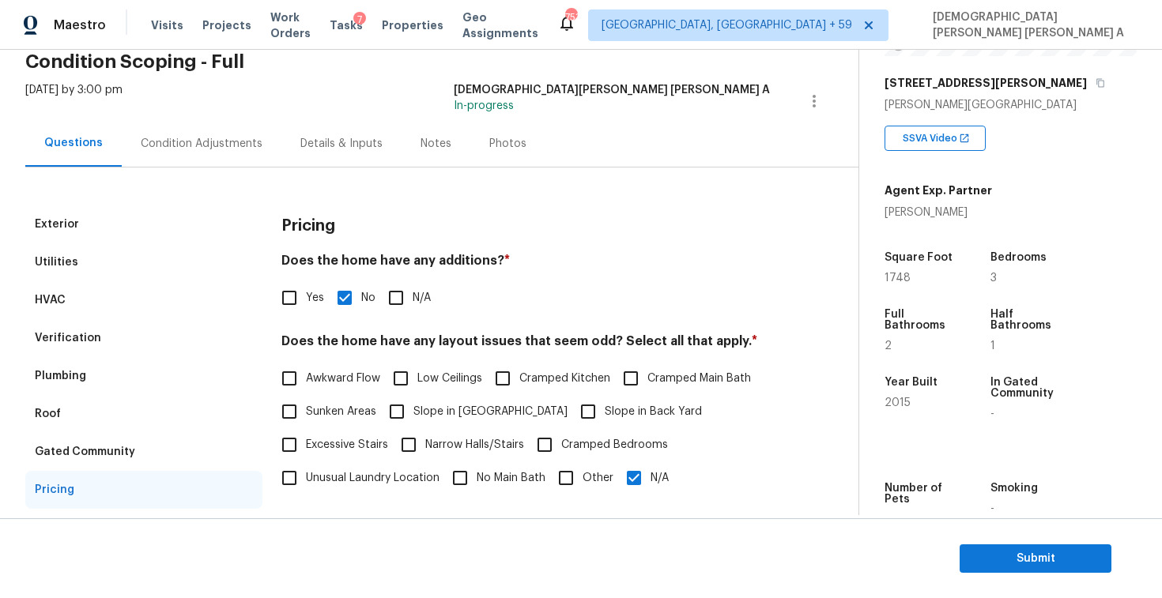
scroll to position [0, 0]
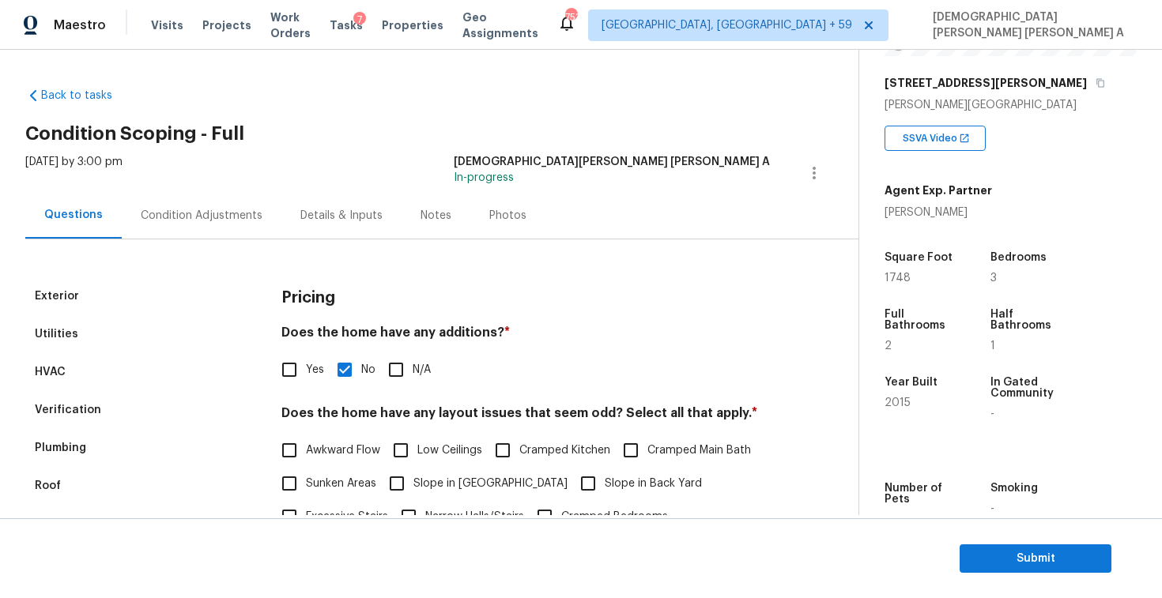
click at [489, 218] on div "Photos" at bounding box center [507, 216] width 37 height 16
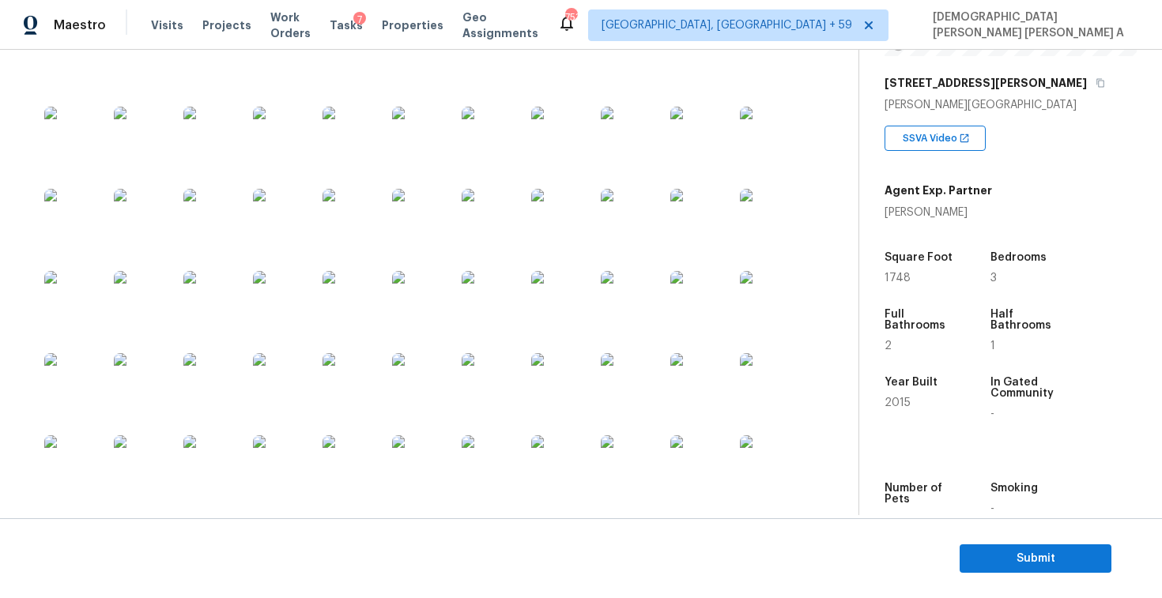
scroll to position [507, 0]
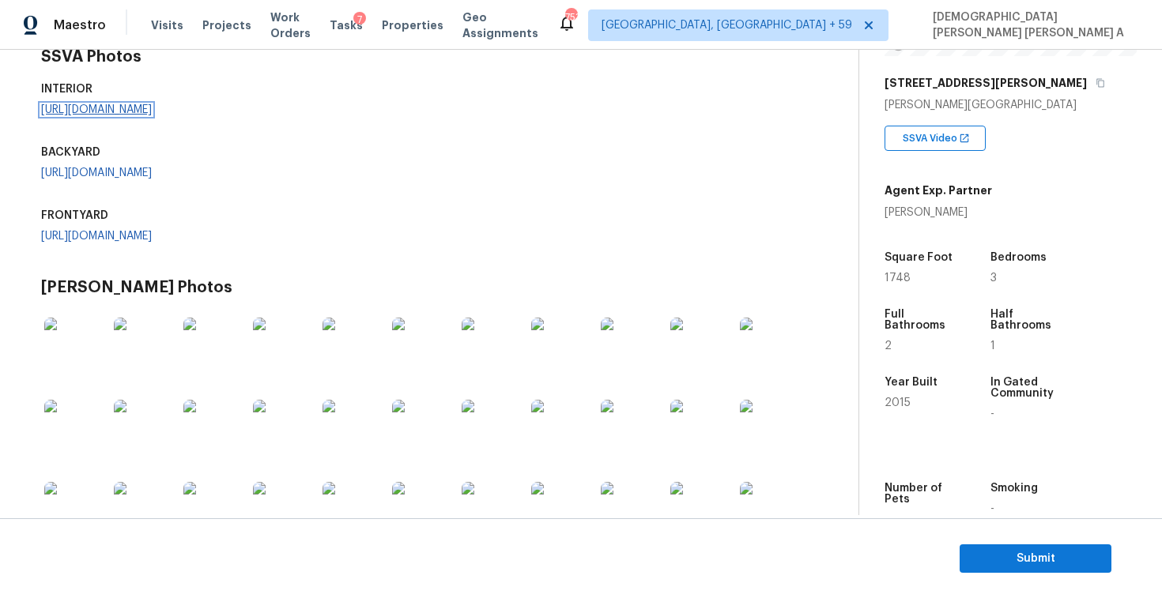
click at [152, 115] on link "https://opendoor-admin-client-upload-production.s3.amazonaws.com/uploads/Cake/S…" at bounding box center [96, 109] width 111 height 11
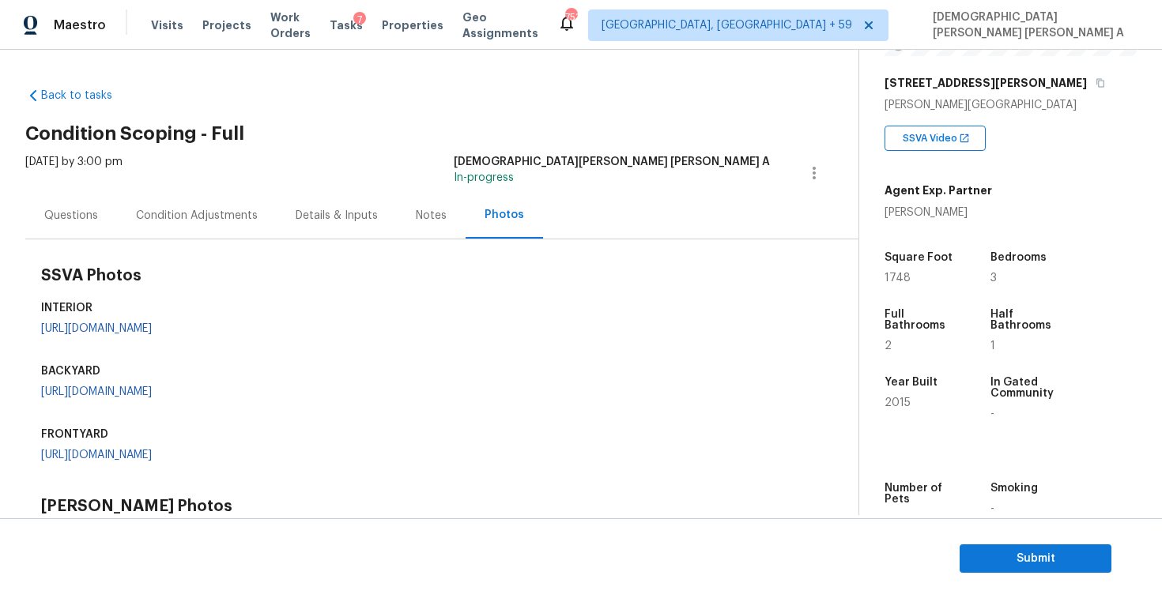
click at [175, 228] on div "Condition Adjustments" at bounding box center [197, 215] width 160 height 47
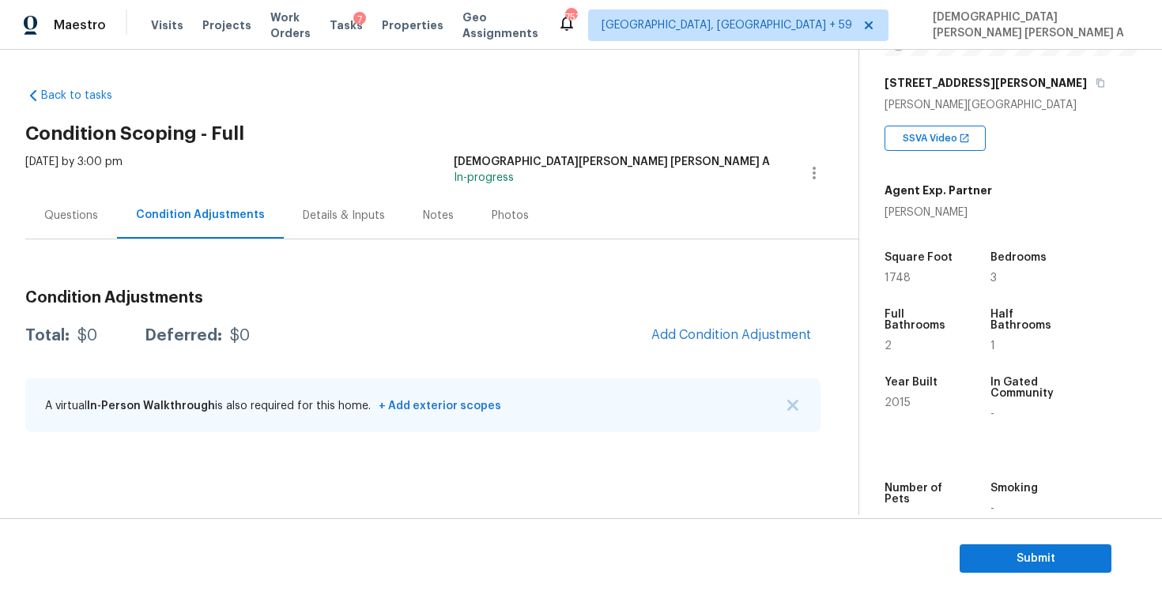
click at [492, 301] on h3 "Condition Adjustments" at bounding box center [422, 298] width 795 height 16
click at [726, 325] on button "Add Condition Adjustment" at bounding box center [731, 334] width 179 height 33
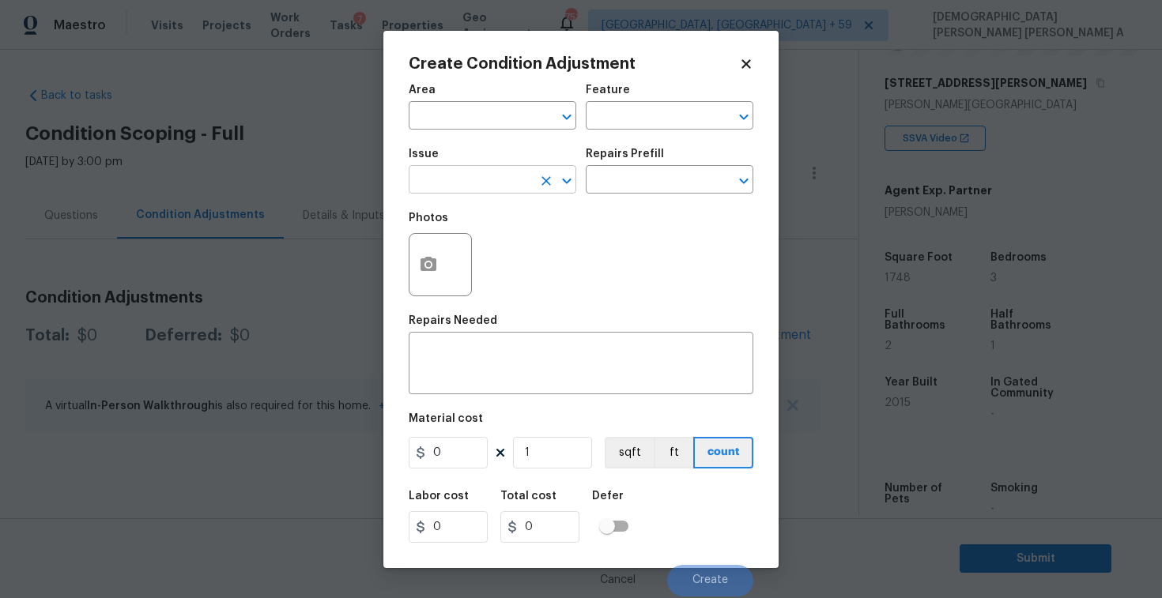
click at [507, 183] on input "text" at bounding box center [470, 181] width 123 height 24
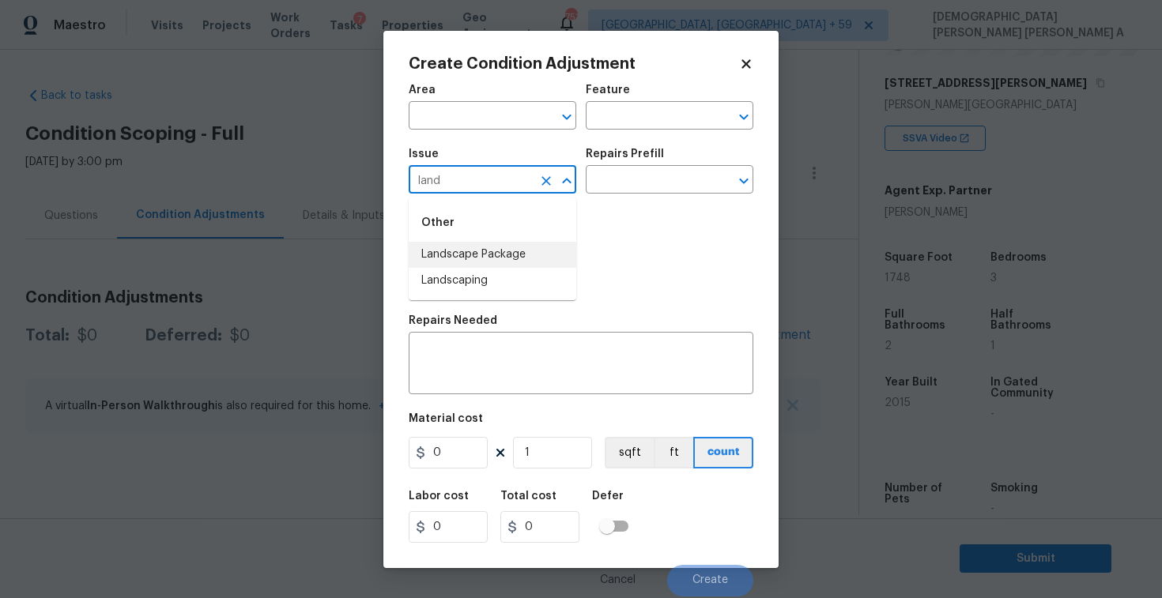
click at [510, 259] on li "Landscape Package" at bounding box center [493, 255] width 168 height 26
type input "Landscape Package"
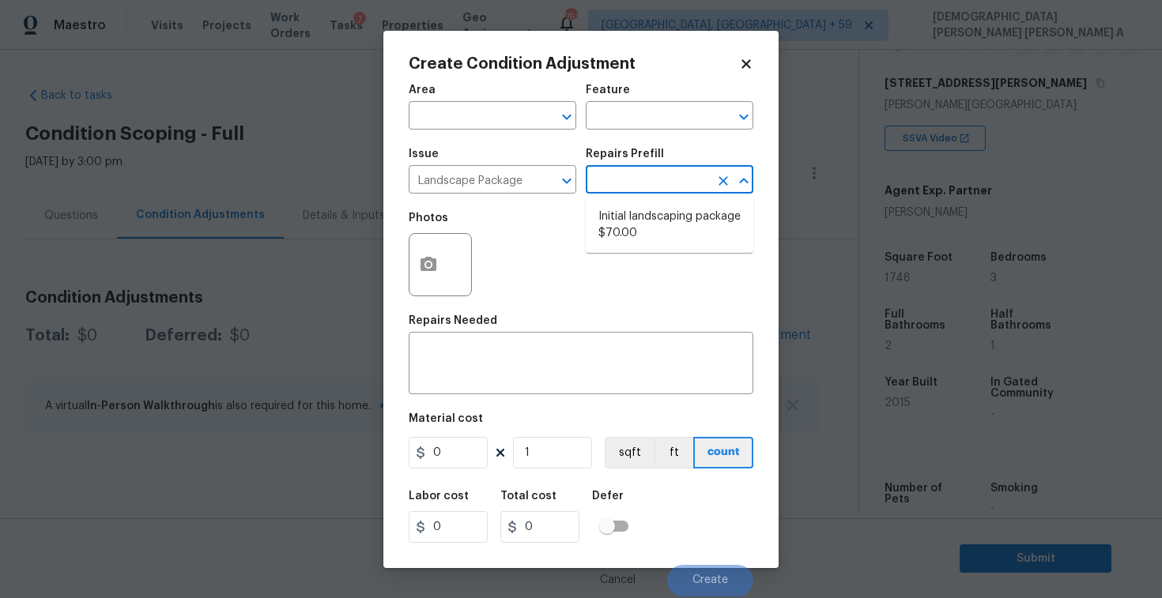
click at [665, 177] on input "text" at bounding box center [647, 181] width 123 height 24
click at [658, 234] on li "Initial landscaping package $70.00" at bounding box center [670, 225] width 168 height 43
type input "Home Readiness Packages"
type textarea "Mowing of grass up to 6" in height. Mow, edge along driveways & sidewalks, trim…"
type input "70"
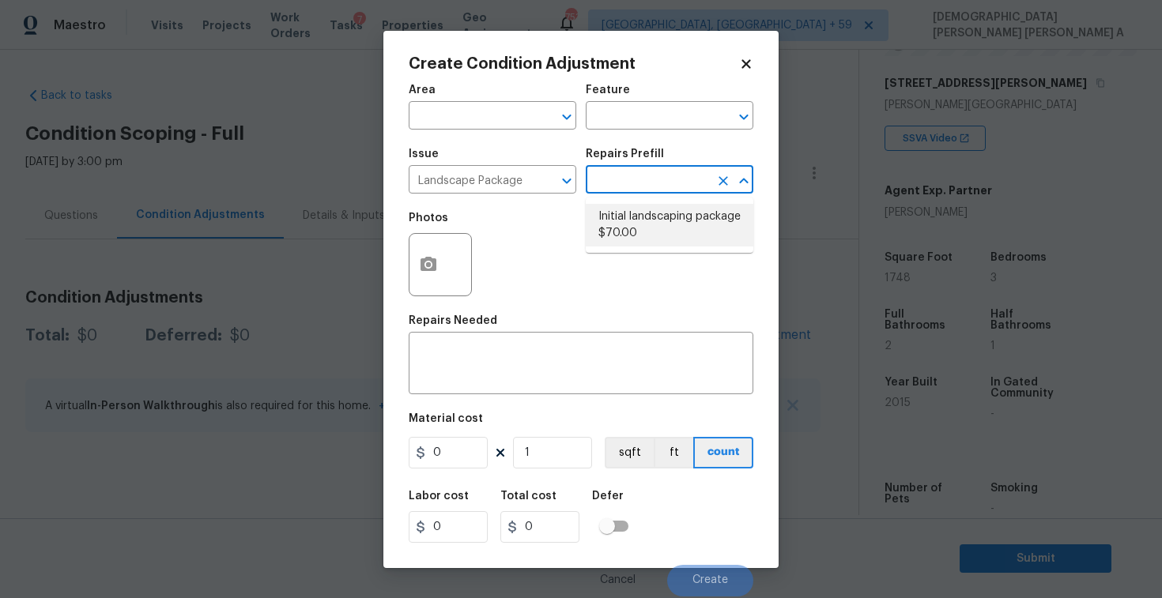
type input "70"
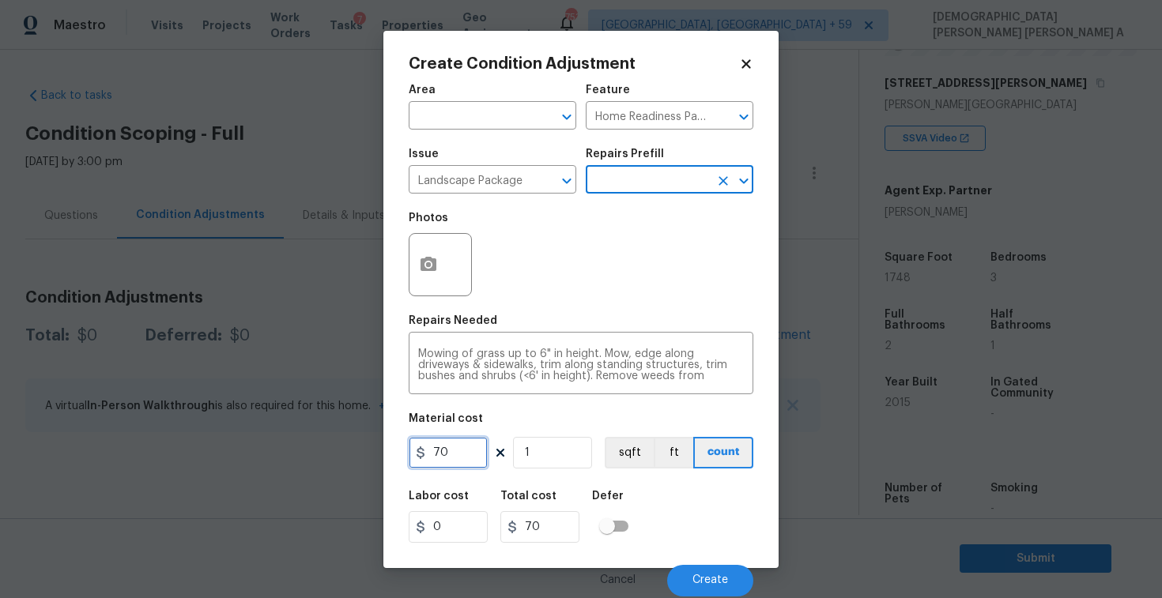
click at [465, 459] on input "70" at bounding box center [448, 453] width 79 height 32
type input "70"
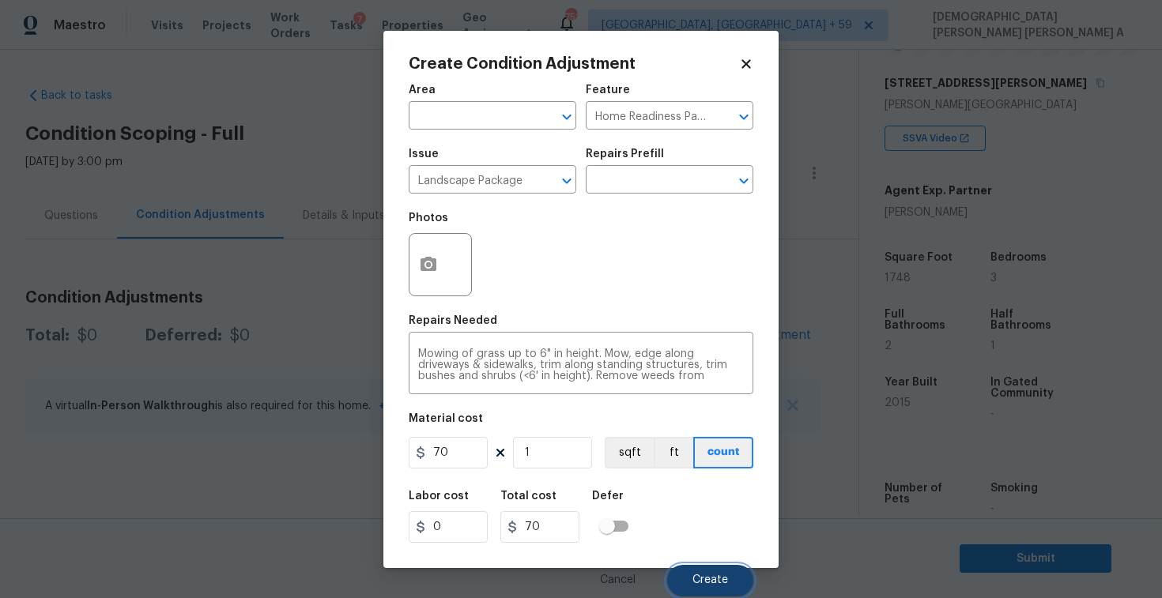
click at [732, 584] on button "Create" at bounding box center [710, 581] width 86 height 32
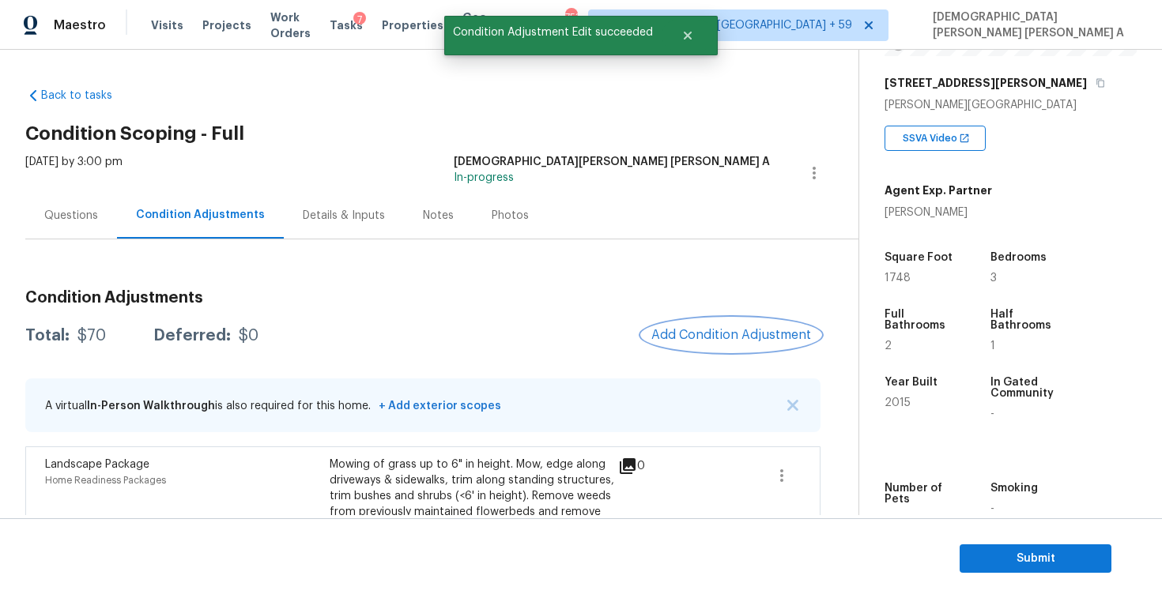
click at [706, 332] on span "Add Condition Adjustment" at bounding box center [731, 335] width 160 height 14
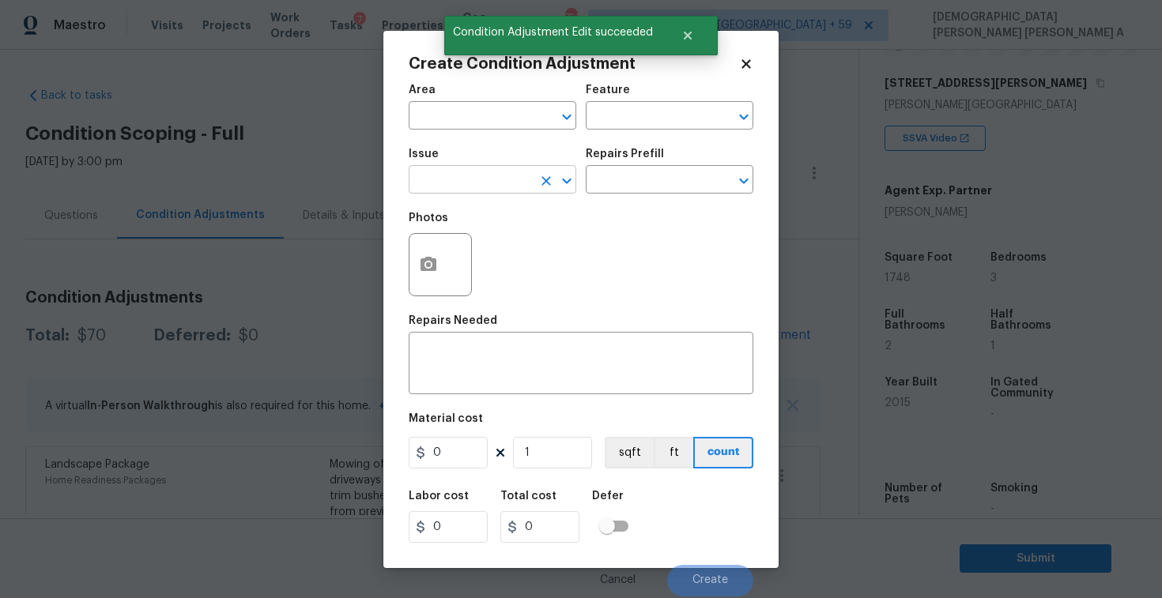
click at [486, 185] on input "text" at bounding box center [470, 181] width 123 height 24
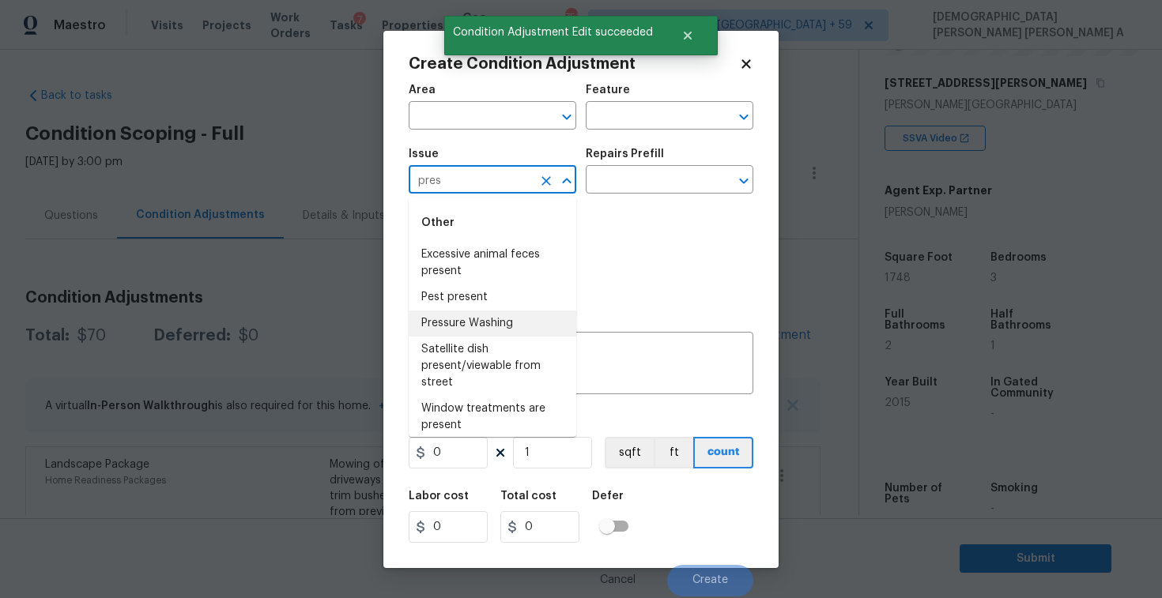
click at [488, 320] on li "Pressure Washing" at bounding box center [493, 324] width 168 height 26
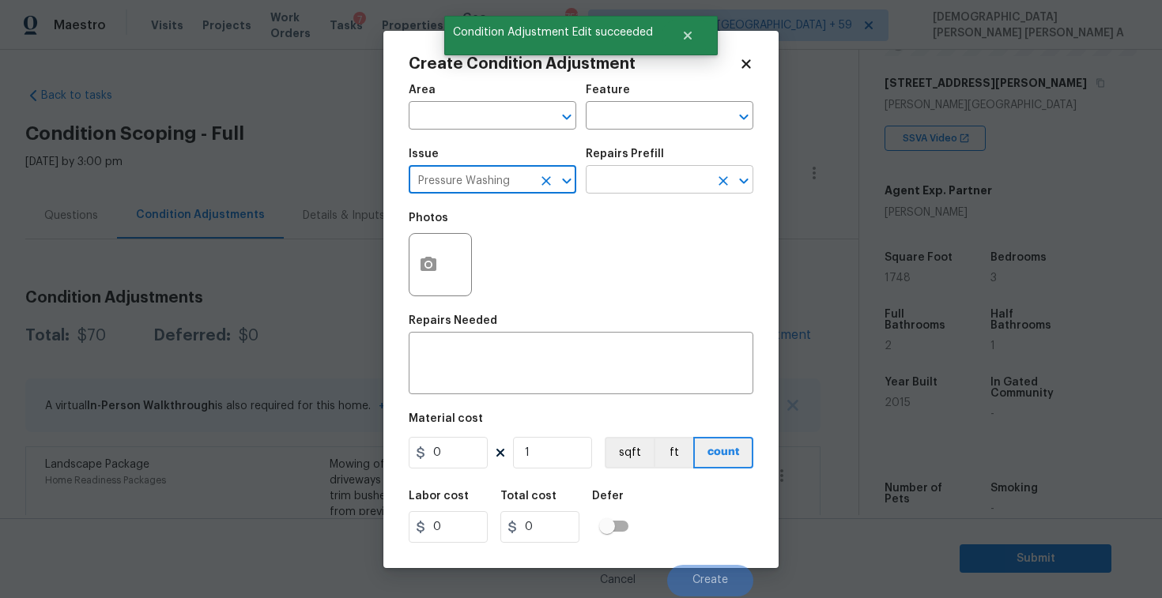
type input "Pressure Washing"
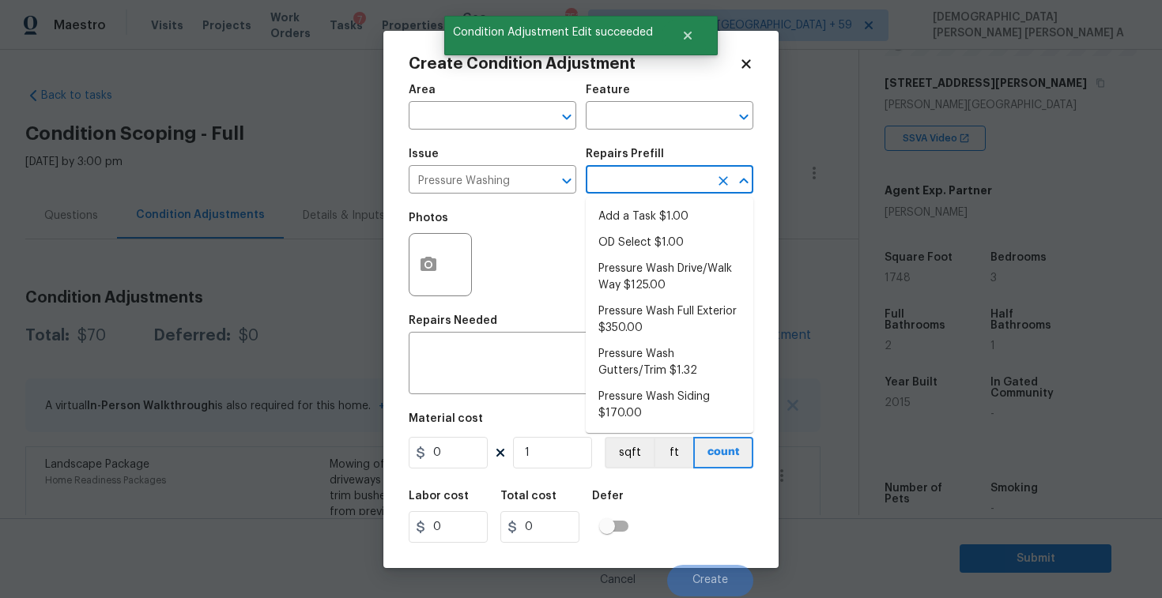
click at [652, 179] on input "text" at bounding box center [647, 181] width 123 height 24
click at [650, 273] on li "Pressure Wash Drive/Walk Way $125.00" at bounding box center [670, 277] width 168 height 43
type input "Siding"
type textarea "Pressure wash the driveways/walkways as directed by the PM. Ensure that all deb…"
type input "125"
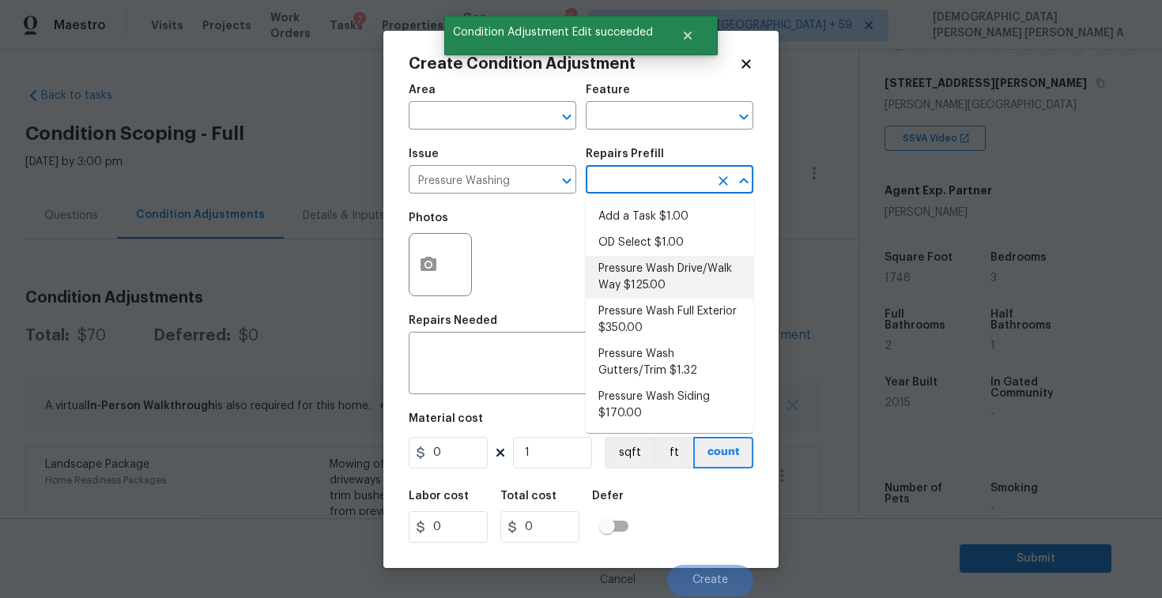
type input "125"
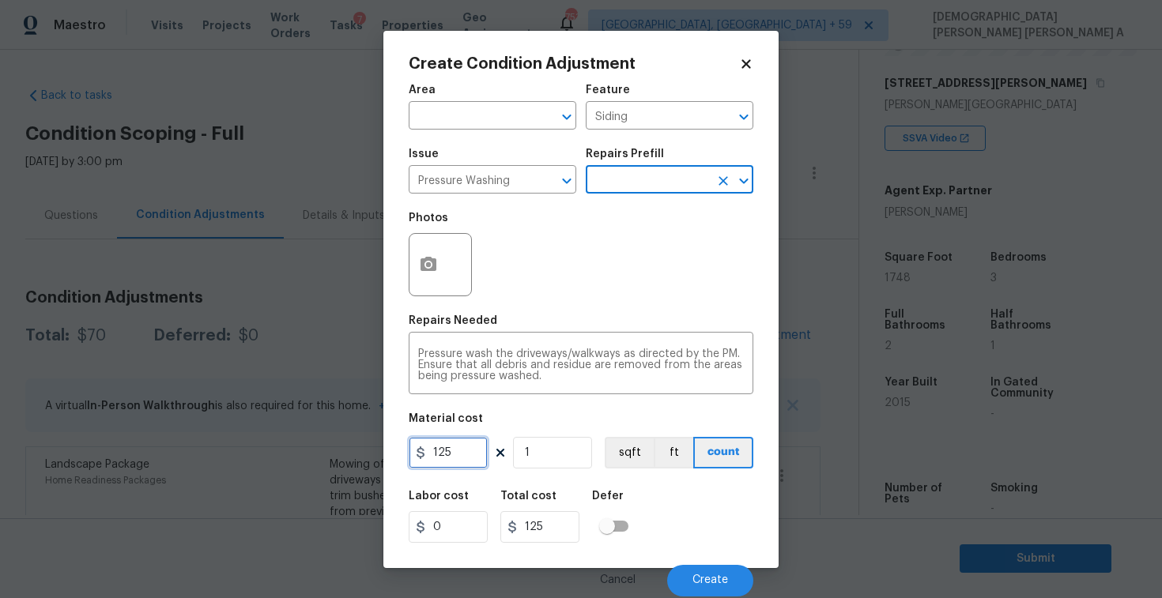
click at [469, 455] on input "125" at bounding box center [448, 453] width 79 height 32
type input "200"
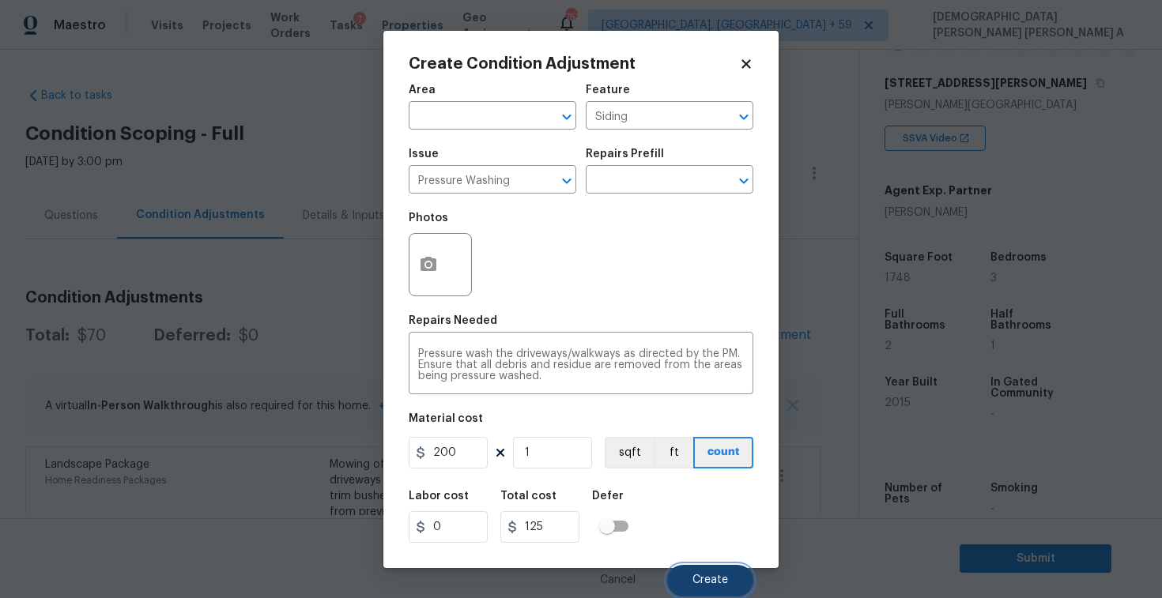
type input "200"
click at [703, 574] on button "Create" at bounding box center [710, 581] width 86 height 32
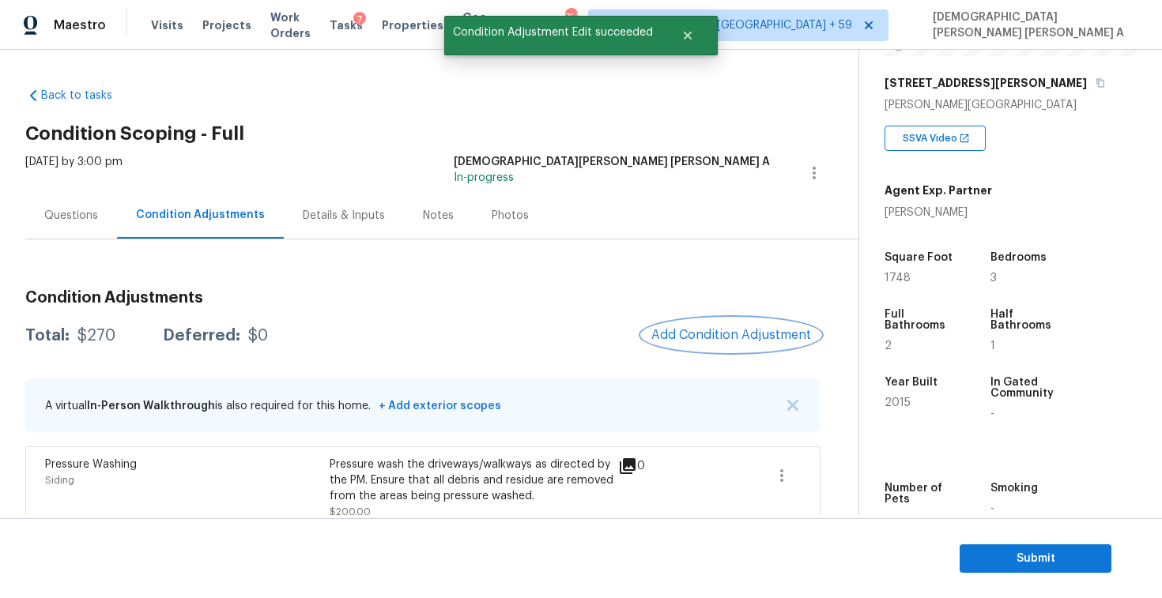
click at [706, 330] on span "Add Condition Adjustment" at bounding box center [731, 335] width 160 height 14
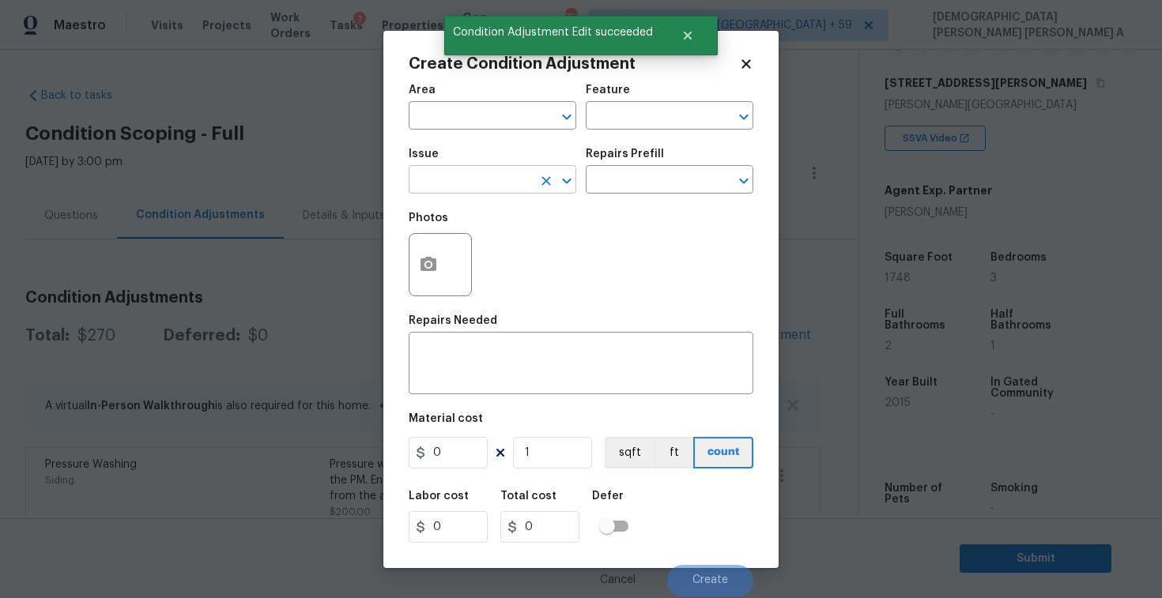
click at [493, 186] on input "text" at bounding box center [470, 181] width 123 height 24
click at [521, 248] on li "Debris/garbage on site" at bounding box center [493, 255] width 168 height 26
type input "Debris/garbage on site"
click at [672, 175] on input "text" at bounding box center [647, 181] width 123 height 24
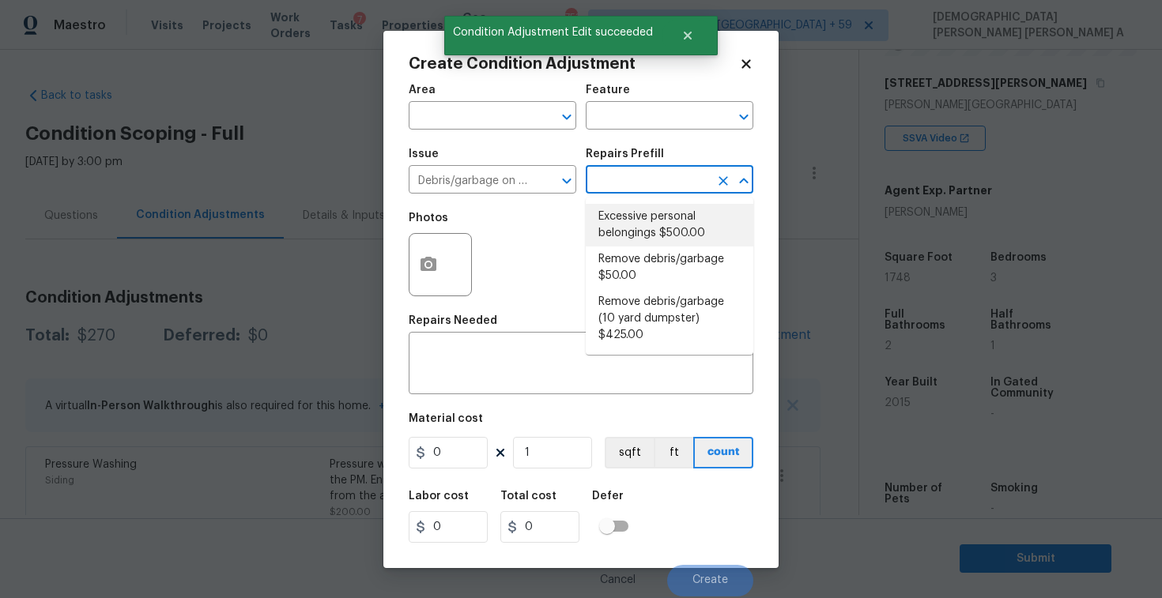
click at [668, 230] on li "Excessive personal belongings $500.00" at bounding box center [670, 225] width 168 height 43
type textarea "Contingency for excessive items to be removed - During assessment, the home con…"
type input "500"
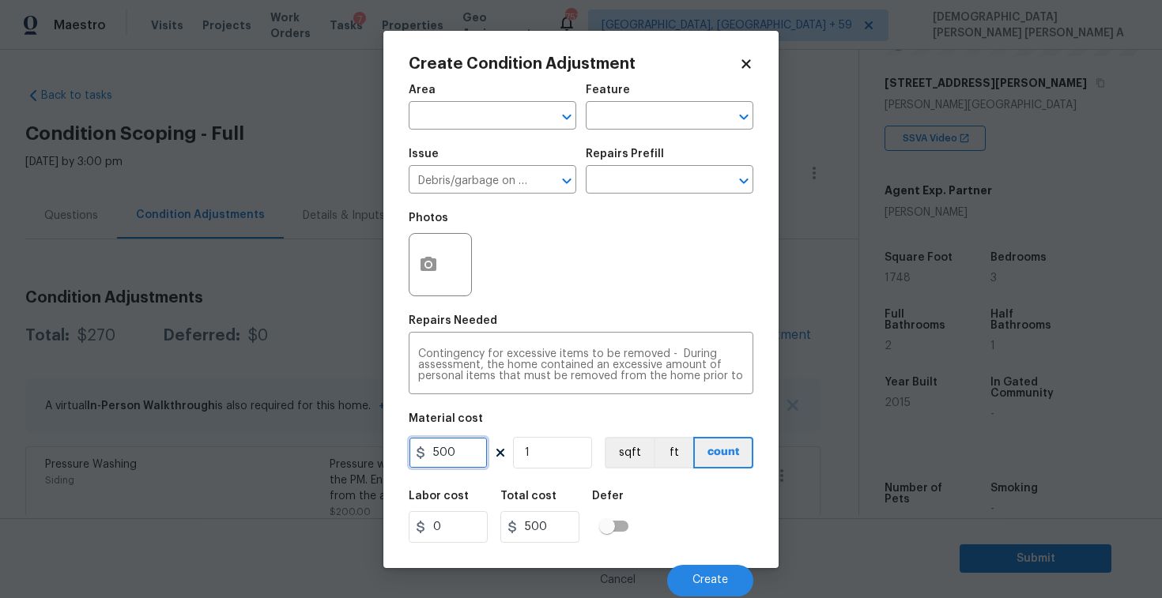
click at [471, 463] on input "500" at bounding box center [448, 453] width 79 height 32
type input "100"
click at [712, 574] on button "Create" at bounding box center [710, 581] width 86 height 32
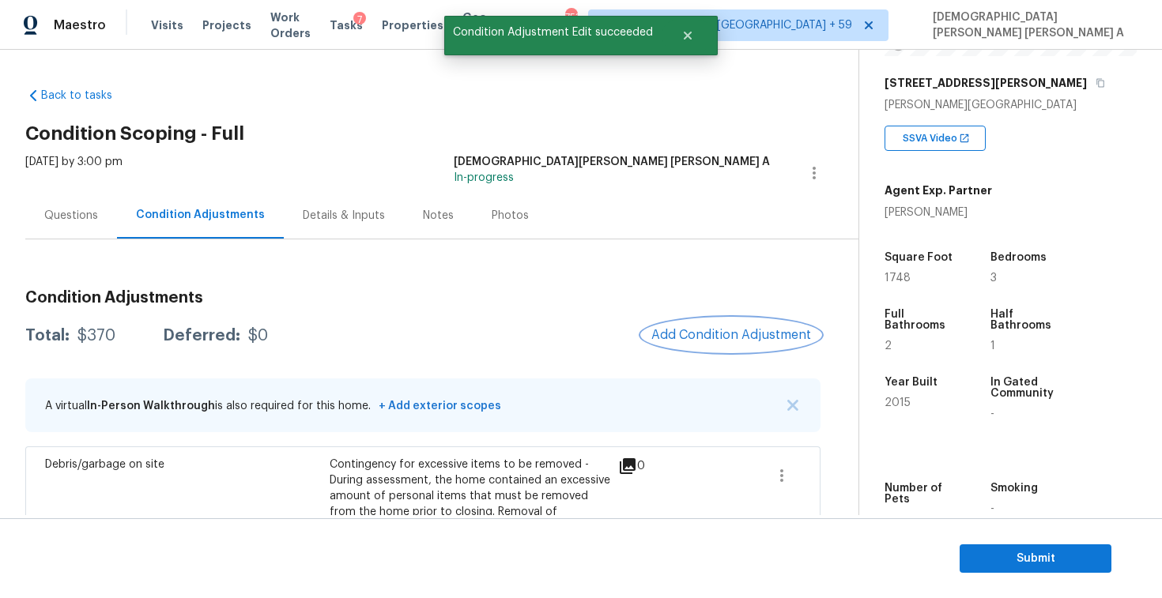
click at [757, 323] on button "Add Condition Adjustment" at bounding box center [731, 334] width 179 height 33
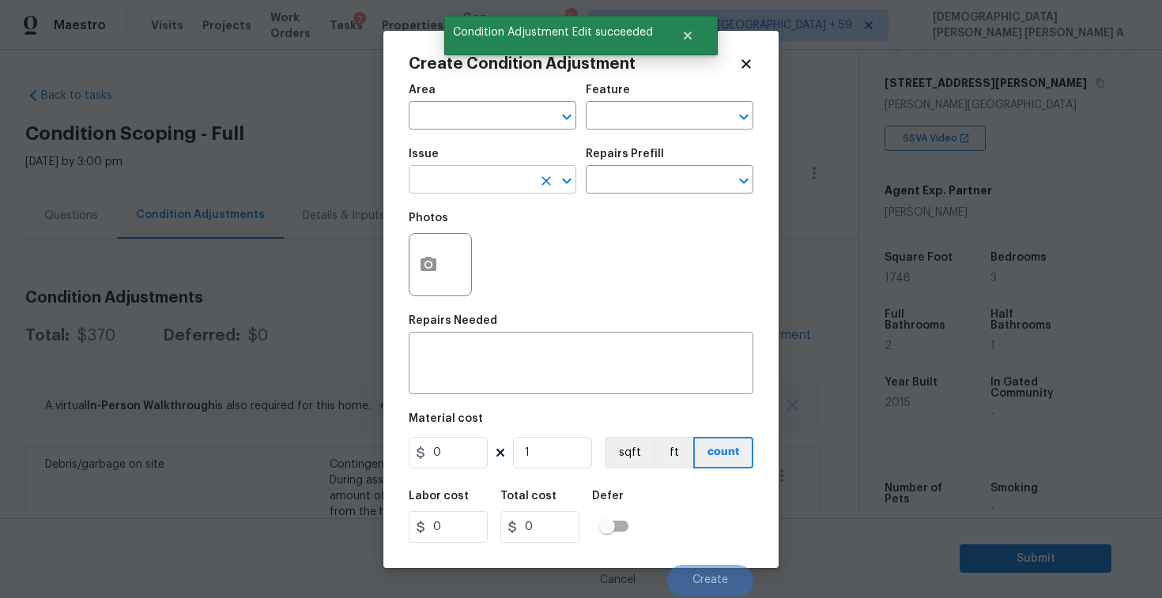
click at [482, 183] on input "text" at bounding box center [470, 181] width 123 height 24
click at [480, 254] on li "Siding" at bounding box center [493, 255] width 168 height 26
type input "Siding"
click at [676, 160] on div "Repairs Prefill" at bounding box center [670, 159] width 168 height 21
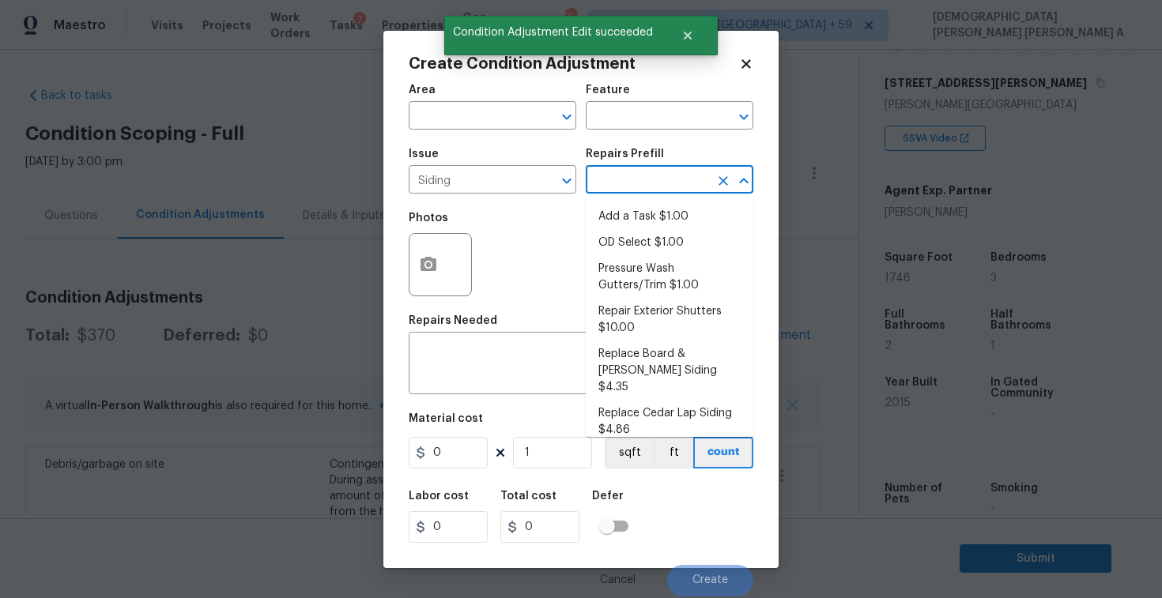
click at [662, 183] on input "text" at bounding box center [647, 181] width 123 height 24
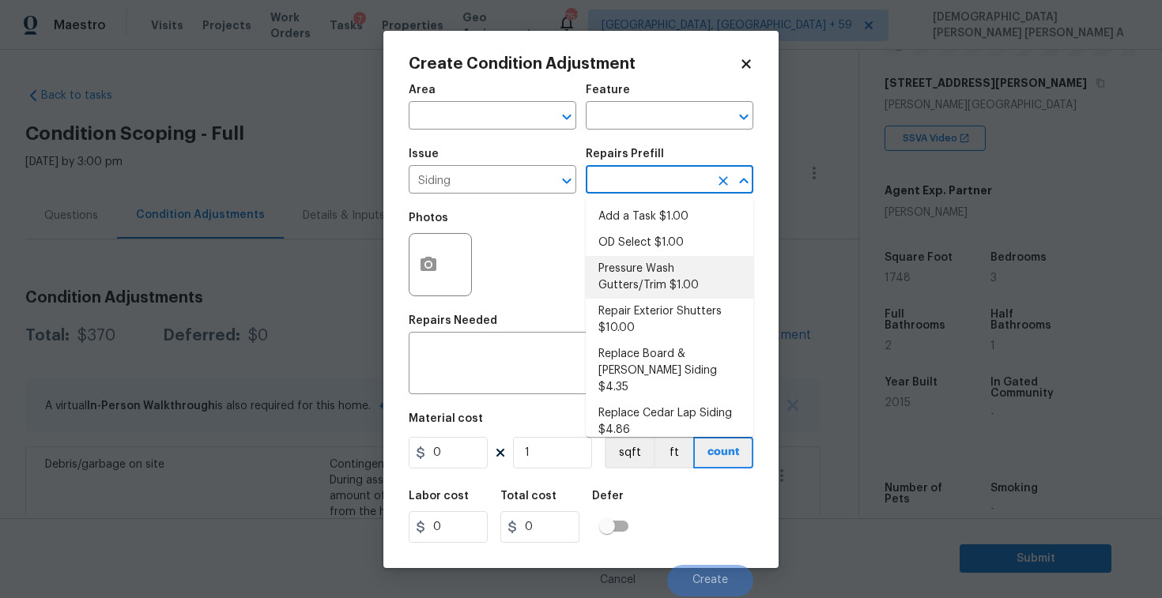
click at [645, 280] on li "Pressure Wash Gutters/Trim $1.00" at bounding box center [670, 277] width 168 height 43
type input "Siding"
type textarea "Protect areas as needed for pressure washing. Pressure wash the gutters and tri…"
type input "1"
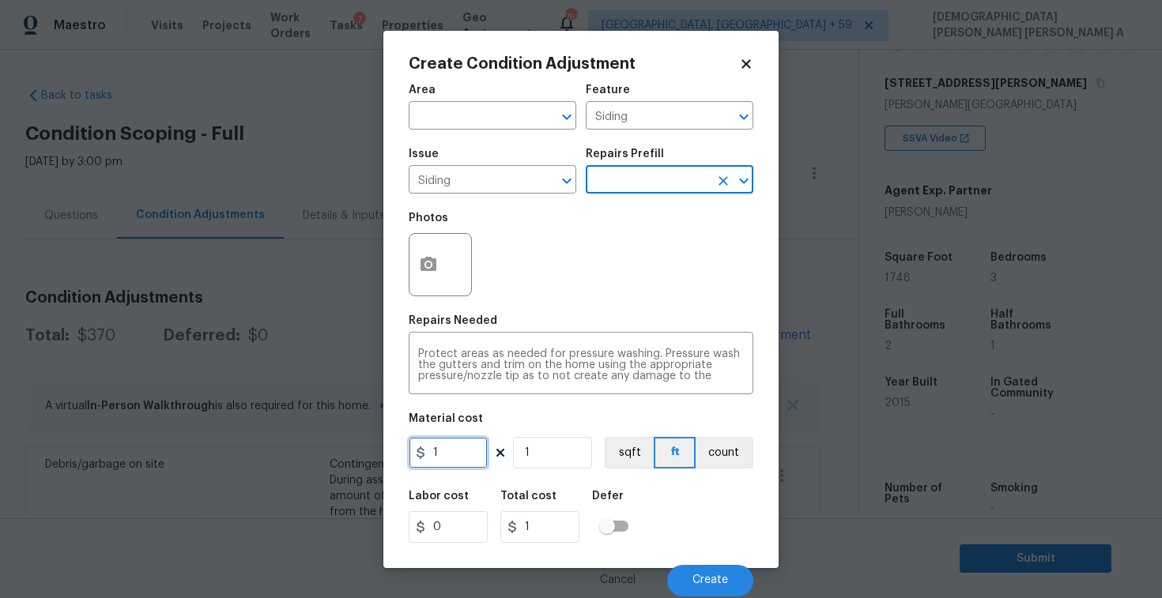
click at [483, 457] on input "1" at bounding box center [448, 453] width 79 height 32
type input "575"
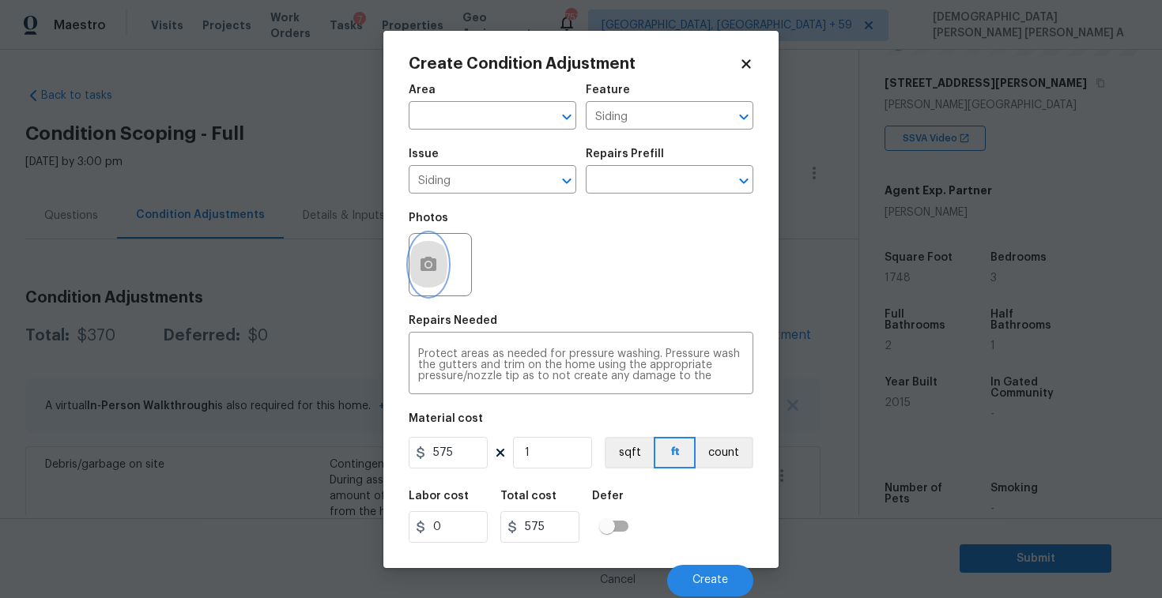
click at [421, 257] on icon "button" at bounding box center [428, 264] width 19 height 19
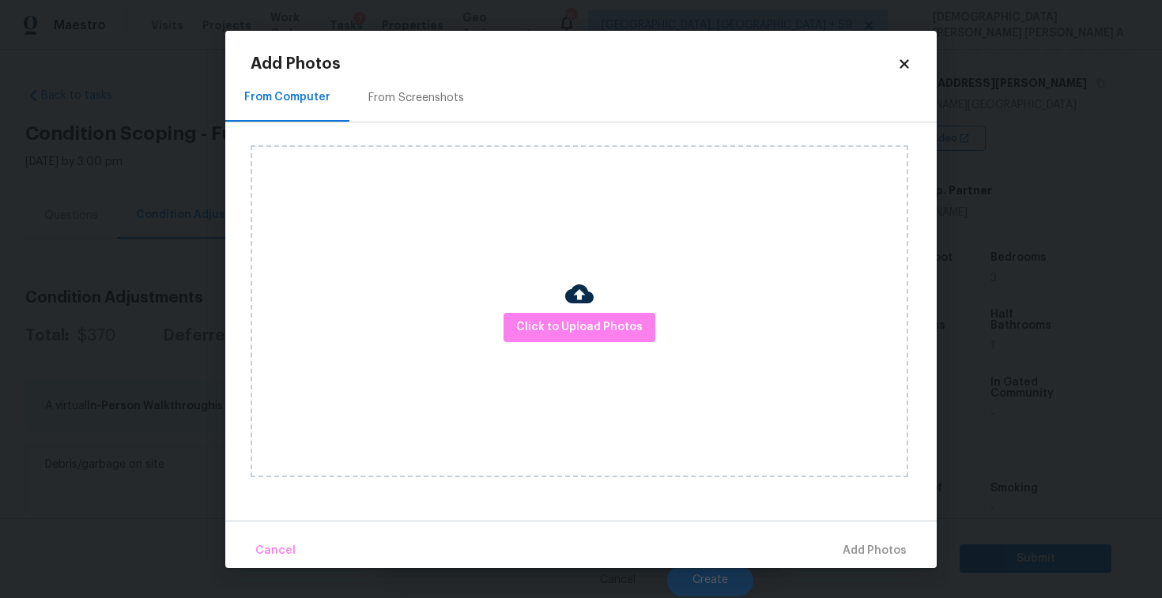
click at [413, 100] on div "From Screenshots" at bounding box center [416, 98] width 96 height 16
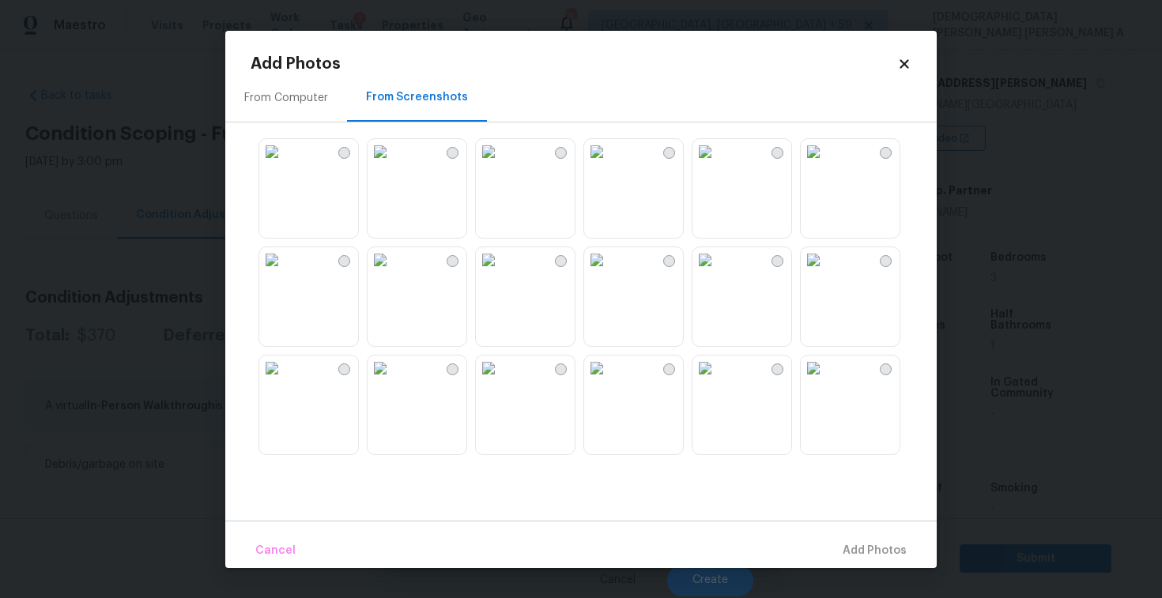
click at [609, 273] on img at bounding box center [596, 259] width 25 height 25
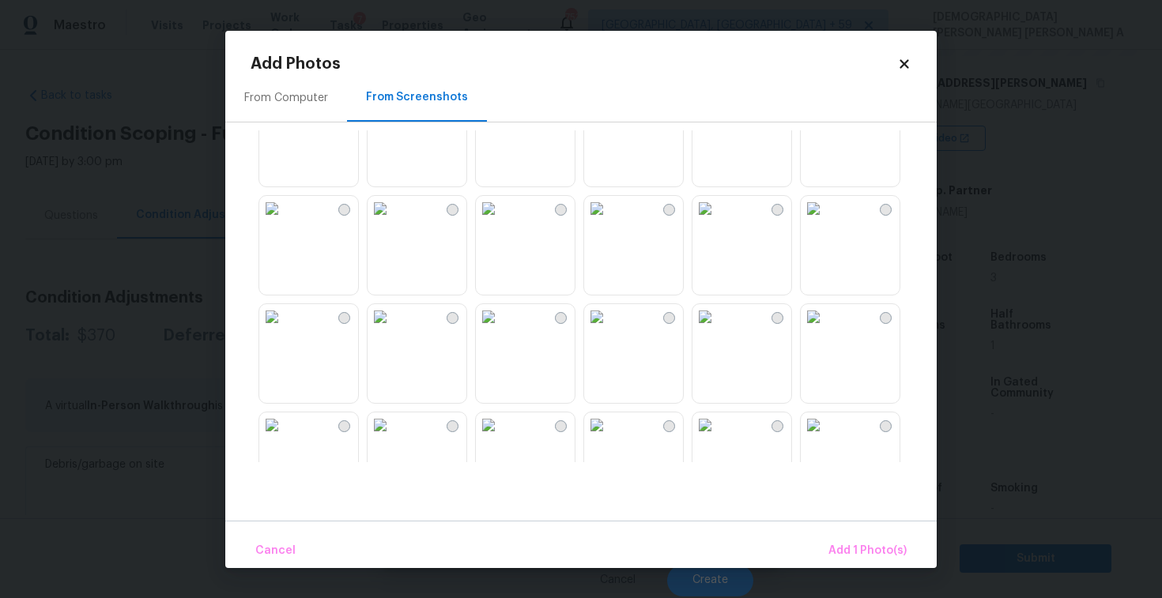
scroll to position [381, 0]
click at [284, 325] on img at bounding box center [271, 311] width 25 height 25
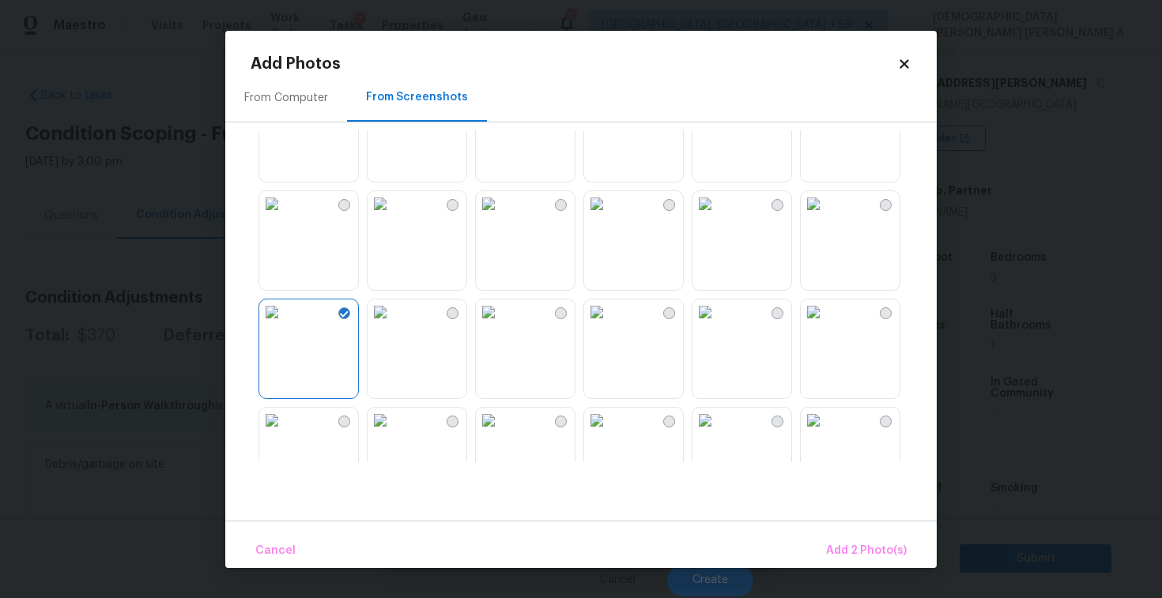
click at [501, 325] on img at bounding box center [488, 311] width 25 height 25
click at [606, 325] on img at bounding box center [596, 311] width 25 height 25
click at [874, 547] on span "Add 4 Photo(s)" at bounding box center [865, 551] width 81 height 20
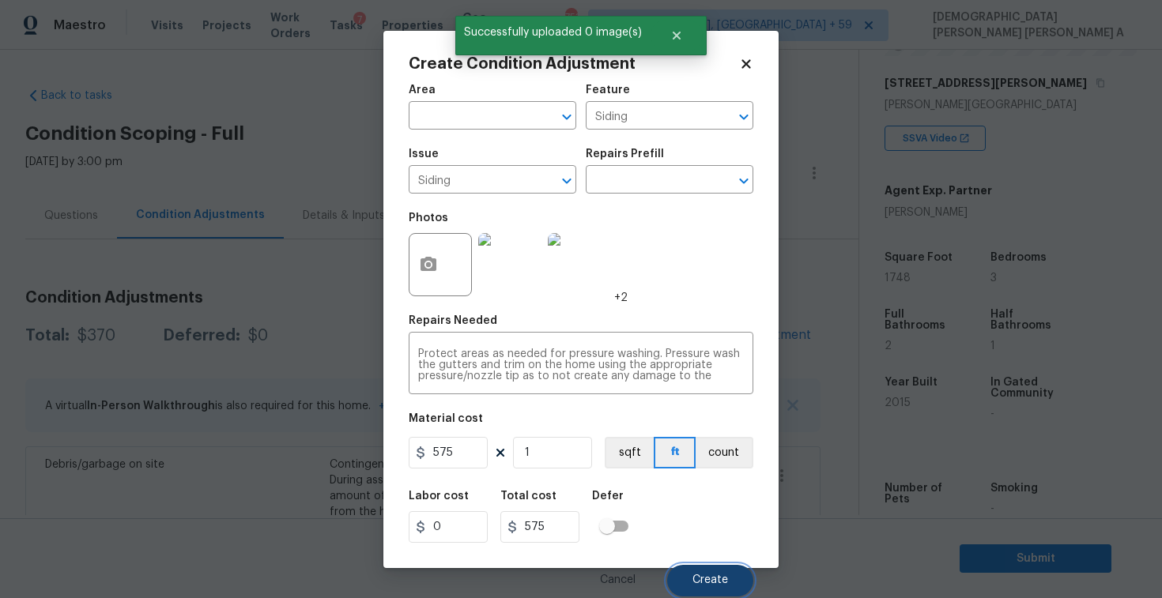
click at [736, 582] on button "Create" at bounding box center [710, 581] width 86 height 32
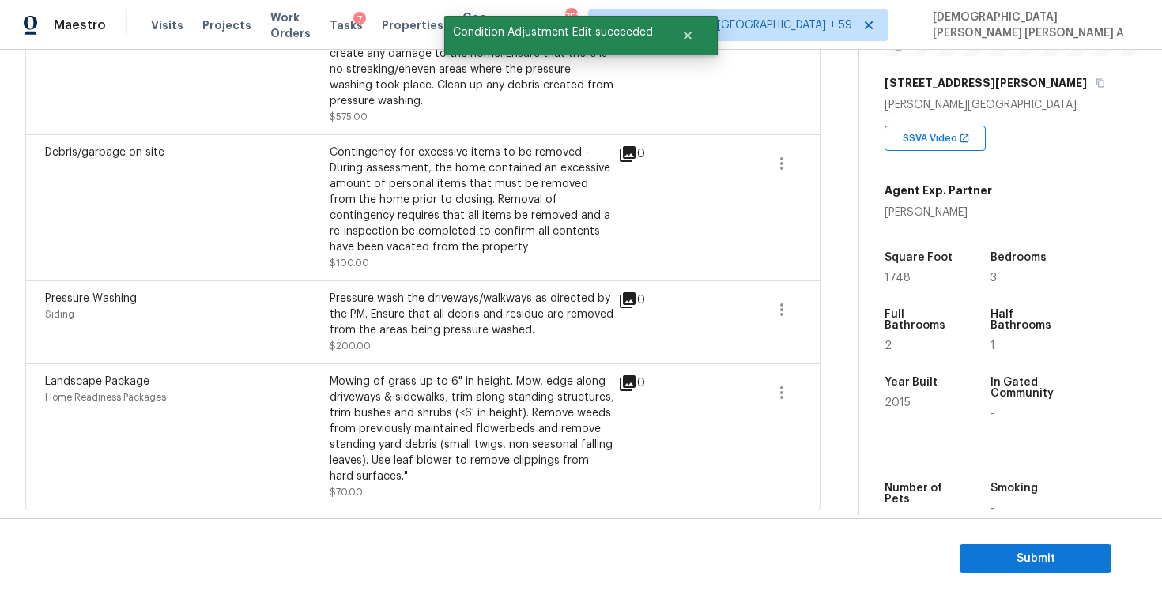
scroll to position [154, 0]
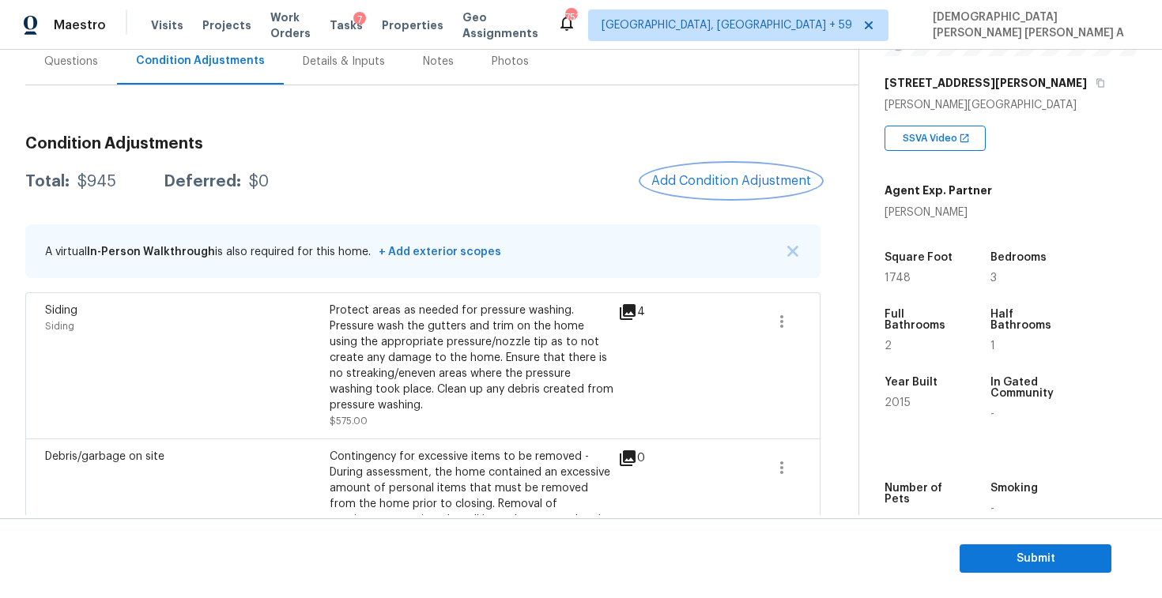
click at [735, 176] on span "Add Condition Adjustment" at bounding box center [731, 181] width 160 height 14
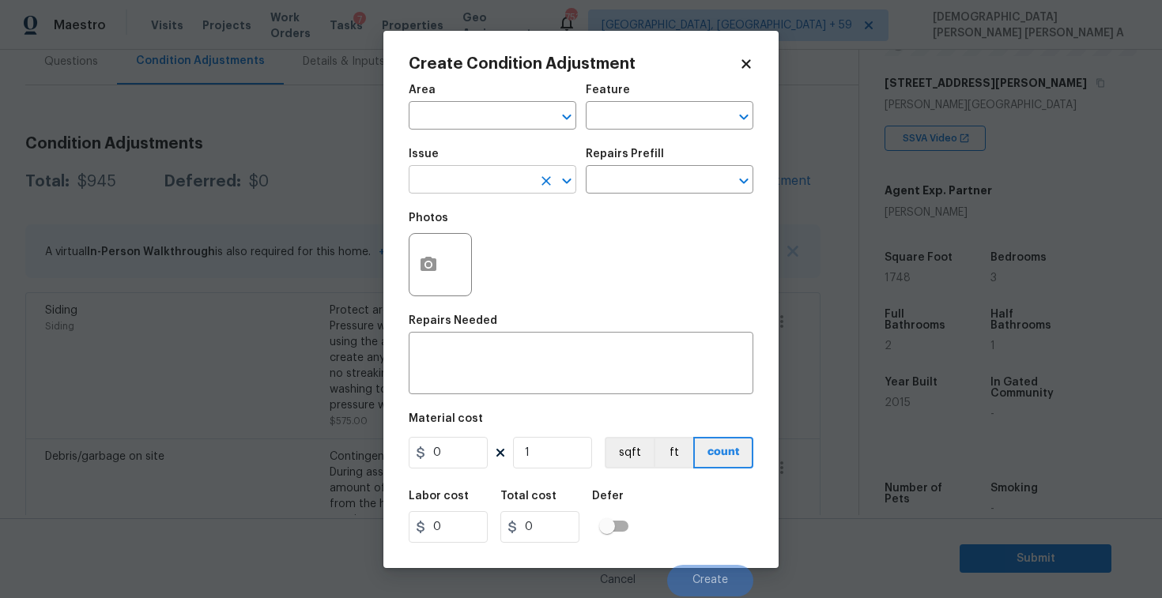
click at [488, 170] on input "text" at bounding box center [470, 181] width 123 height 24
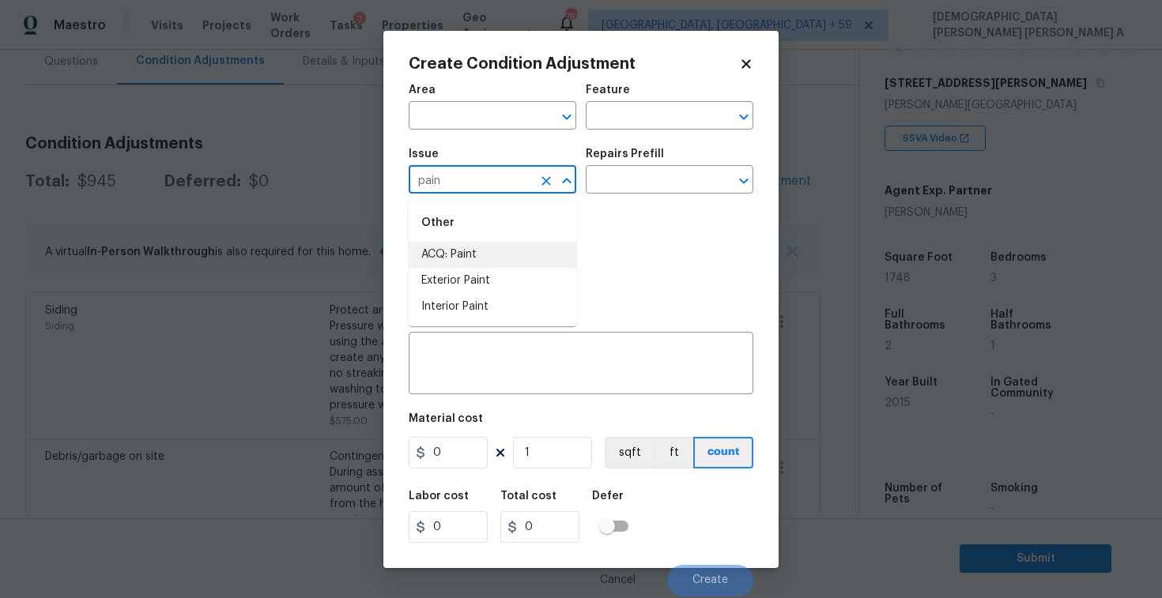
click at [493, 247] on li "ACQ: Paint" at bounding box center [493, 255] width 168 height 26
type input "ACQ: Paint"
click at [645, 176] on input "text" at bounding box center [647, 181] width 123 height 24
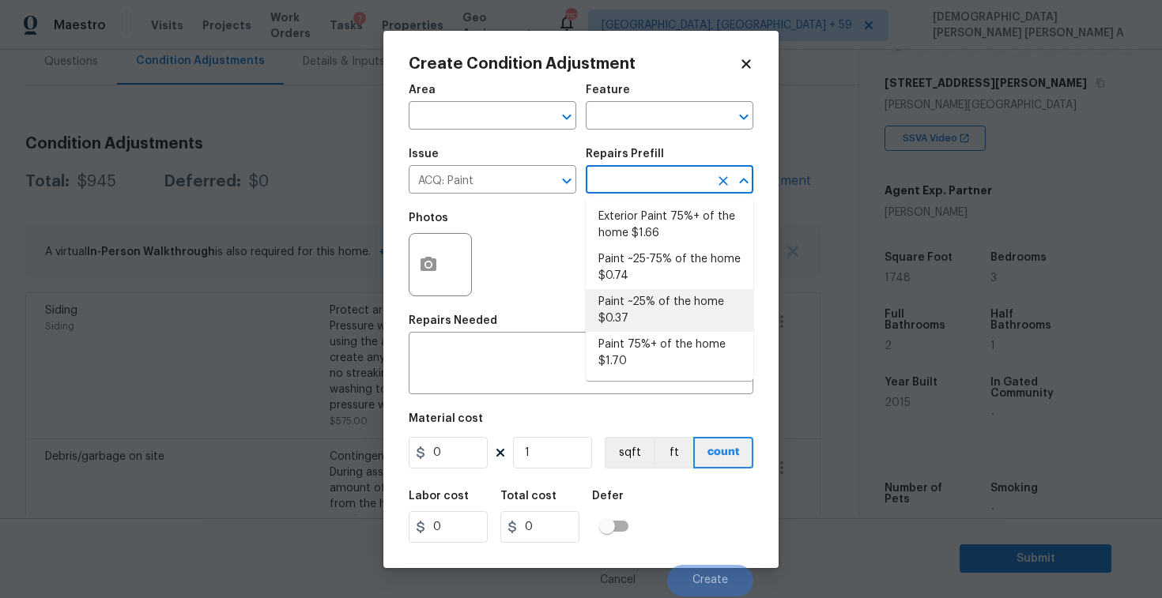
click at [642, 303] on li "Paint ~25% of the home $0.37" at bounding box center [670, 310] width 168 height 43
type input "Acquisition"
type textarea "Acquisition Scope: ~25% of the home needs interior paint"
type input "0.37"
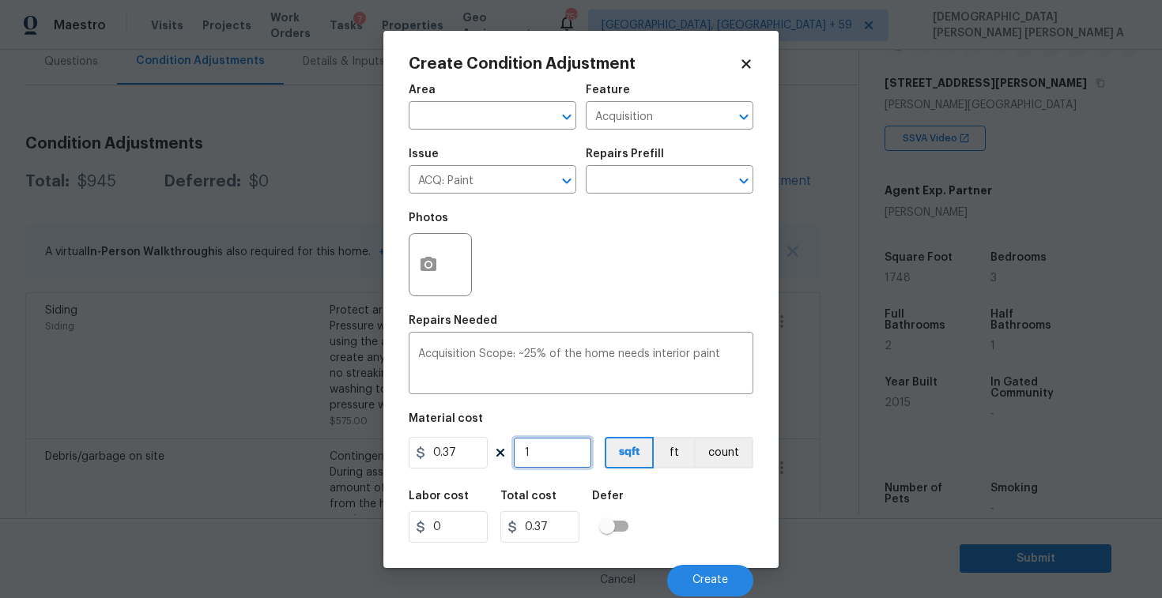
click at [551, 454] on input "1" at bounding box center [552, 453] width 79 height 32
type input "17"
type input "6.29"
type input "174"
type input "64.38"
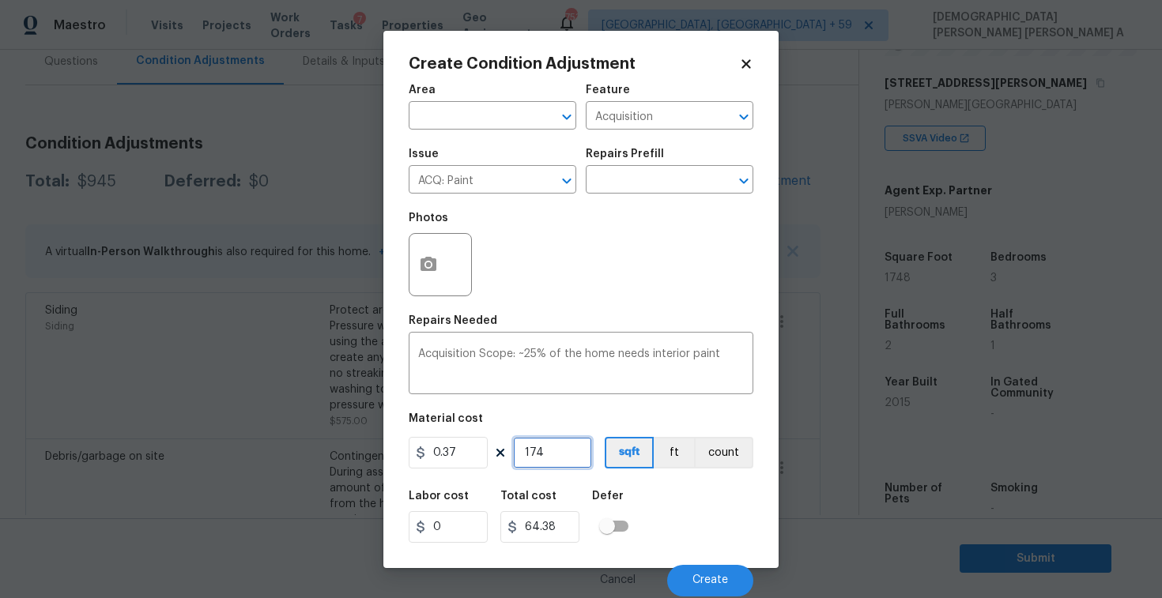
type input "1748"
type input "646.76"
type input "1748"
click at [719, 576] on span "Create" at bounding box center [710, 580] width 36 height 12
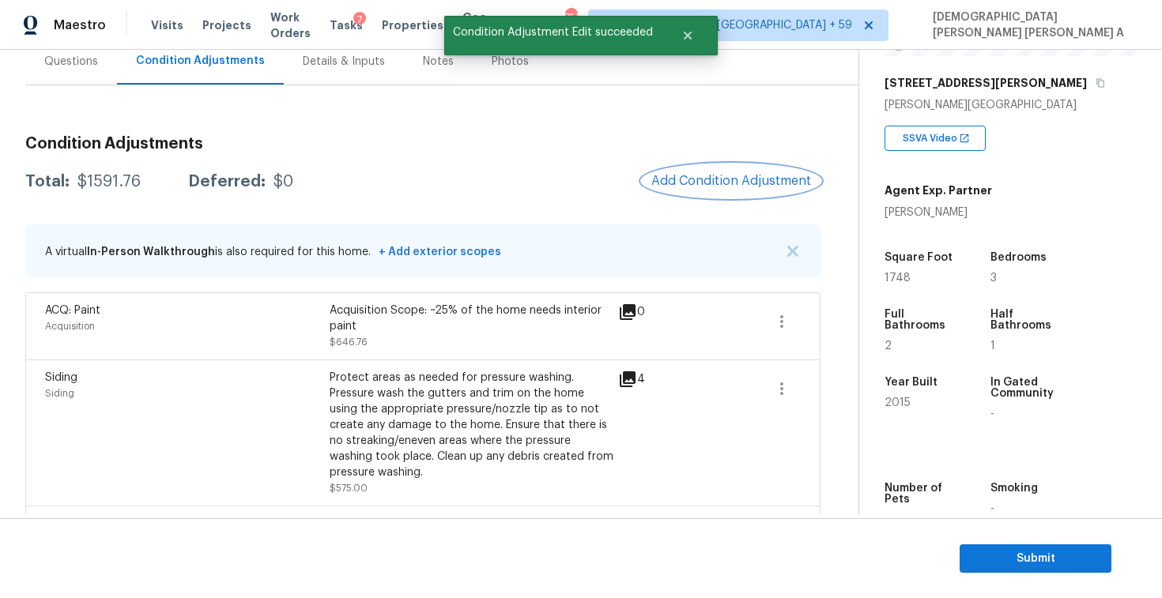
click at [742, 177] on span "Add Condition Adjustment" at bounding box center [731, 181] width 160 height 14
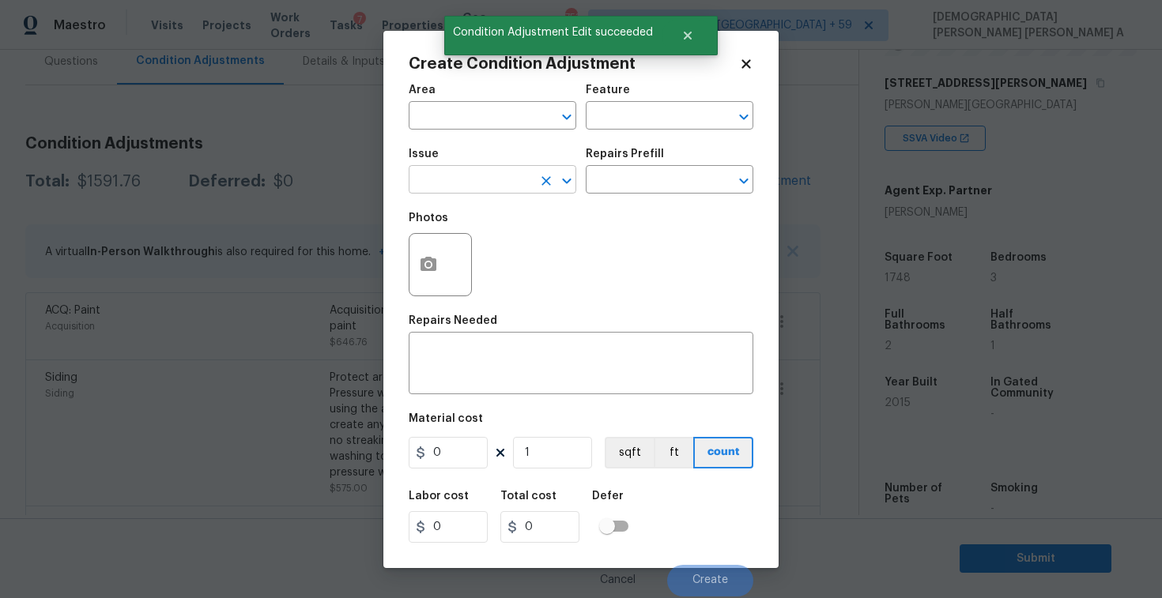
click at [476, 183] on input "text" at bounding box center [470, 181] width 123 height 24
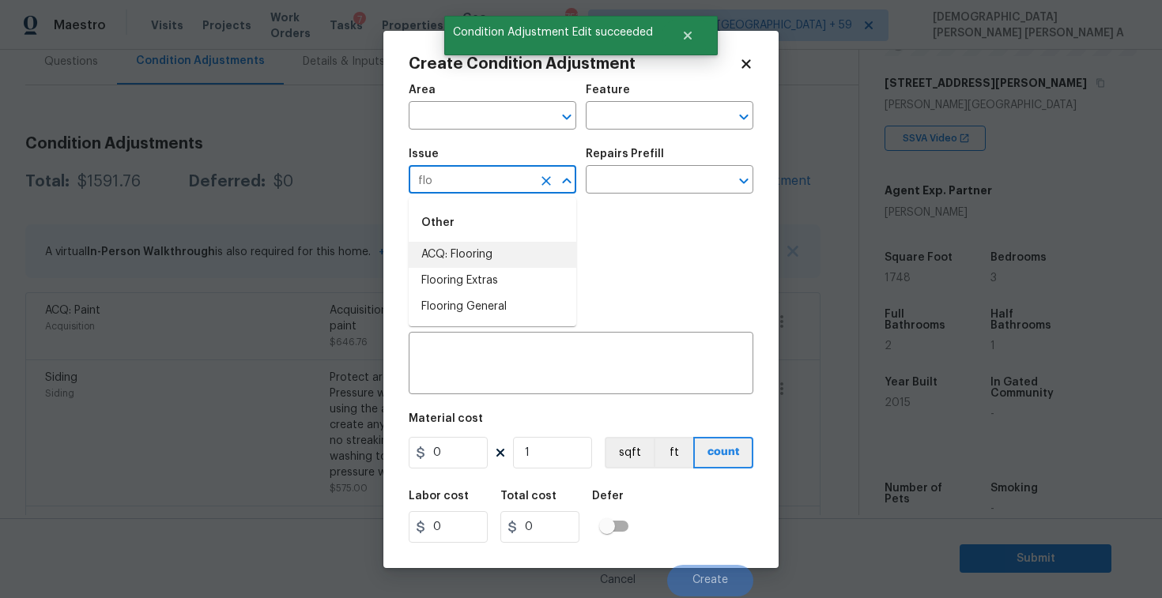
click at [493, 249] on li "ACQ: Flooring" at bounding box center [493, 255] width 168 height 26
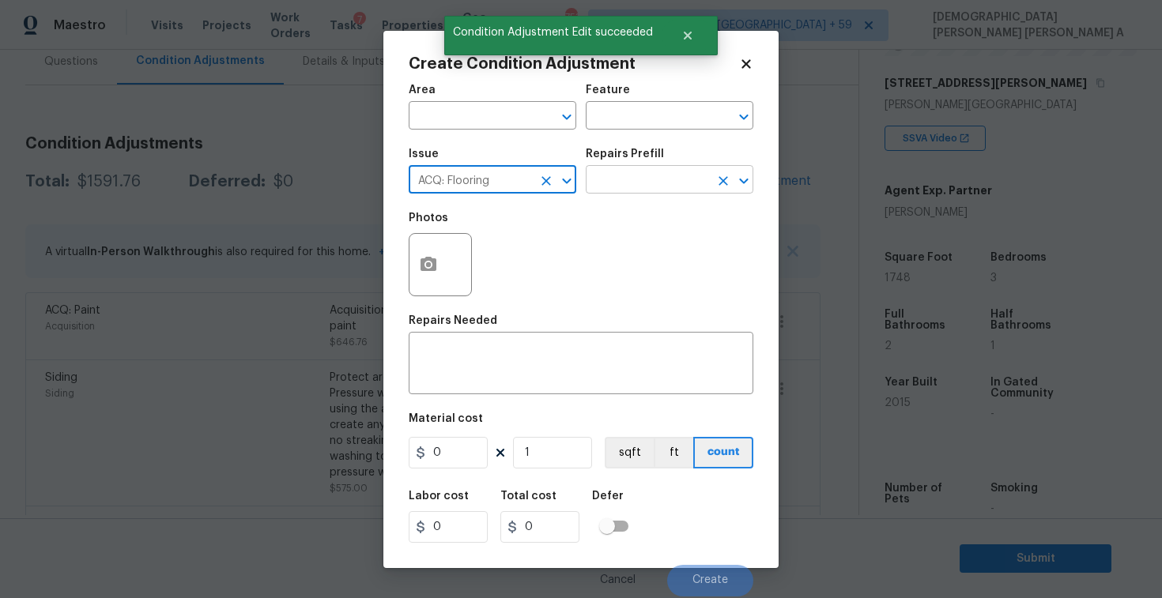
type input "ACQ: Flooring"
click at [650, 179] on input "text" at bounding box center [647, 181] width 123 height 24
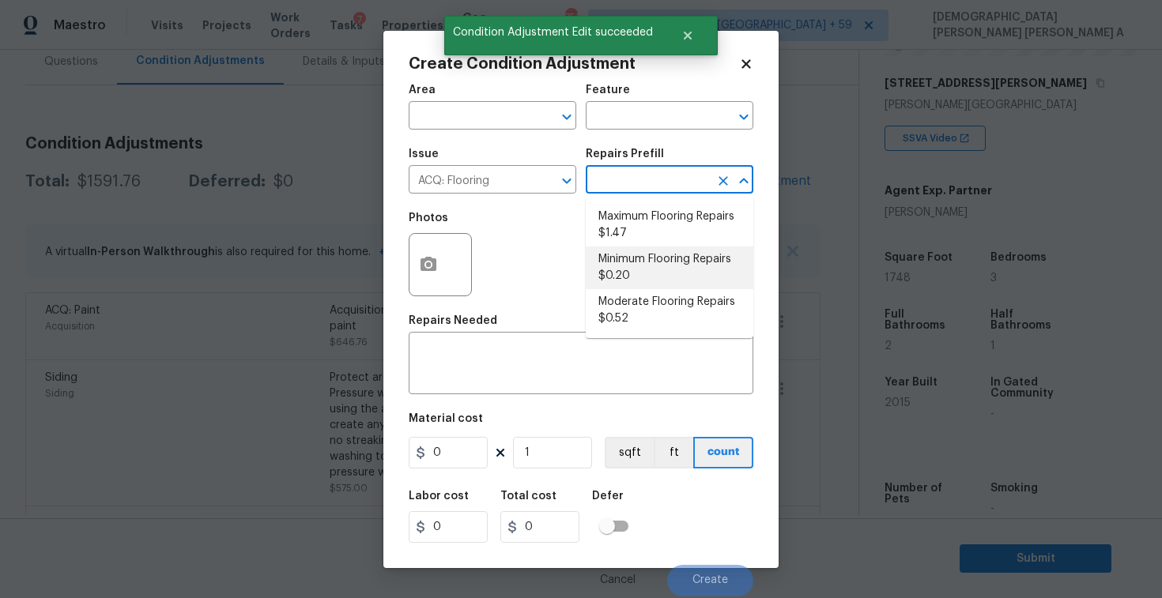
click at [653, 258] on li "Minimum Flooring Repairs $0.20" at bounding box center [670, 268] width 168 height 43
type input "Acquisition"
type textarea "Acquisition Scope: Minimum flooring repairs"
type input "0.2"
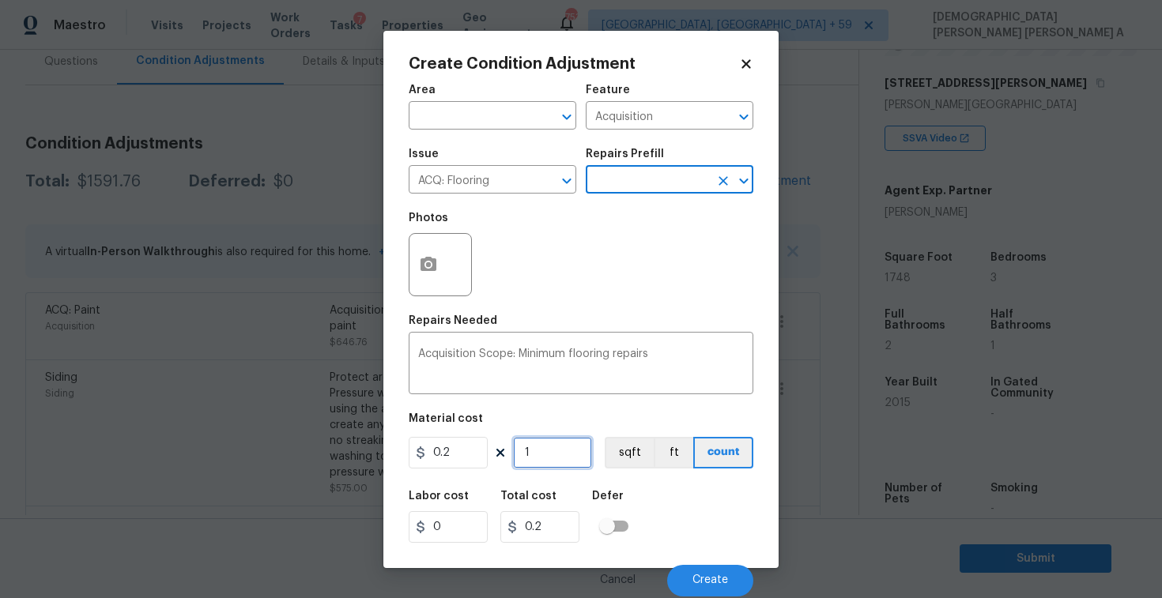
click at [548, 447] on input "1" at bounding box center [552, 453] width 79 height 32
type input "17"
type input "3.4"
type input "174"
type input "34.8"
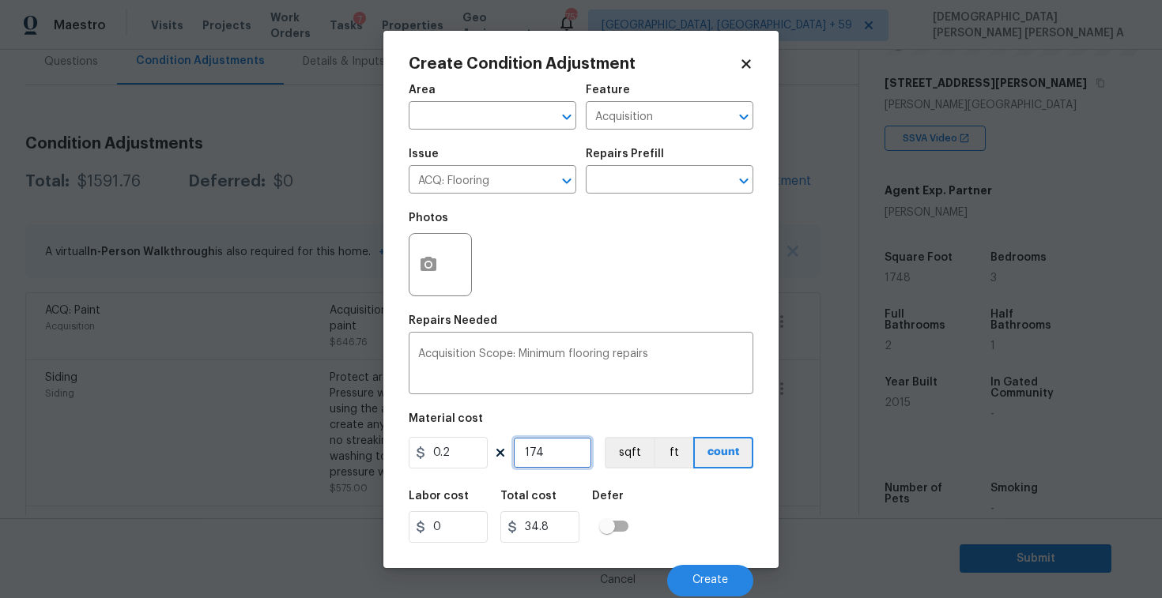
type input "1748"
type input "349.6"
type input "1748"
click at [612, 453] on button "sqft" at bounding box center [628, 453] width 49 height 32
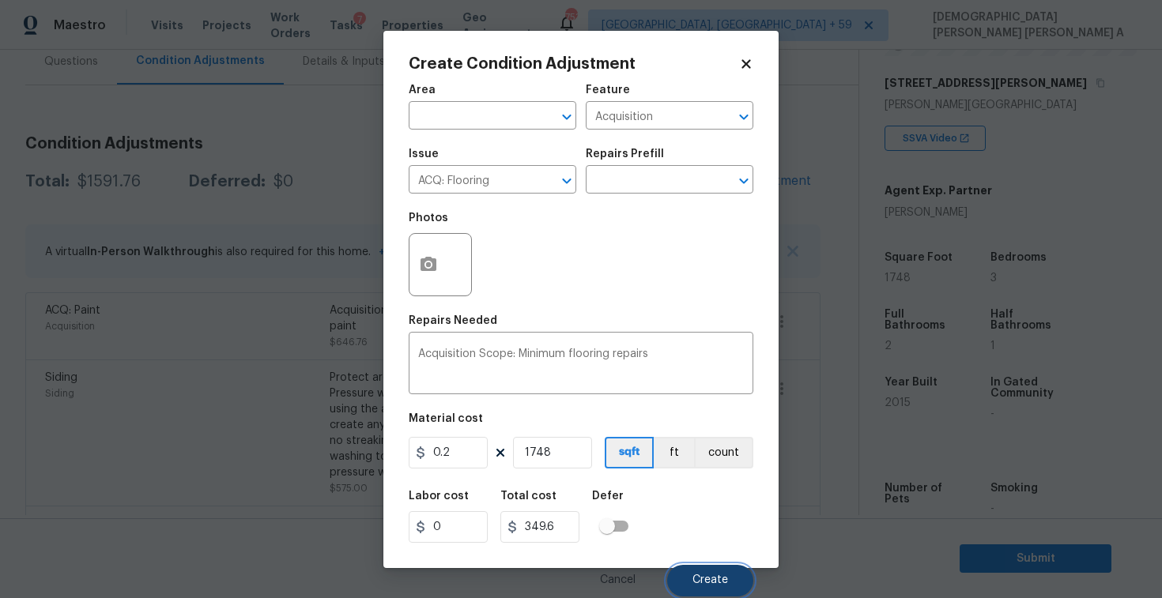
click at [698, 575] on span "Create" at bounding box center [710, 580] width 36 height 12
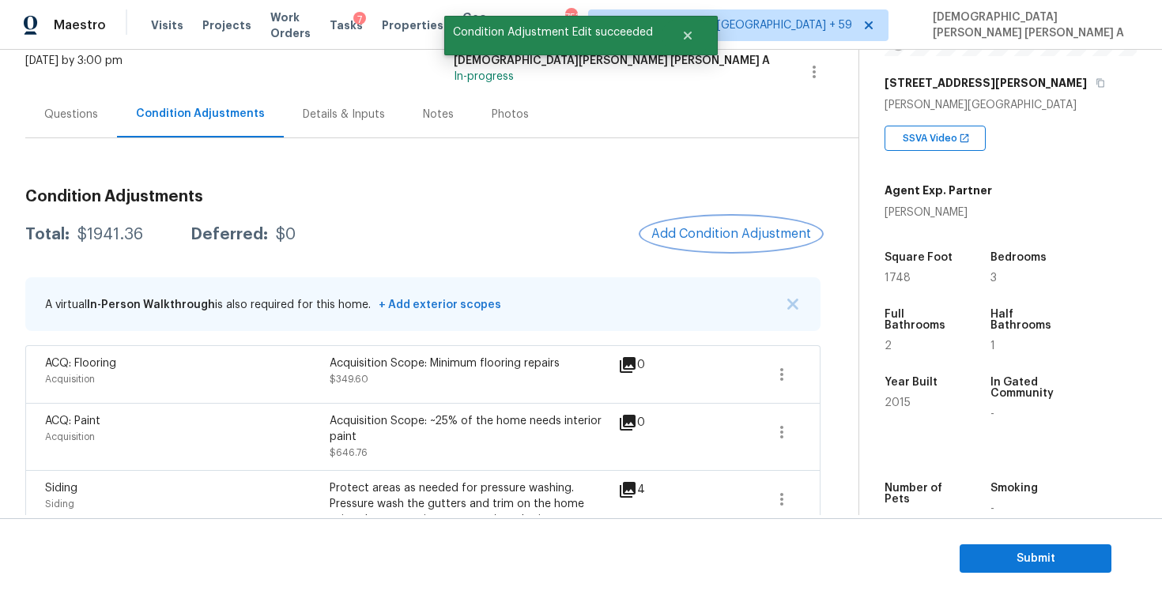
scroll to position [84, 0]
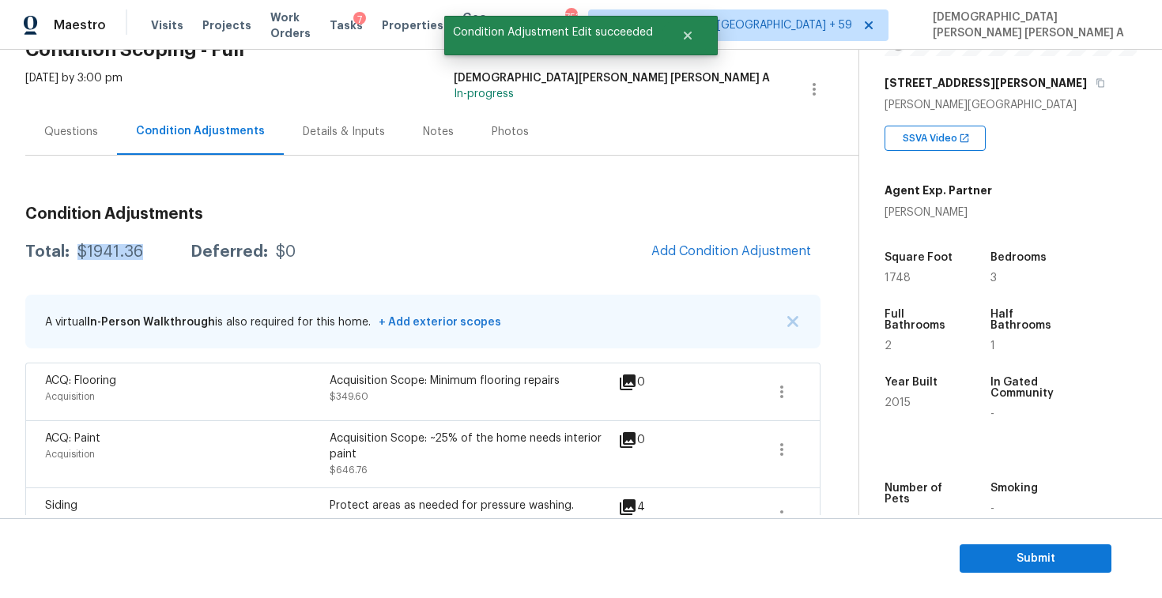
drag, startPoint x: 142, startPoint y: 253, endPoint x: 78, endPoint y: 250, distance: 64.0
click at [78, 250] on div "Total: $1941.36 Deferred: $0" at bounding box center [160, 252] width 270 height 16
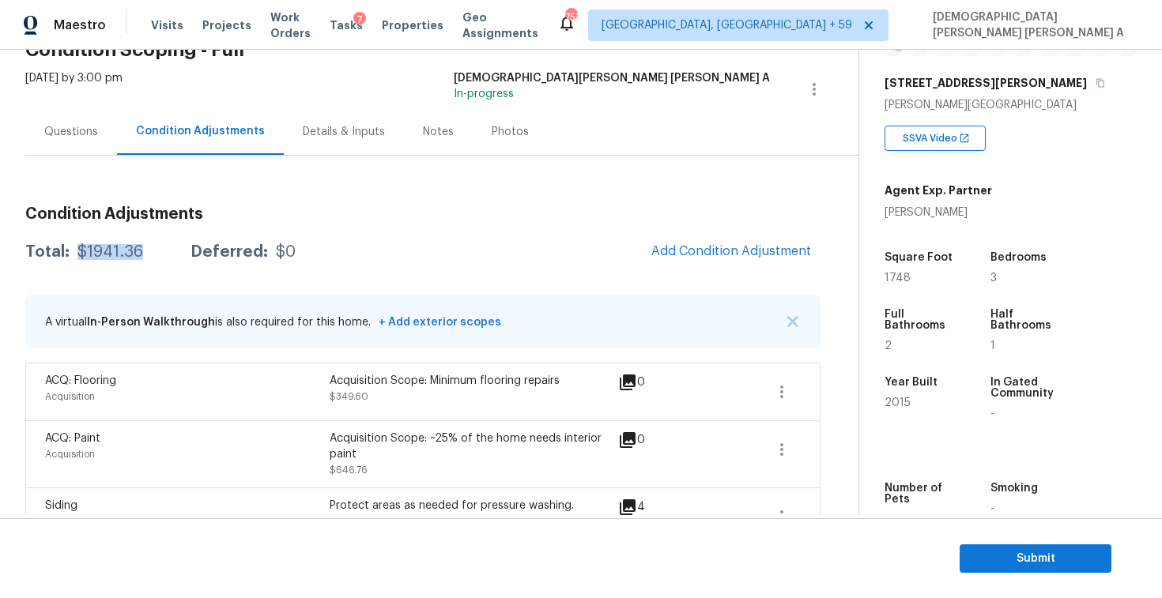
copy div "$1941.36"
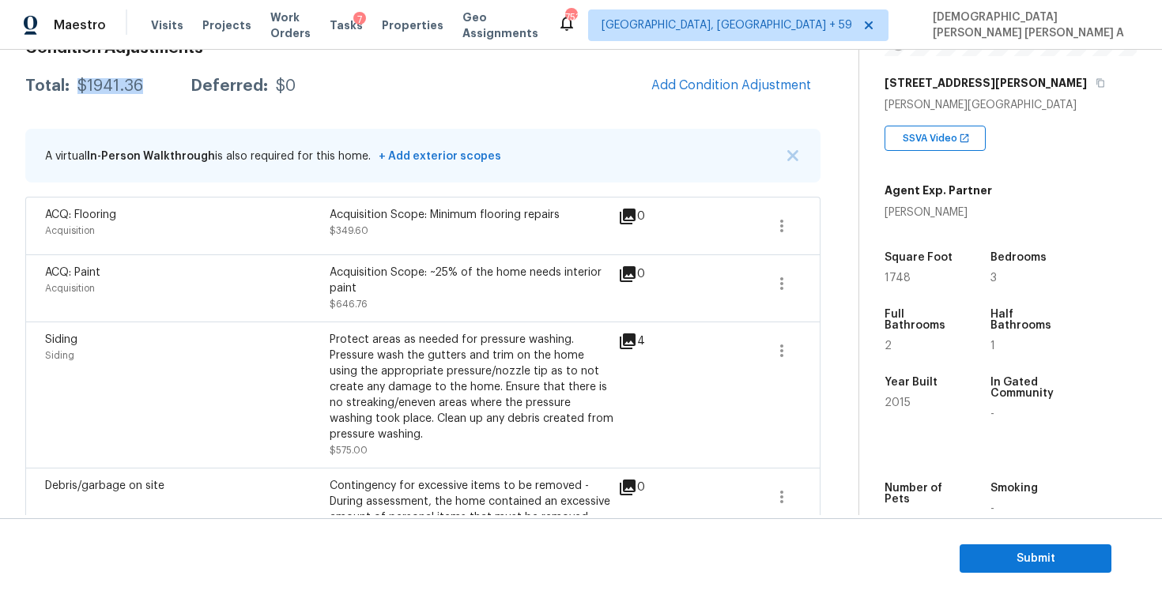
scroll to position [210, 0]
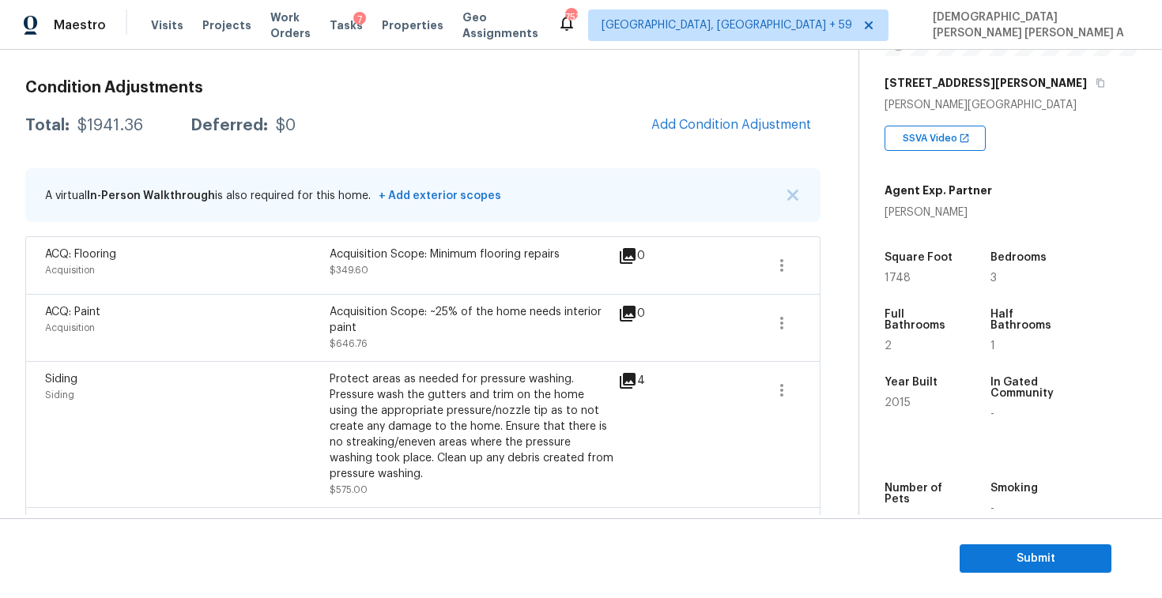
click at [1001, 542] on section "Submit" at bounding box center [581, 558] width 1162 height 81
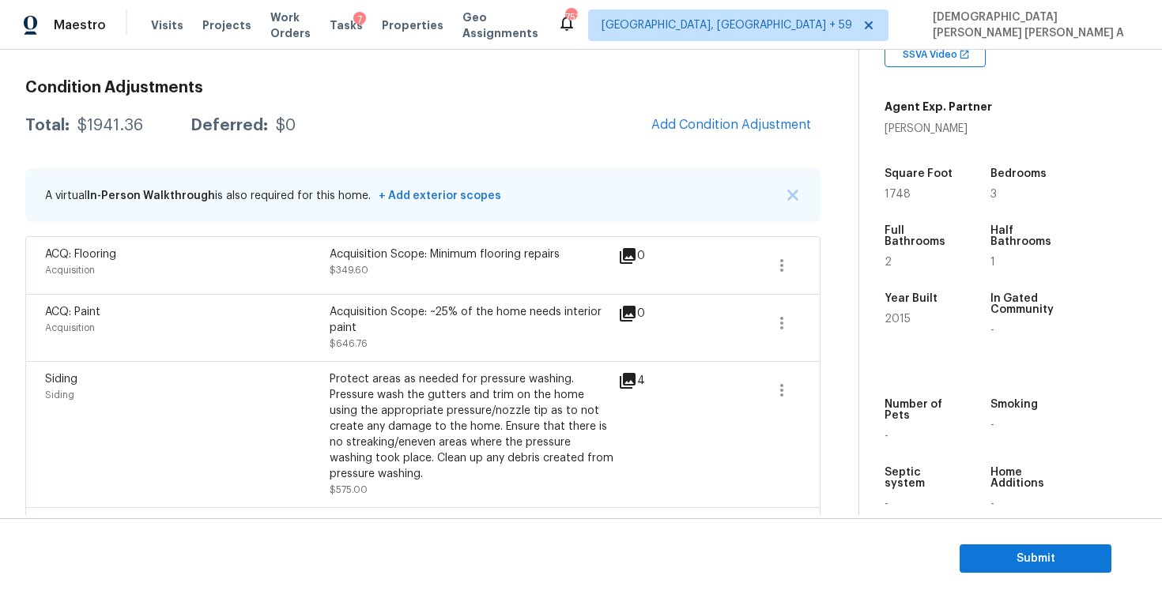
scroll to position [346, 0]
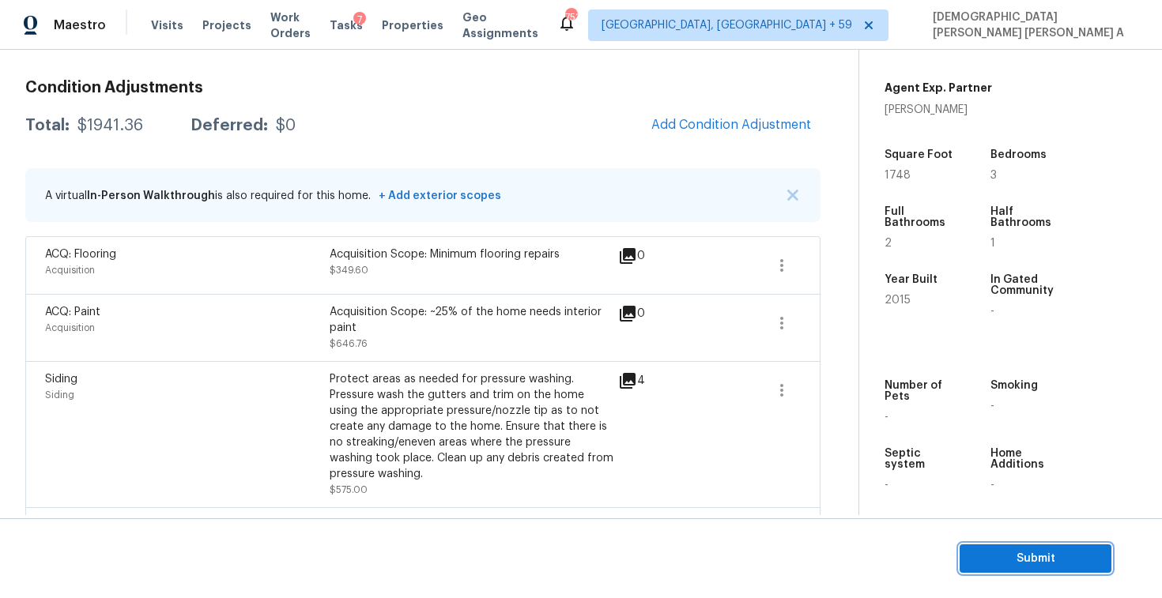
click at [1012, 559] on span "Submit" at bounding box center [1035, 559] width 126 height 20
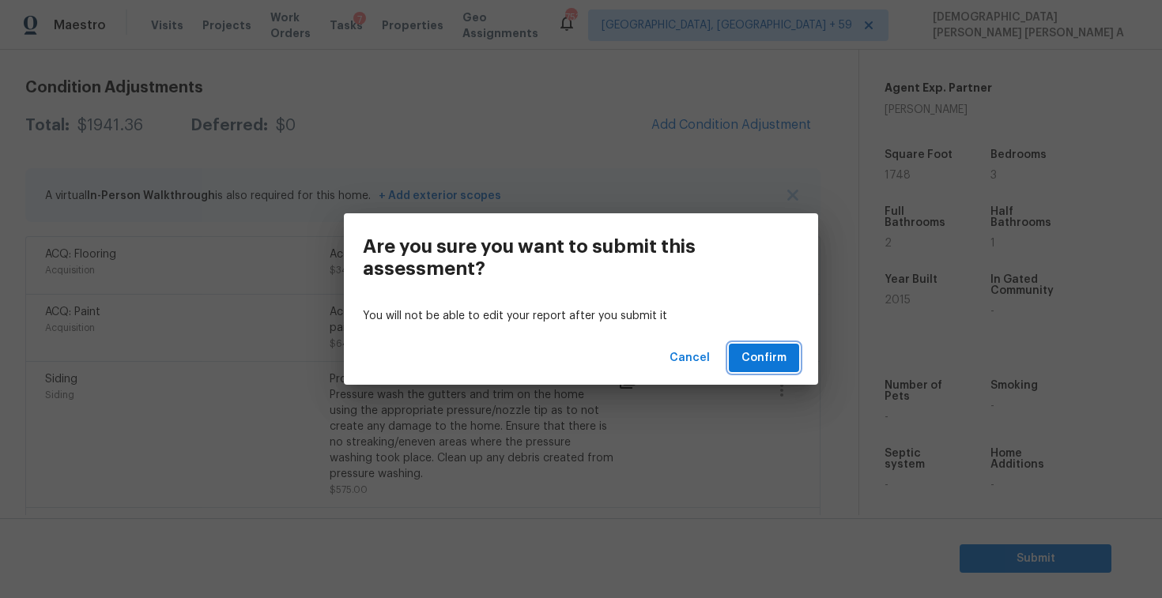
click at [774, 365] on span "Confirm" at bounding box center [763, 358] width 45 height 20
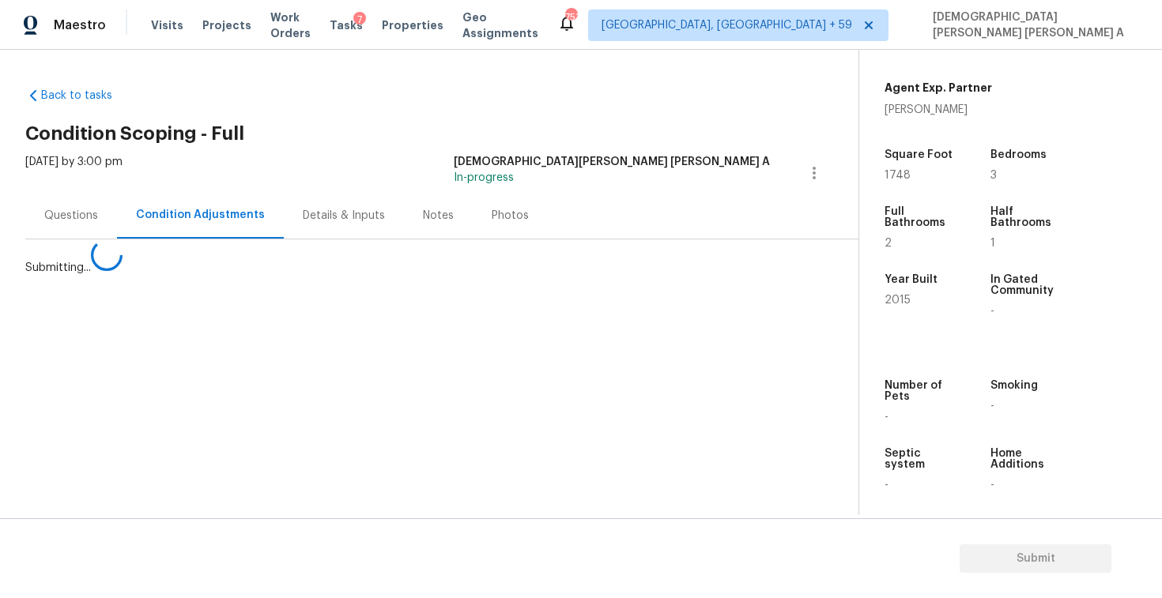
scroll to position [0, 0]
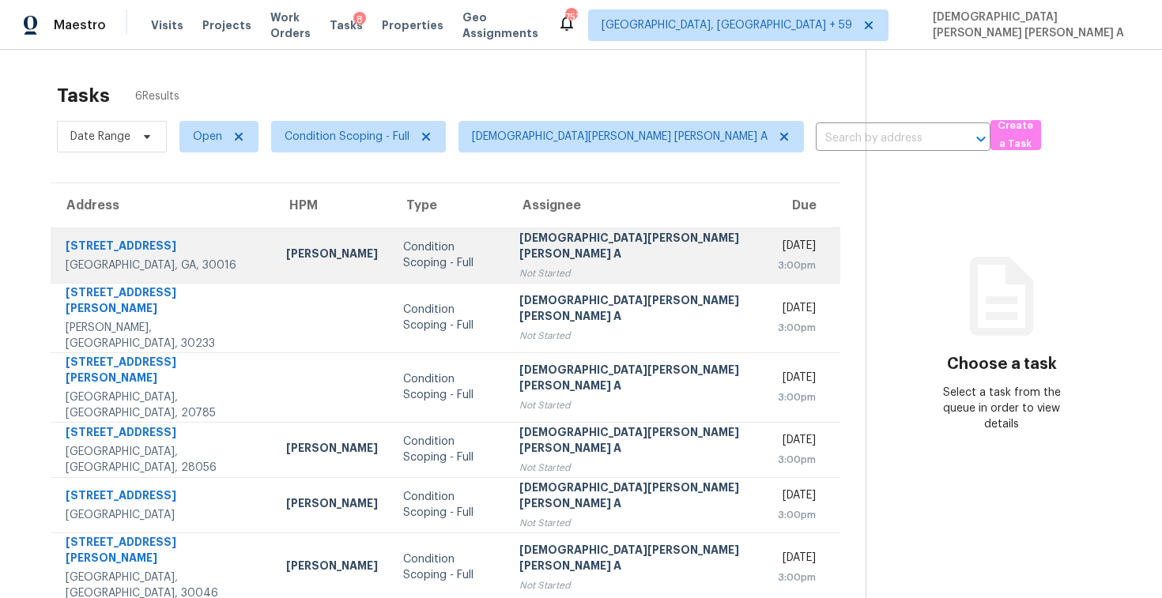
click at [574, 265] on div "Not Started" at bounding box center [635, 273] width 233 height 16
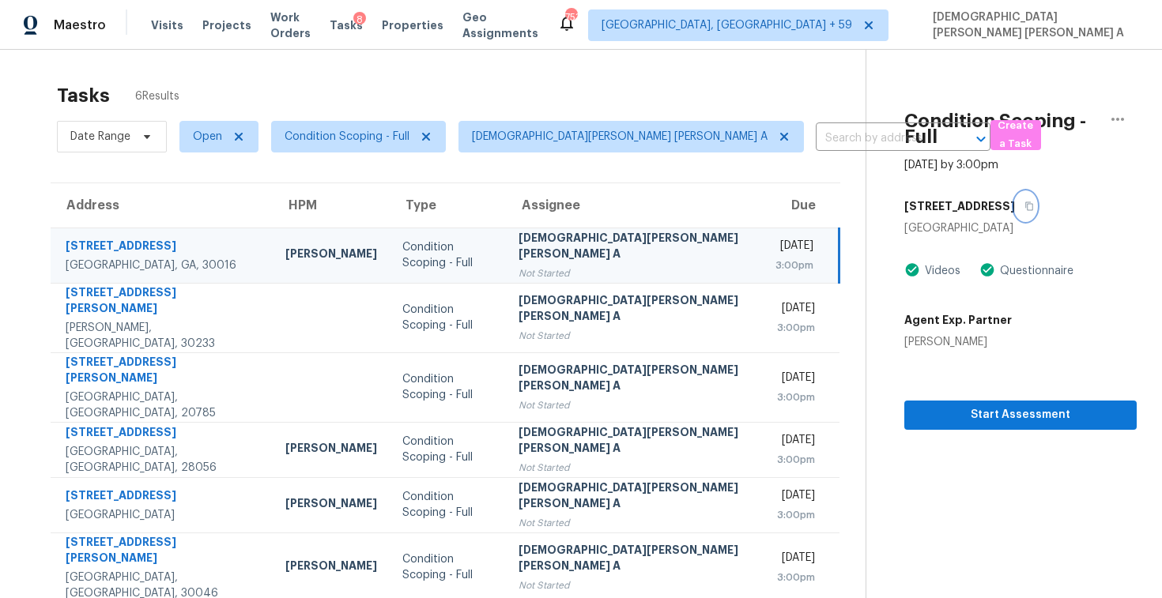
click at [1015, 194] on button "button" at bounding box center [1025, 206] width 21 height 28
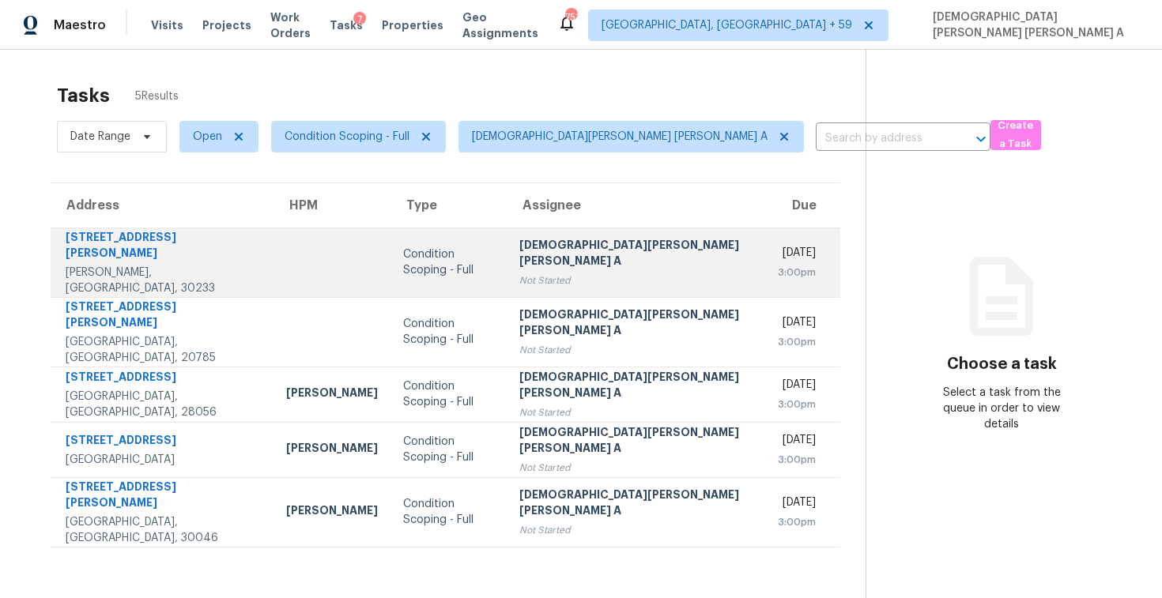
click at [620, 256] on div "[DEMOGRAPHIC_DATA][PERSON_NAME] [PERSON_NAME] A" at bounding box center [635, 255] width 233 height 36
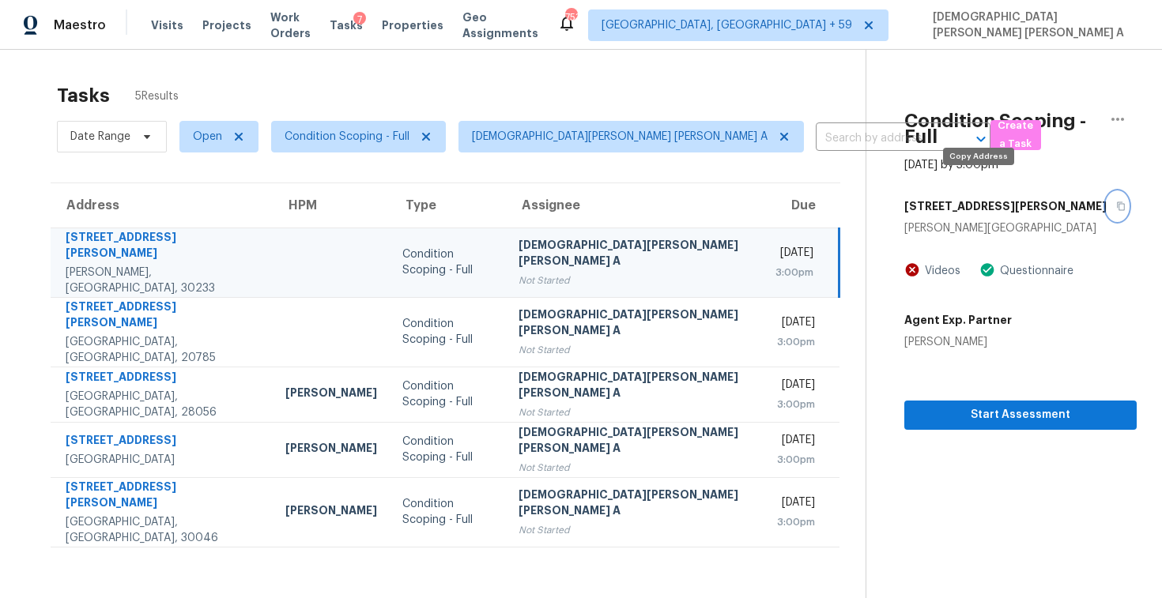
click at [1116, 201] on icon "button" at bounding box center [1120, 205] width 9 height 9
